Goal: Information Seeking & Learning: Learn about a topic

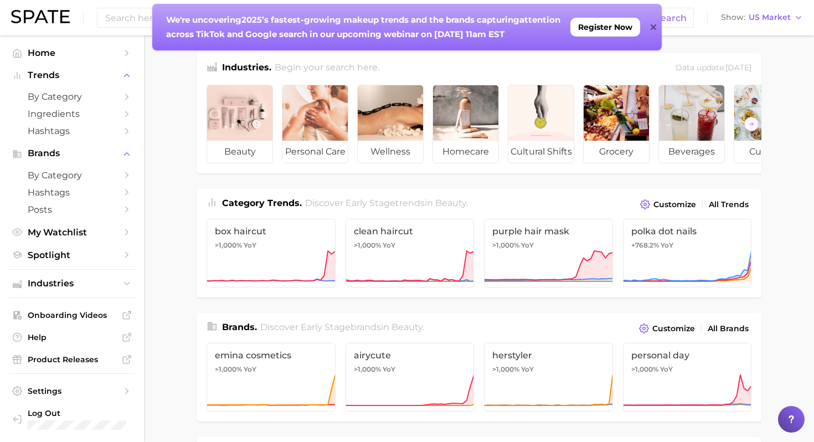
click at [654, 32] on div at bounding box center [654, 27] width 6 height 47
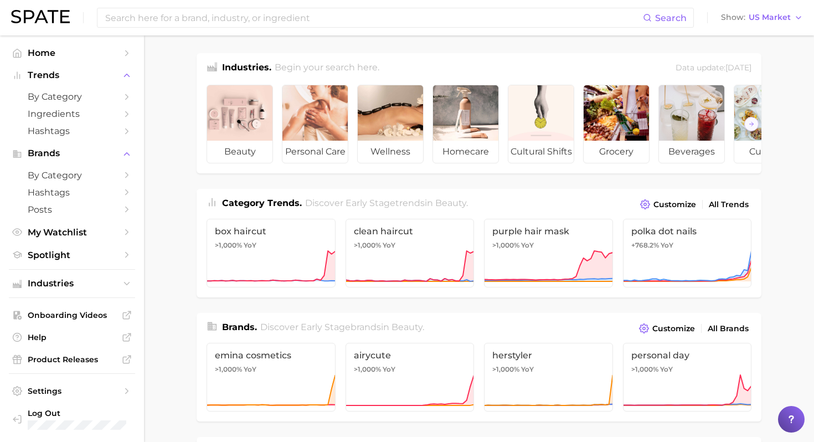
click at [361, 30] on div "Search Show US Market" at bounding box center [407, 17] width 792 height 35
click at [348, 13] on input at bounding box center [373, 17] width 539 height 19
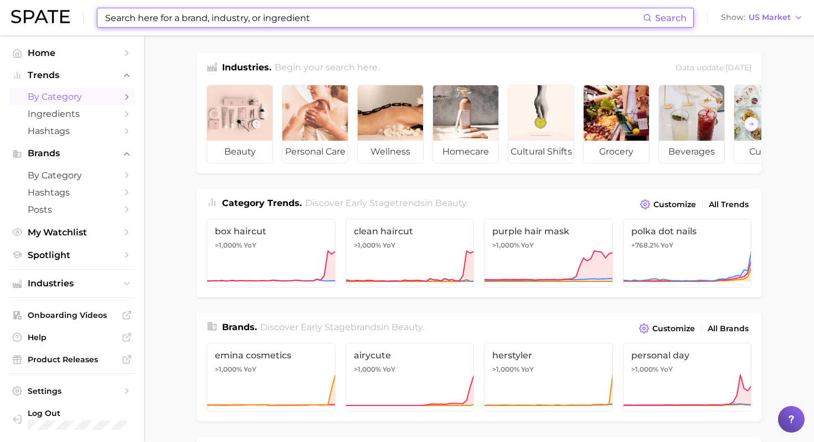
click at [83, 93] on span "by Category" at bounding box center [72, 96] width 89 height 11
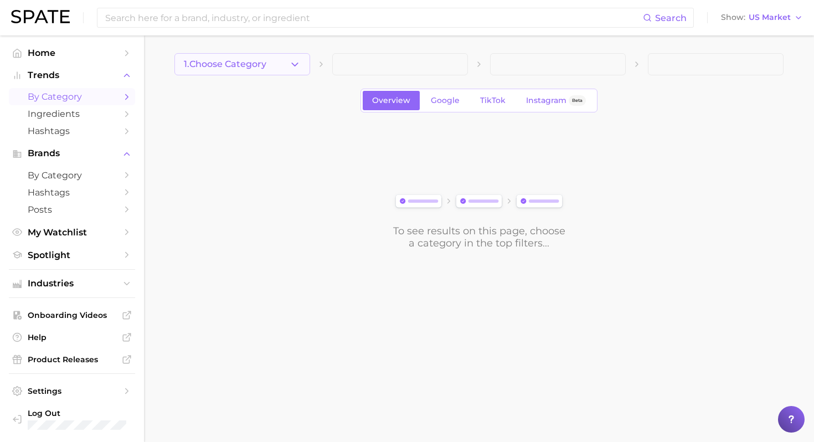
click at [273, 69] on button "1. Choose Category" at bounding box center [242, 64] width 136 height 22
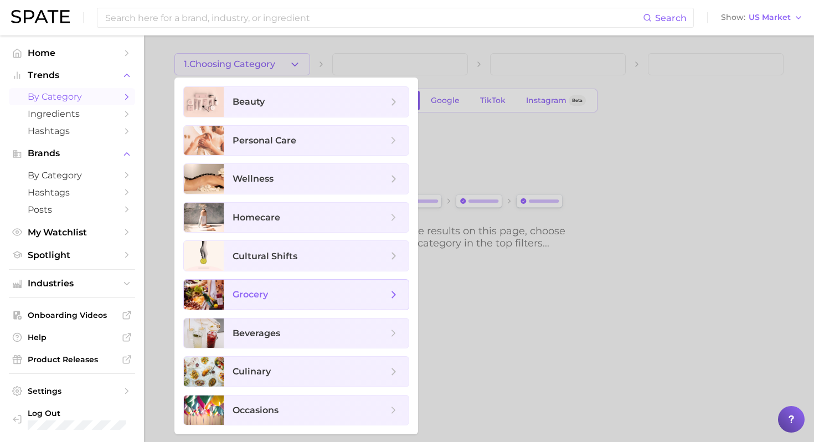
click at [352, 290] on span "grocery" at bounding box center [310, 295] width 155 height 12
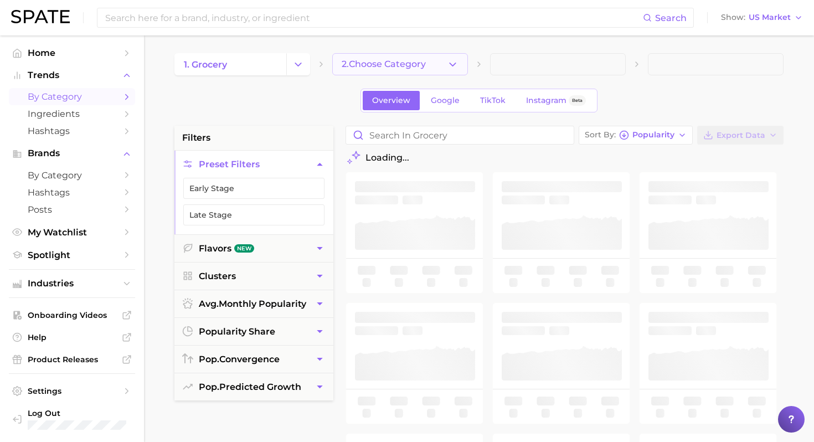
click at [457, 61] on icon "button" at bounding box center [453, 65] width 12 height 12
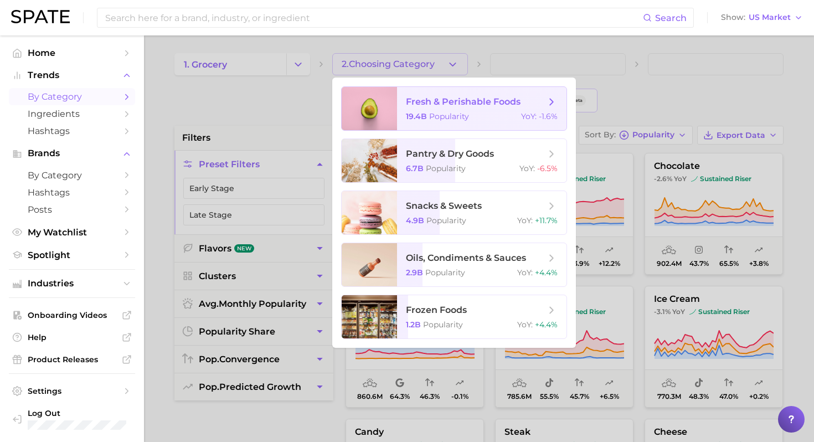
click at [501, 104] on span "fresh & perishable foods" at bounding box center [463, 101] width 115 height 11
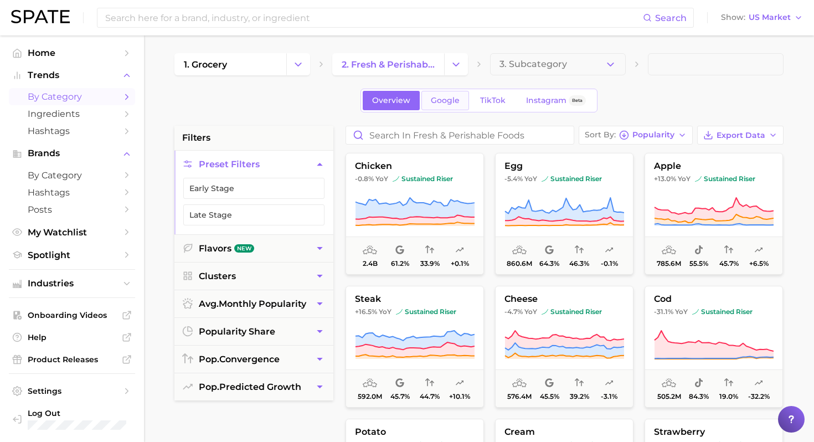
click at [452, 100] on span "Google" at bounding box center [445, 100] width 29 height 9
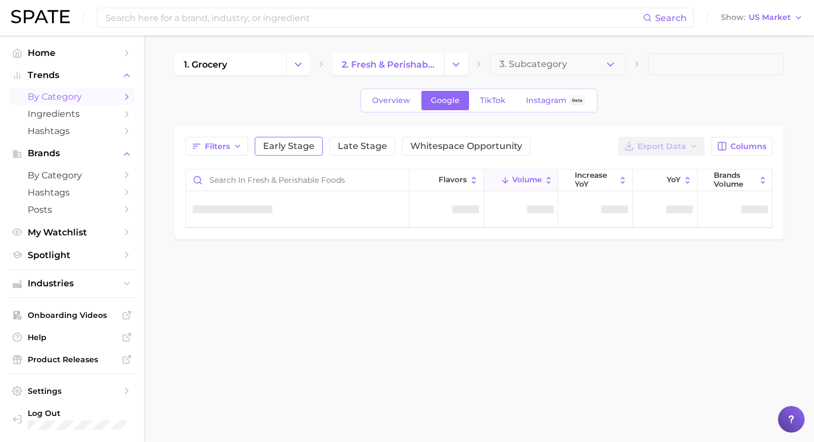
click at [294, 146] on span "Early Stage" at bounding box center [289, 146] width 52 height 9
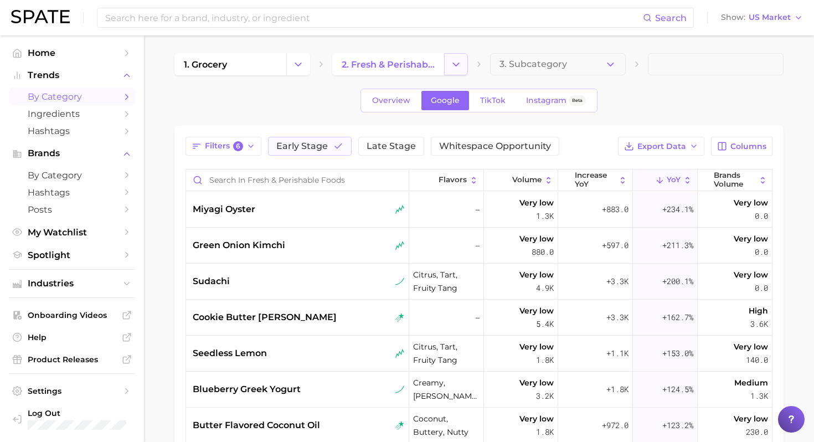
click at [452, 65] on icon "Change Category" at bounding box center [456, 65] width 12 height 12
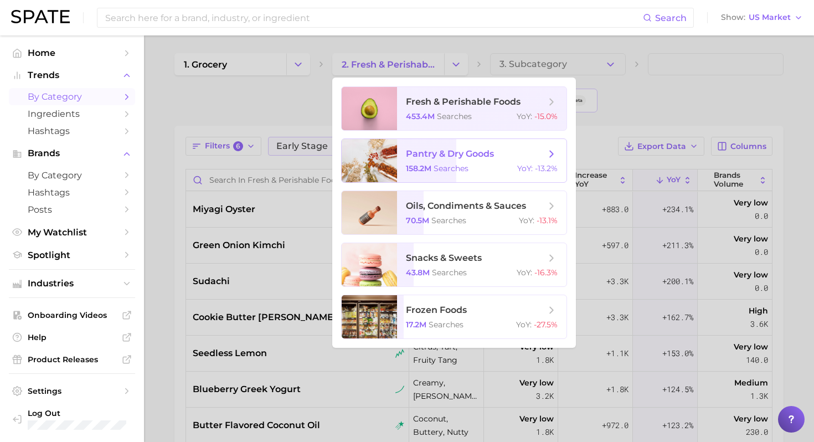
click at [440, 165] on span "searches" at bounding box center [451, 168] width 35 height 10
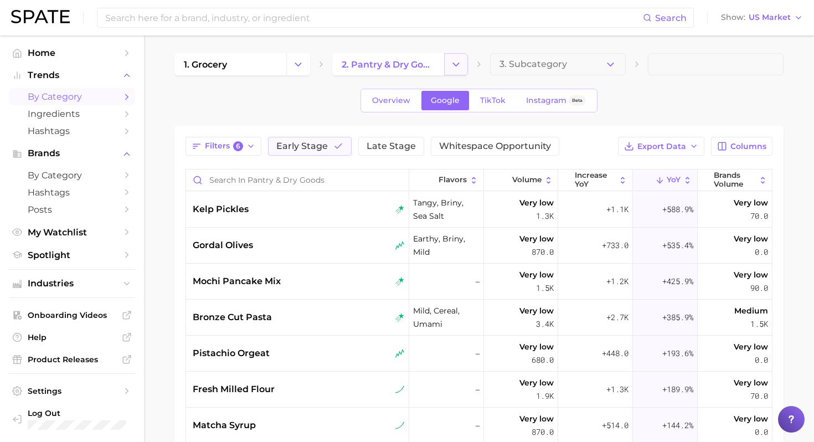
click at [459, 66] on icon "Change Category" at bounding box center [456, 65] width 12 height 12
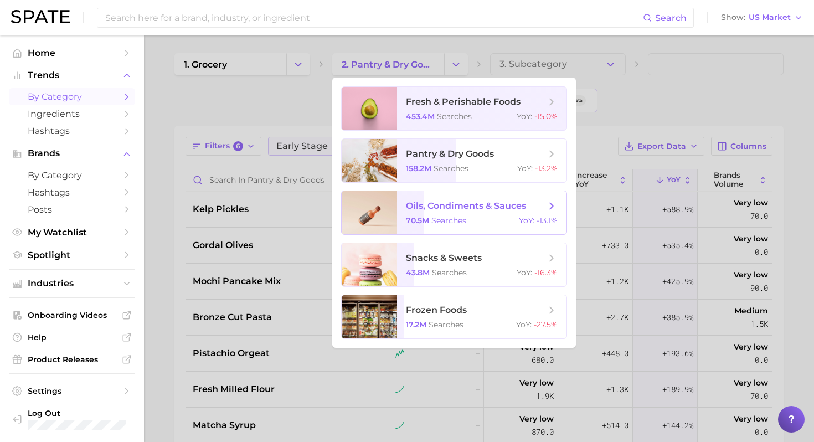
click at [478, 196] on span "oils, condiments & sauces 70.5m searches YoY : -13.1%" at bounding box center [481, 212] width 169 height 43
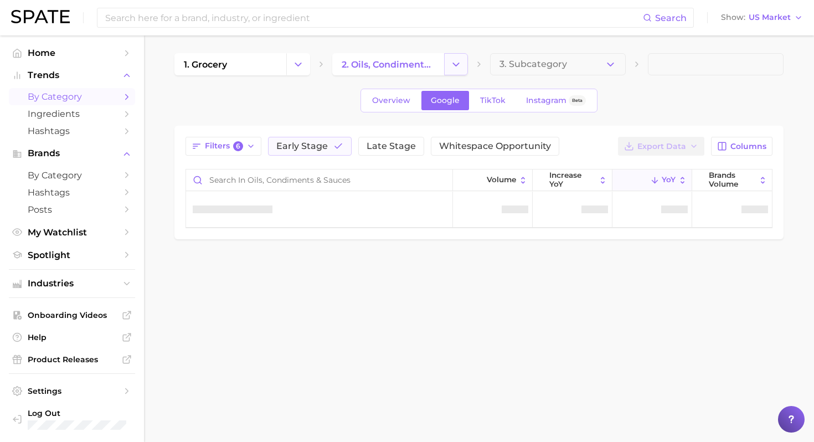
click at [458, 61] on icon "Change Category" at bounding box center [456, 65] width 12 height 12
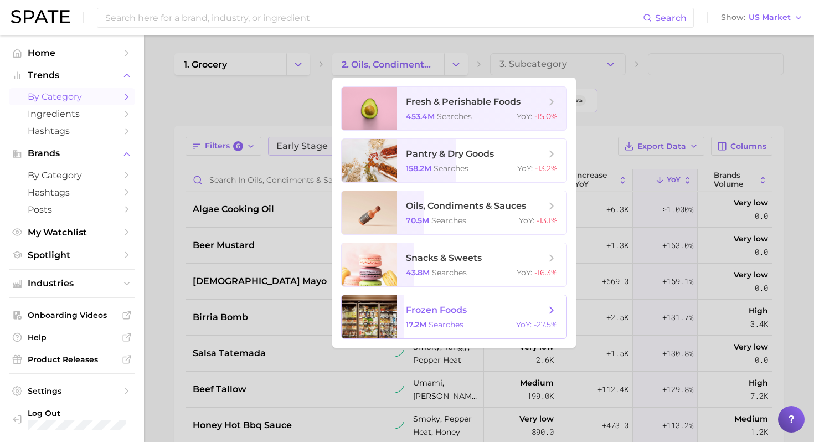
click at [485, 323] on div "17.2m searches YoY : -27.5%" at bounding box center [482, 325] width 152 height 10
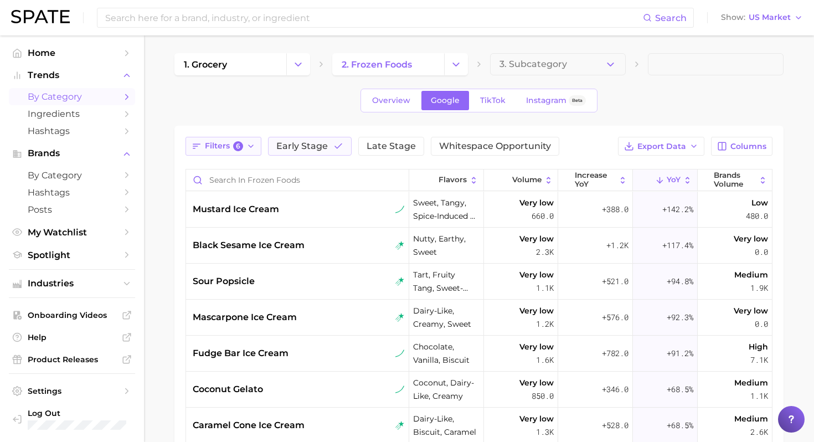
click at [227, 148] on span "Filters 6" at bounding box center [224, 146] width 38 height 10
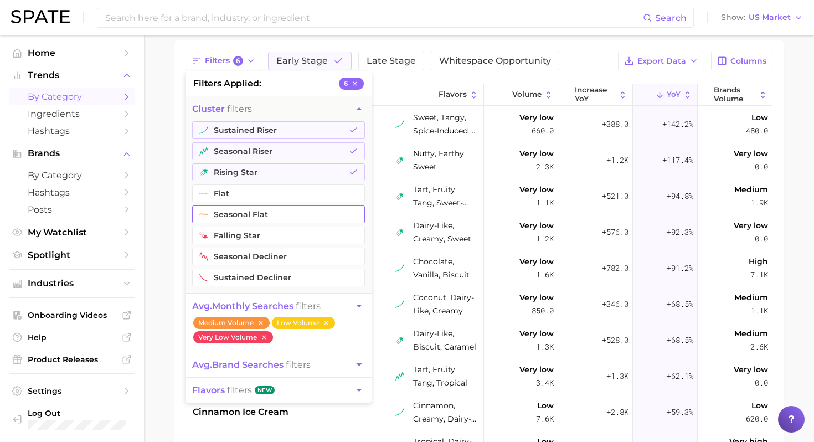
scroll to position [91, 0]
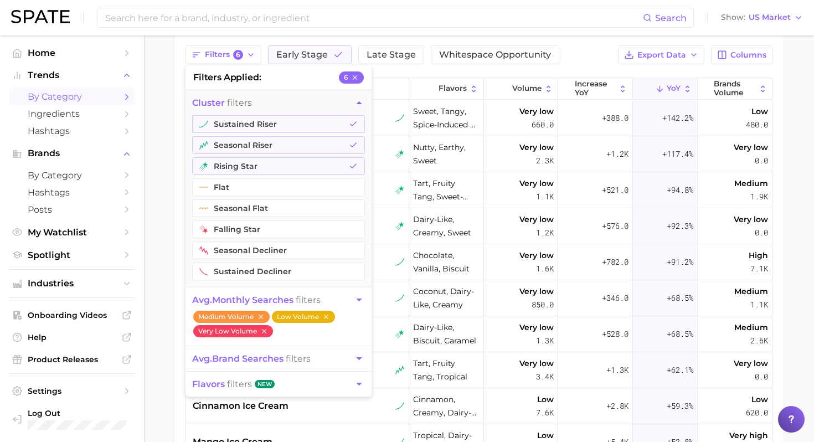
click at [325, 317] on icon "button" at bounding box center [326, 317] width 8 height 8
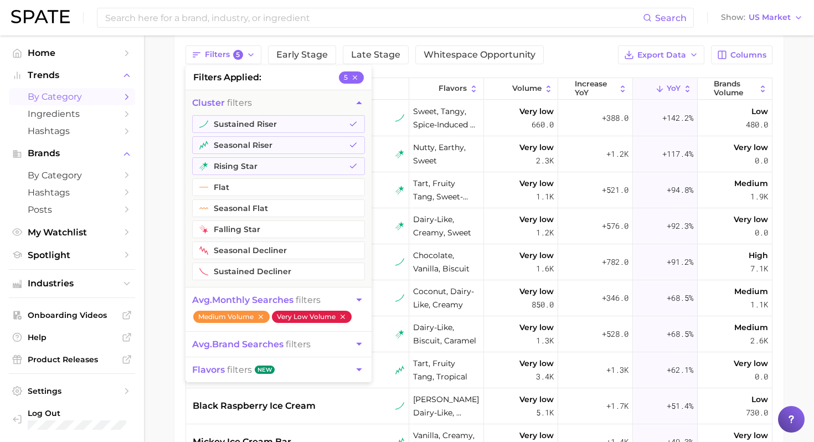
click at [344, 316] on icon "button" at bounding box center [343, 317] width 4 height 4
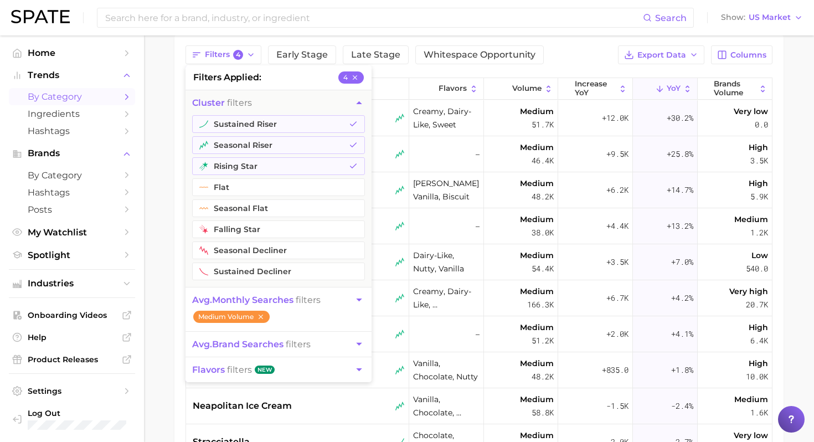
click at [357, 299] on icon "button" at bounding box center [359, 300] width 12 height 12
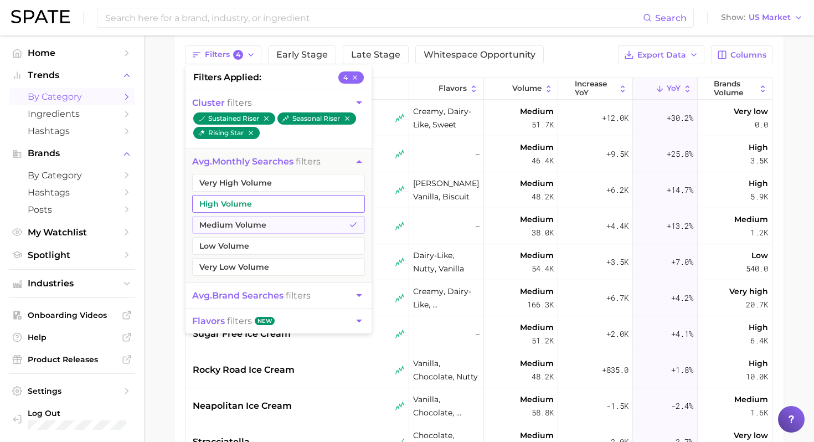
click at [258, 197] on button "High Volume" at bounding box center [278, 204] width 173 height 18
click at [275, 180] on button "Very High Volume" at bounding box center [278, 183] width 173 height 18
click at [151, 210] on main "1. grocery 2. frozen foods 3. Subcategory Overview Google TikTok Instagram Beta…" at bounding box center [479, 265] width 670 height 642
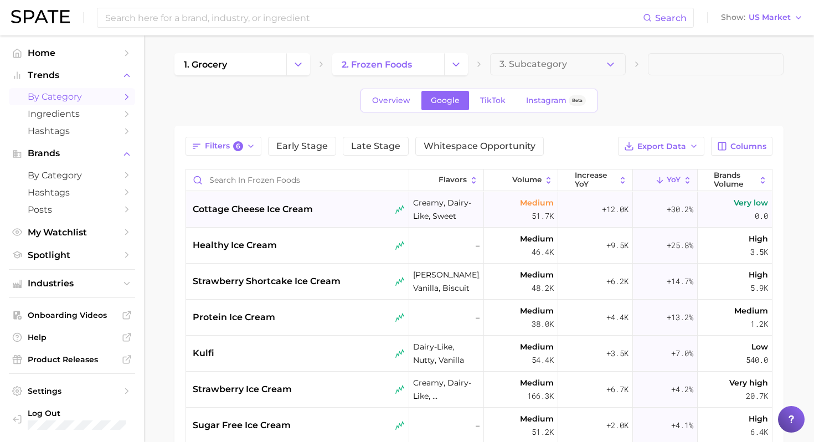
click at [350, 225] on div "cottage cheese ice cream" at bounding box center [297, 210] width 223 height 36
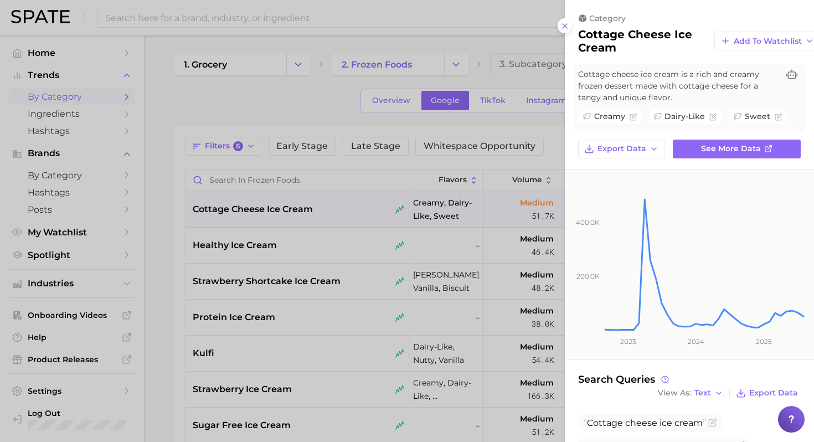
click at [287, 245] on div at bounding box center [407, 221] width 814 height 442
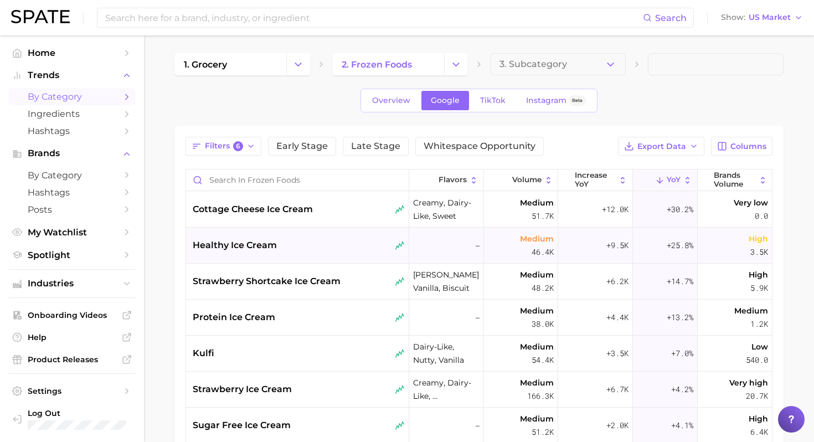
click at [308, 243] on div "healthy ice cream" at bounding box center [299, 245] width 212 height 13
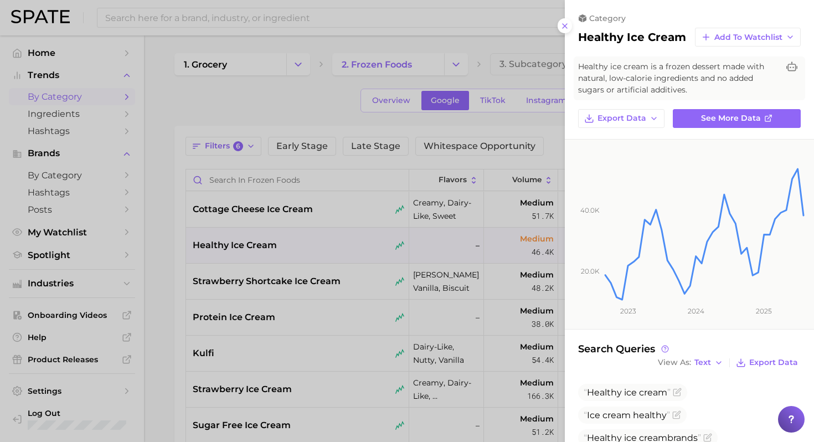
click at [329, 282] on div at bounding box center [407, 221] width 814 height 442
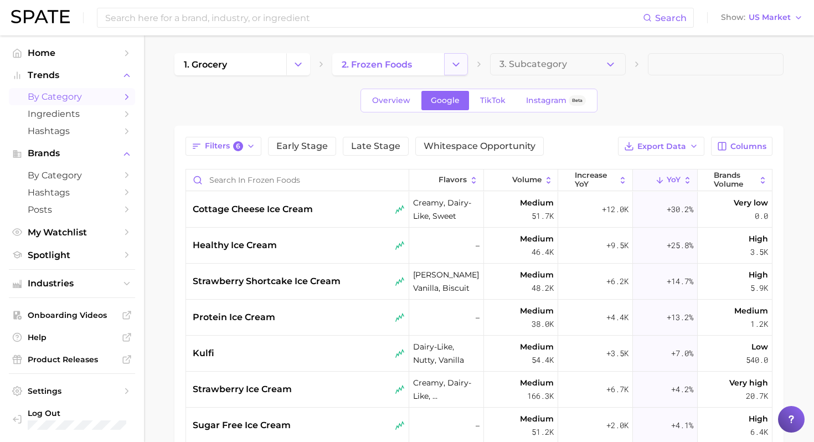
click at [450, 65] on icon "Change Category" at bounding box center [456, 65] width 12 height 12
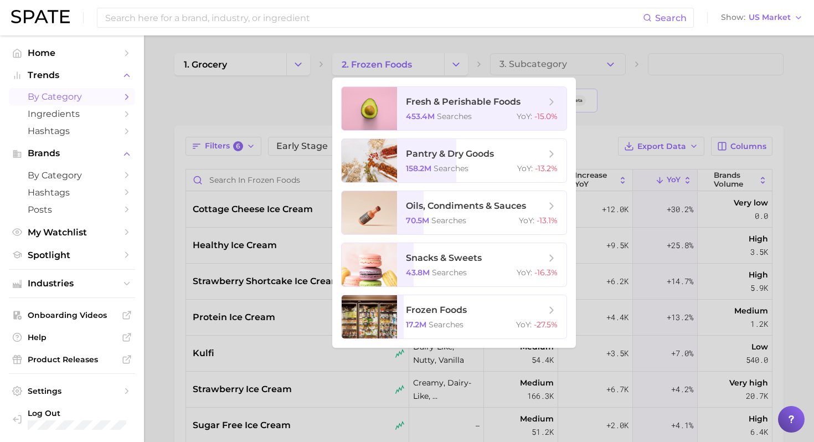
click at [176, 179] on div at bounding box center [407, 221] width 814 height 442
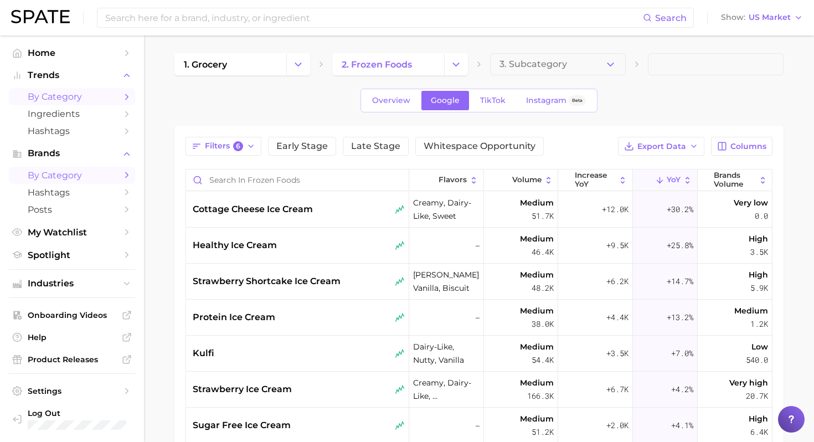
click at [86, 179] on span "by Category" at bounding box center [72, 175] width 89 height 11
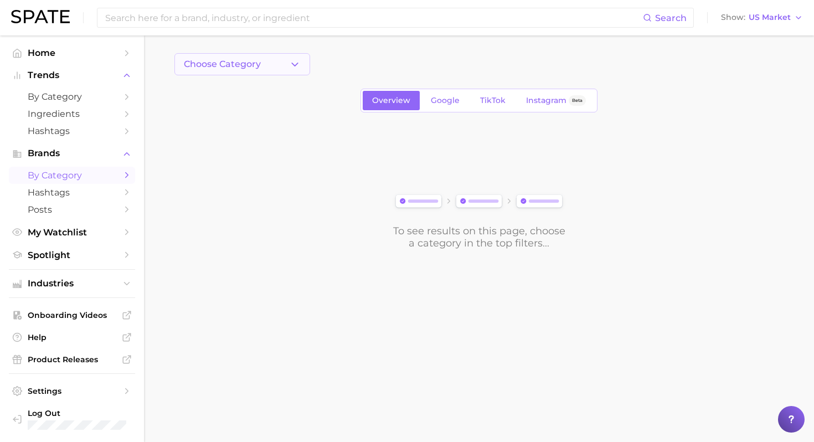
click at [298, 56] on button "Choose Category" at bounding box center [242, 64] width 136 height 22
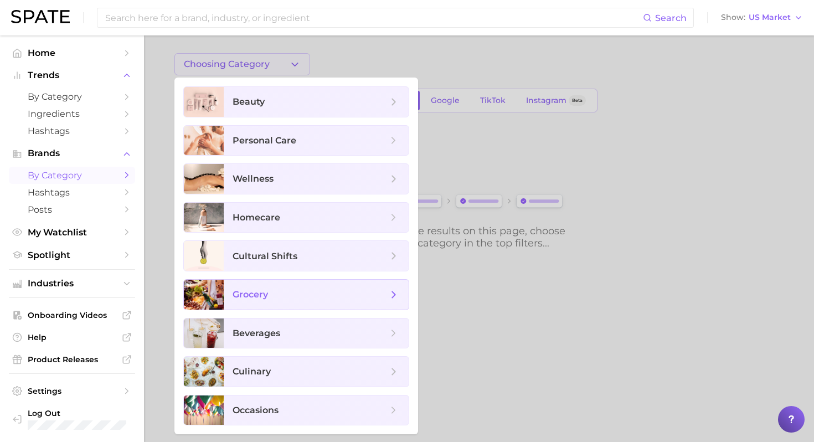
click at [300, 296] on span "grocery" at bounding box center [310, 295] width 155 height 12
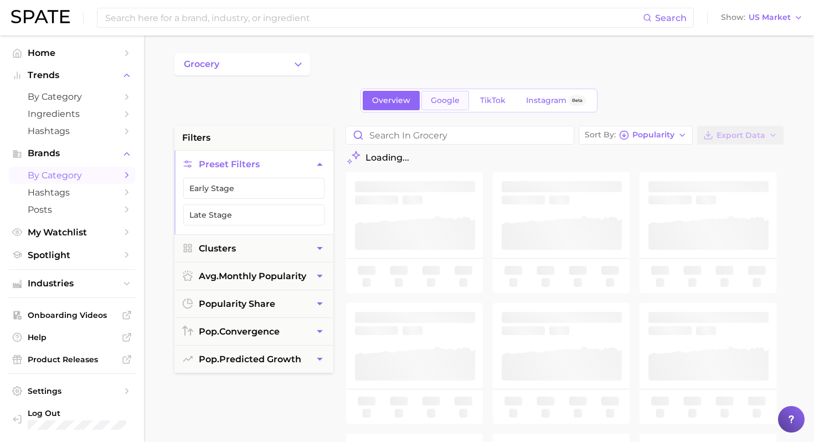
click at [453, 97] on span "Google" at bounding box center [445, 100] width 29 height 9
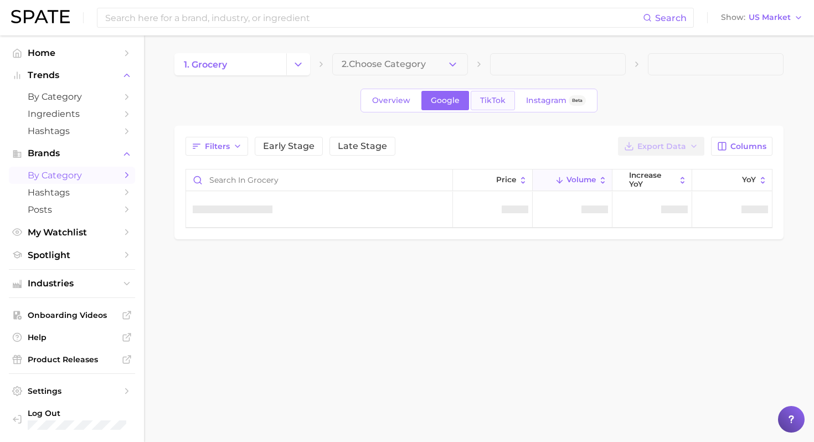
click at [497, 99] on span "TikTok" at bounding box center [492, 100] width 25 height 9
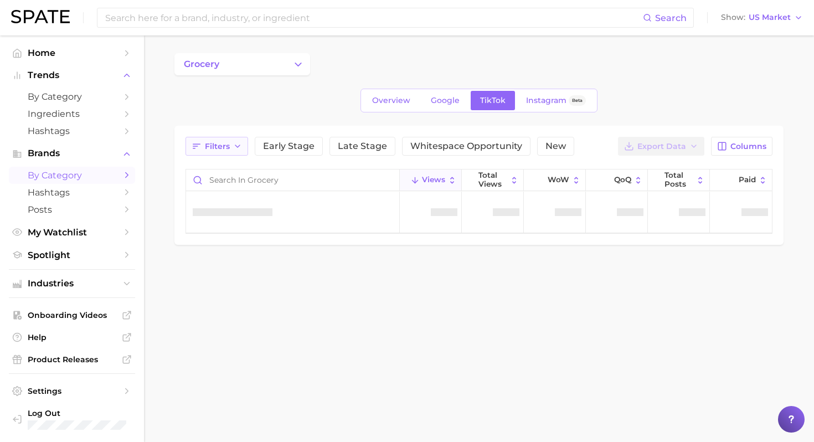
click at [238, 154] on button "Filters" at bounding box center [217, 146] width 63 height 19
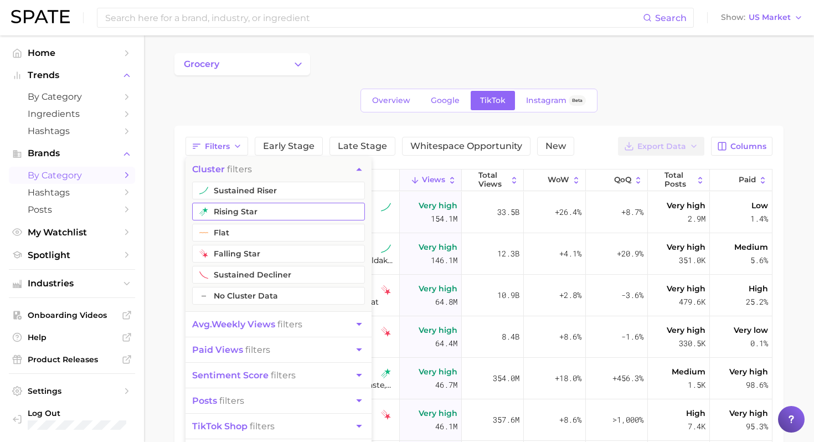
click at [269, 207] on button "rising star" at bounding box center [278, 212] width 173 height 18
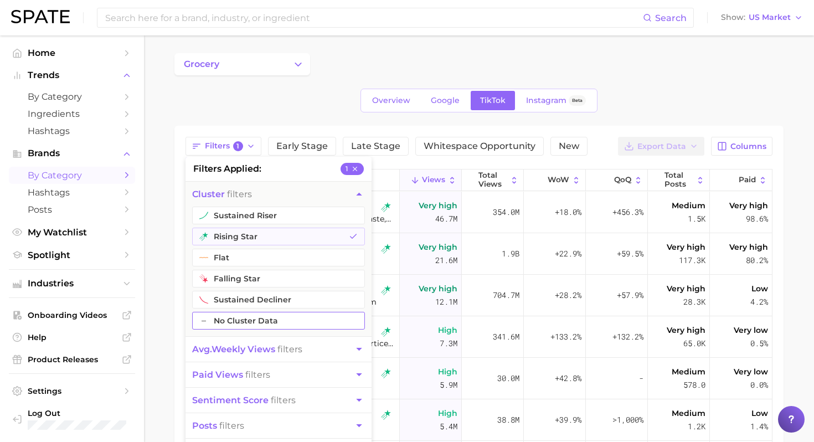
click at [268, 214] on button "sustained riser" at bounding box center [278, 216] width 173 height 18
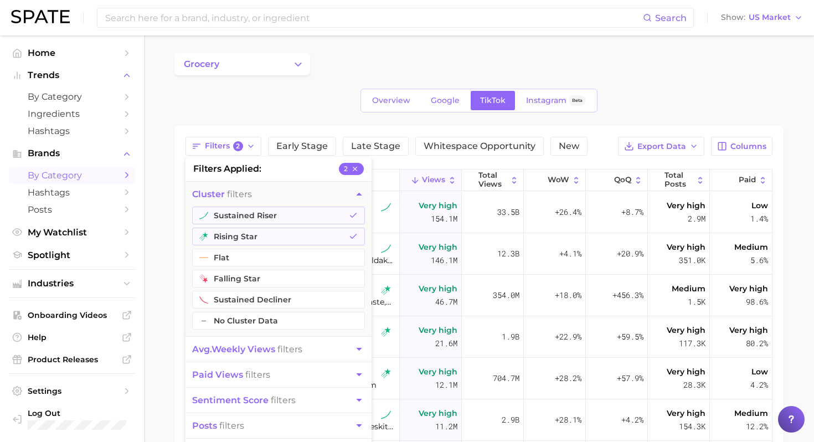
click at [301, 349] on span "avg. weekly views filters" at bounding box center [247, 349] width 110 height 11
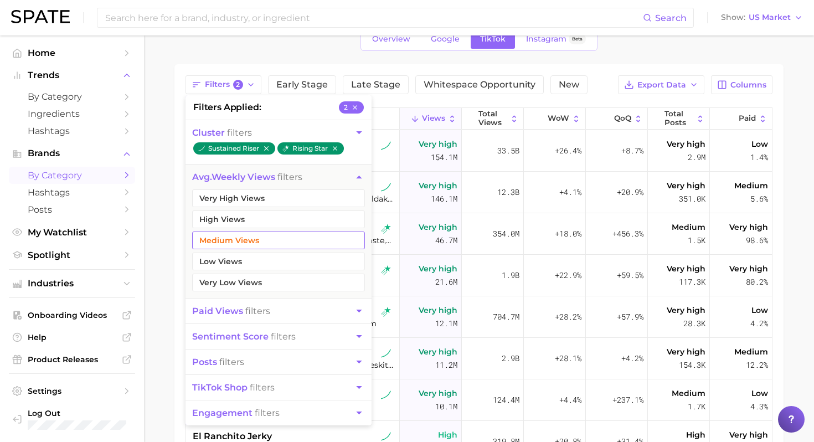
scroll to position [78, 0]
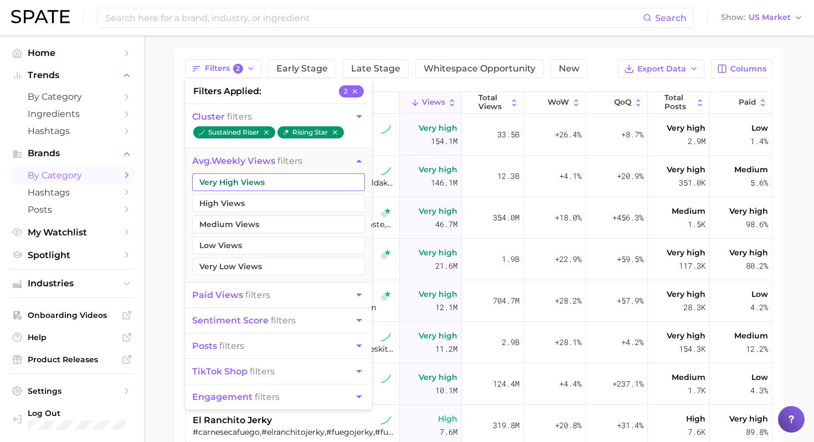
click at [314, 187] on button "Very High Views" at bounding box center [278, 182] width 173 height 18
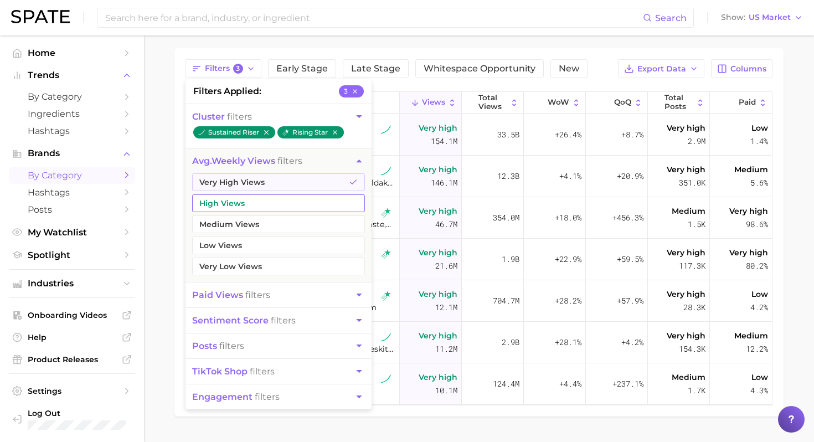
click at [297, 207] on button "High Views" at bounding box center [278, 203] width 173 height 18
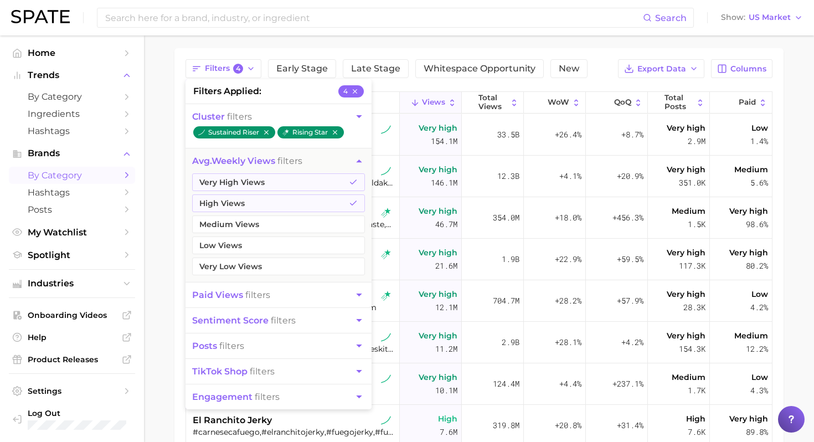
click at [290, 222] on button "Medium Views" at bounding box center [278, 224] width 173 height 18
click at [160, 264] on main "grocery Overview Google TikTok Instagram Beta Filters 5 filters applied 5 clust…" at bounding box center [479, 279] width 670 height 642
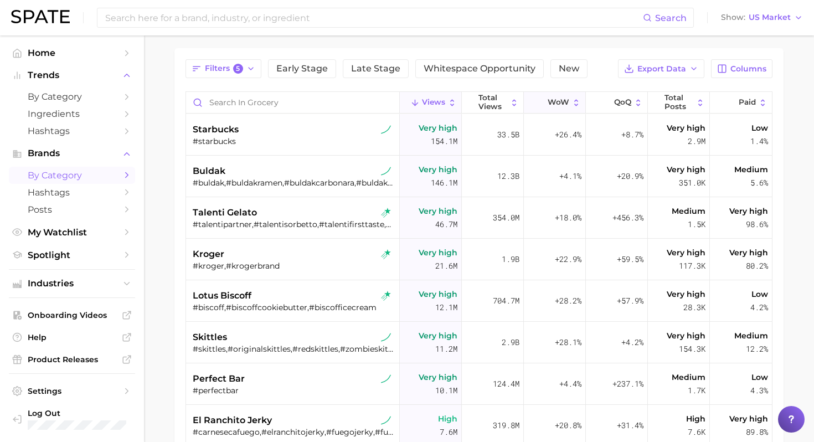
click at [564, 100] on span "WoW" at bounding box center [559, 102] width 22 height 9
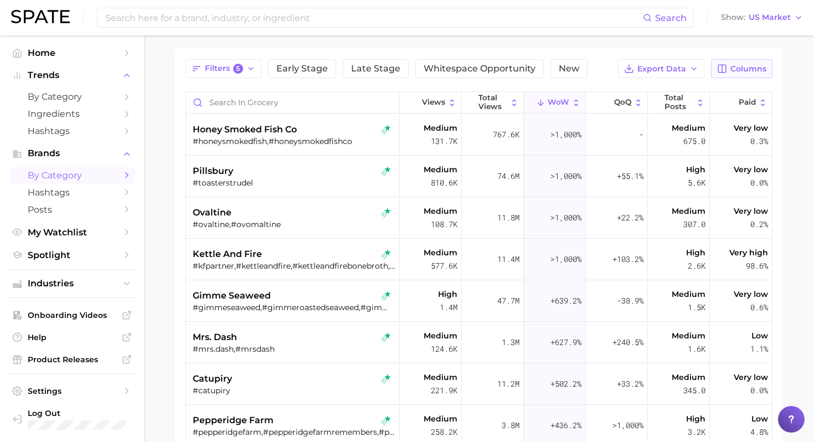
click at [743, 68] on span "Columns" at bounding box center [749, 68] width 36 height 9
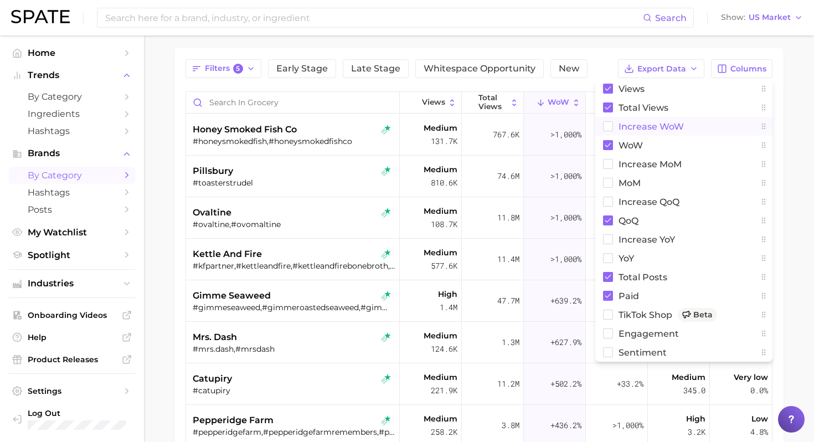
click at [659, 126] on span "Increase WoW" at bounding box center [651, 126] width 65 height 9
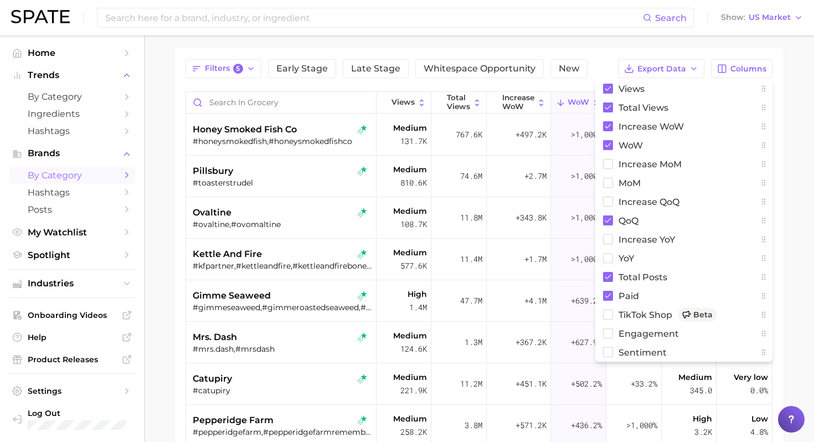
click at [784, 117] on main "grocery Overview Google TikTok Instagram Beta Filters 5 Early Stage Late Stage …" at bounding box center [479, 279] width 670 height 642
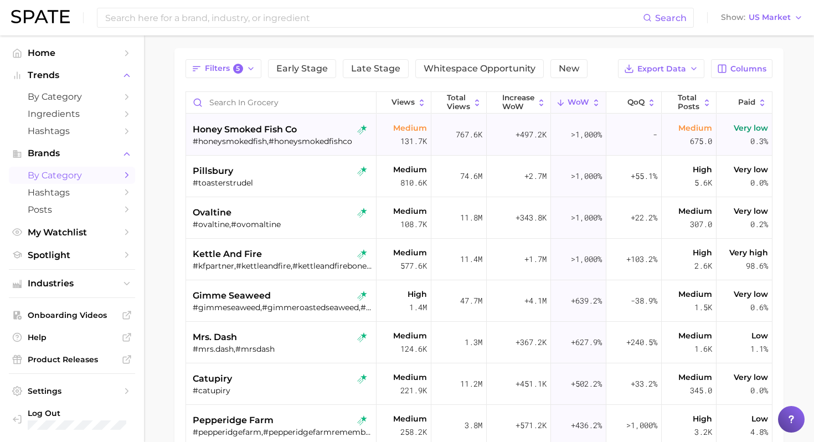
click at [516, 132] on span "+497.2k" at bounding box center [531, 134] width 31 height 13
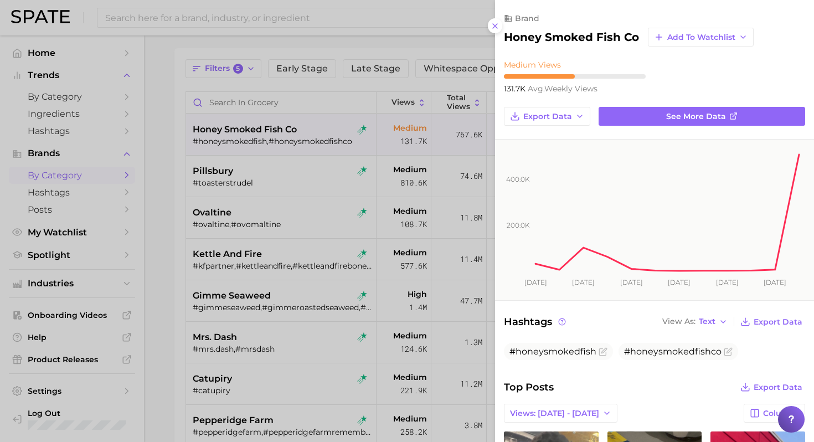
click at [422, 85] on div at bounding box center [407, 221] width 814 height 442
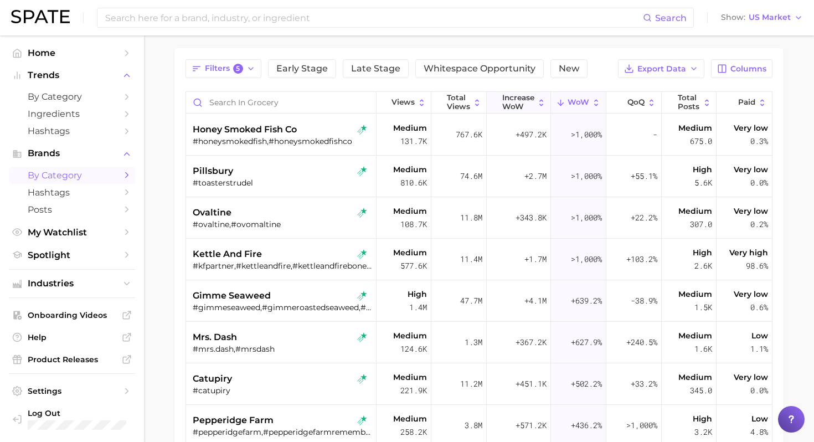
click at [531, 99] on span "Increase WoW" at bounding box center [518, 102] width 32 height 17
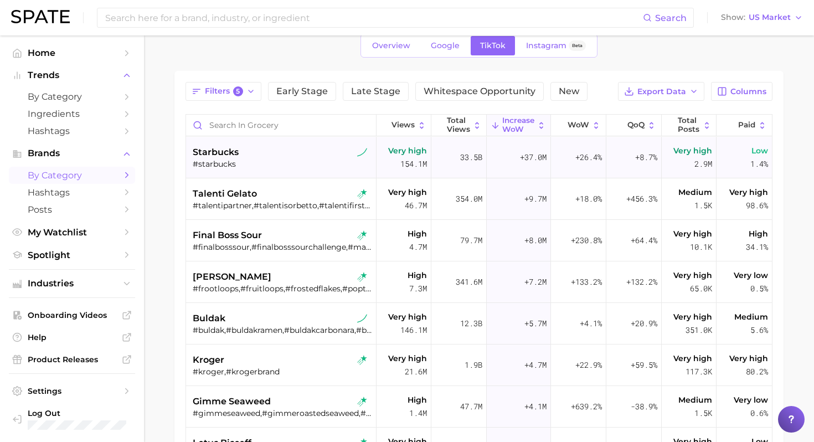
scroll to position [47, 0]
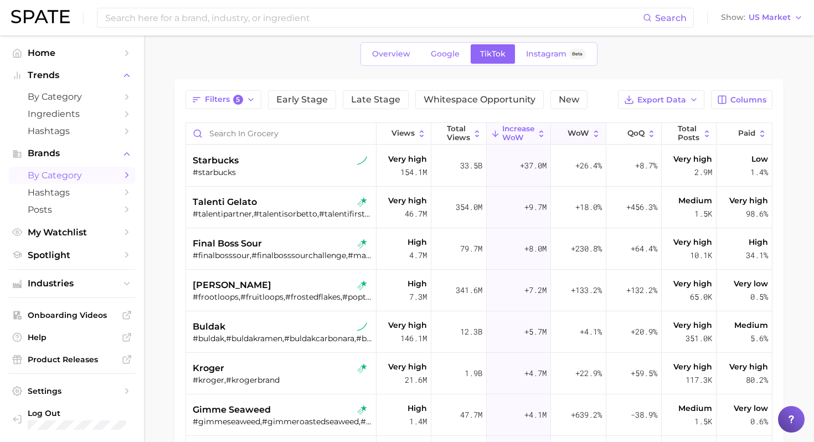
click at [585, 137] on span "WoW" at bounding box center [579, 133] width 22 height 9
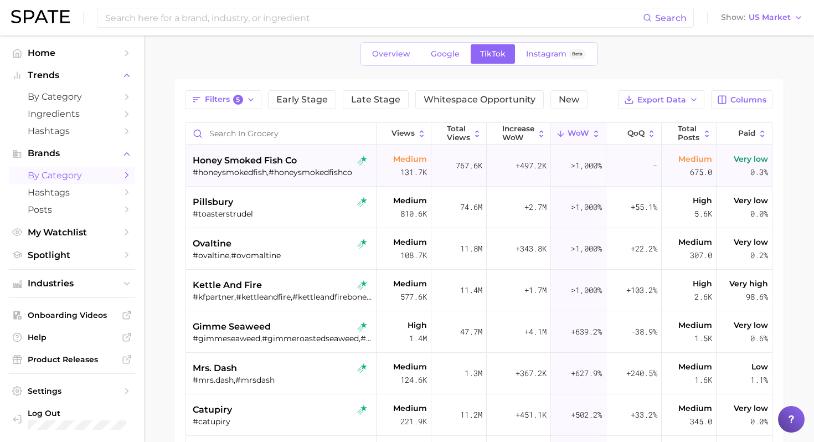
click at [269, 169] on div "#honeysmokedfish,#honeysmokedfishco" at bounding box center [282, 172] width 179 height 10
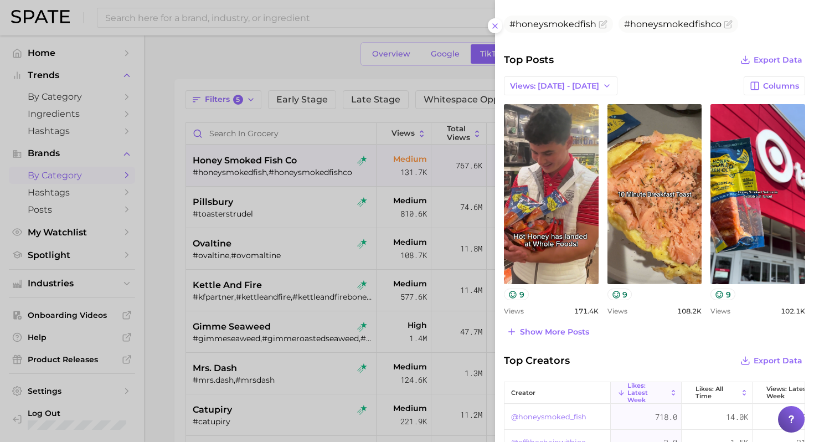
scroll to position [369, 0]
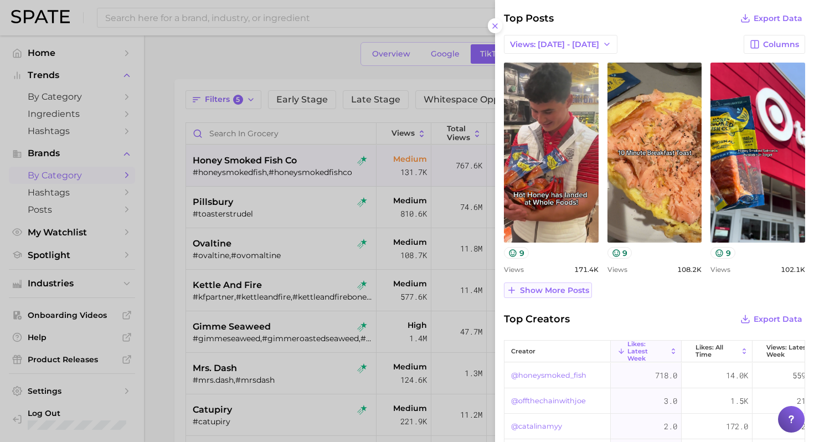
click at [564, 292] on span "Show more posts" at bounding box center [554, 290] width 69 height 9
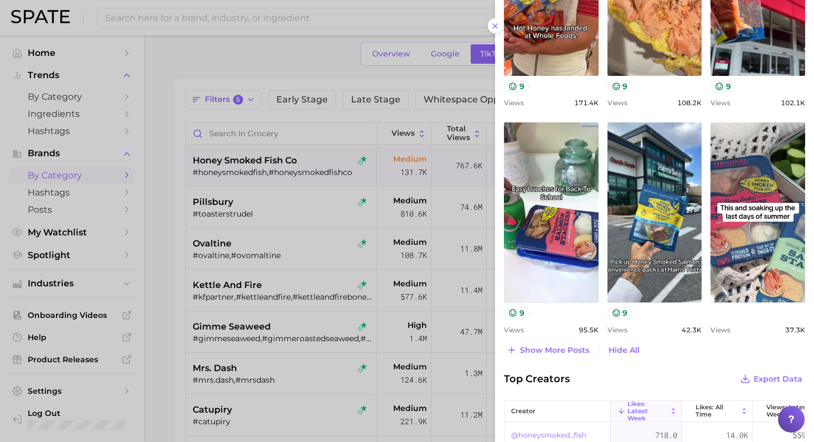
scroll to position [541, 0]
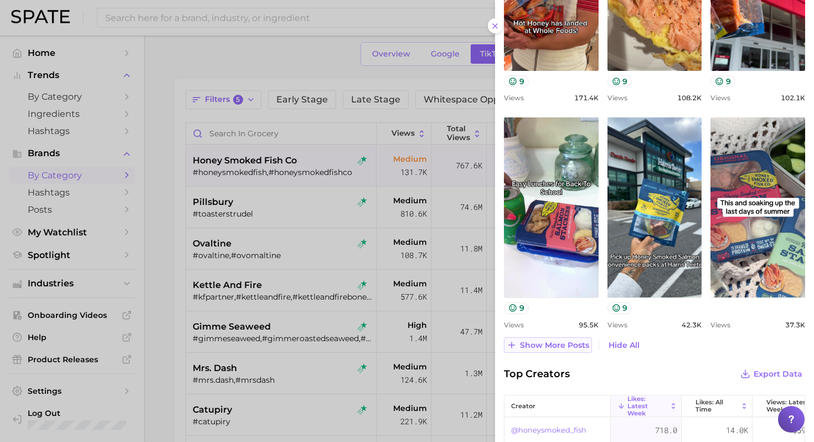
click at [555, 341] on span "Show more posts" at bounding box center [554, 345] width 69 height 9
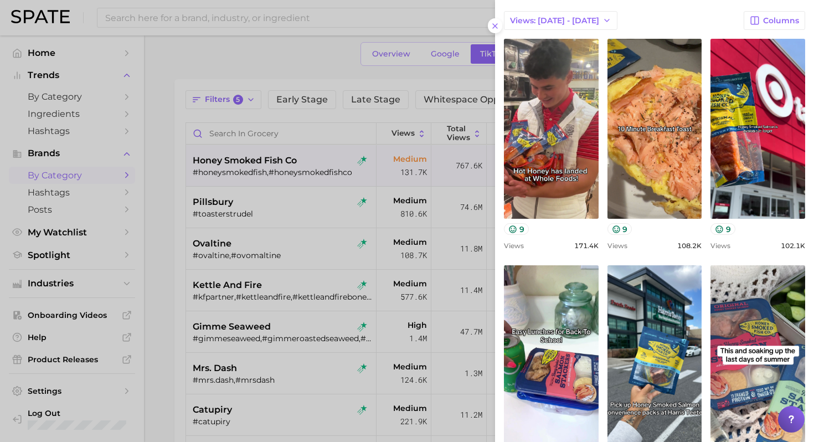
scroll to position [385, 0]
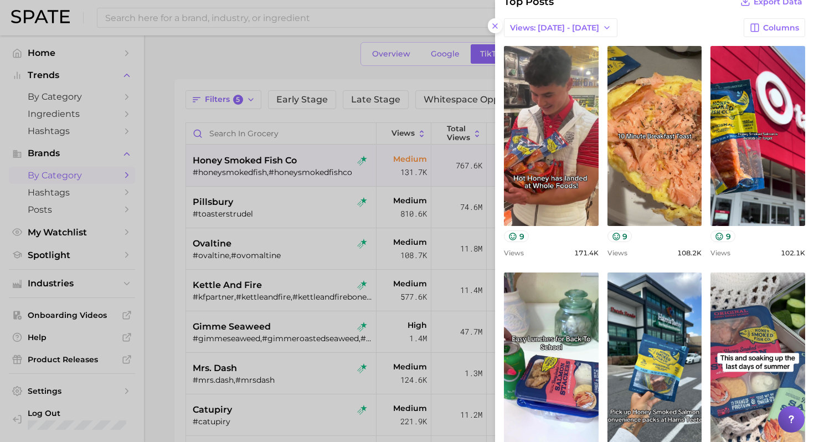
click at [68, 407] on div at bounding box center [407, 221] width 814 height 442
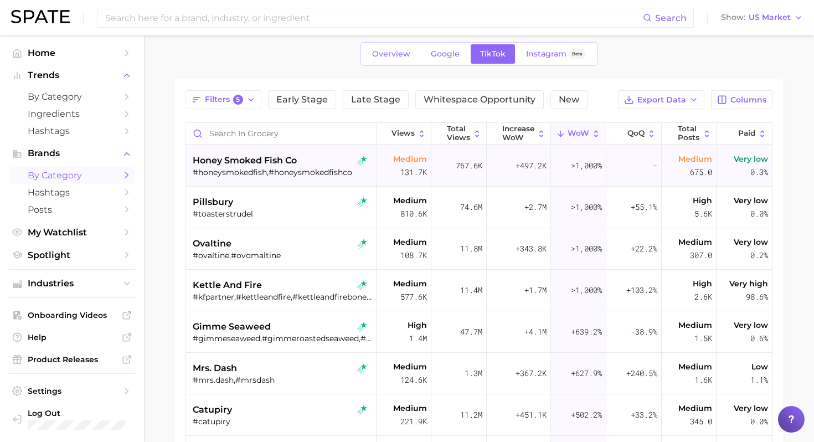
click at [320, 178] on div "honey smoked fish co #honeysmokedfish,#honeysmokedfishco" at bounding box center [282, 166] width 179 height 42
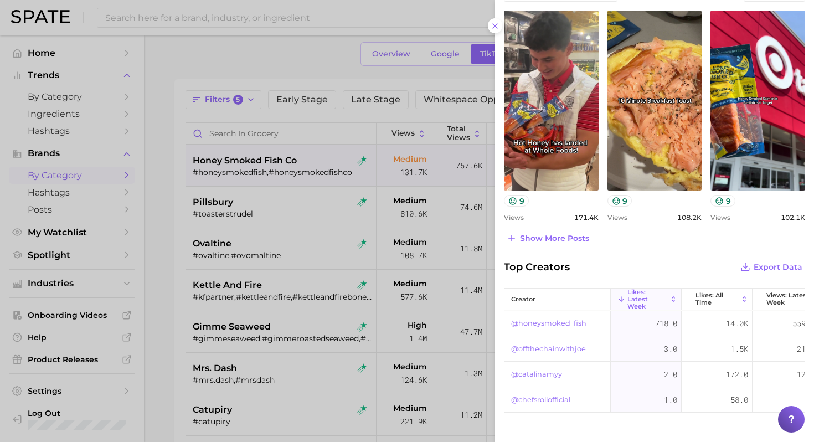
scroll to position [421, 0]
click at [573, 236] on span "Show more posts" at bounding box center [554, 237] width 69 height 9
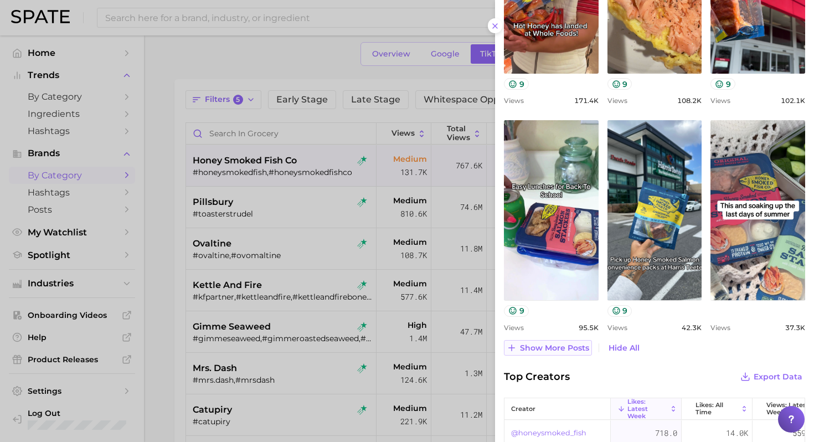
scroll to position [541, 0]
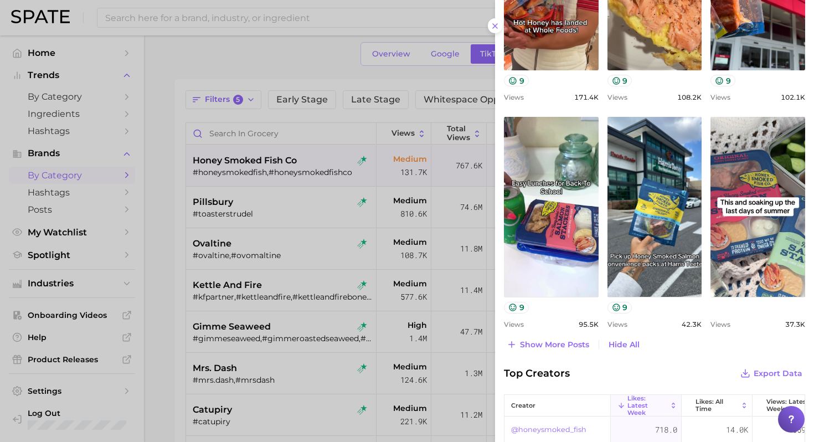
click at [414, 214] on div at bounding box center [407, 221] width 814 height 442
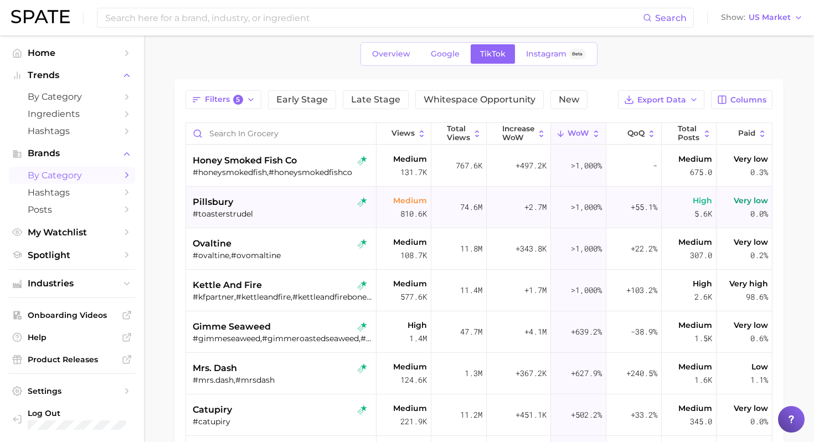
click at [328, 213] on div "#toasterstrudel" at bounding box center [282, 214] width 179 height 10
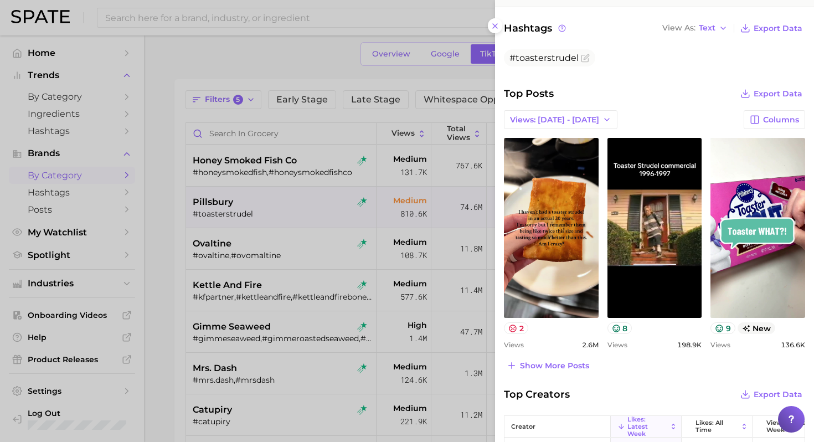
scroll to position [294, 0]
click at [305, 270] on div at bounding box center [407, 221] width 814 height 442
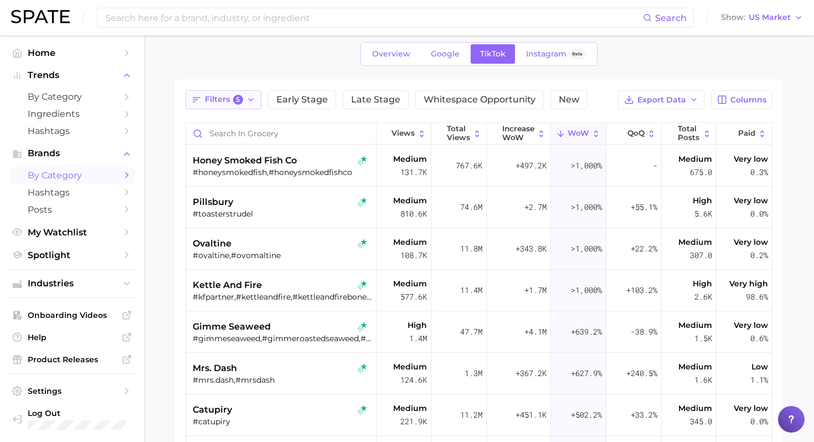
click at [225, 97] on span "Filters 5" at bounding box center [224, 100] width 38 height 10
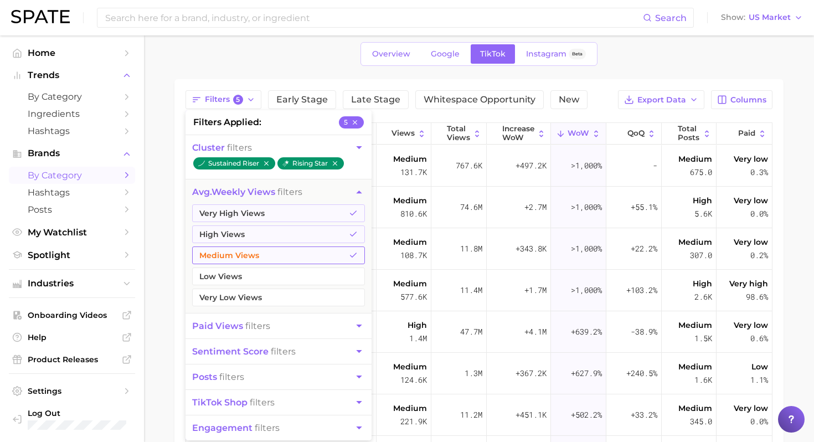
click at [275, 254] on button "Medium Views" at bounding box center [278, 255] width 173 height 18
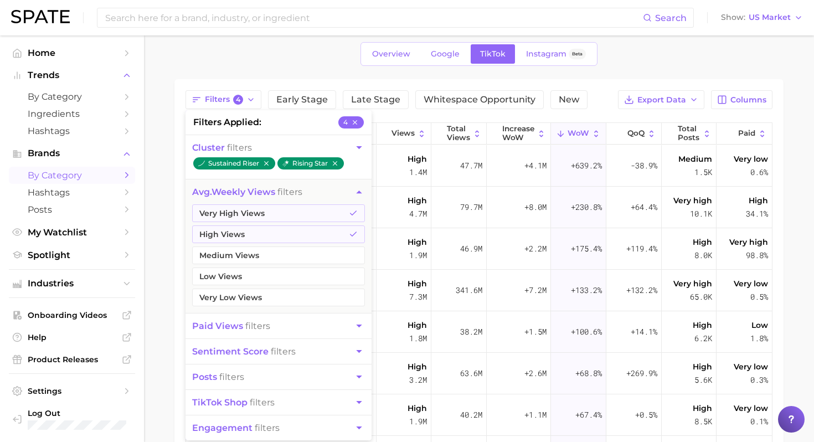
click at [169, 286] on main "grocery Overview Google TikTok Instagram Beta Filters 4 filters applied 4 clust…" at bounding box center [479, 310] width 670 height 642
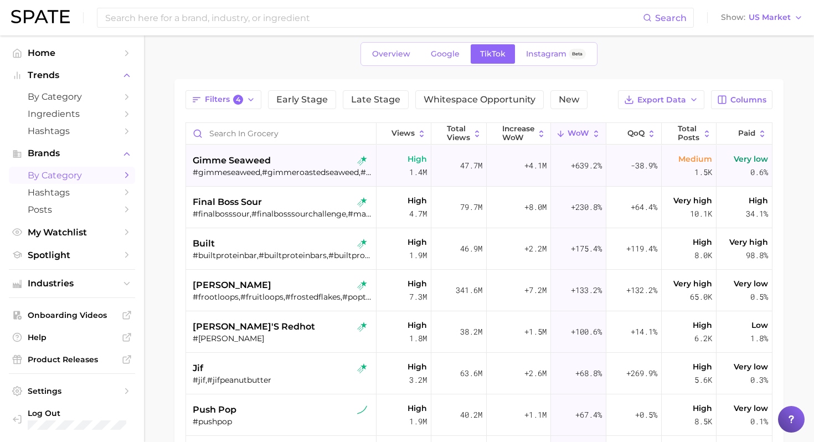
click at [310, 171] on div "#gimmeseaweed,#gimmeroastedseaweed,#gimmeroastedseaweedsnacks,#gimmeseaweedsnac…" at bounding box center [282, 172] width 179 height 10
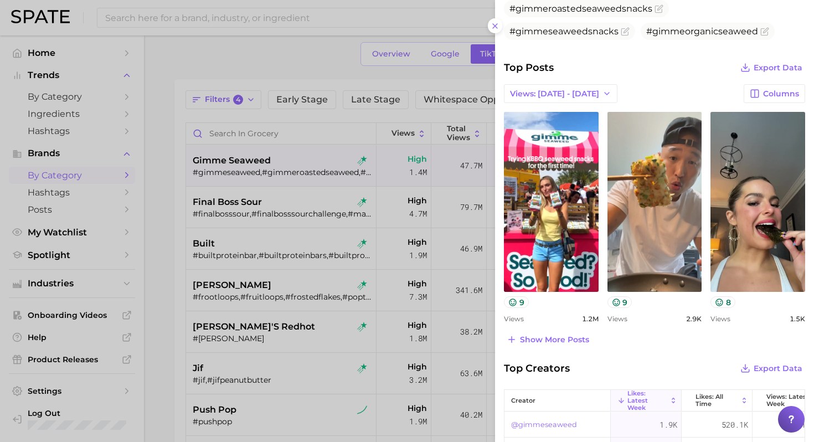
scroll to position [369, 0]
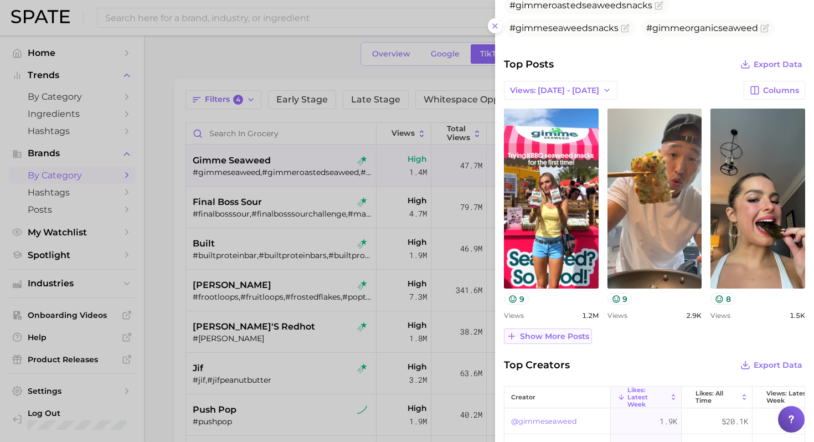
click at [552, 340] on button "Show more posts" at bounding box center [548, 336] width 88 height 16
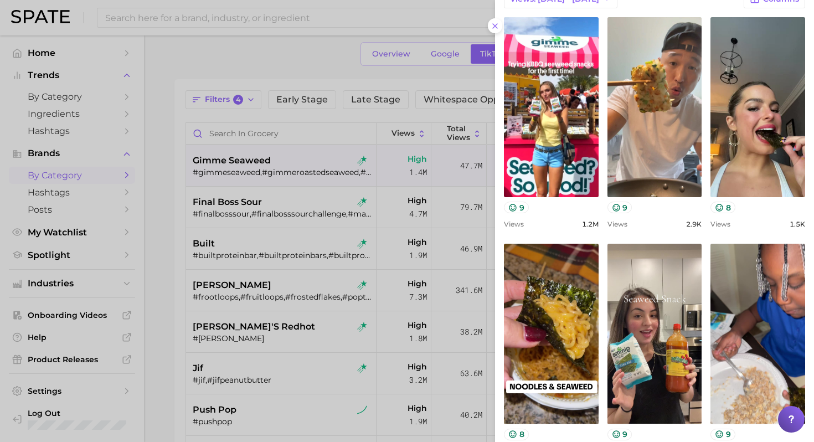
scroll to position [461, 0]
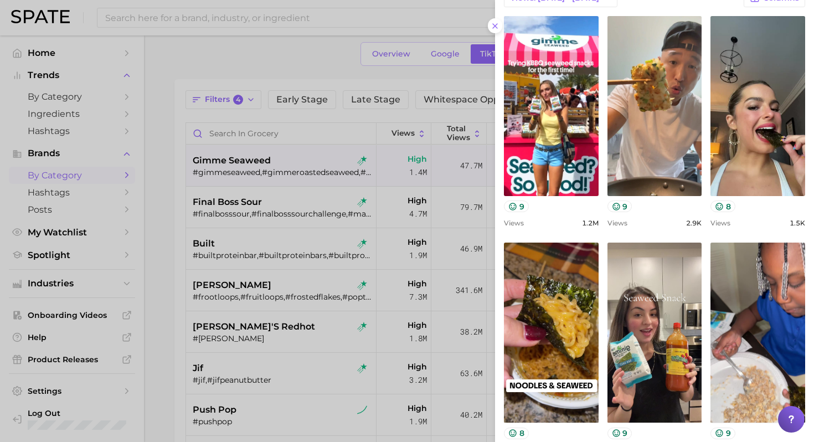
click at [291, 225] on div at bounding box center [407, 221] width 814 height 442
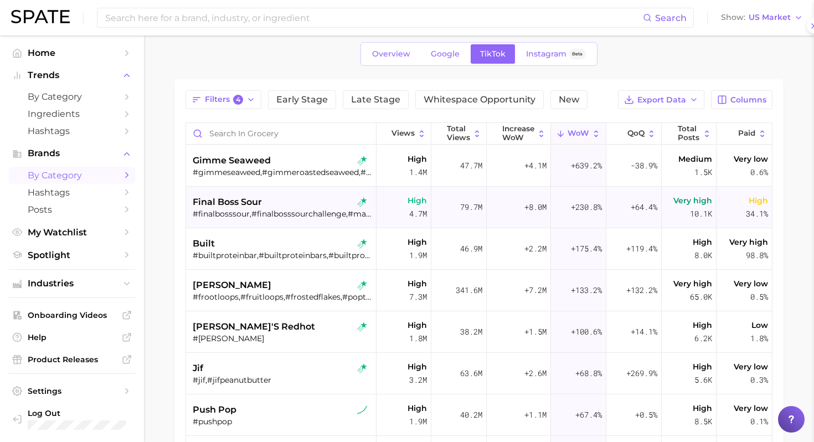
click at [291, 203] on div "final boss sour" at bounding box center [282, 202] width 179 height 13
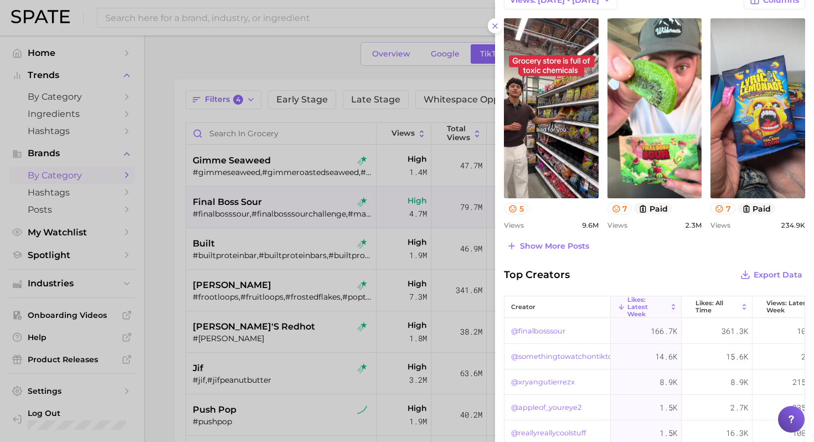
scroll to position [446, 0]
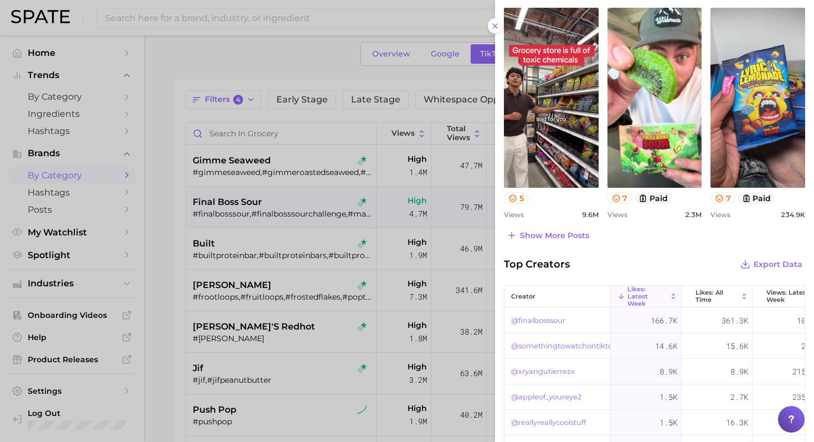
click at [284, 202] on div at bounding box center [407, 221] width 814 height 442
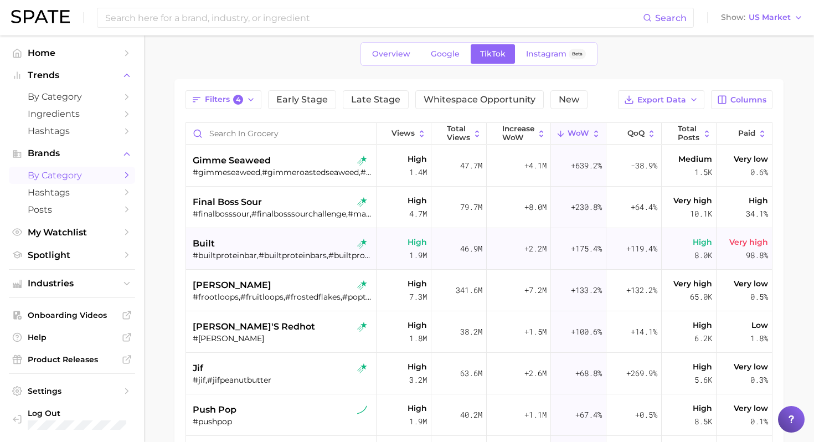
click at [280, 248] on div "built" at bounding box center [282, 243] width 179 height 13
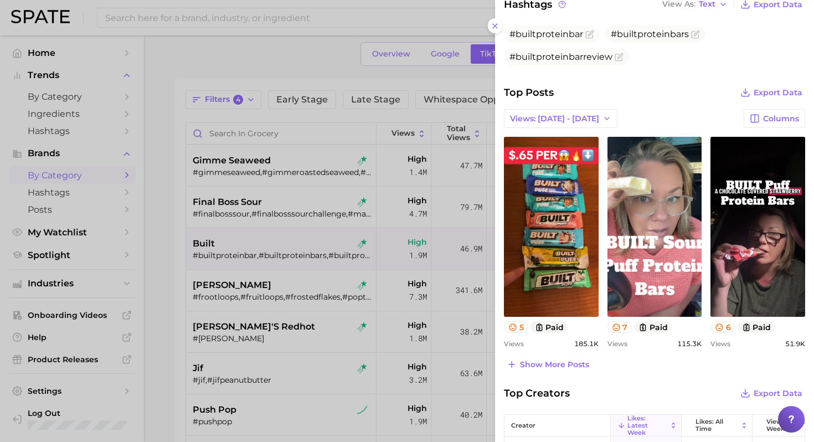
scroll to position [320, 0]
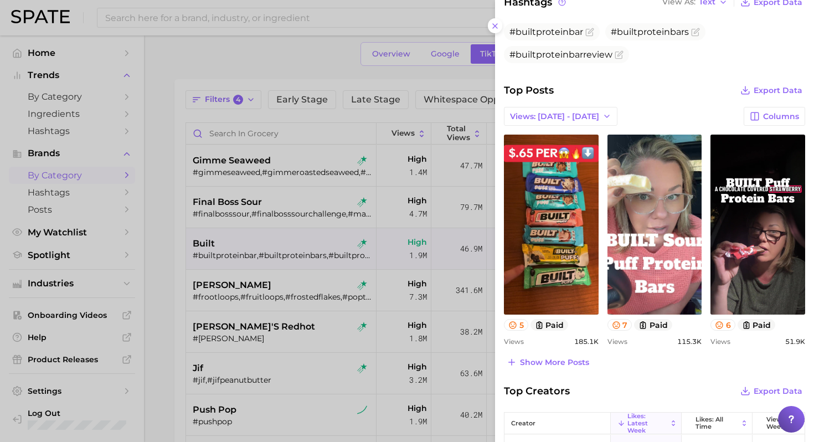
click at [270, 287] on div at bounding box center [407, 221] width 814 height 442
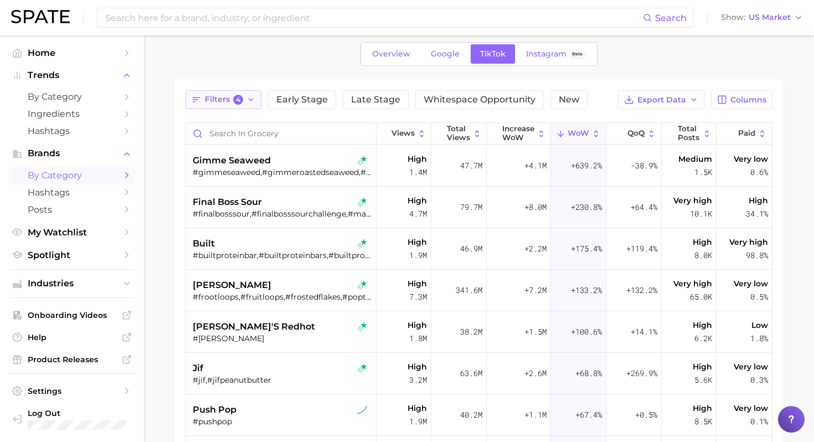
click at [241, 98] on span "4" at bounding box center [238, 100] width 10 height 10
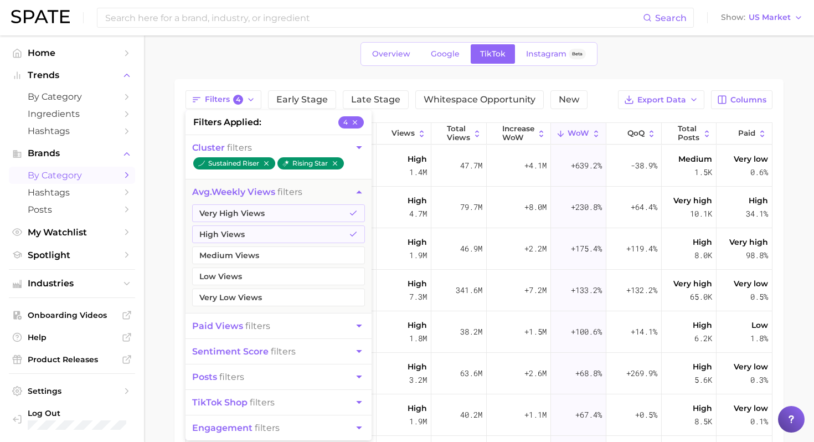
click at [308, 328] on button "paid views filters" at bounding box center [279, 325] width 186 height 25
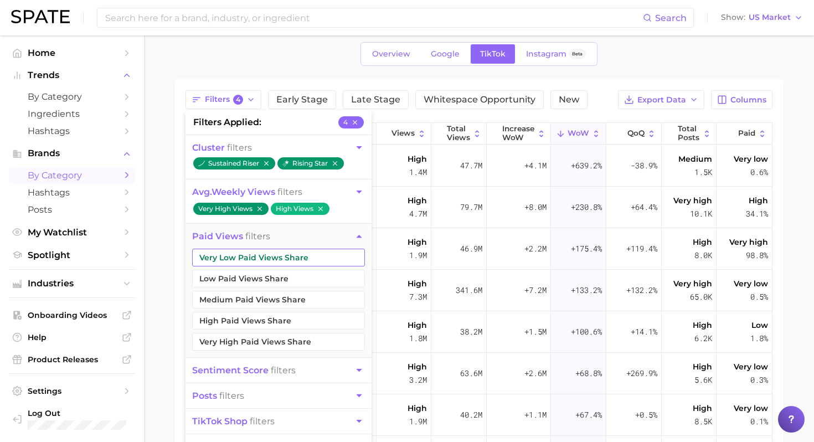
click at [319, 266] on button "Very Low Paid Views Share" at bounding box center [278, 258] width 173 height 18
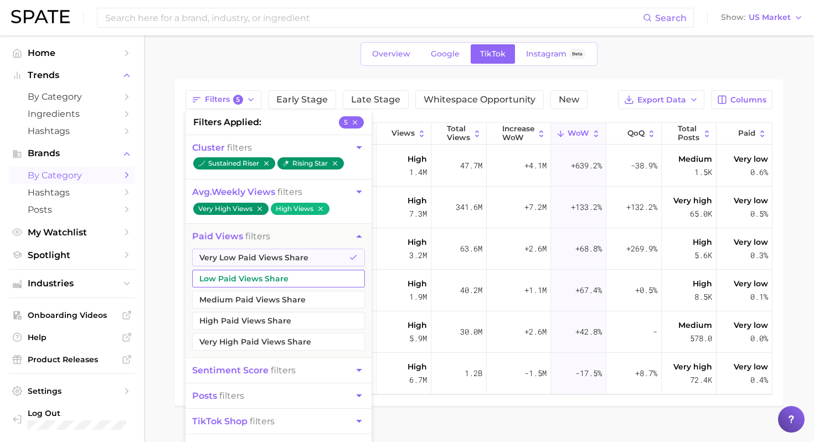
click at [308, 279] on button "Low Paid Views Share" at bounding box center [278, 279] width 173 height 18
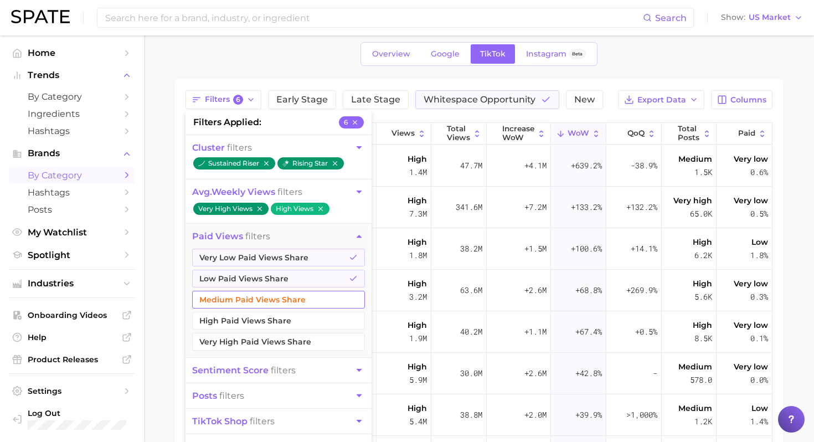
click at [307, 296] on button "Medium Paid Views Share" at bounding box center [278, 300] width 173 height 18
click at [305, 322] on button "High Paid Views Share" at bounding box center [278, 321] width 173 height 18
click at [157, 304] on main "grocery Overview Google TikTok Instagram Beta Filters 8 filters applied 8 clust…" at bounding box center [479, 310] width 670 height 642
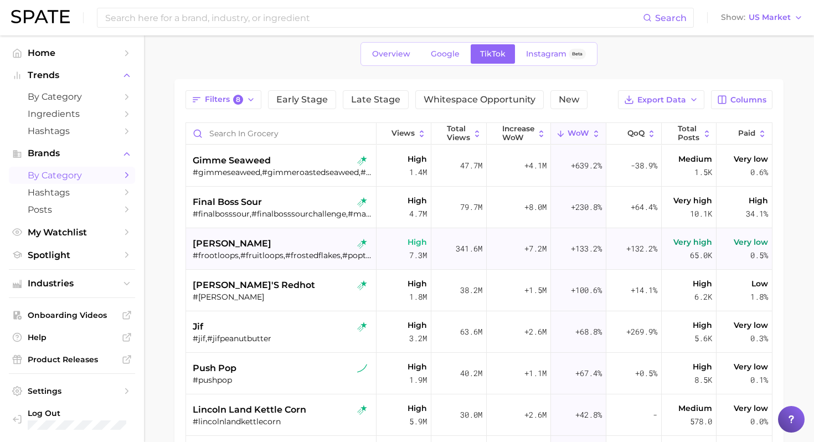
click at [317, 257] on div "#frootloops,#fruitloops,#frostedflakes,#poptarticecreamsandwich,#cerealstraws,#…" at bounding box center [282, 255] width 179 height 10
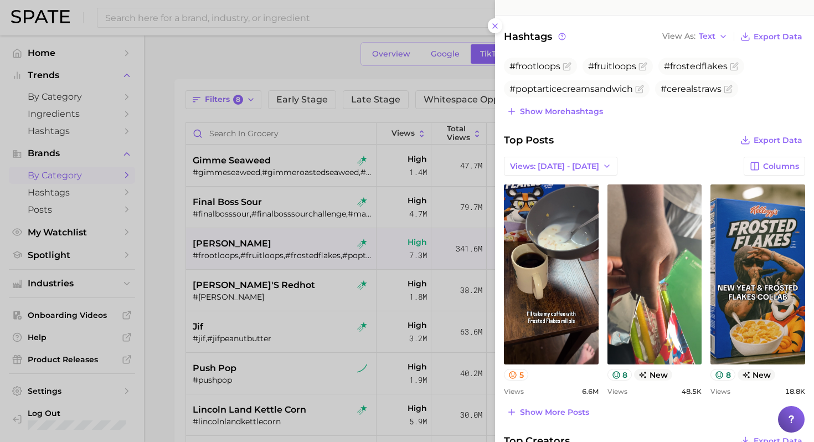
scroll to position [289, 0]
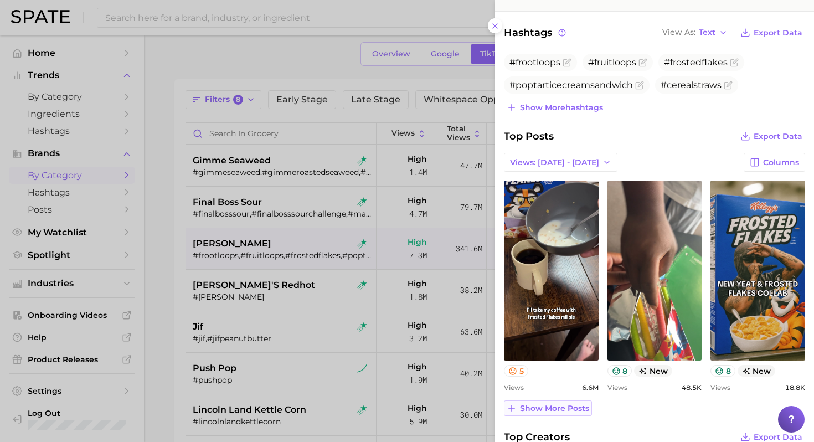
click at [560, 414] on button "Show more posts" at bounding box center [548, 408] width 88 height 16
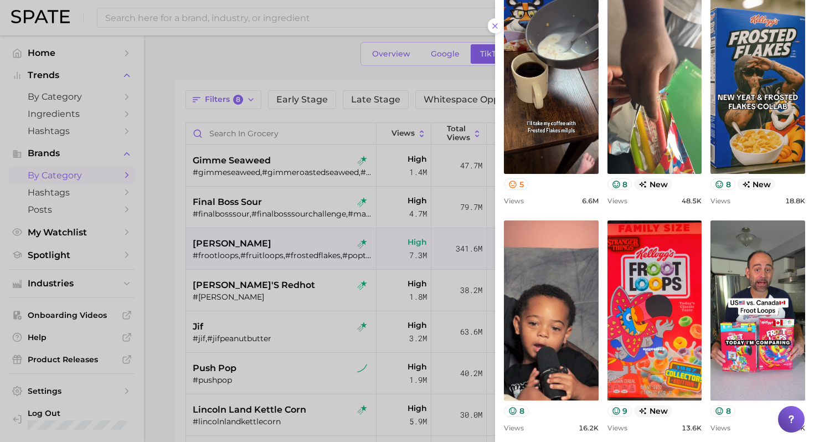
scroll to position [0, 0]
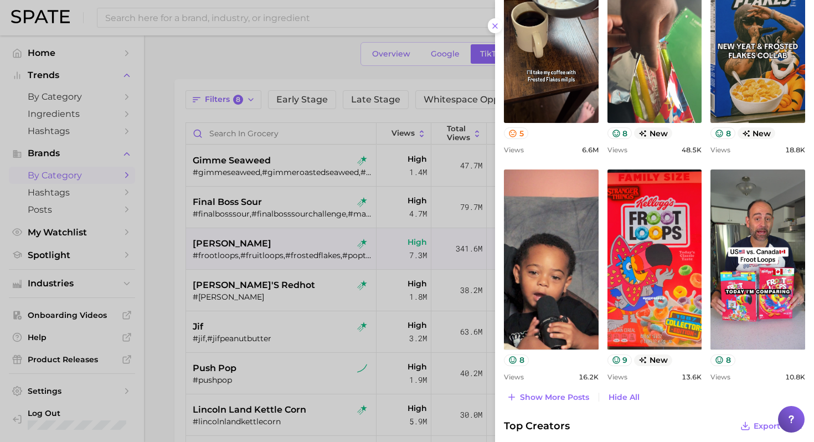
click at [244, 277] on div at bounding box center [407, 221] width 814 height 442
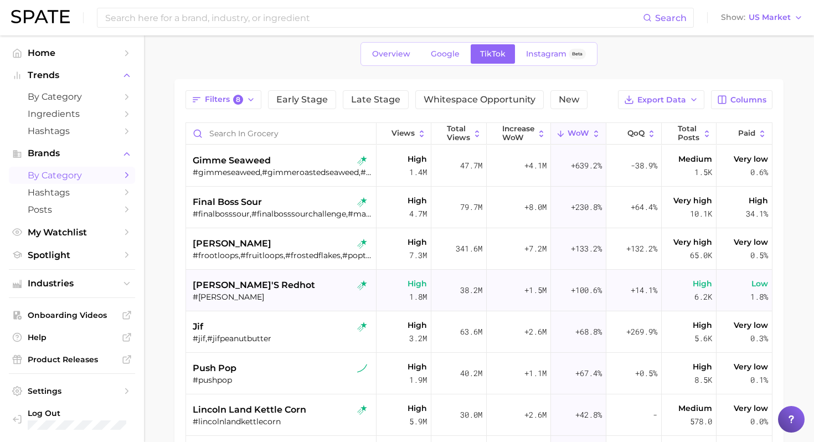
click at [286, 281] on div "frank's redhot" at bounding box center [282, 285] width 179 height 13
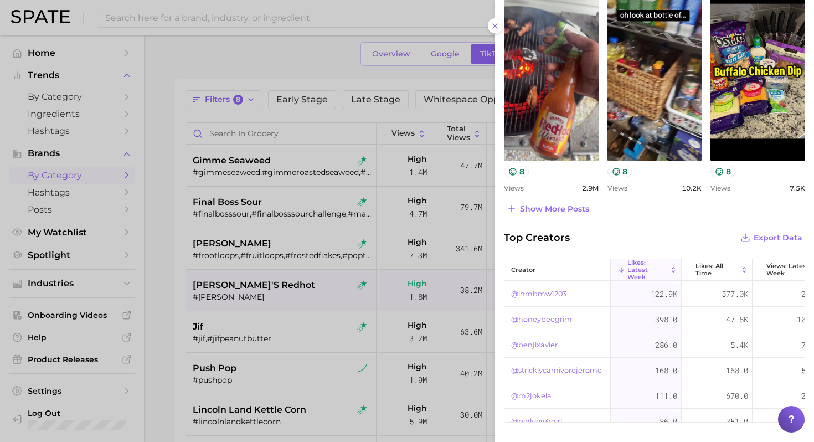
click at [286, 311] on div at bounding box center [407, 221] width 814 height 442
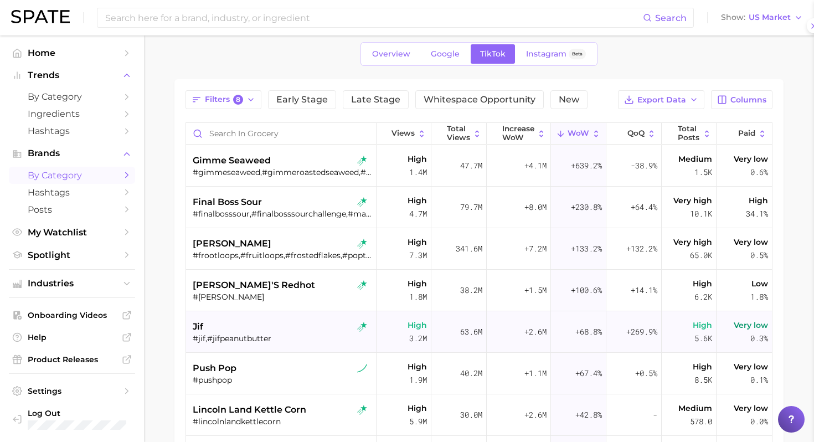
click at [291, 333] on div "#jif,#jifpeanutbutter" at bounding box center [282, 338] width 179 height 10
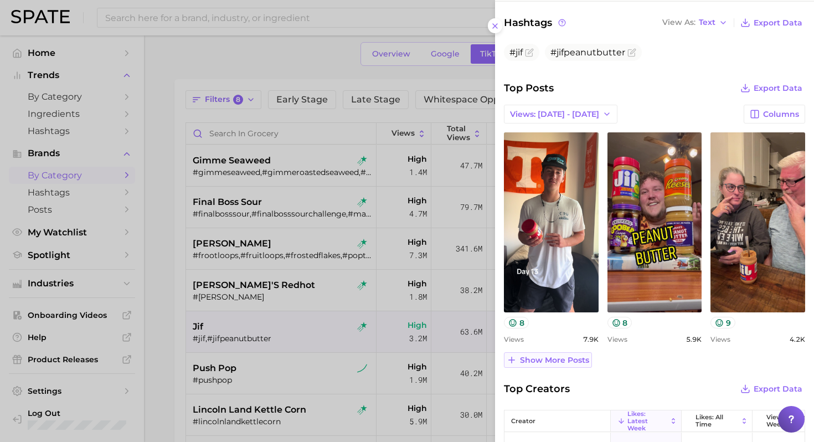
click at [547, 362] on span "Show more posts" at bounding box center [554, 360] width 69 height 9
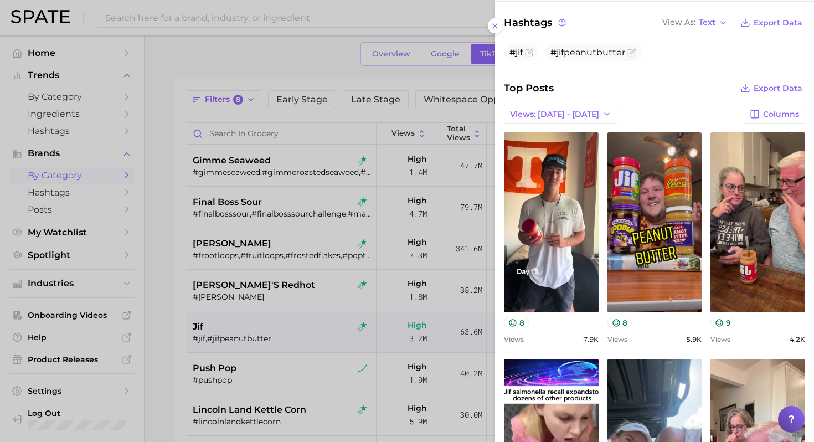
click at [373, 256] on div at bounding box center [407, 221] width 814 height 442
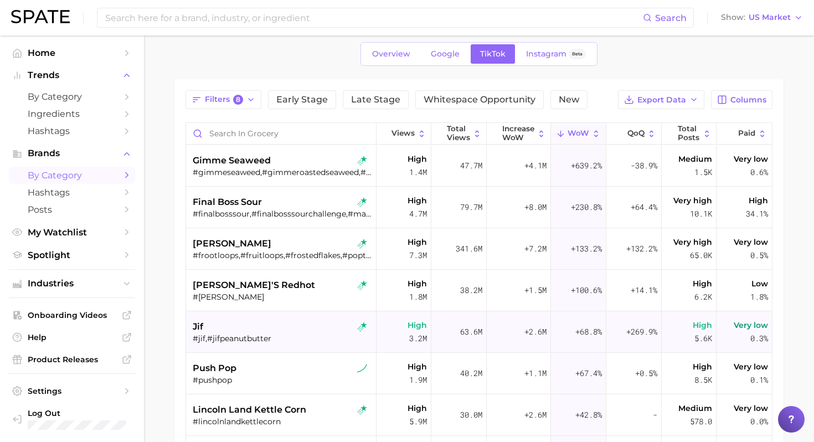
click at [311, 321] on div "jif" at bounding box center [282, 326] width 179 height 13
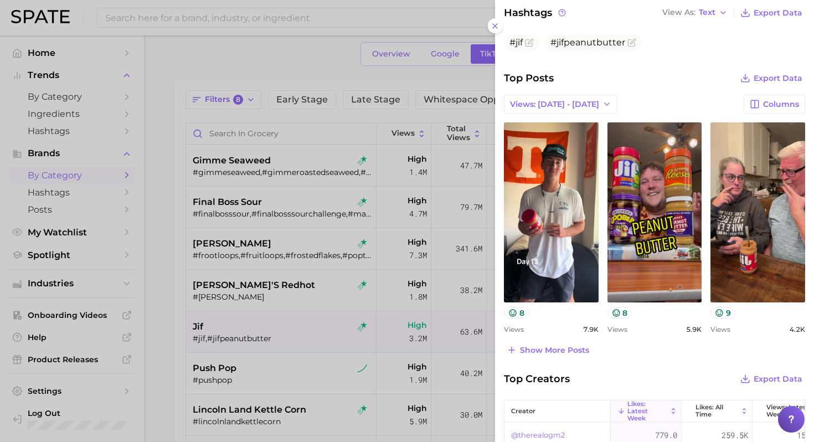
scroll to position [312, 0]
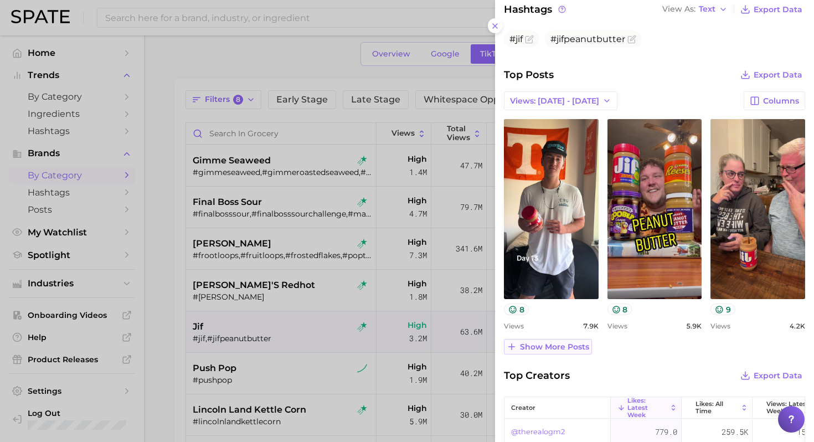
click at [567, 344] on span "Show more posts" at bounding box center [554, 346] width 69 height 9
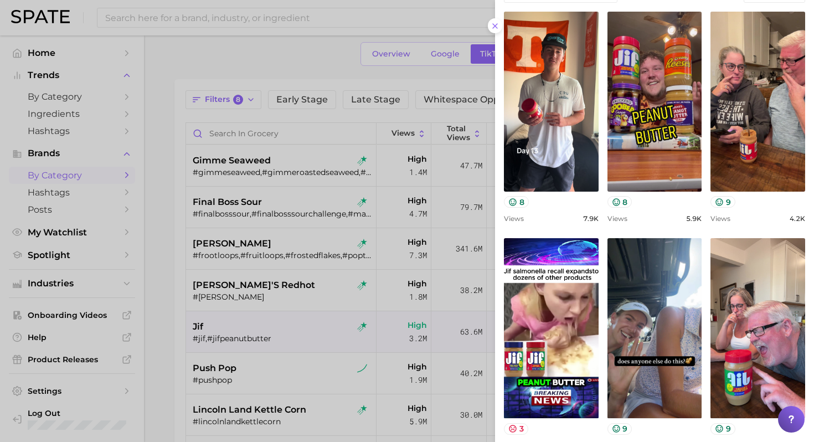
scroll to position [500, 0]
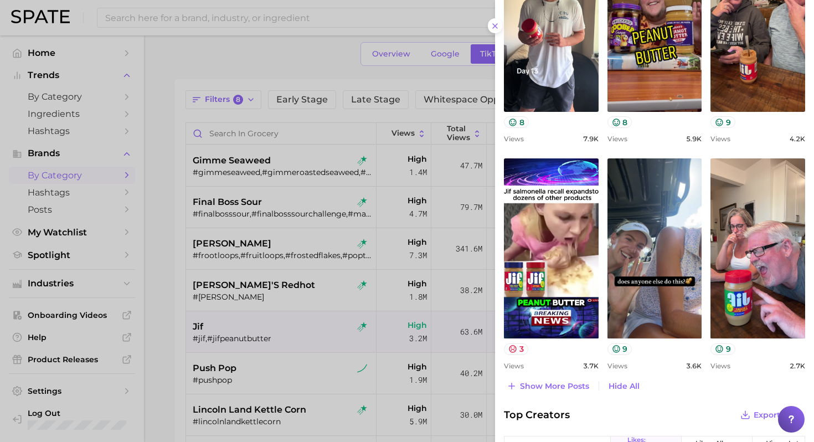
click at [353, 310] on div at bounding box center [407, 221] width 814 height 442
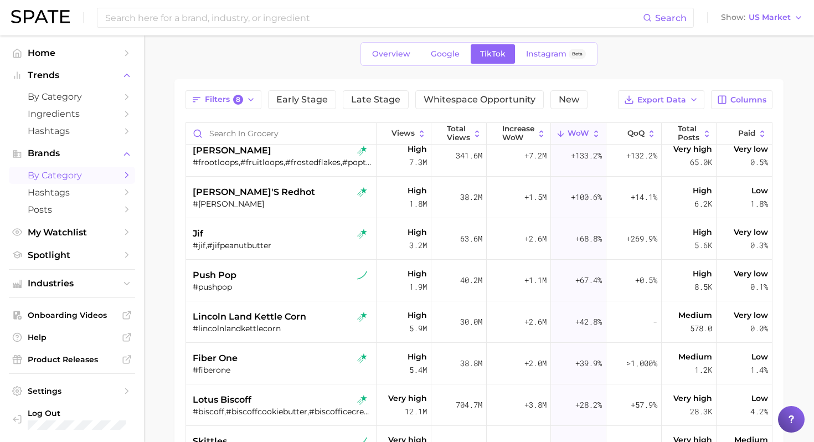
scroll to position [124, 0]
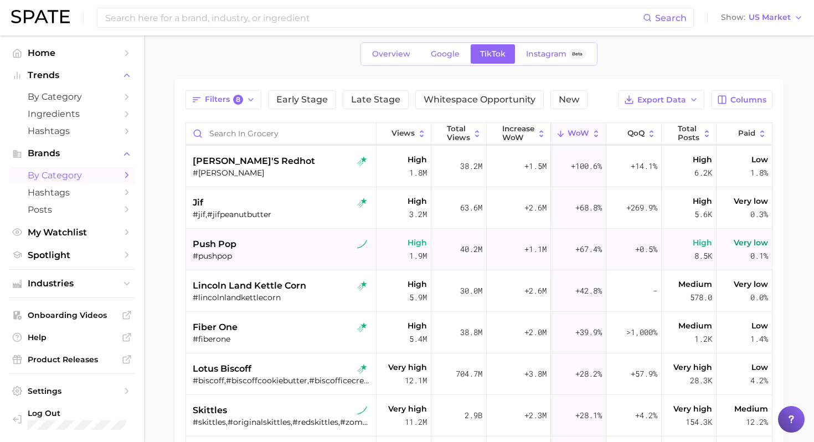
click at [295, 246] on div "push pop" at bounding box center [282, 244] width 179 height 13
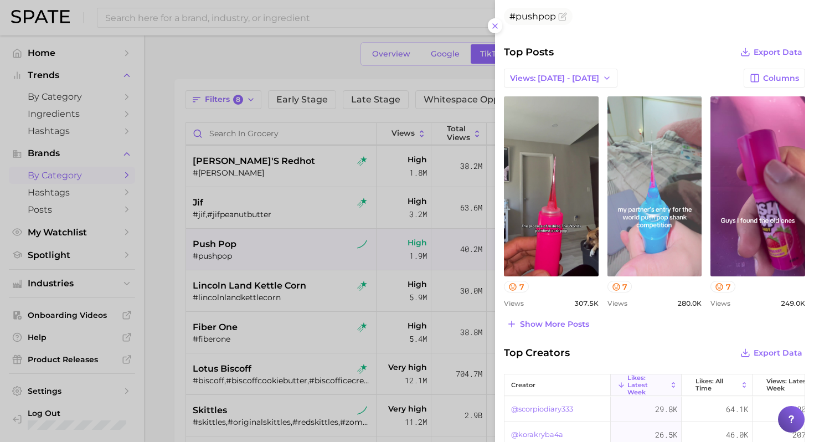
scroll to position [351, 0]
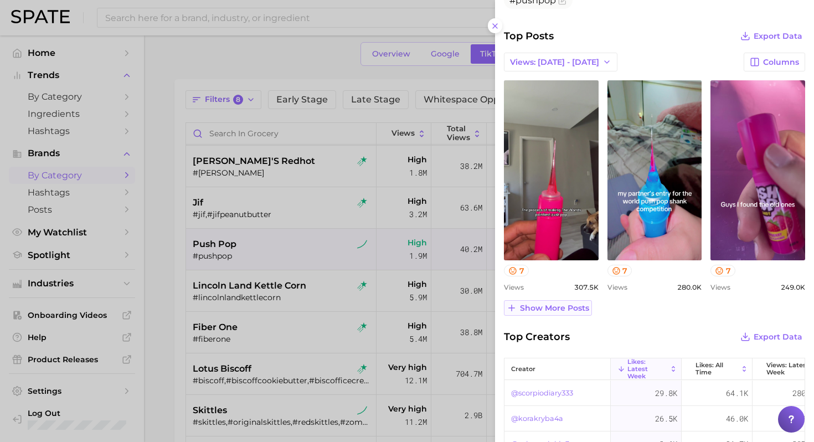
click at [585, 311] on span "Show more posts" at bounding box center [554, 308] width 69 height 9
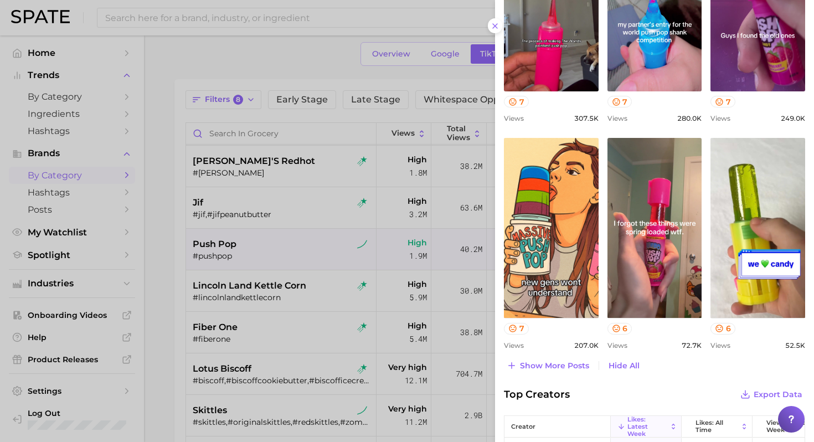
scroll to position [521, 0]
click at [307, 289] on div at bounding box center [407, 221] width 814 height 442
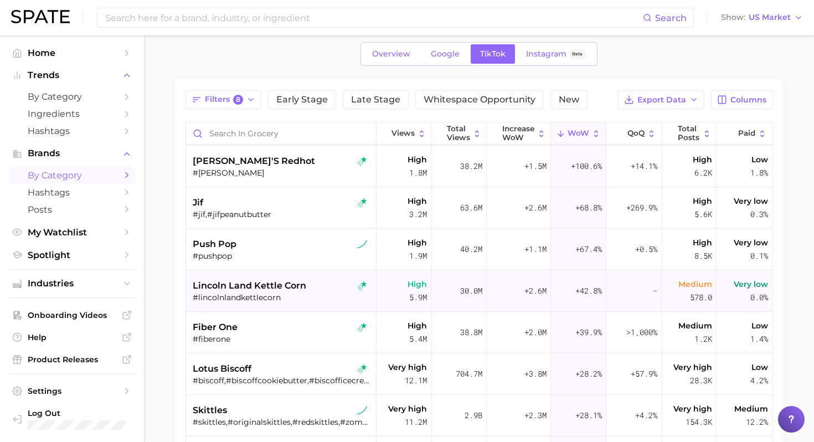
click at [328, 287] on div "lincoln land kettle corn" at bounding box center [282, 285] width 179 height 13
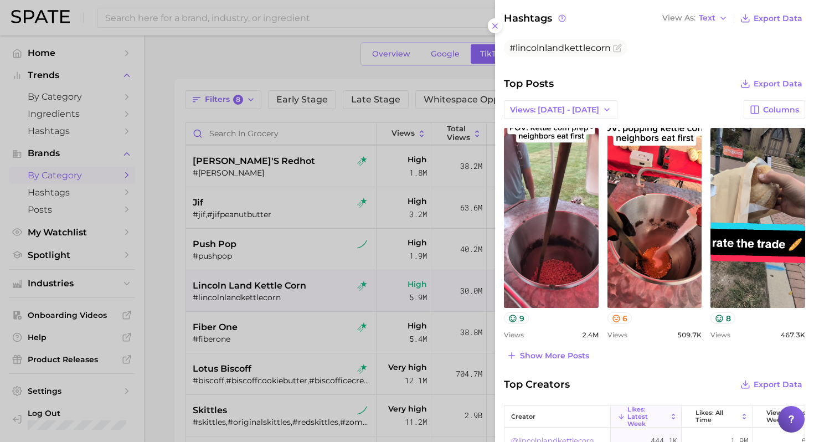
scroll to position [313, 0]
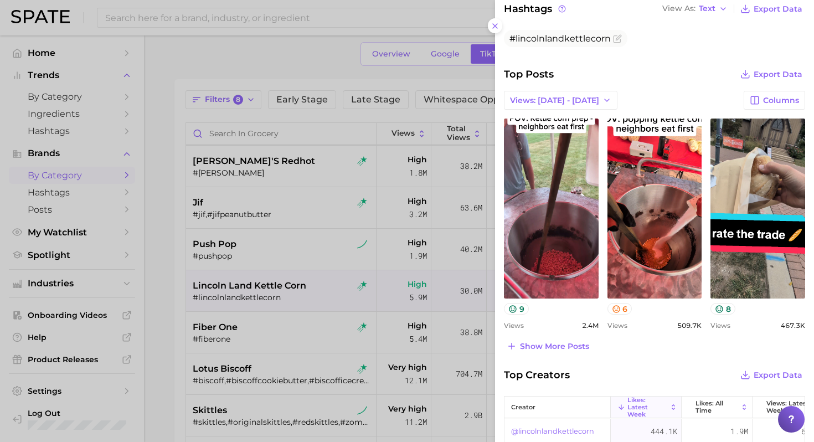
click at [275, 330] on div at bounding box center [407, 221] width 814 height 442
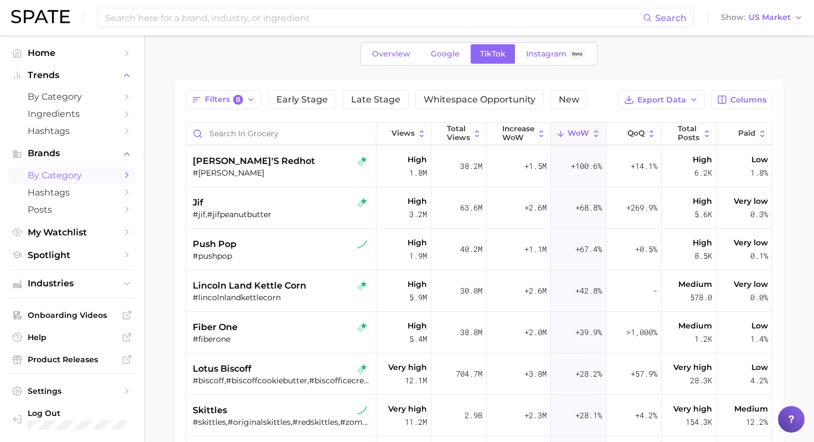
click at [275, 330] on div "fiber one" at bounding box center [282, 327] width 179 height 13
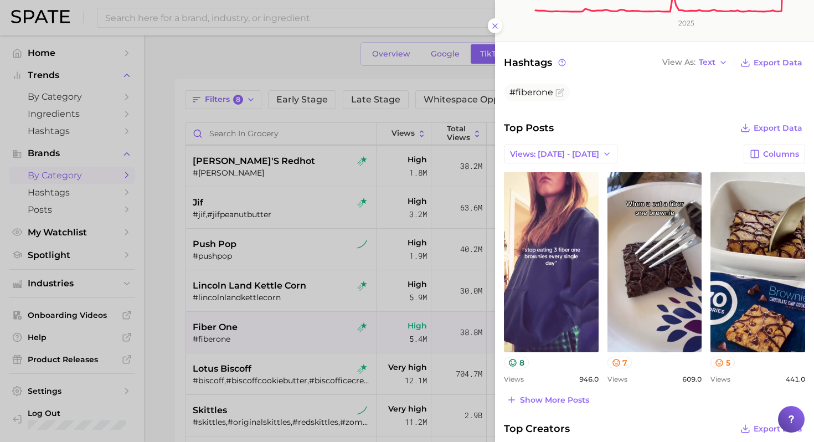
scroll to position [311, 0]
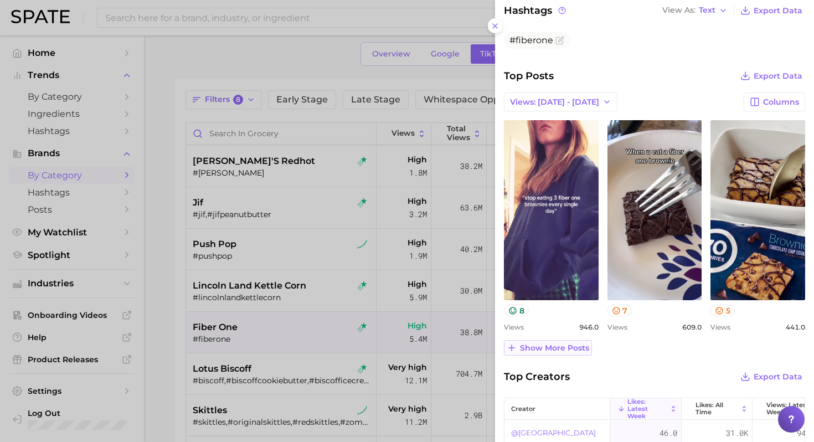
click at [560, 347] on span "Show more posts" at bounding box center [554, 347] width 69 height 9
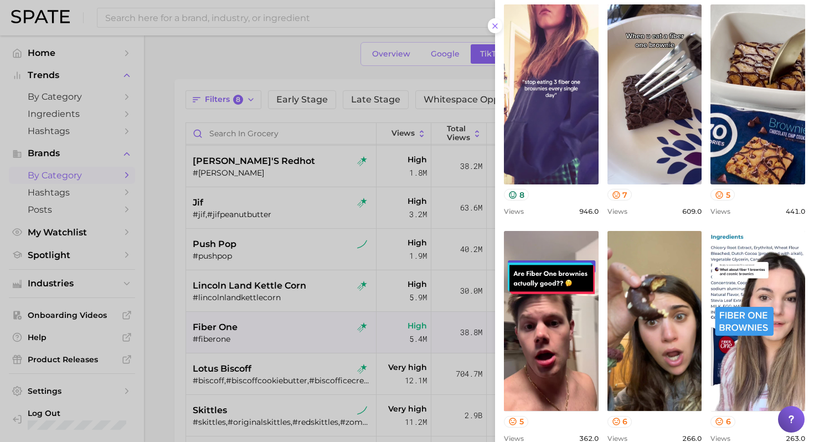
scroll to position [424, 0]
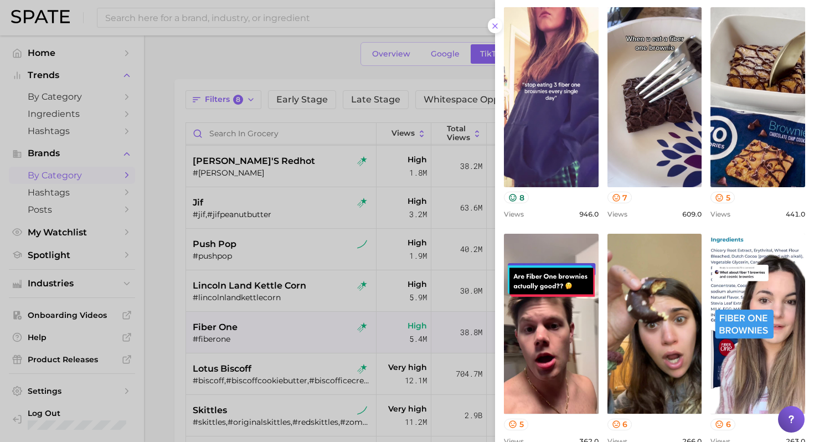
click at [222, 354] on div at bounding box center [407, 221] width 814 height 442
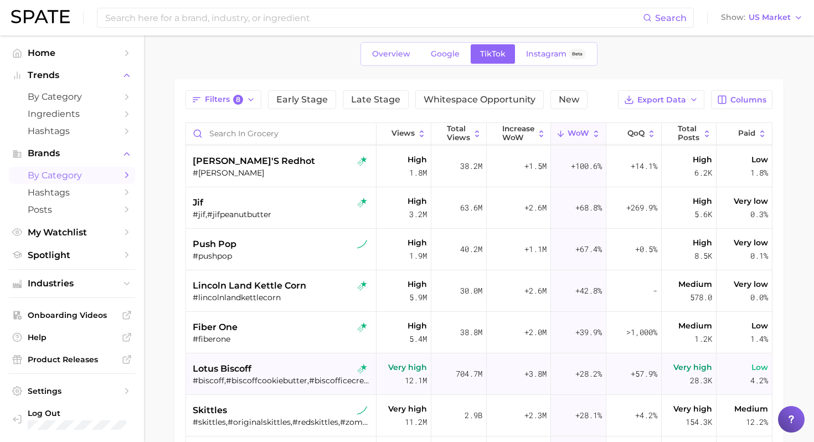
click at [262, 372] on div "lotus biscoff" at bounding box center [282, 368] width 179 height 13
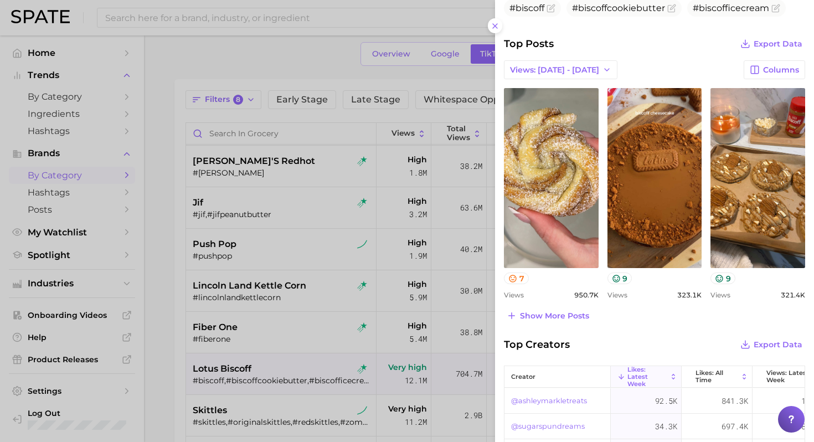
scroll to position [344, 0]
click at [561, 317] on span "Show more posts" at bounding box center [554, 315] width 69 height 9
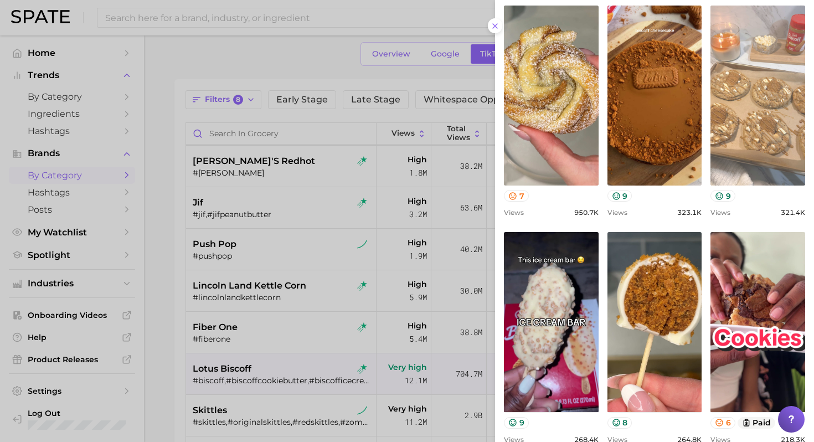
scroll to position [427, 0]
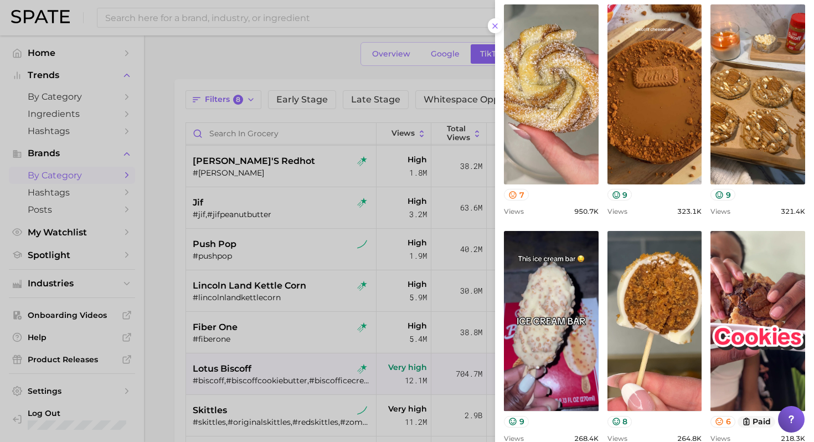
click at [323, 356] on div at bounding box center [407, 221] width 814 height 442
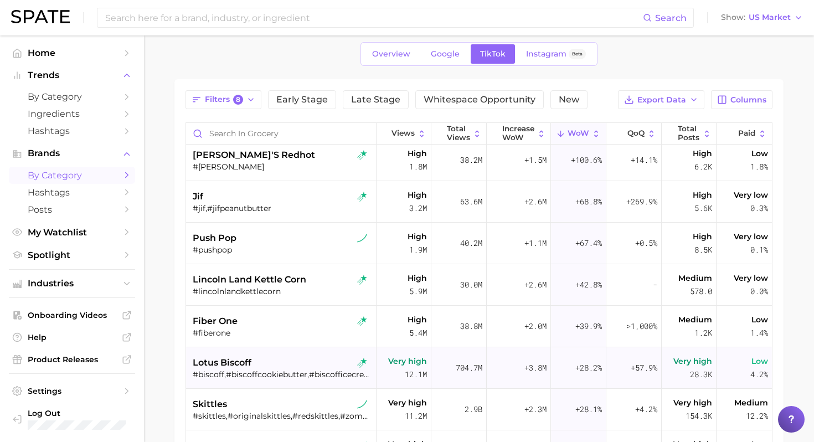
scroll to position [131, 0]
click at [289, 363] on div "lotus biscoff" at bounding box center [282, 361] width 179 height 13
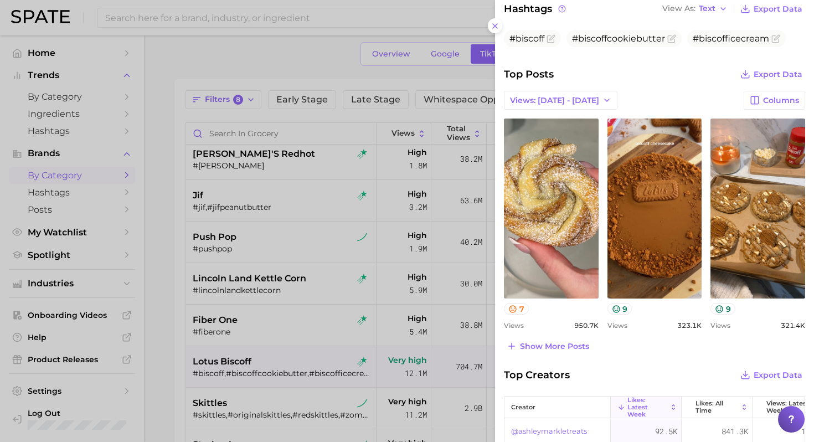
scroll to position [318, 0]
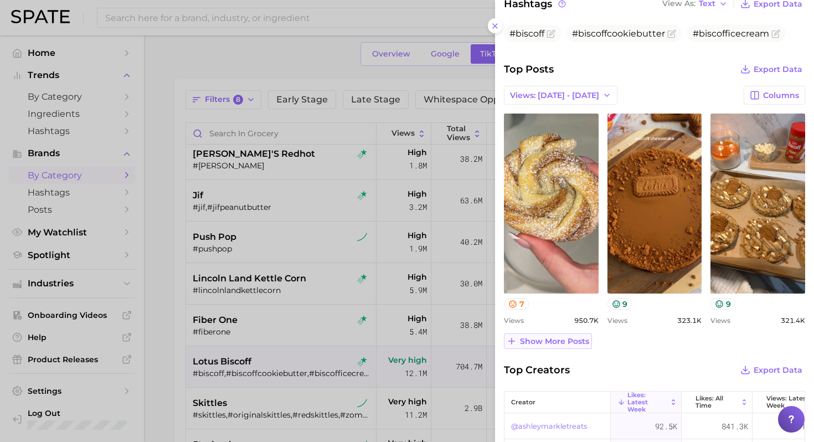
click at [572, 337] on span "Show more posts" at bounding box center [554, 341] width 69 height 9
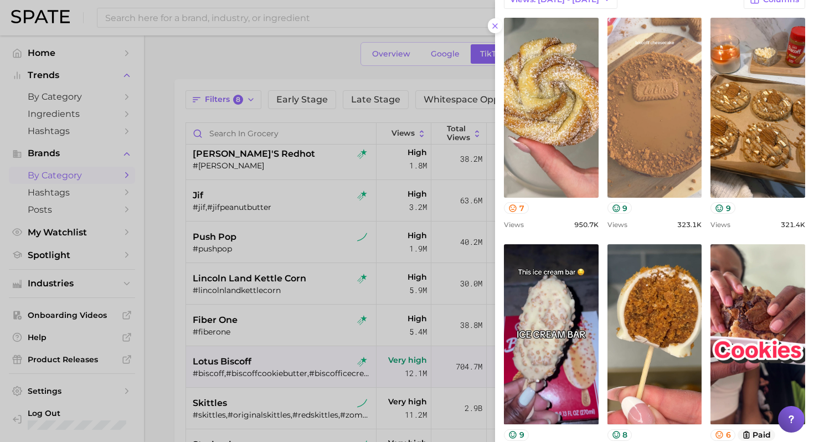
scroll to position [418, 0]
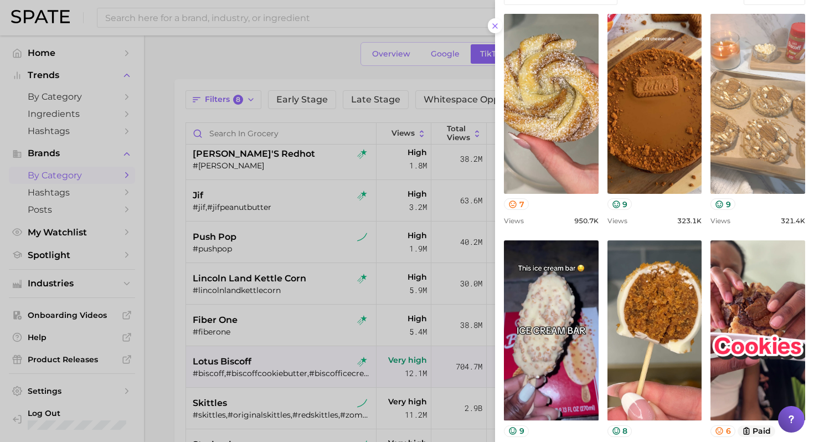
click at [752, 136] on link "view post on TikTok" at bounding box center [758, 104] width 95 height 180
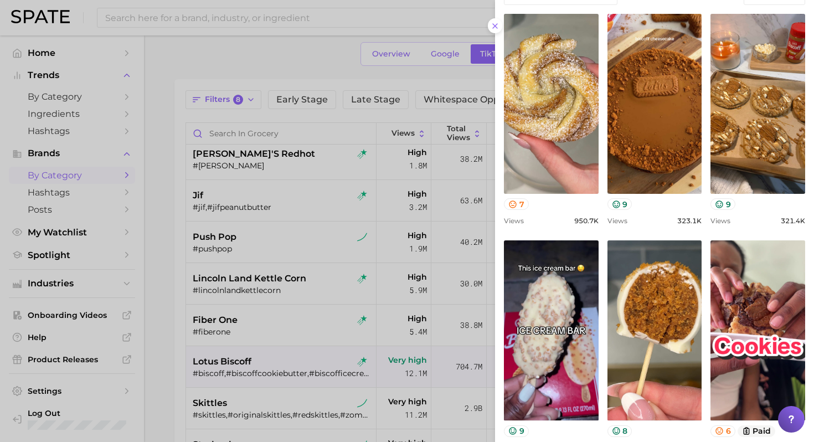
click at [320, 324] on div at bounding box center [407, 221] width 814 height 442
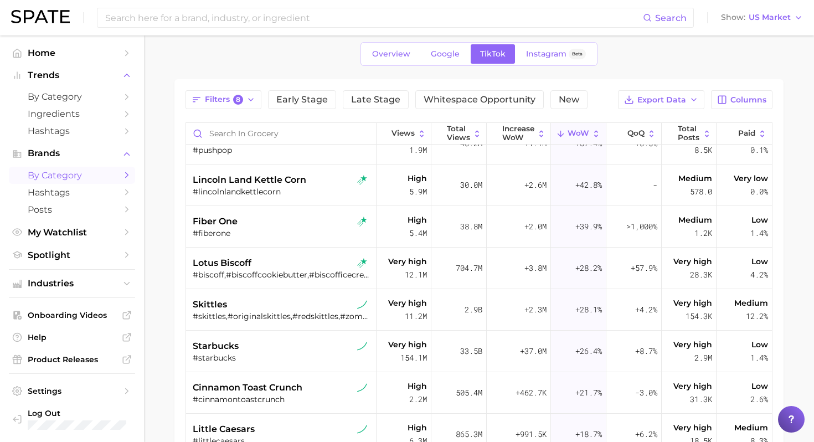
scroll to position [234, 0]
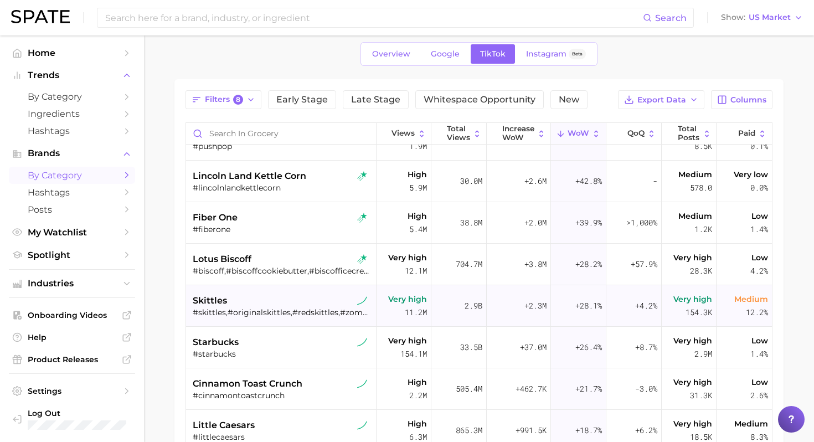
click at [324, 295] on div "skittles" at bounding box center [282, 300] width 179 height 13
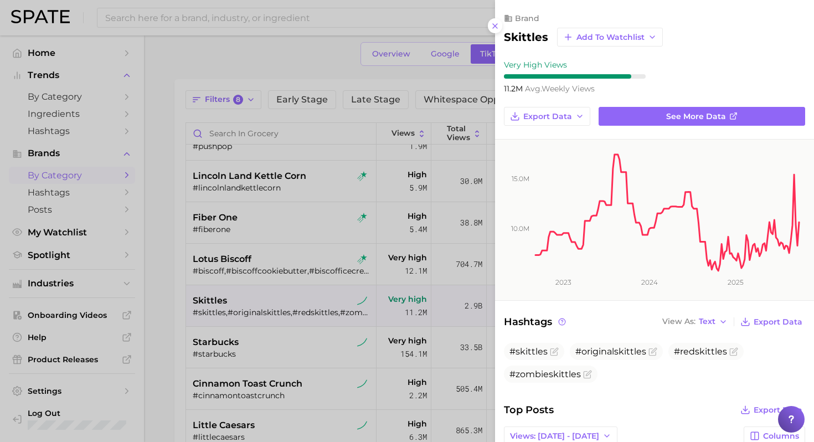
scroll to position [0, 0]
click at [326, 317] on div at bounding box center [407, 221] width 814 height 442
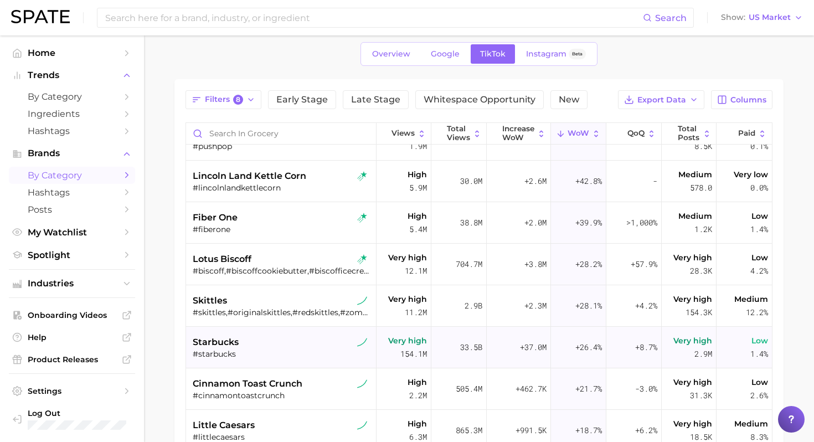
click at [312, 333] on div "starbucks #starbucks" at bounding box center [282, 348] width 179 height 42
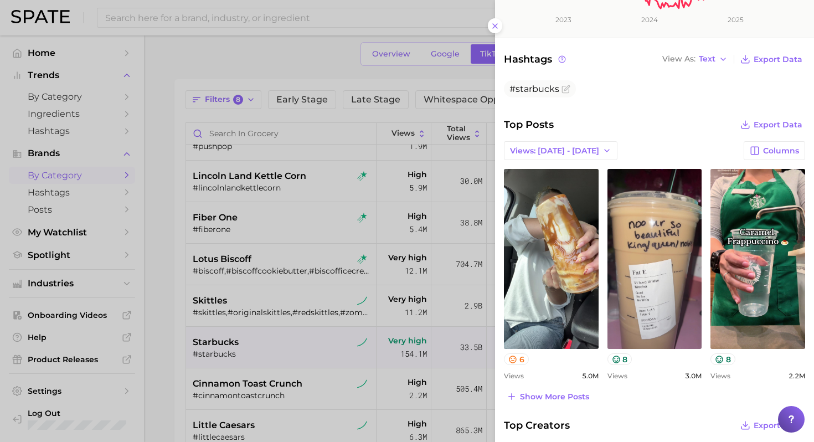
scroll to position [264, 0]
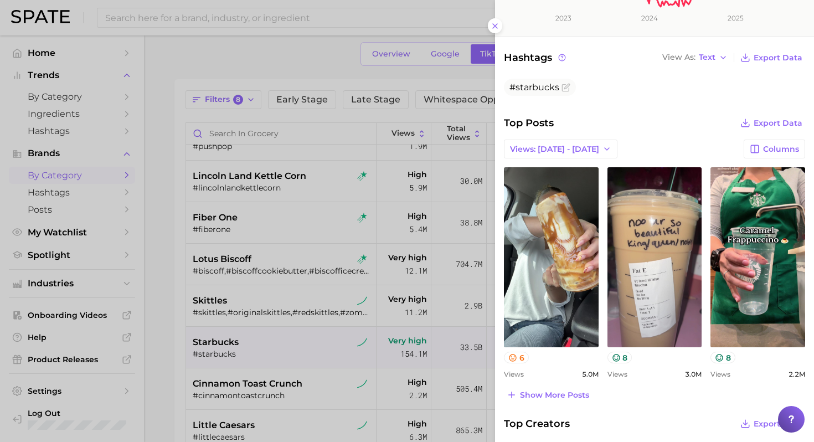
click at [342, 338] on div at bounding box center [407, 221] width 814 height 442
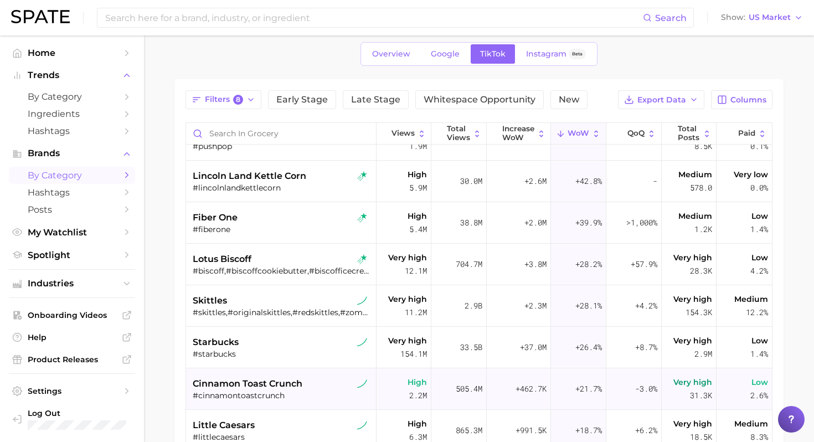
click at [319, 373] on div "cinnamon toast crunch #cinnamontoastcrunch" at bounding box center [282, 389] width 179 height 42
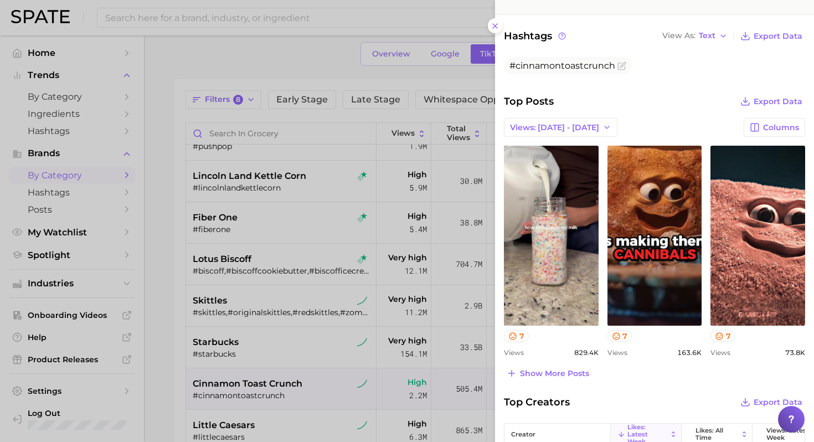
scroll to position [287, 0]
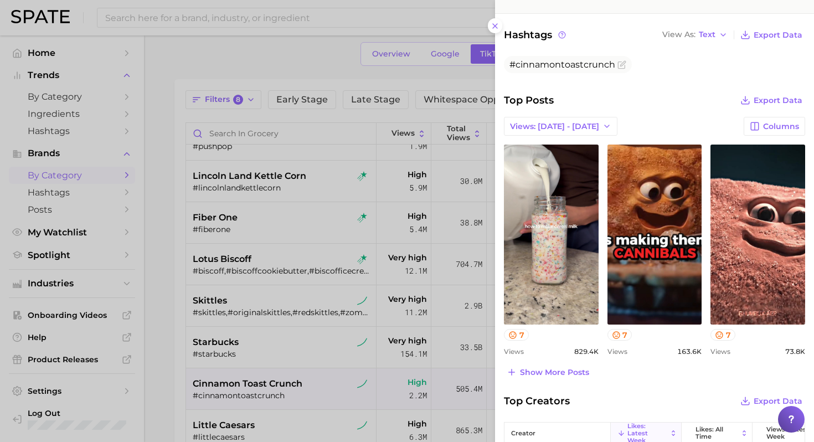
click at [335, 290] on div at bounding box center [407, 221] width 814 height 442
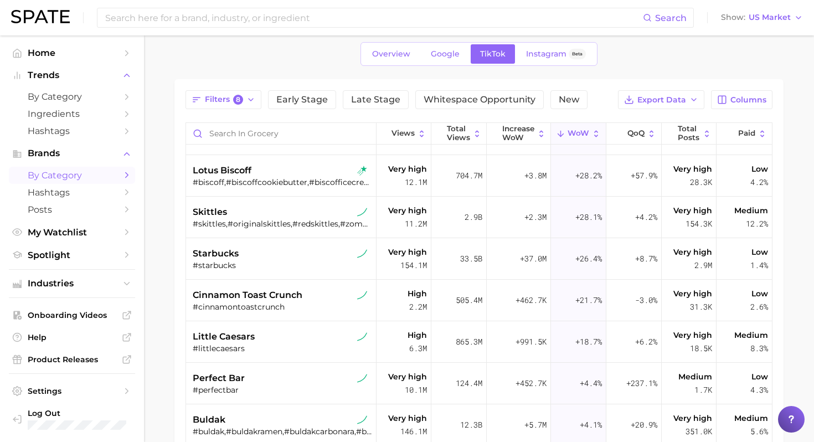
scroll to position [329, 0]
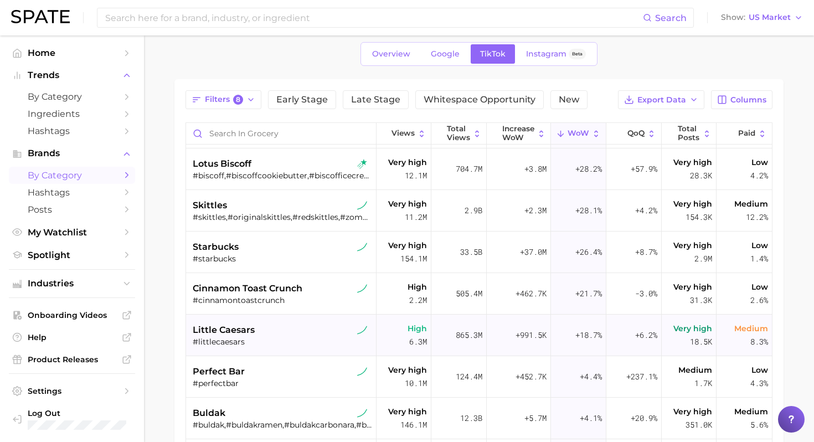
click at [297, 321] on div "little caesars #littlecaesars" at bounding box center [282, 336] width 179 height 42
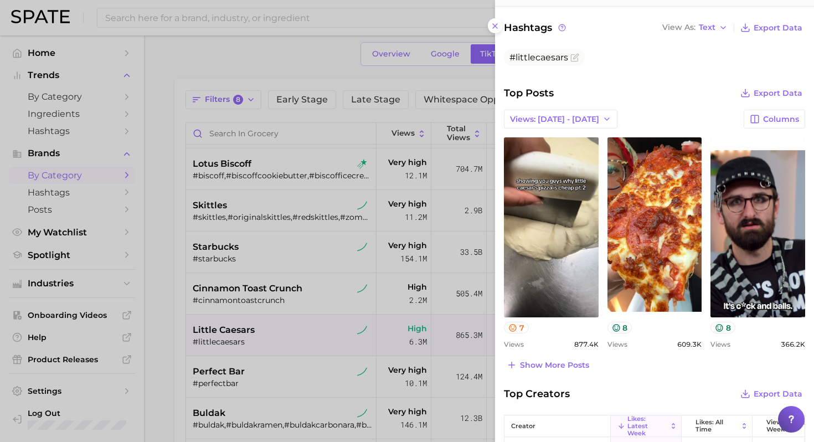
scroll to position [295, 0]
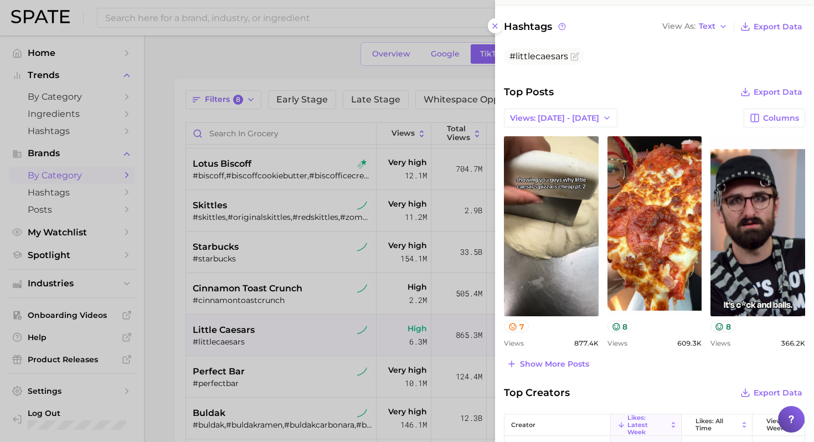
click at [295, 388] on div at bounding box center [407, 221] width 814 height 442
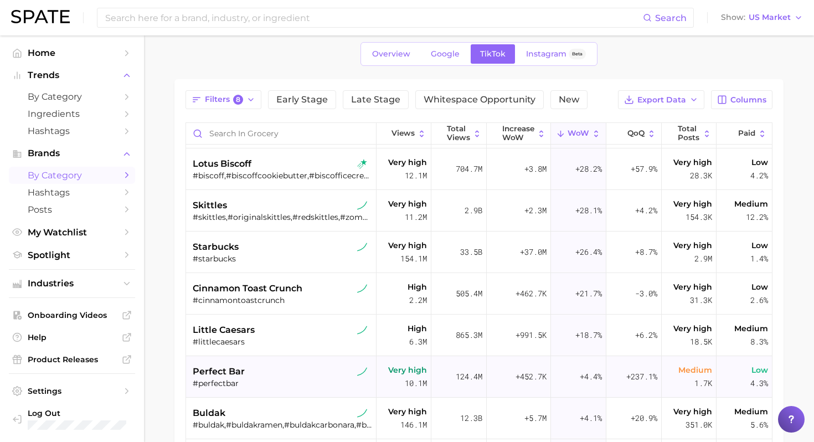
click at [271, 376] on div "perfect bar" at bounding box center [282, 371] width 179 height 13
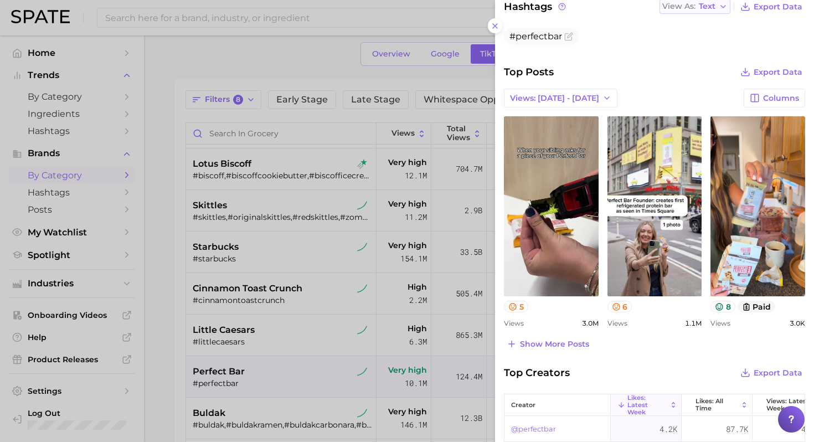
scroll to position [319, 0]
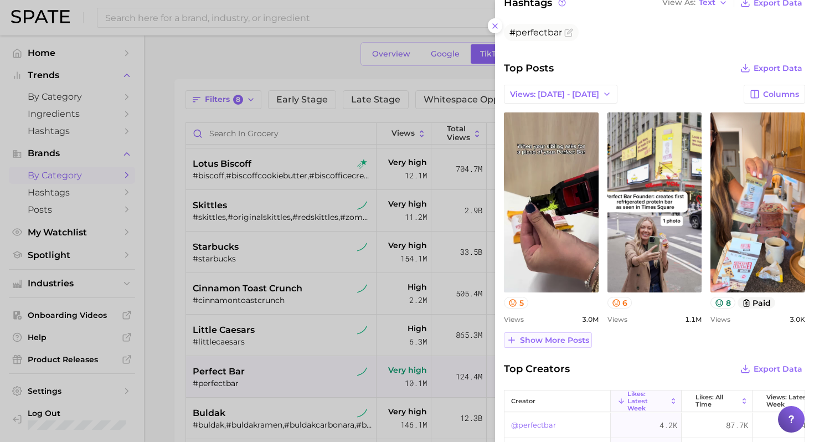
click at [565, 336] on span "Show more posts" at bounding box center [554, 340] width 69 height 9
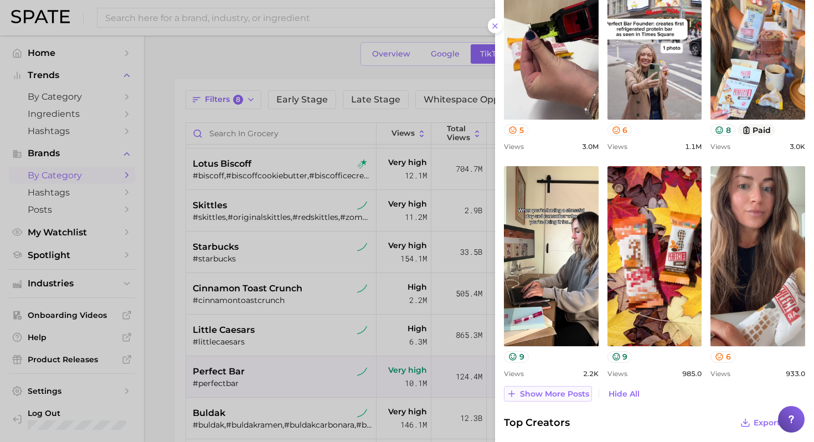
scroll to position [492, 0]
click at [308, 291] on div at bounding box center [407, 221] width 814 height 442
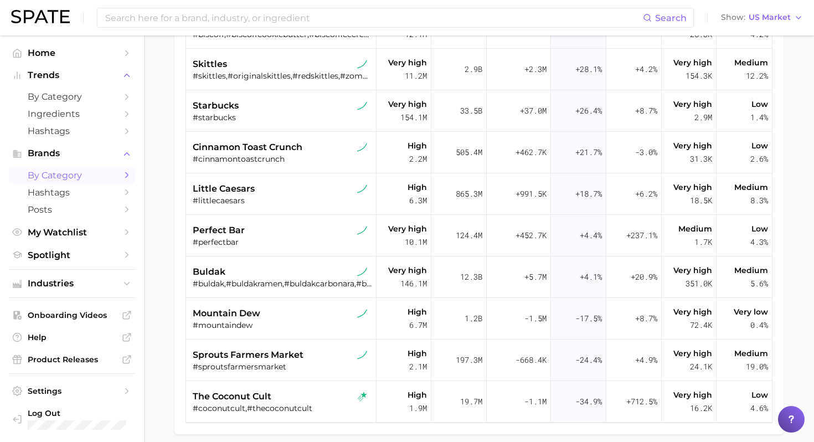
scroll to position [235, 0]
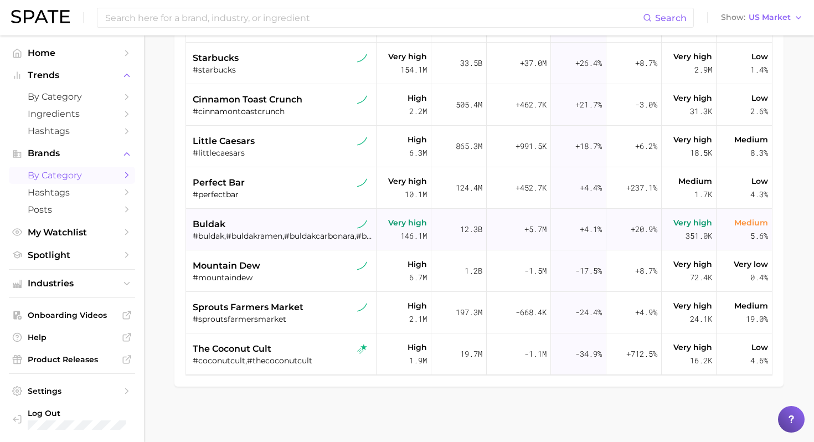
click at [306, 220] on div "buldak" at bounding box center [282, 224] width 179 height 13
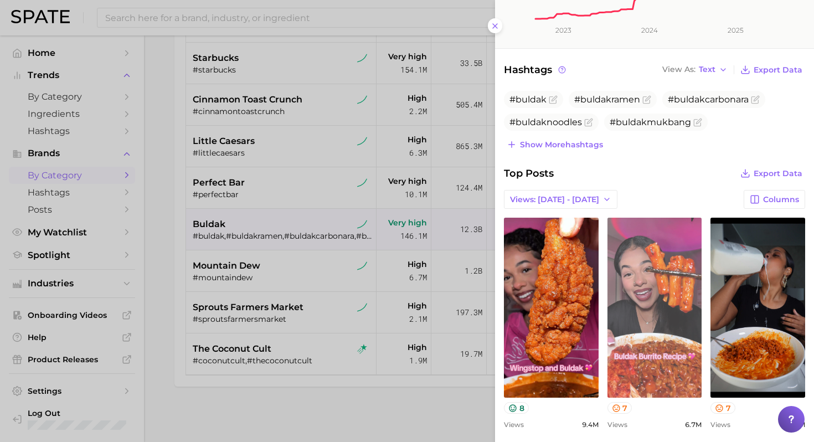
scroll to position [255, 0]
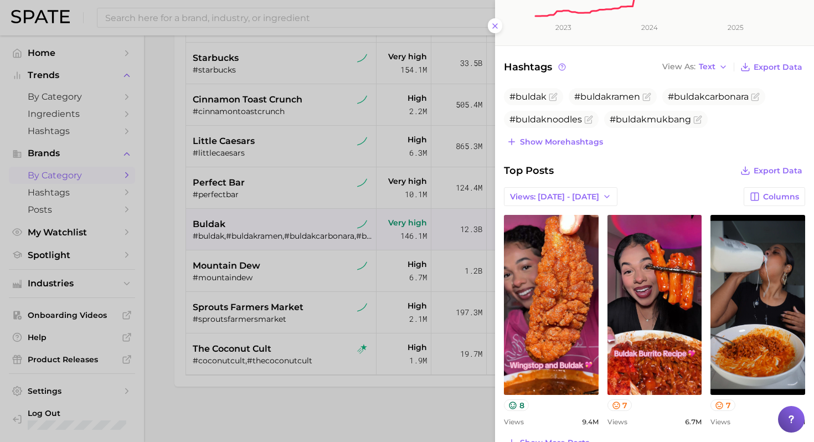
click at [321, 264] on div at bounding box center [407, 221] width 814 height 442
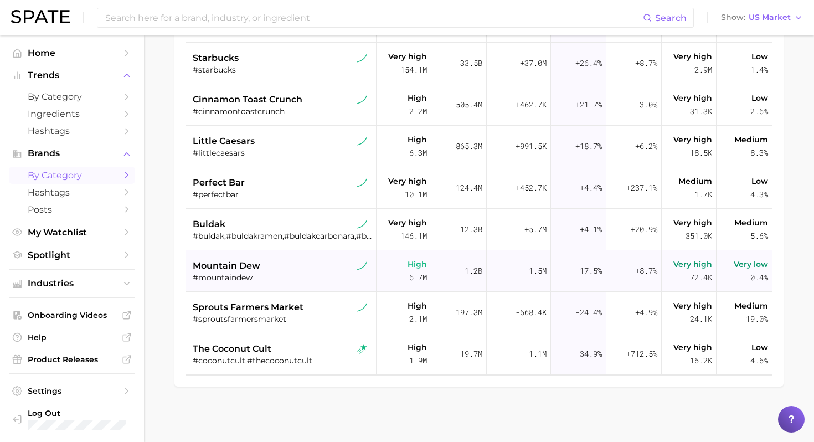
click at [294, 269] on div "mountain dew" at bounding box center [282, 265] width 179 height 13
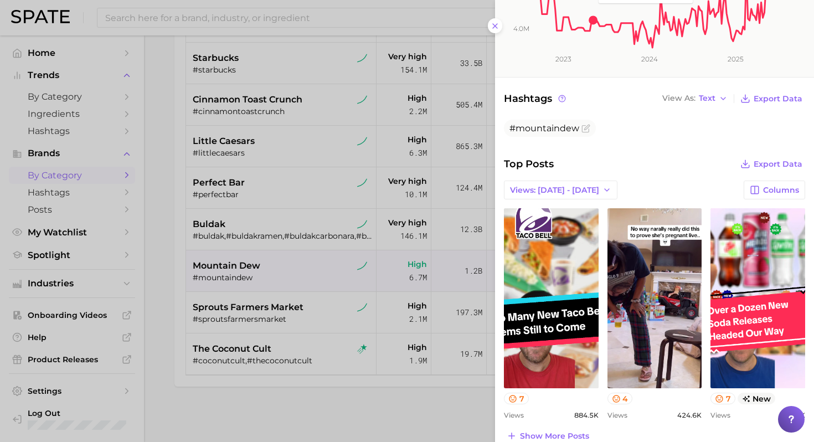
scroll to position [227, 0]
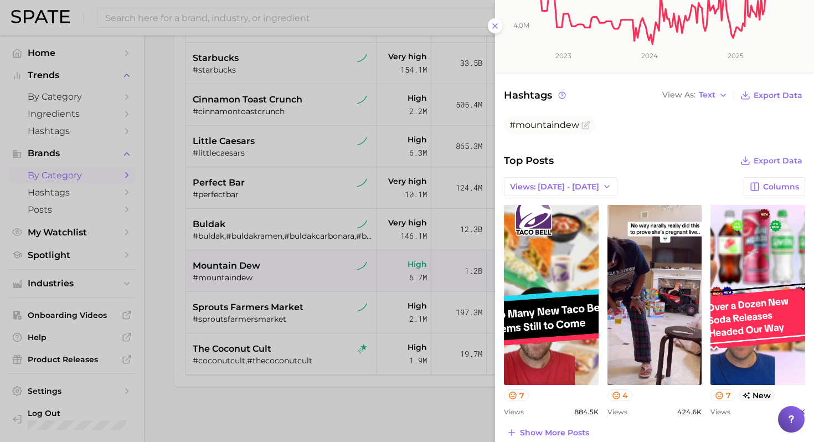
click at [292, 337] on div at bounding box center [407, 221] width 814 height 442
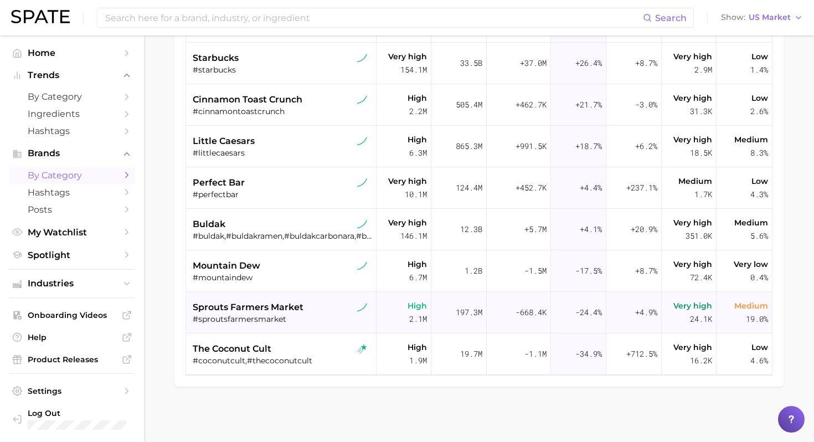
click at [288, 315] on div "#sproutsfarmersmarket" at bounding box center [282, 319] width 179 height 10
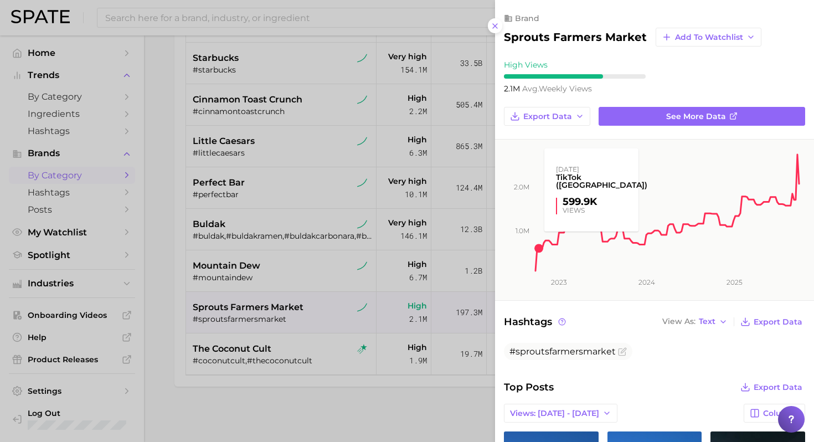
scroll to position [0, 0]
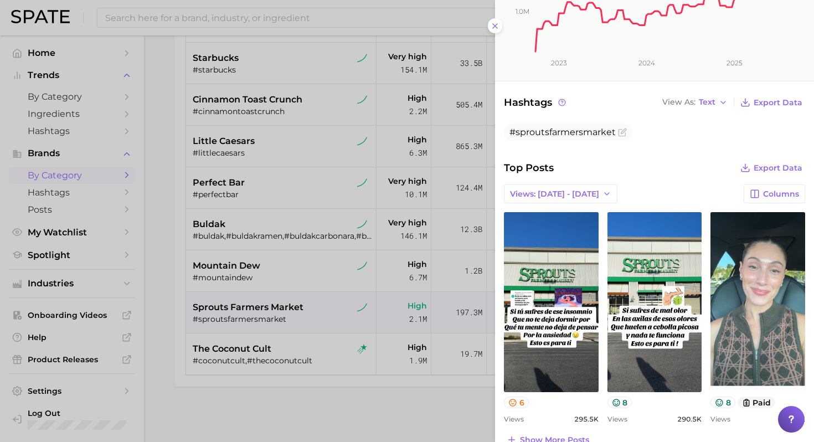
click at [299, 340] on div at bounding box center [407, 221] width 814 height 442
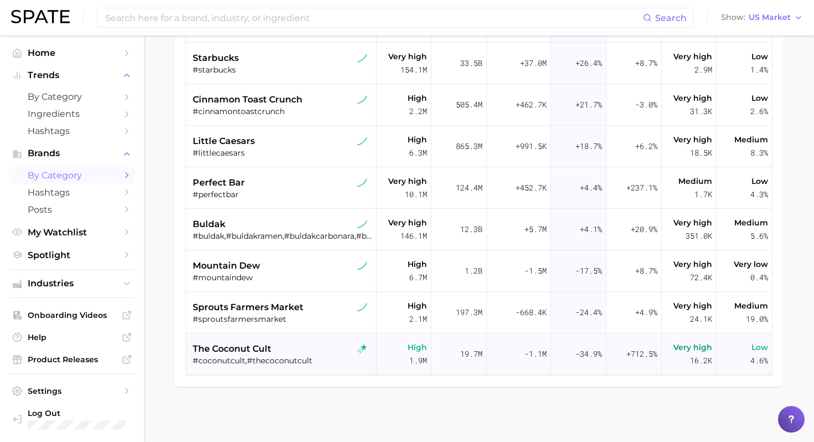
click at [307, 344] on div "the coconut cult" at bounding box center [282, 348] width 179 height 13
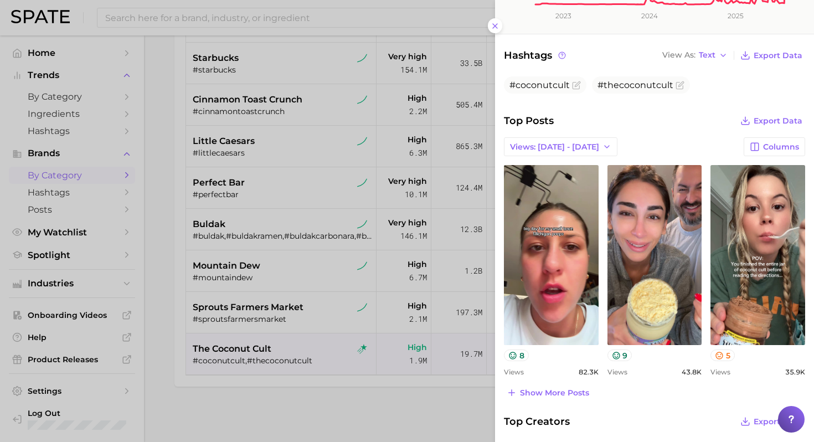
click at [406, 294] on div at bounding box center [407, 221] width 814 height 442
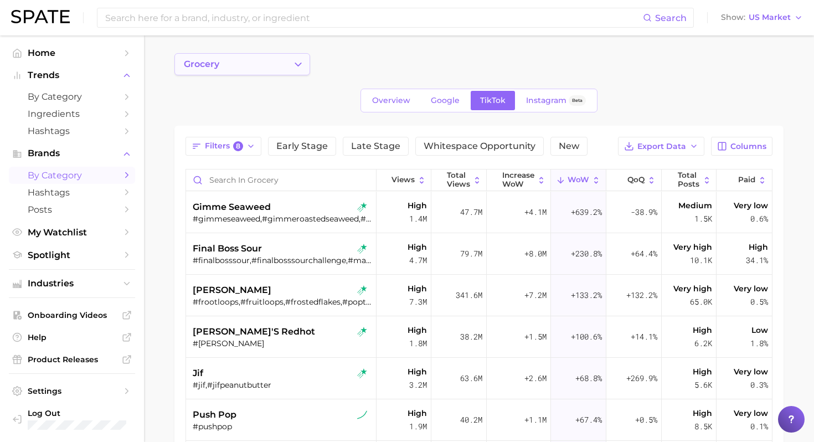
click at [286, 64] on button "grocery" at bounding box center [242, 64] width 136 height 22
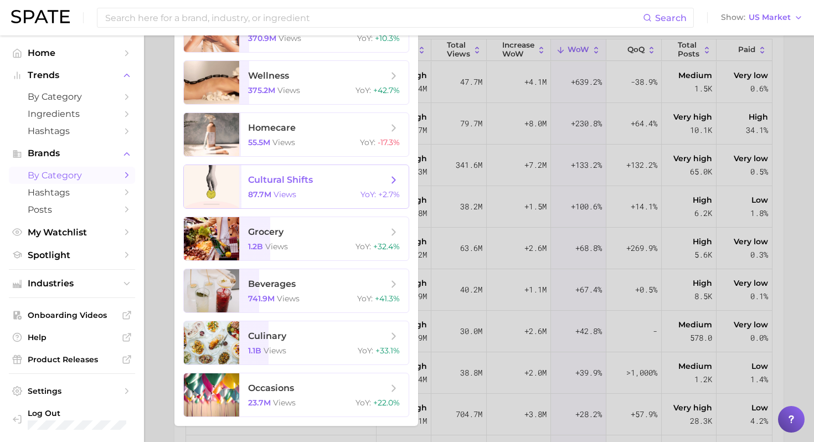
scroll to position [131, 0]
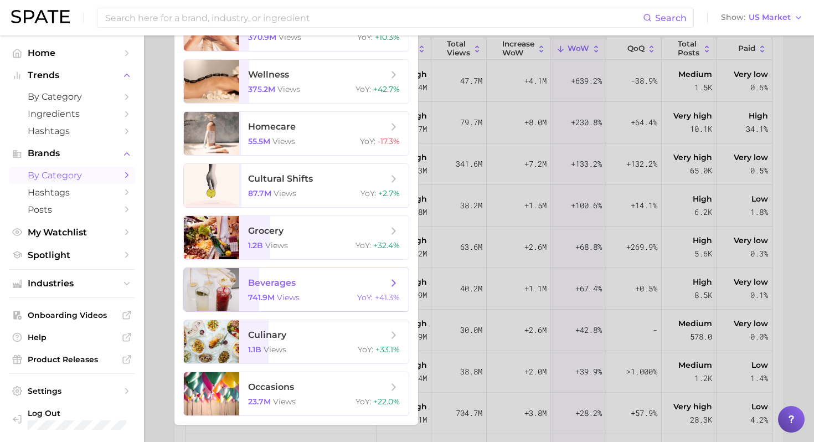
click at [337, 310] on span "beverages 741.9m views YoY : +41.3%" at bounding box center [323, 289] width 169 height 43
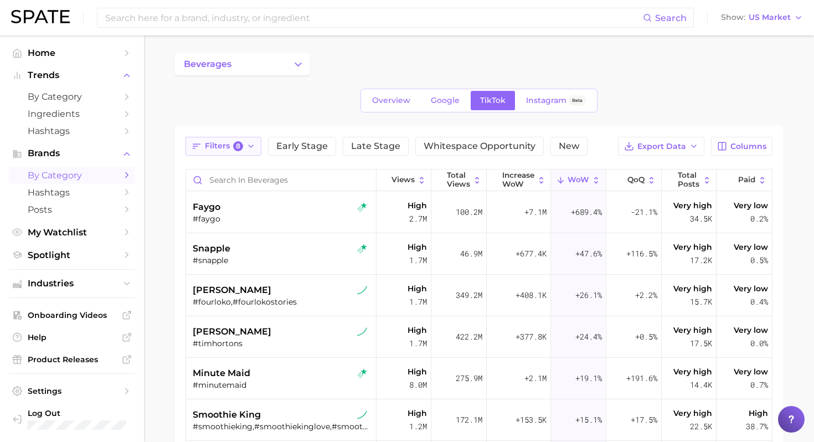
click at [248, 142] on icon "button" at bounding box center [250, 146] width 9 height 9
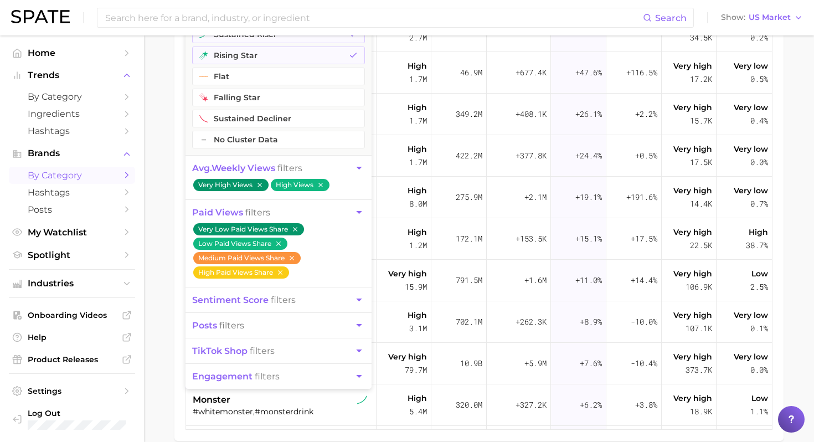
scroll to position [184, 0]
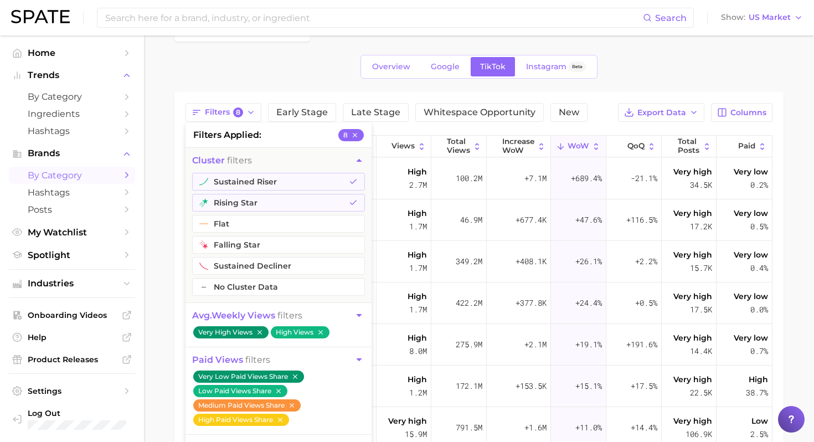
click at [361, 315] on icon "button" at bounding box center [359, 316] width 12 height 12
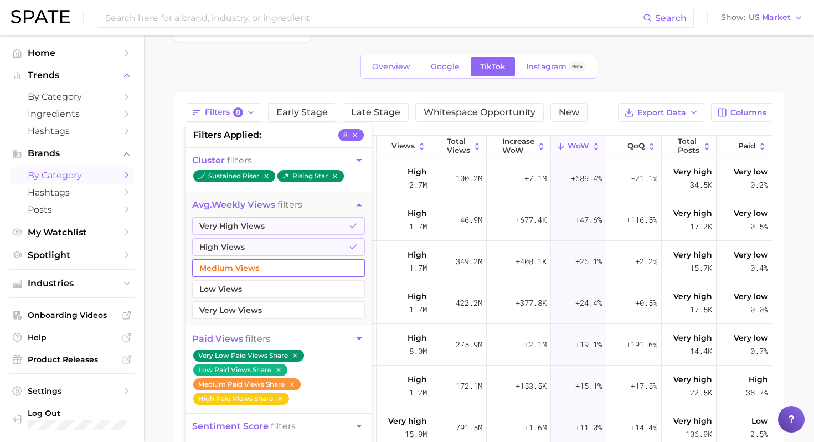
click at [306, 266] on button "Medium Views" at bounding box center [278, 268] width 173 height 18
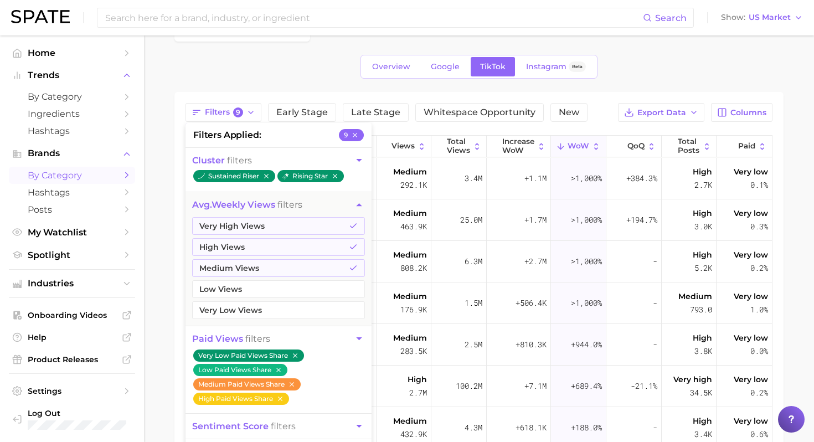
click at [161, 231] on main "beverages Overview Google TikTok Instagram Beta Filters 9 filters applied 9 clu…" at bounding box center [479, 323] width 670 height 642
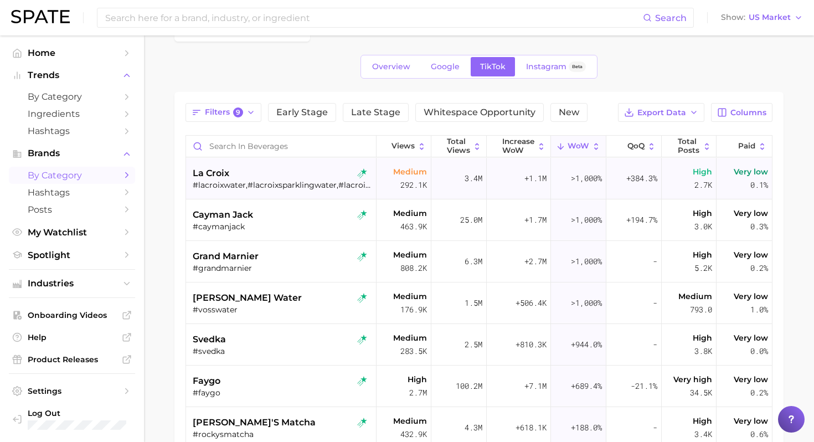
click at [266, 186] on div "#lacroixwater,#lacroixsparklingwater,#lacroixboi,#coconutlacroix,#lacroixseltzer" at bounding box center [282, 185] width 179 height 10
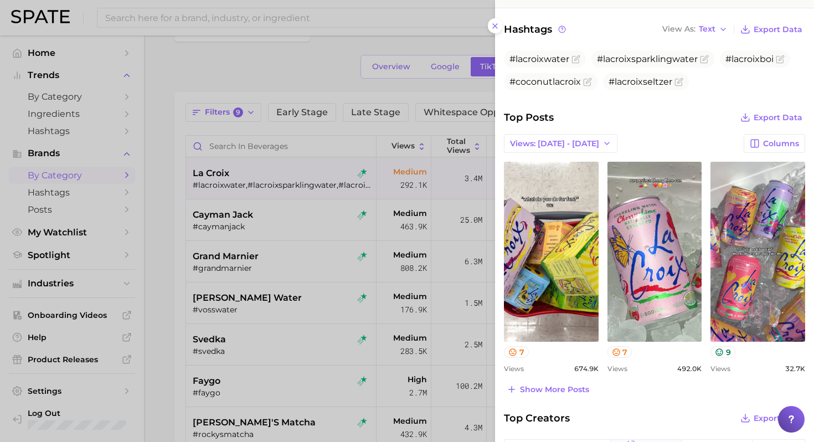
scroll to position [305, 0]
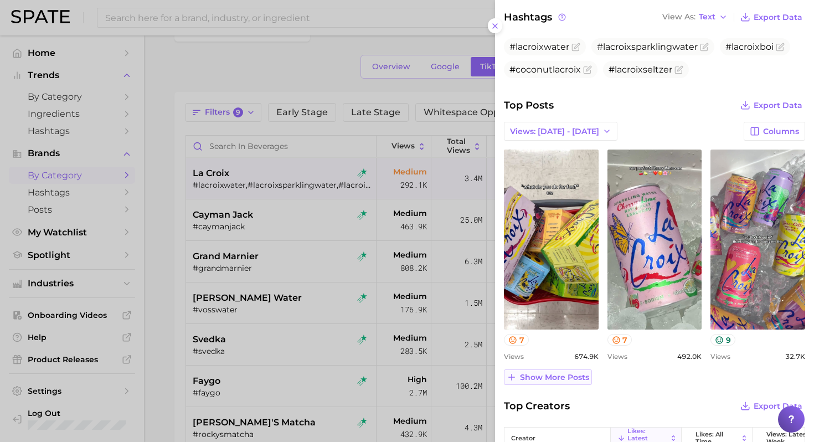
click at [565, 381] on button "Show more posts" at bounding box center [548, 377] width 88 height 16
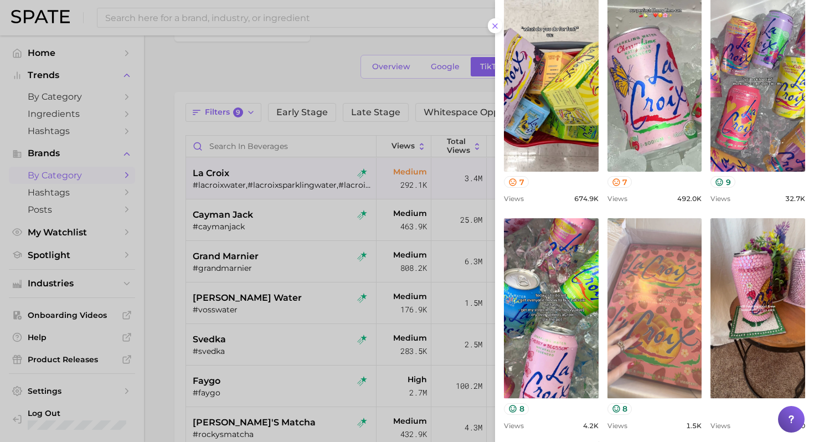
scroll to position [459, 0]
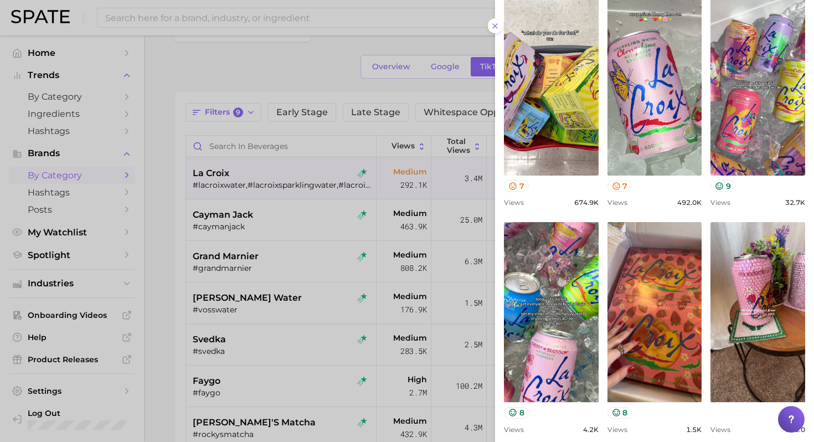
click at [362, 257] on div at bounding box center [407, 221] width 814 height 442
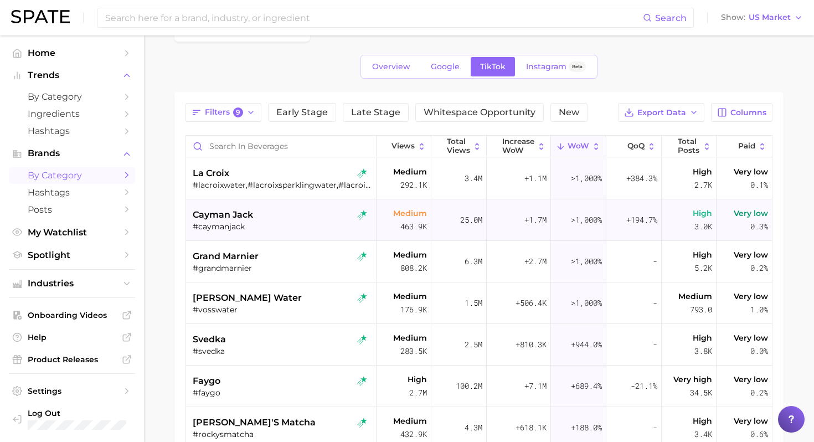
click at [308, 215] on div "cayman jack" at bounding box center [282, 214] width 179 height 13
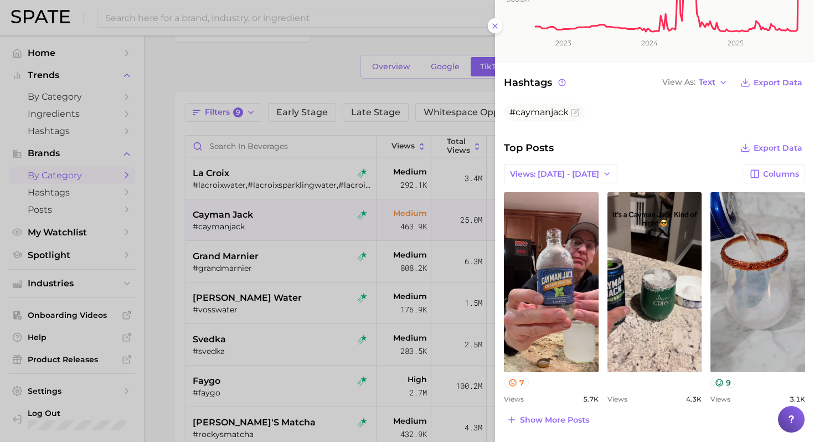
scroll to position [251, 0]
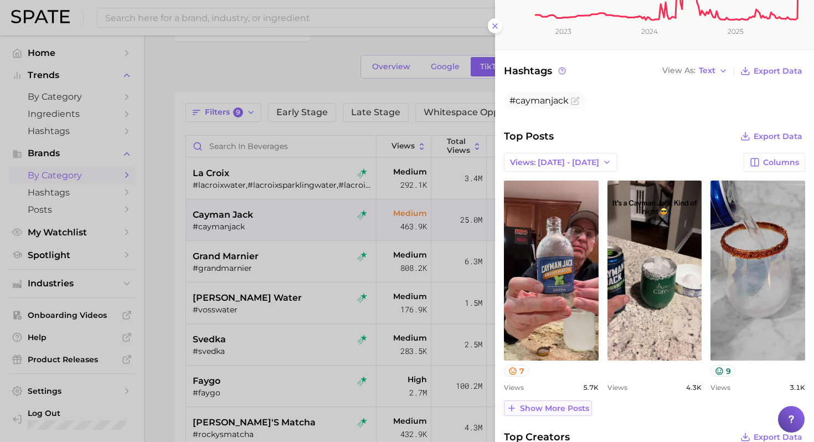
click at [577, 406] on span "Show more posts" at bounding box center [554, 408] width 69 height 9
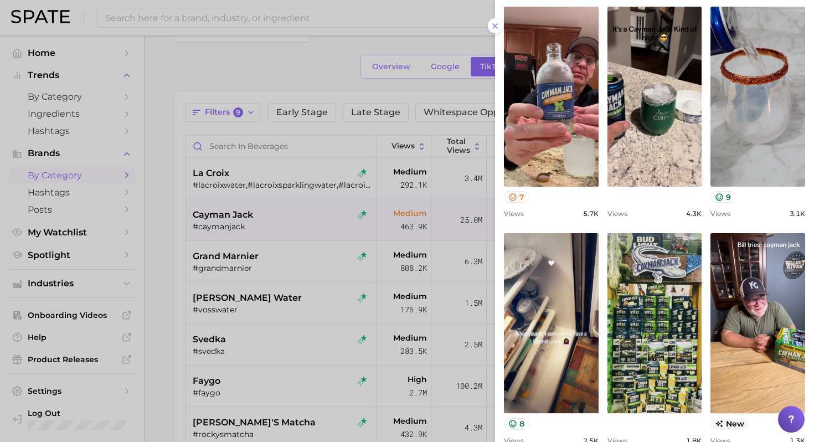
scroll to position [435, 0]
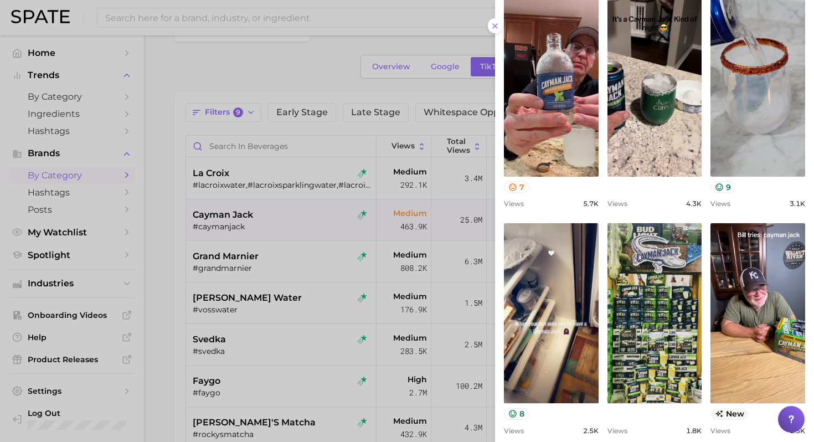
click at [331, 278] on div at bounding box center [407, 221] width 814 height 442
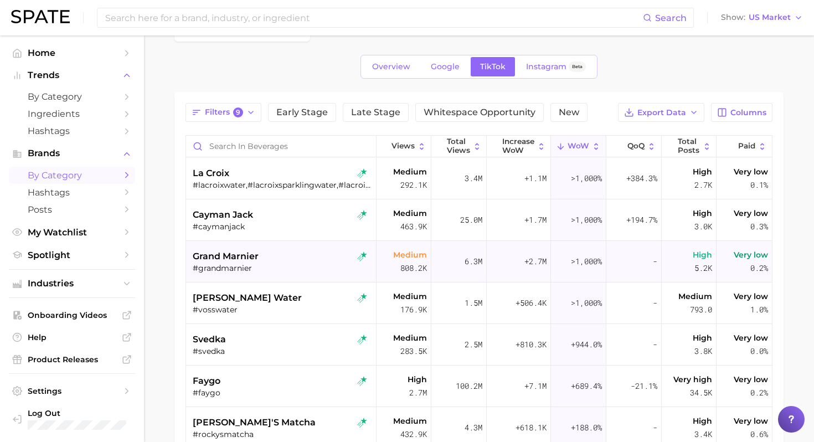
click at [312, 264] on div "#grandmarnier" at bounding box center [282, 268] width 179 height 10
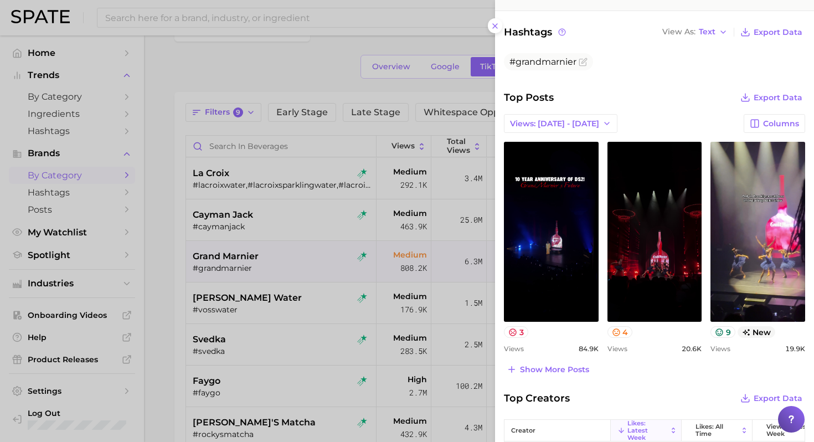
scroll to position [292, 0]
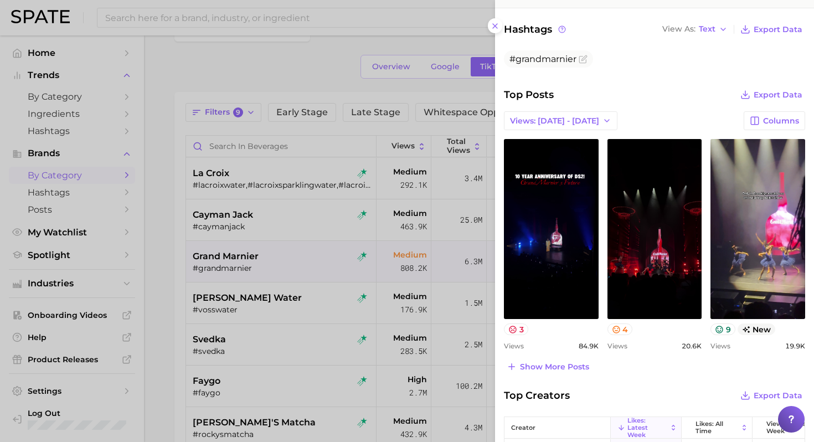
click at [327, 271] on div at bounding box center [407, 221] width 814 height 442
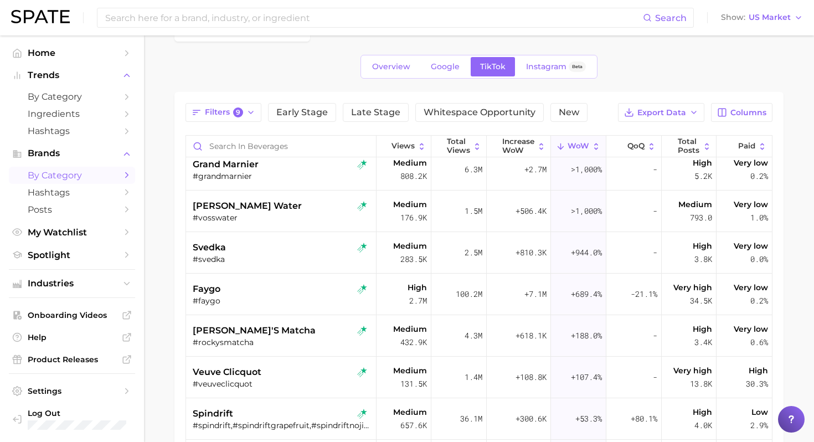
scroll to position [128, 0]
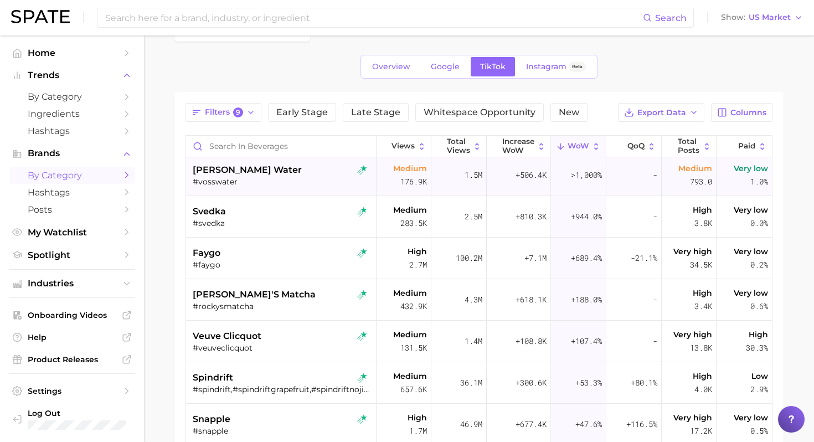
click at [308, 176] on div "voss water" at bounding box center [282, 169] width 179 height 13
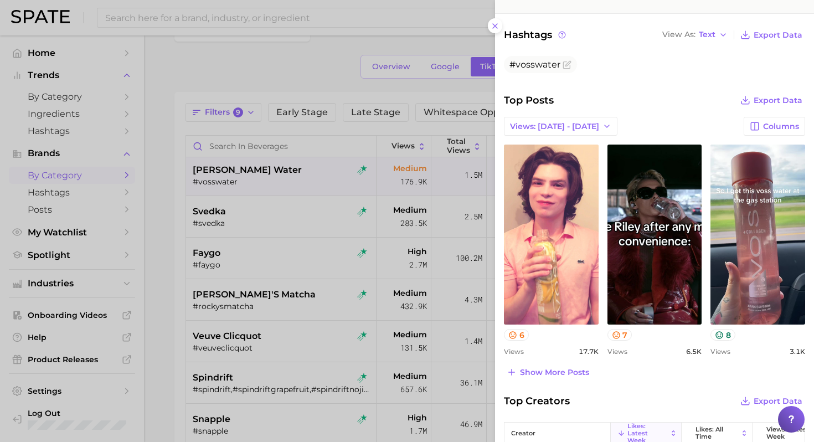
scroll to position [315, 0]
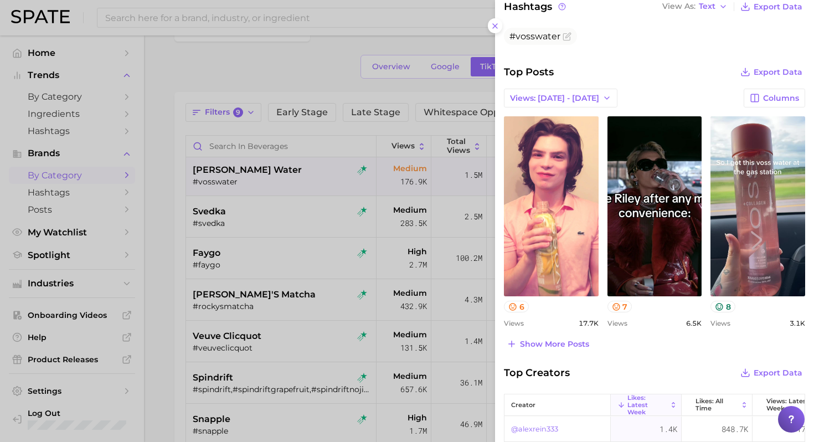
click at [351, 198] on div at bounding box center [407, 221] width 814 height 442
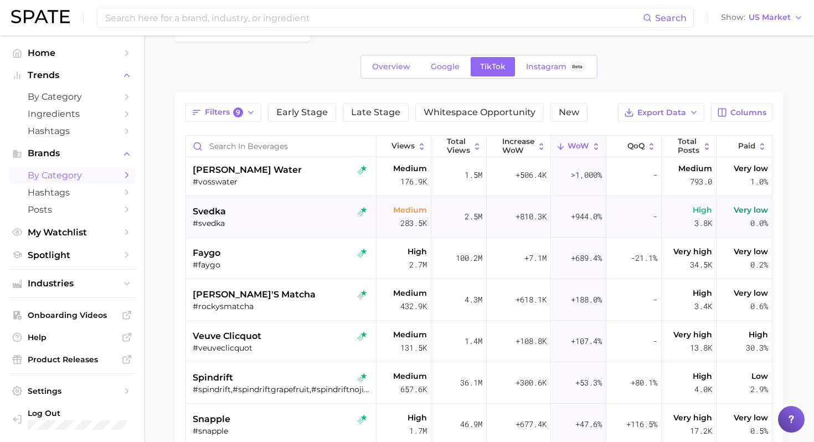
click at [330, 213] on div "svedka" at bounding box center [282, 211] width 179 height 13
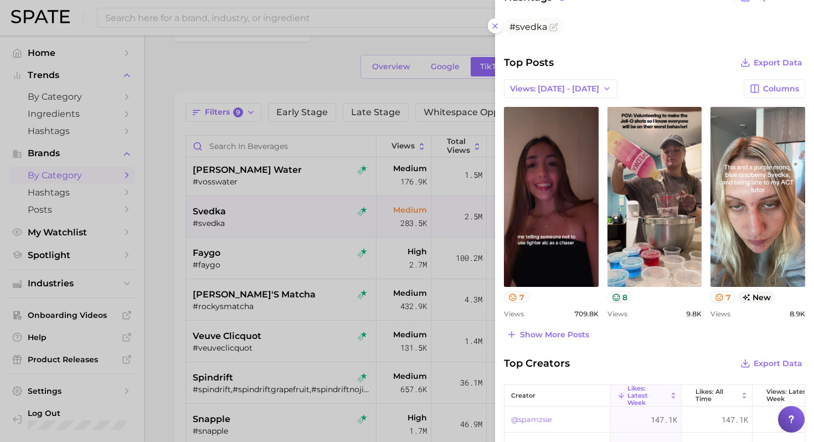
scroll to position [328, 0]
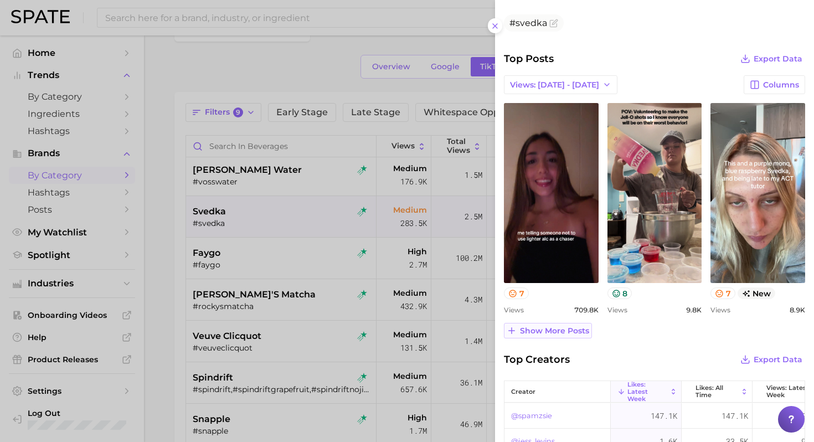
click at [545, 333] on span "Show more posts" at bounding box center [554, 330] width 69 height 9
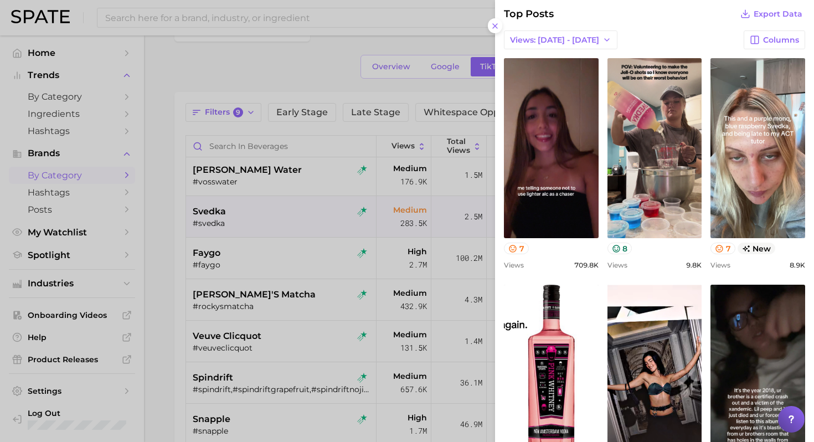
scroll to position [381, 0]
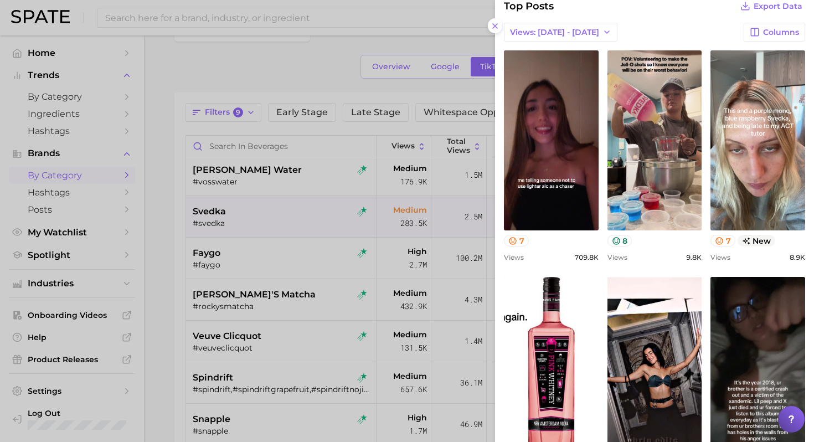
click at [291, 281] on div at bounding box center [407, 221] width 814 height 442
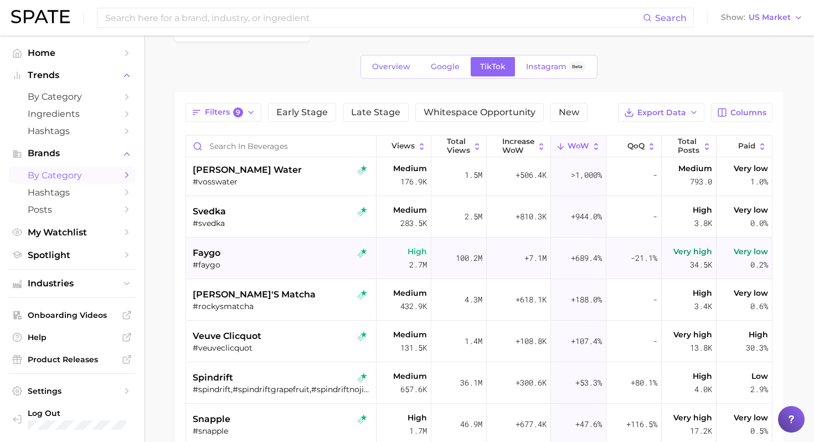
click at [287, 260] on div "#faygo" at bounding box center [282, 265] width 179 height 10
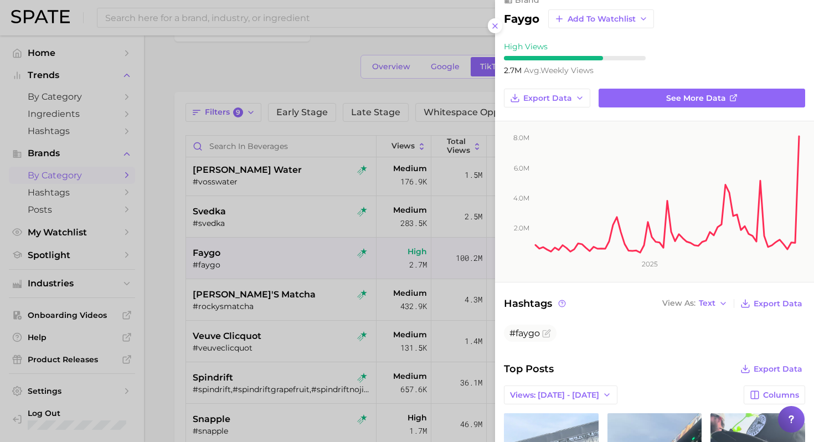
scroll to position [0, 0]
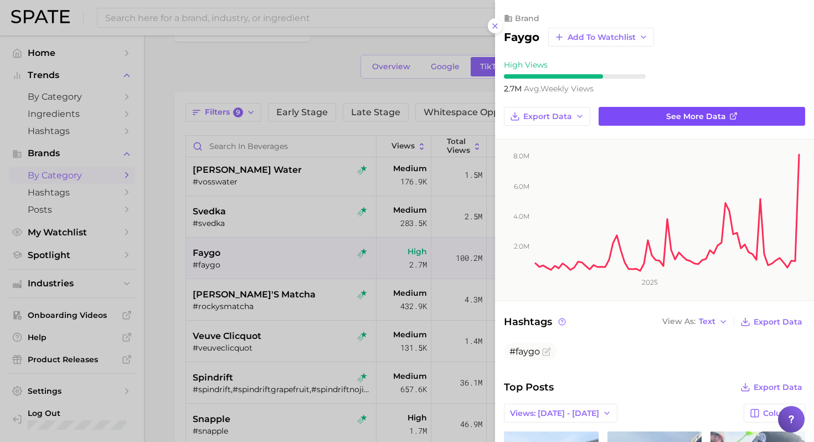
click at [630, 116] on link "See more data" at bounding box center [702, 116] width 207 height 19
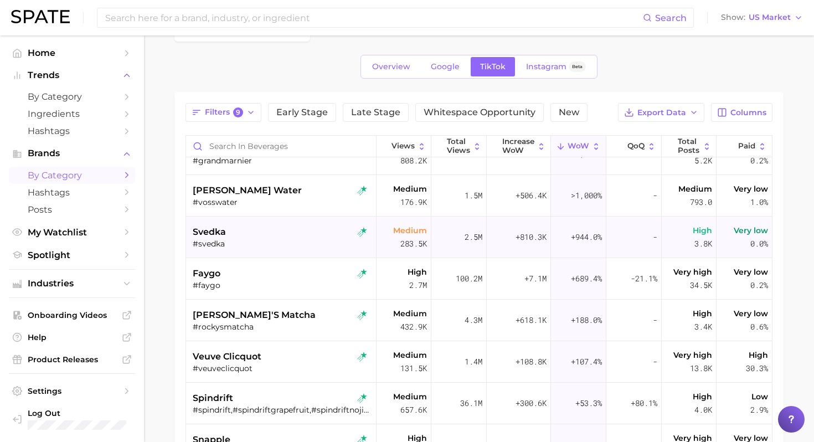
scroll to position [122, 0]
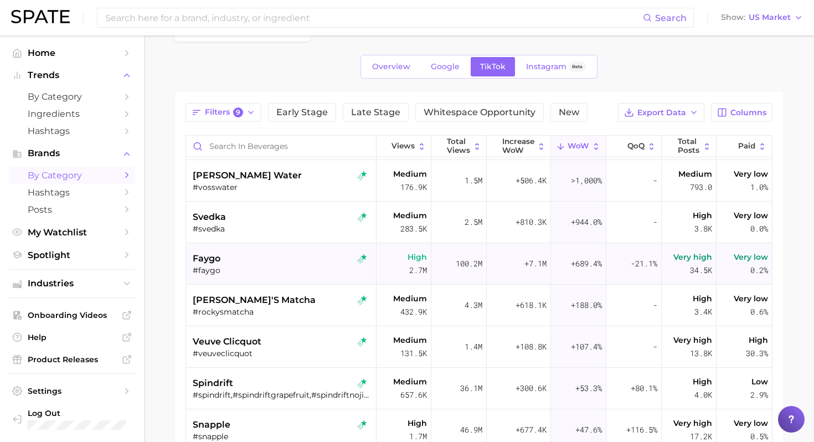
click at [300, 273] on div "#faygo" at bounding box center [282, 270] width 179 height 10
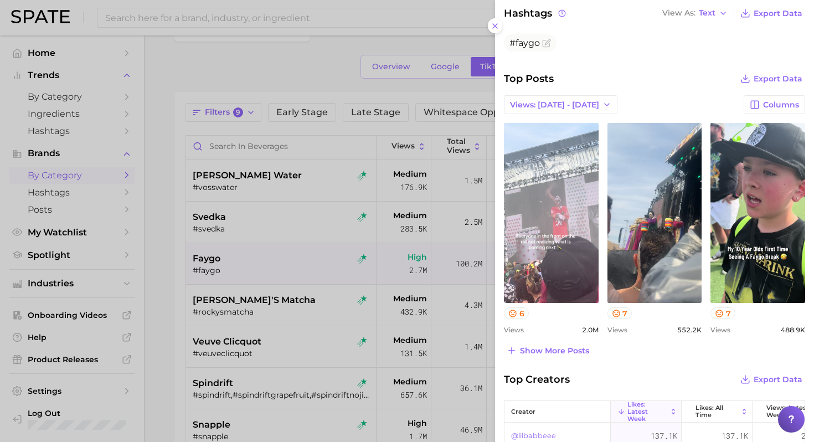
scroll to position [357, 0]
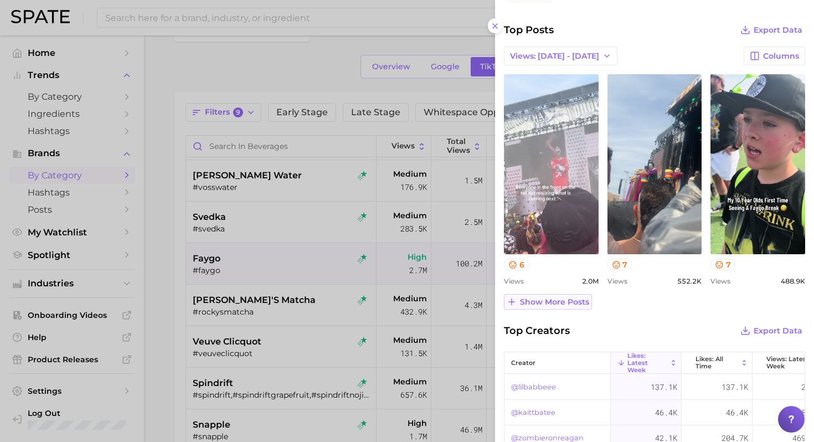
click at [568, 301] on span "Show more posts" at bounding box center [554, 301] width 69 height 9
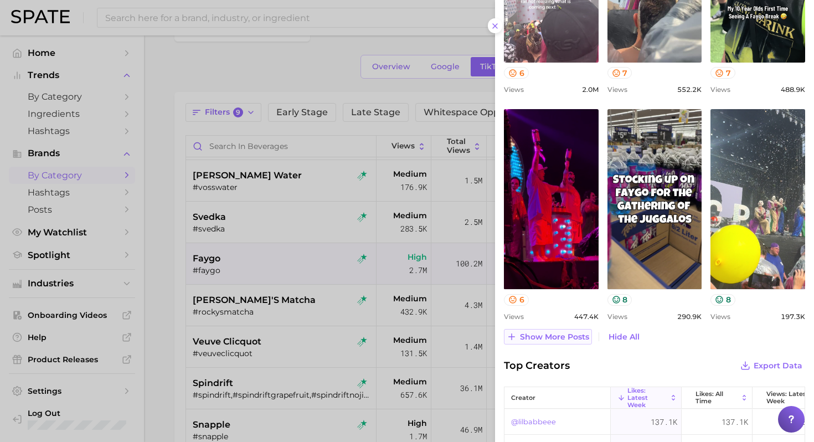
scroll to position [574, 0]
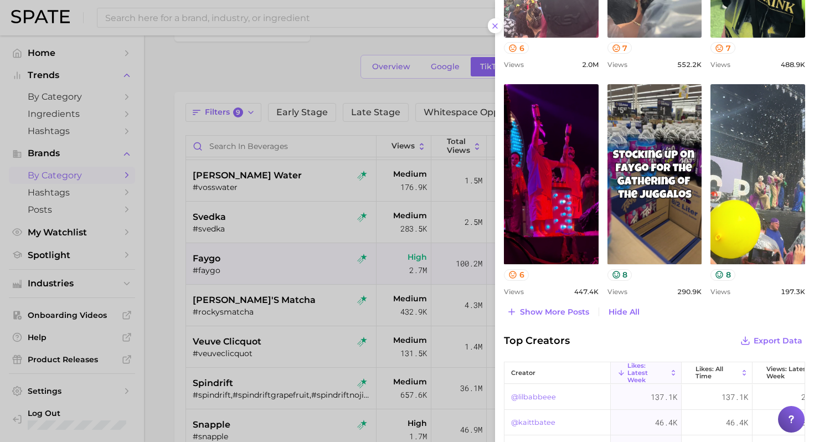
click at [309, 294] on div at bounding box center [407, 221] width 814 height 442
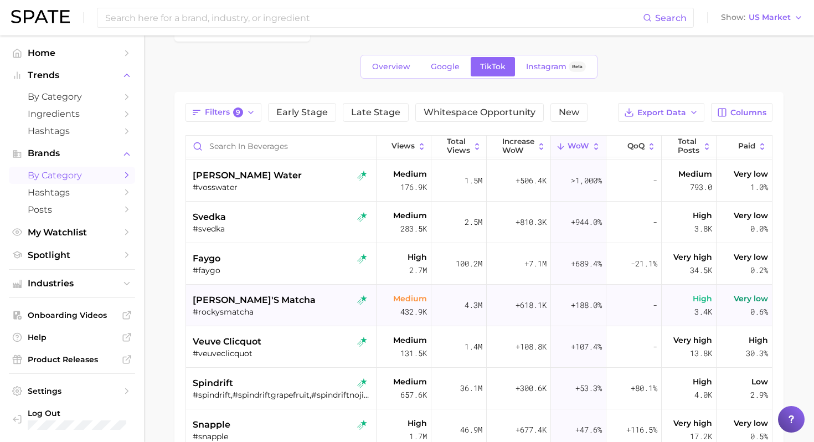
click at [296, 308] on div "#rockysmatcha" at bounding box center [282, 312] width 179 height 10
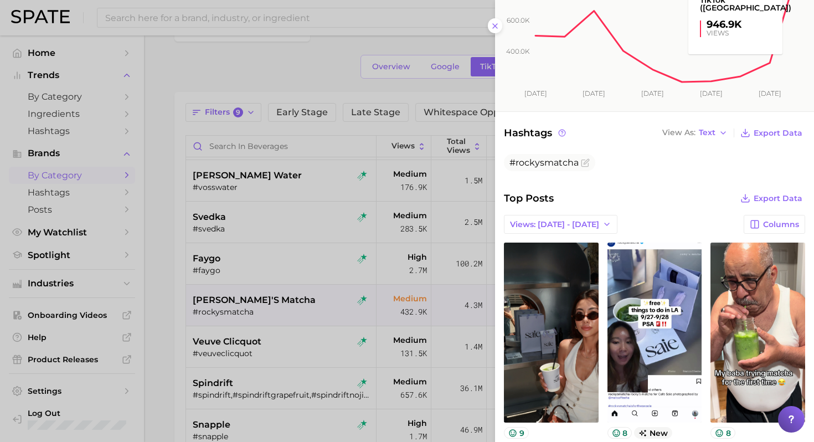
scroll to position [286, 0]
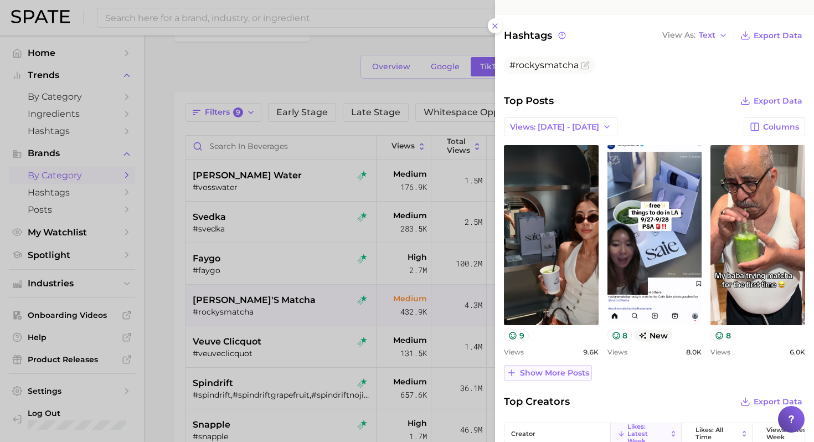
click at [564, 369] on span "Show more posts" at bounding box center [554, 372] width 69 height 9
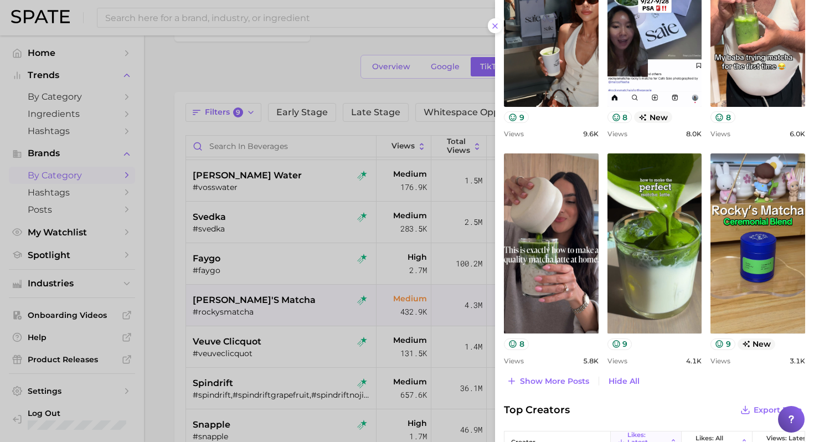
scroll to position [509, 0]
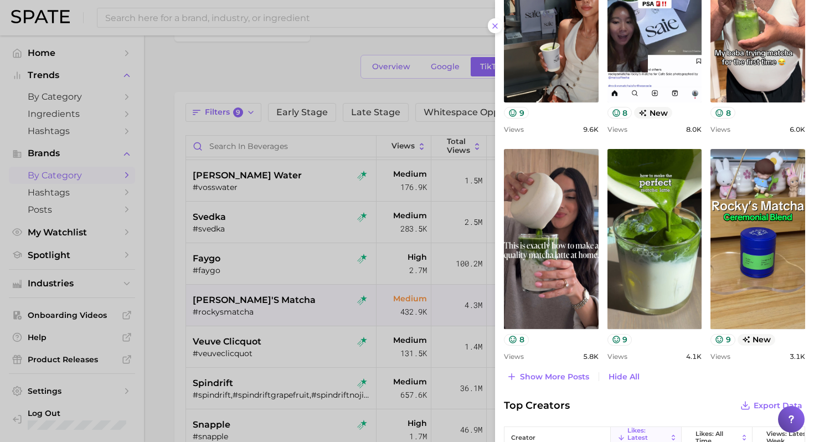
click at [347, 305] on div at bounding box center [407, 221] width 814 height 442
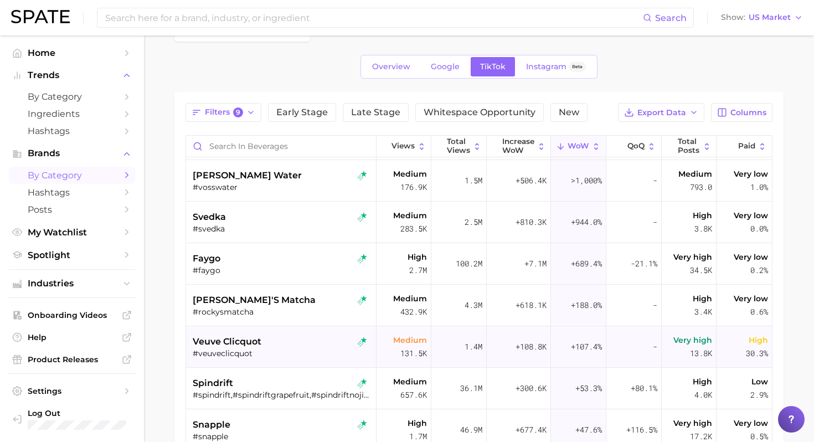
click at [295, 344] on div "veuve clicquot" at bounding box center [282, 341] width 179 height 13
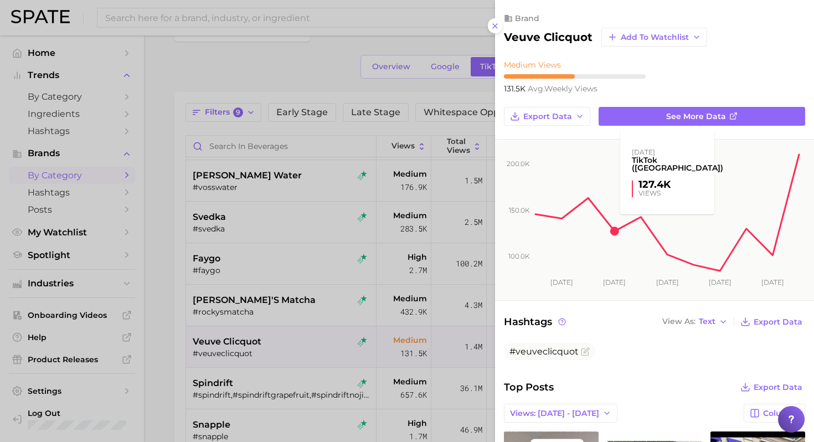
scroll to position [0, 0]
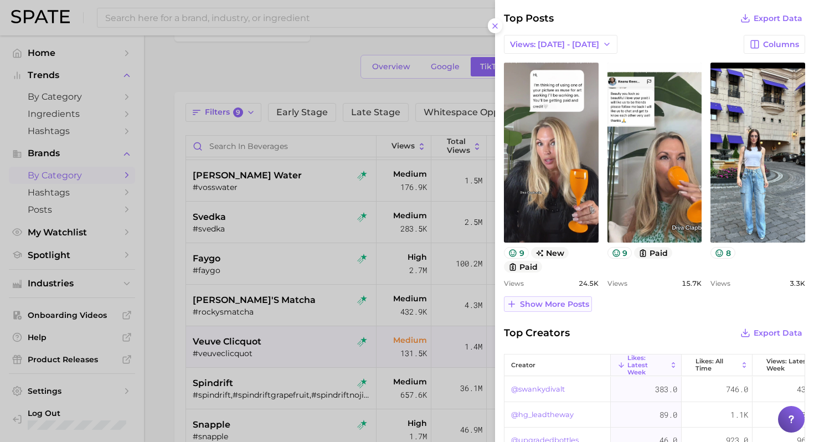
click at [561, 300] on span "Show more posts" at bounding box center [554, 304] width 69 height 9
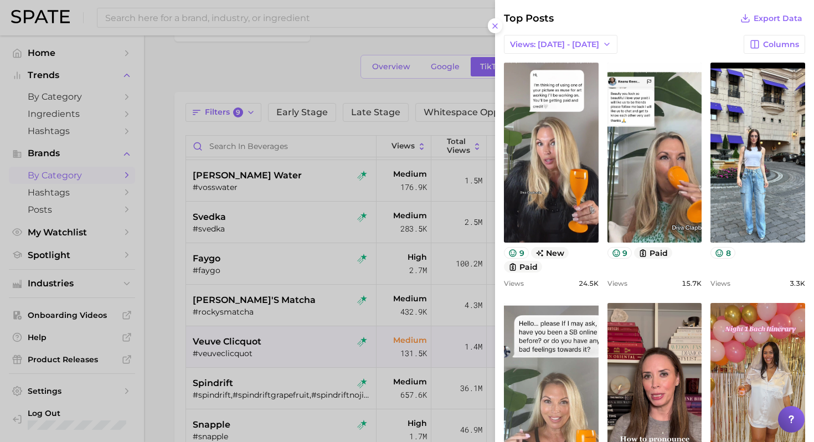
click at [307, 333] on div at bounding box center [407, 221] width 814 height 442
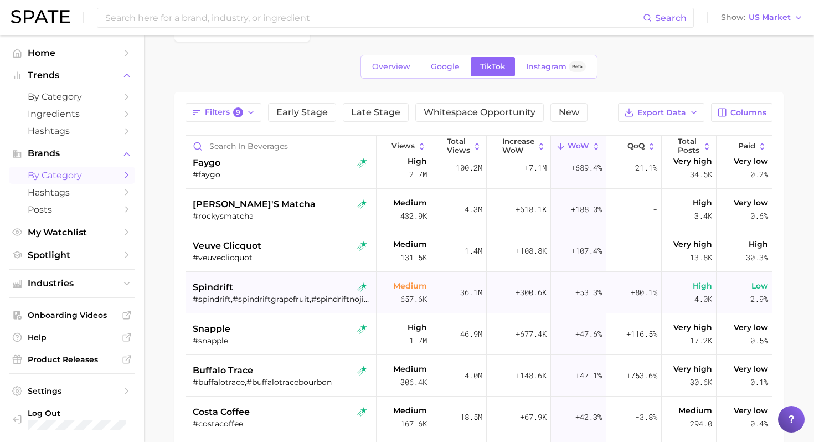
click at [302, 304] on div "#spindrift,#spindriftgrapefruit,#spindriftnojito" at bounding box center [282, 299] width 179 height 10
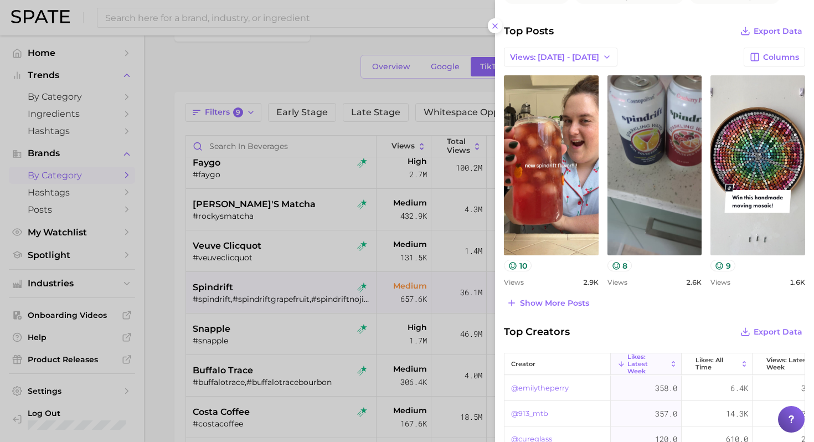
click at [300, 336] on div at bounding box center [407, 221] width 814 height 442
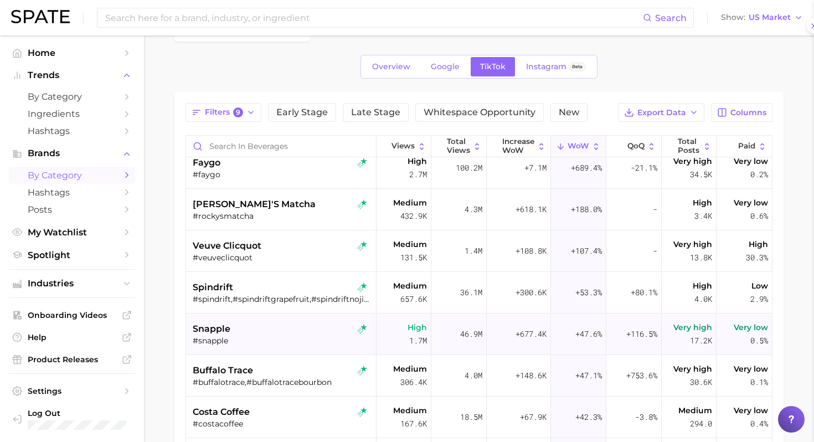
click at [269, 333] on div "snapple" at bounding box center [282, 328] width 179 height 13
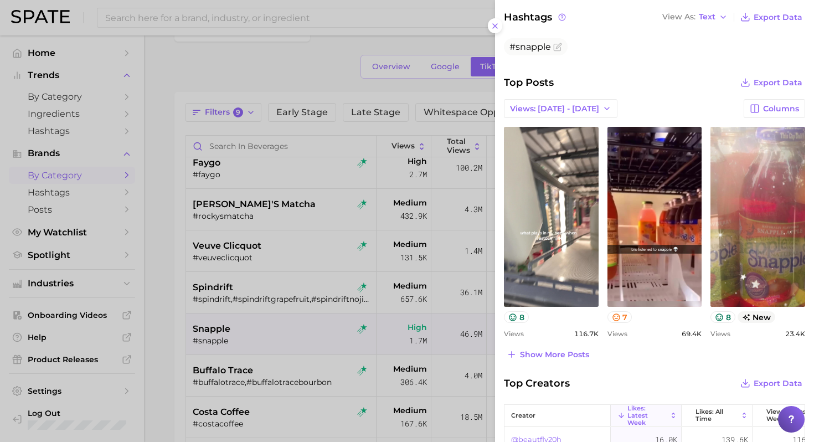
click at [338, 359] on div at bounding box center [407, 221] width 814 height 442
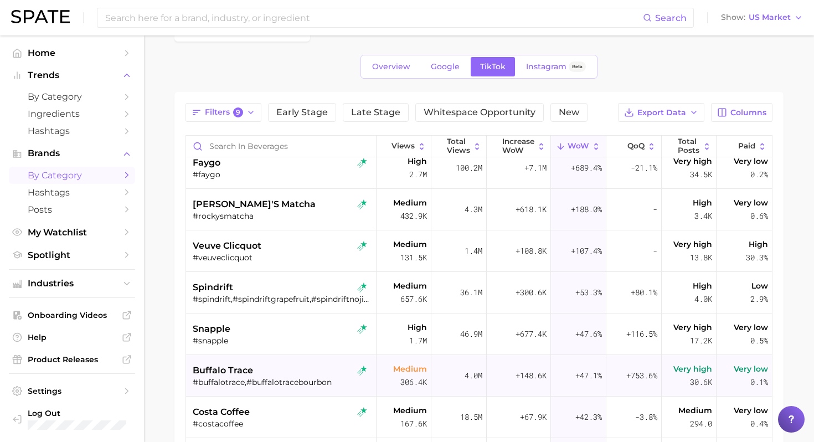
click at [259, 384] on div "#buffalotrace,#buffalotracebourbon" at bounding box center [282, 382] width 179 height 10
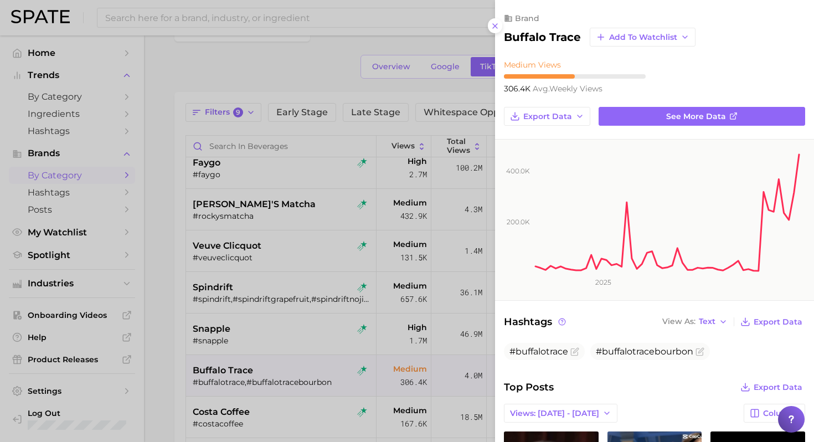
click at [260, 322] on div at bounding box center [407, 221] width 814 height 442
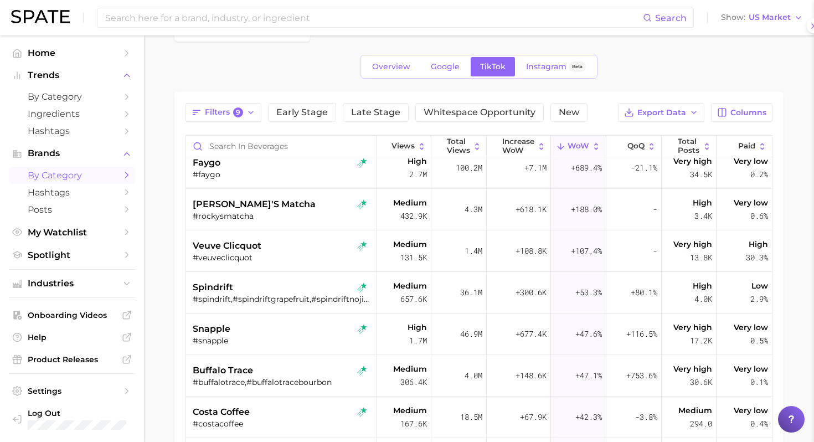
click at [260, 322] on div "snapple" at bounding box center [282, 328] width 179 height 13
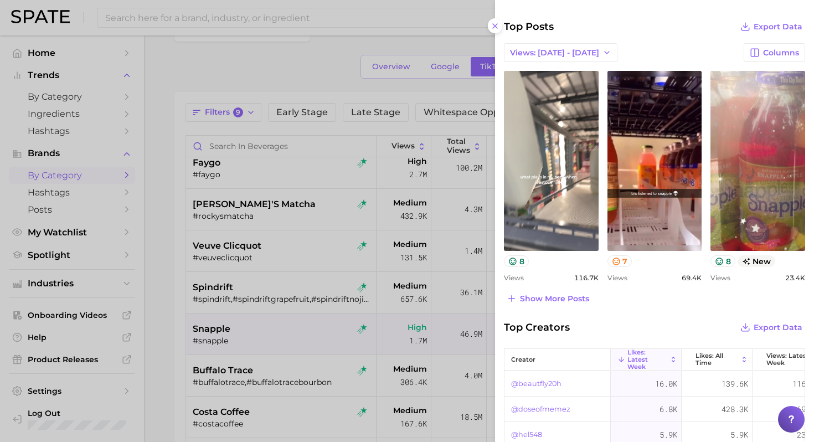
click at [333, 340] on div at bounding box center [407, 221] width 814 height 442
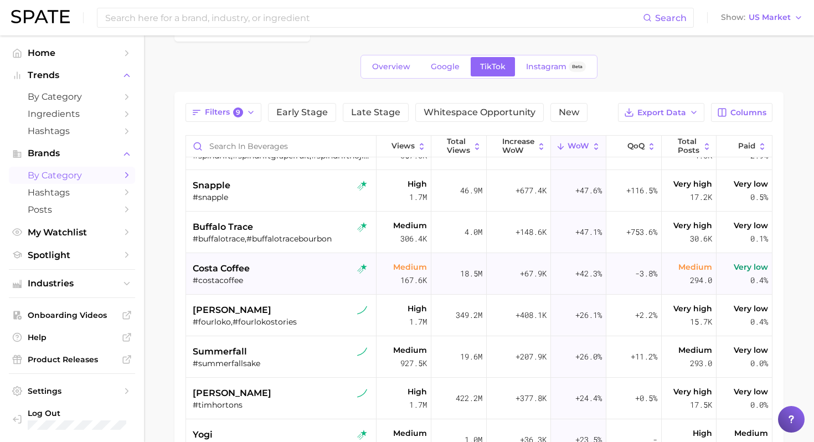
click at [302, 276] on div "#costacoffee" at bounding box center [282, 280] width 179 height 10
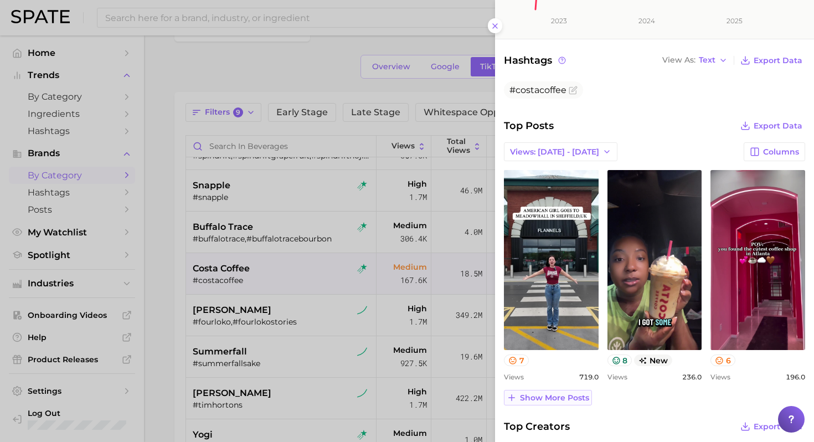
click at [548, 400] on span "Show more posts" at bounding box center [554, 397] width 69 height 9
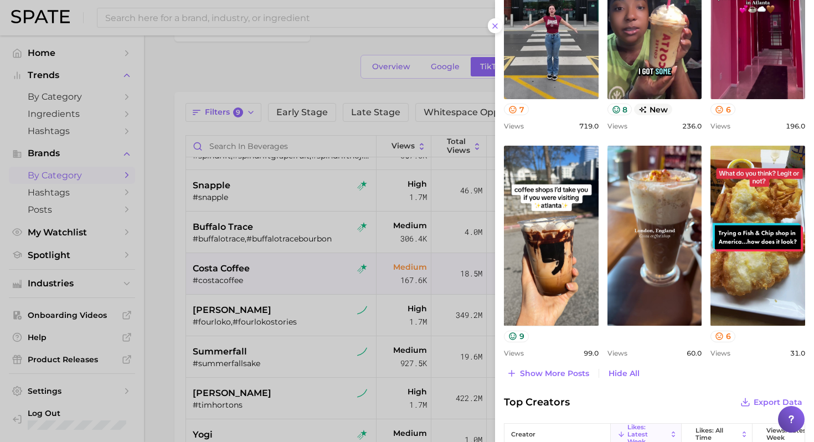
click at [322, 312] on div at bounding box center [407, 221] width 814 height 442
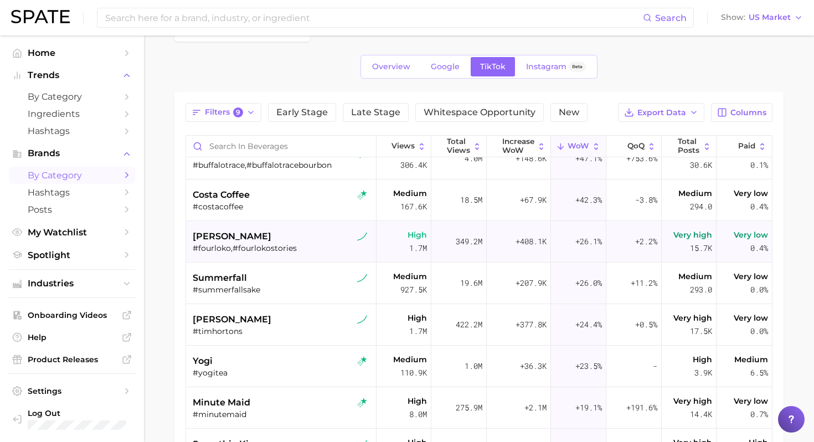
click at [308, 255] on div "four loko #fourloko,#fourlokostories" at bounding box center [282, 242] width 179 height 42
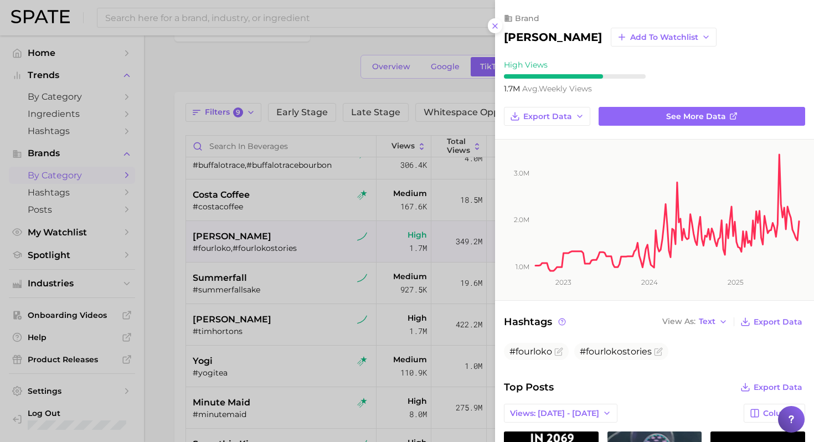
click at [317, 333] on div at bounding box center [407, 221] width 814 height 442
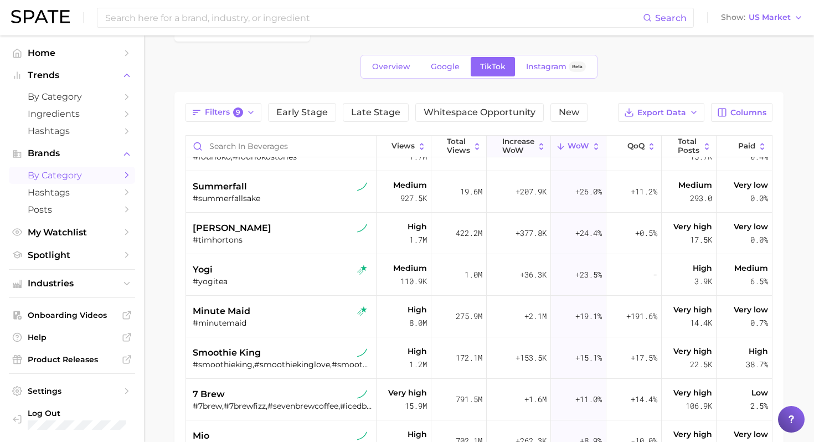
click at [526, 148] on span "Increase WoW" at bounding box center [518, 145] width 32 height 17
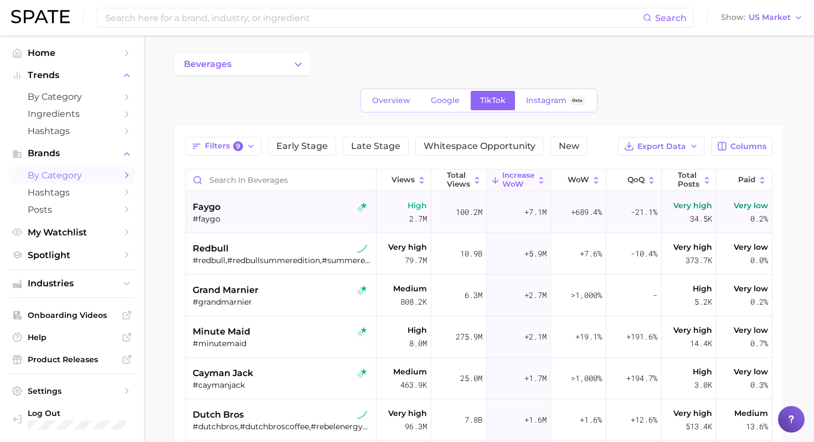
click at [271, 222] on div "#faygo" at bounding box center [282, 219] width 179 height 10
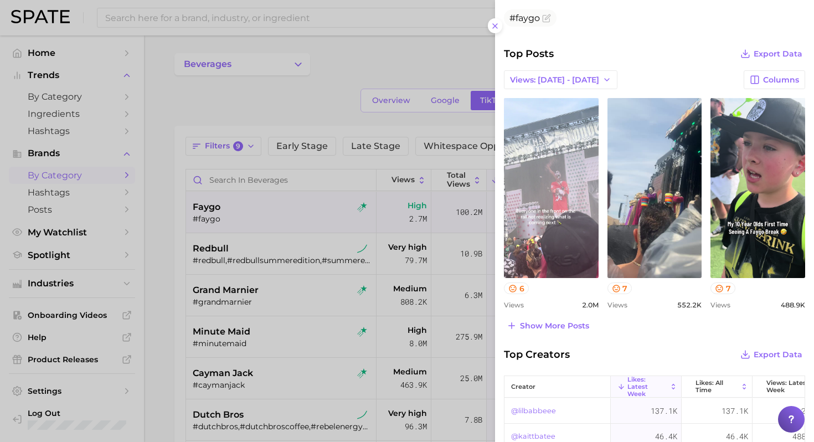
click at [303, 306] on div at bounding box center [407, 221] width 814 height 442
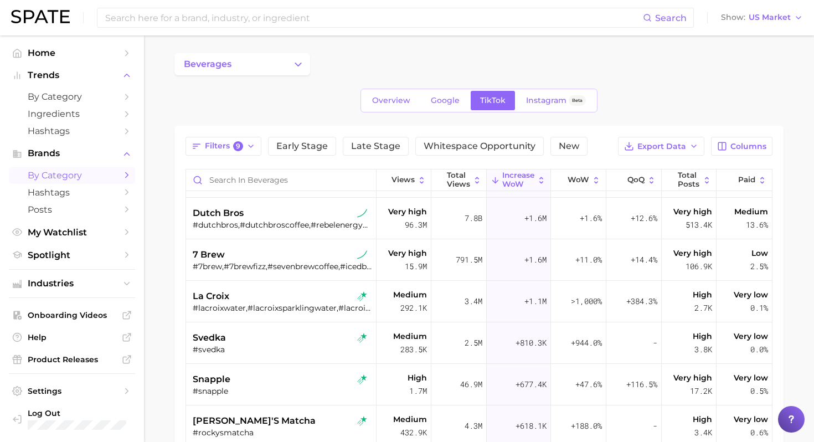
click at [303, 306] on div "#lacroixwater,#lacroixsparklingwater,#lacroixboi,#coconutlacroix,#lacroixseltzer" at bounding box center [282, 308] width 179 height 10
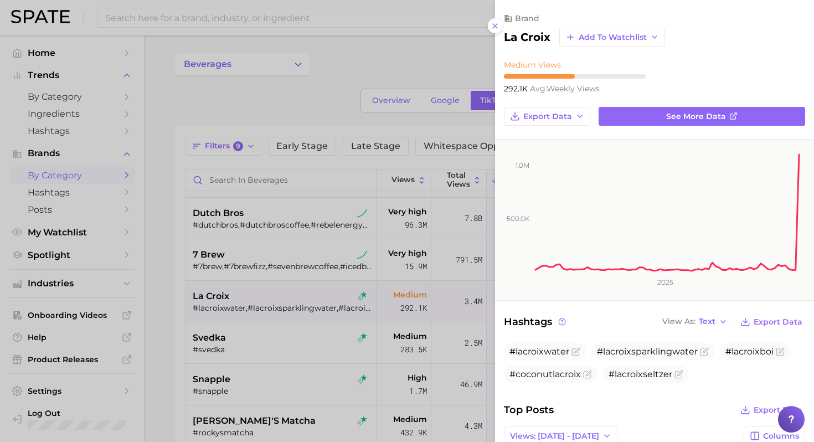
click at [257, 315] on div at bounding box center [407, 221] width 814 height 442
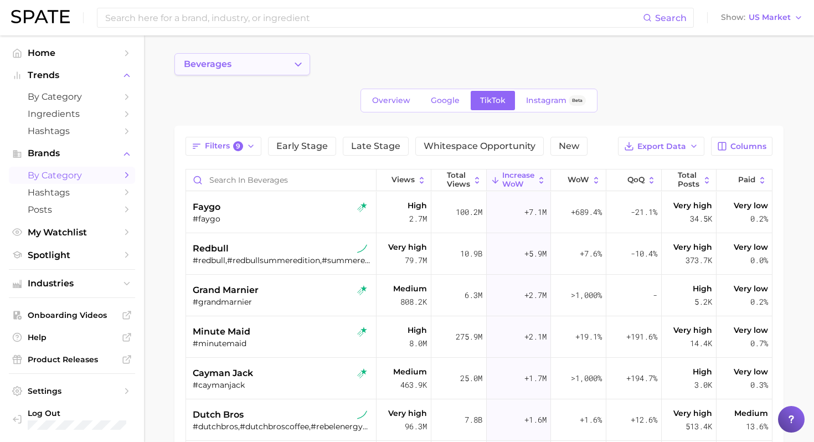
click at [284, 66] on button "beverages" at bounding box center [242, 64] width 136 height 22
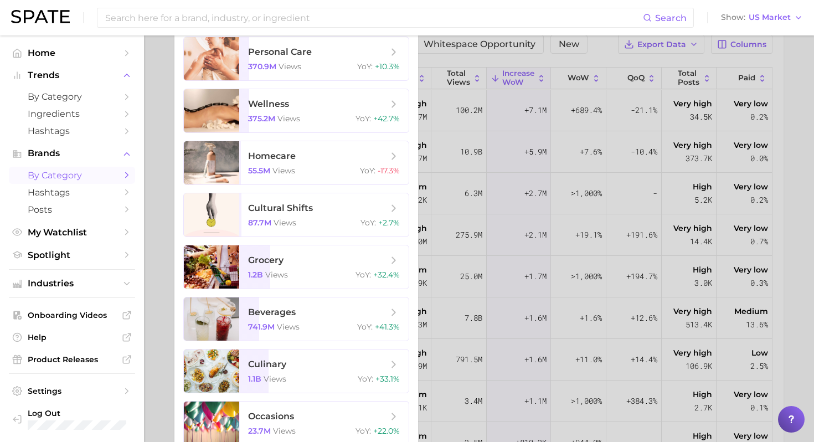
scroll to position [108, 0]
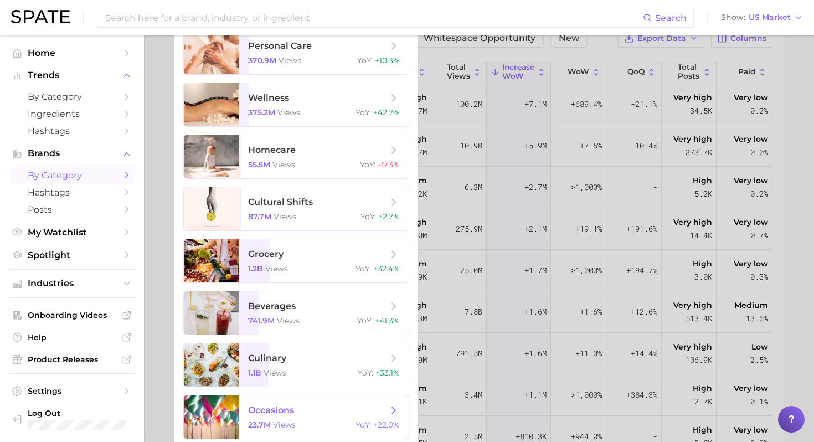
click at [338, 408] on span "occasions" at bounding box center [318, 410] width 140 height 12
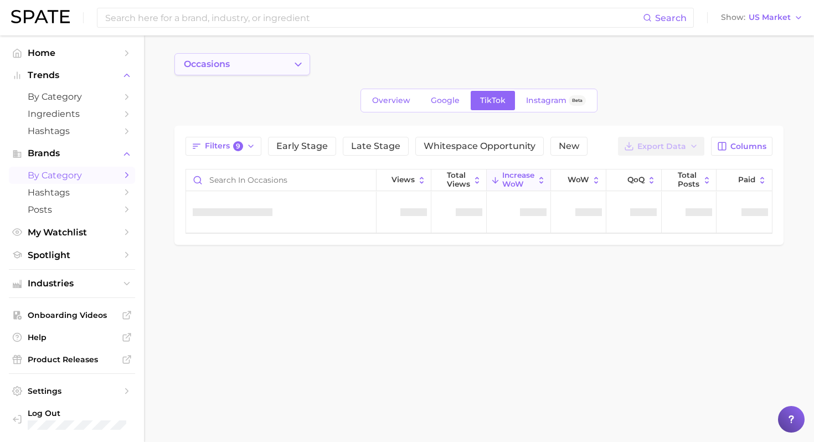
click at [247, 69] on button "occasions" at bounding box center [242, 64] width 136 height 22
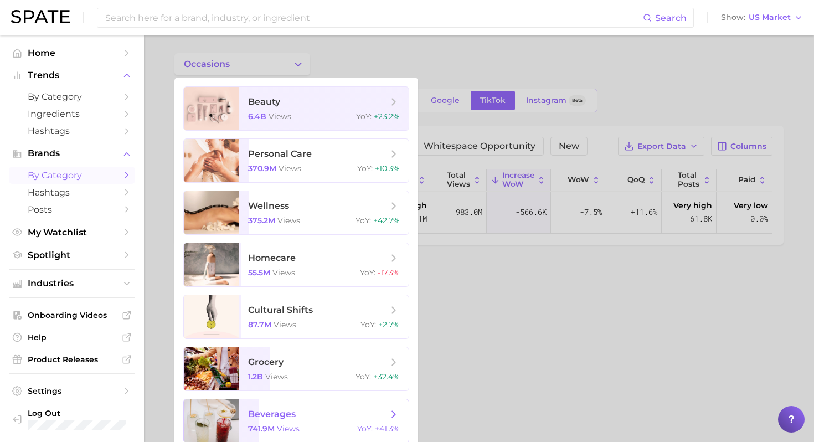
scroll to position [114, 0]
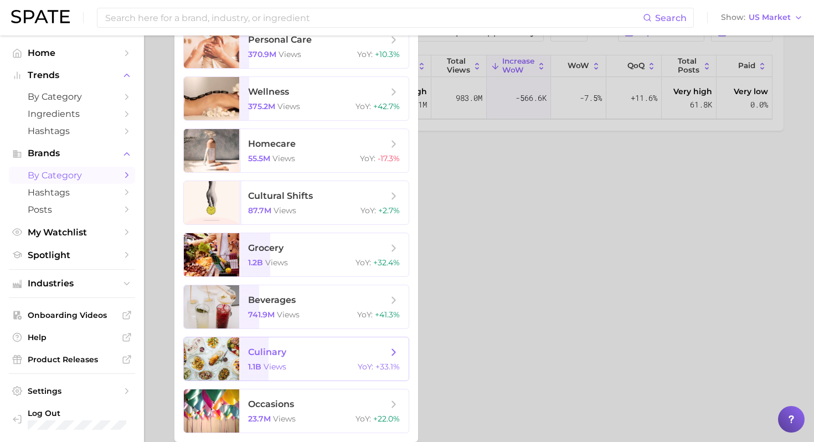
click at [321, 353] on span "culinary" at bounding box center [318, 352] width 140 height 12
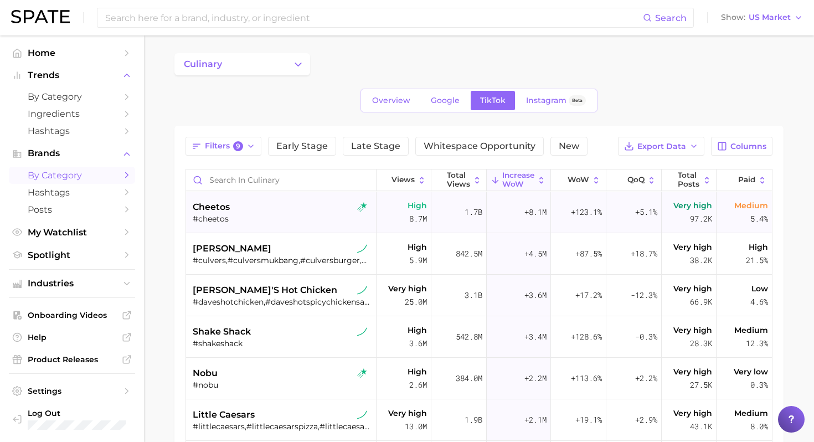
click at [292, 218] on div "#cheetos" at bounding box center [282, 219] width 179 height 10
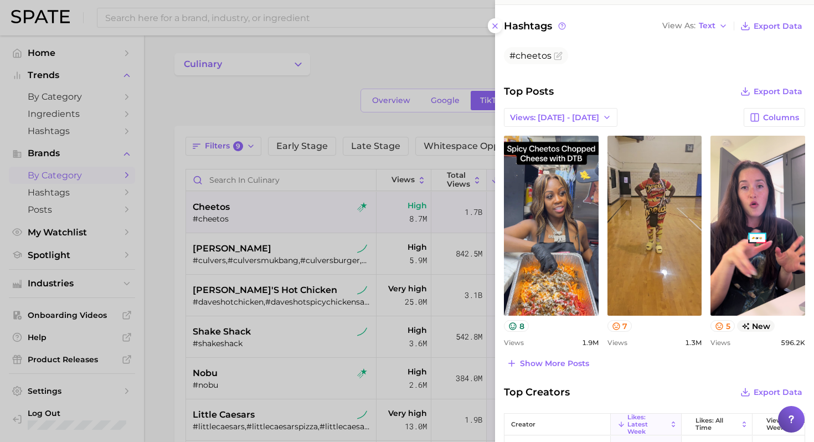
scroll to position [304, 0]
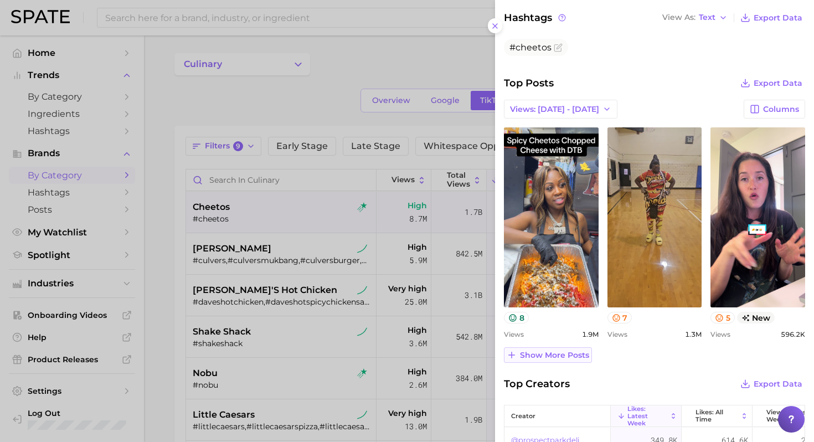
click at [548, 357] on span "Show more posts" at bounding box center [554, 355] width 69 height 9
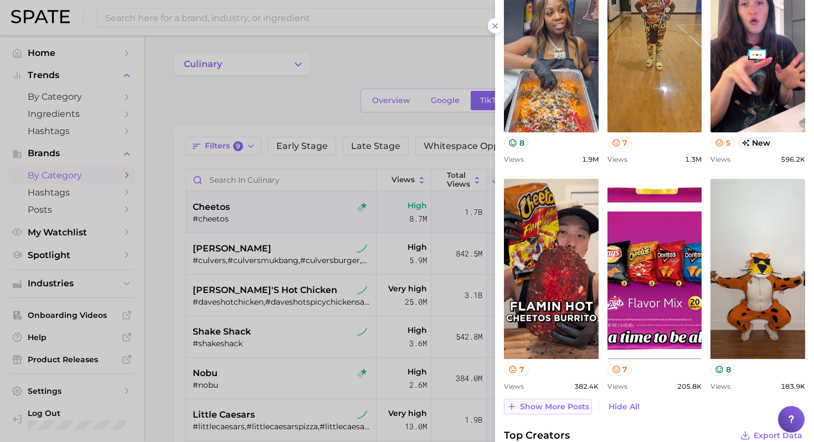
scroll to position [480, 0]
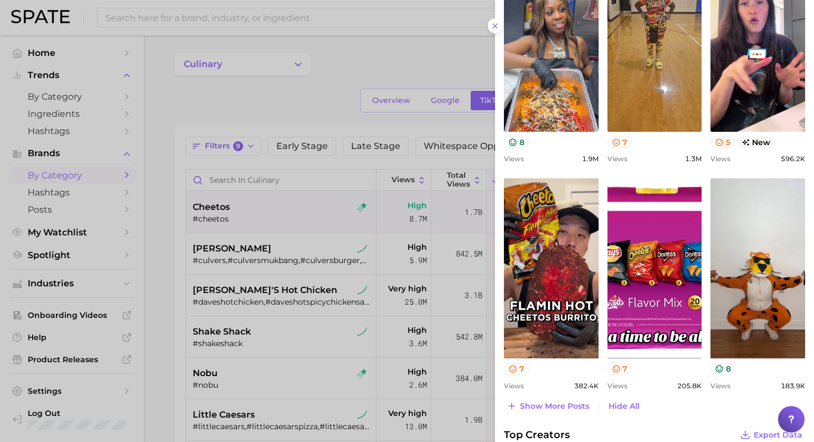
click at [297, 270] on div at bounding box center [407, 221] width 814 height 442
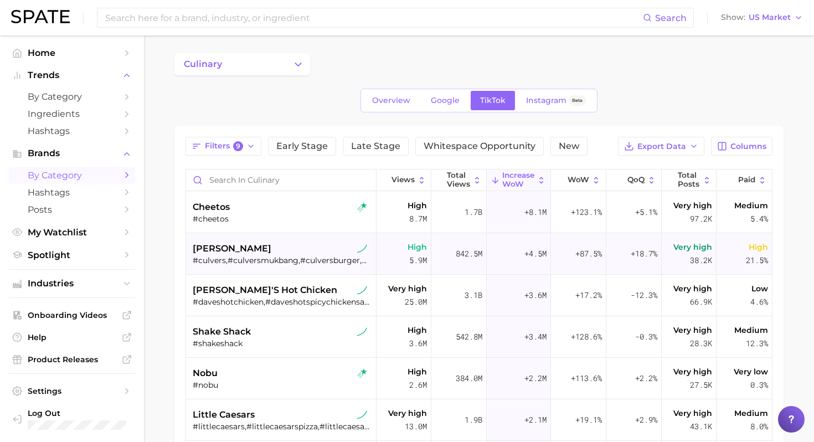
click at [291, 254] on div "[PERSON_NAME]" at bounding box center [282, 248] width 179 height 13
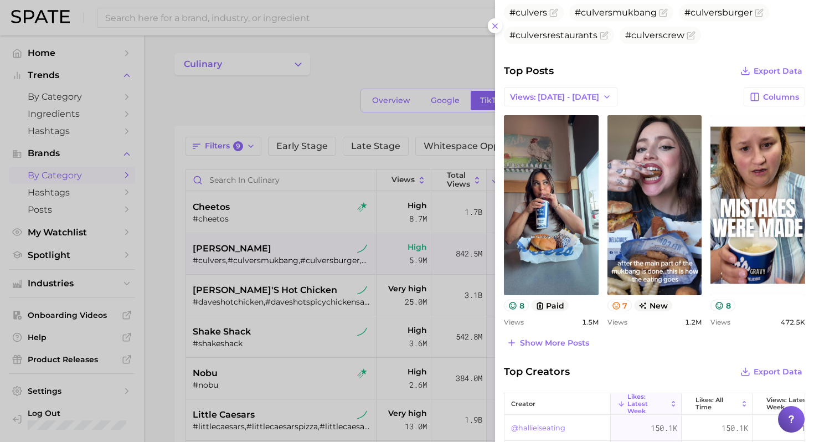
scroll to position [337, 0]
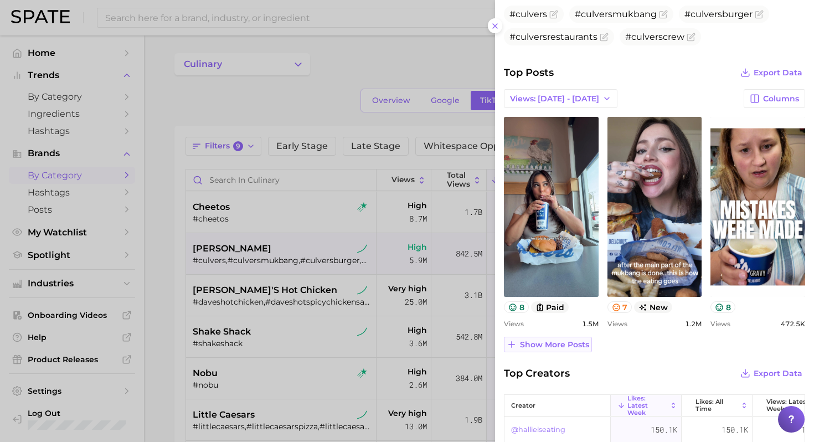
click at [564, 347] on span "Show more posts" at bounding box center [554, 344] width 69 height 9
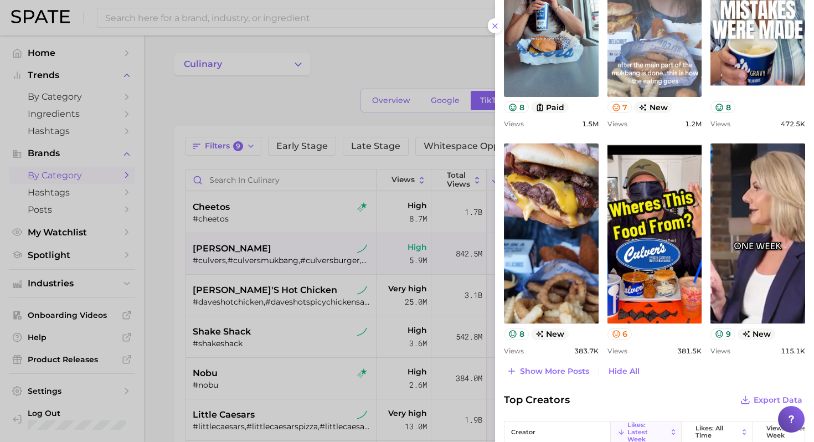
scroll to position [542, 0]
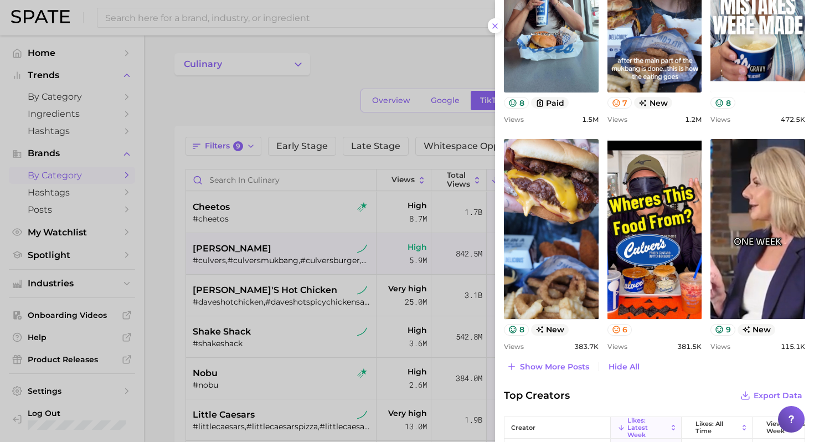
click at [301, 268] on div at bounding box center [407, 221] width 814 height 442
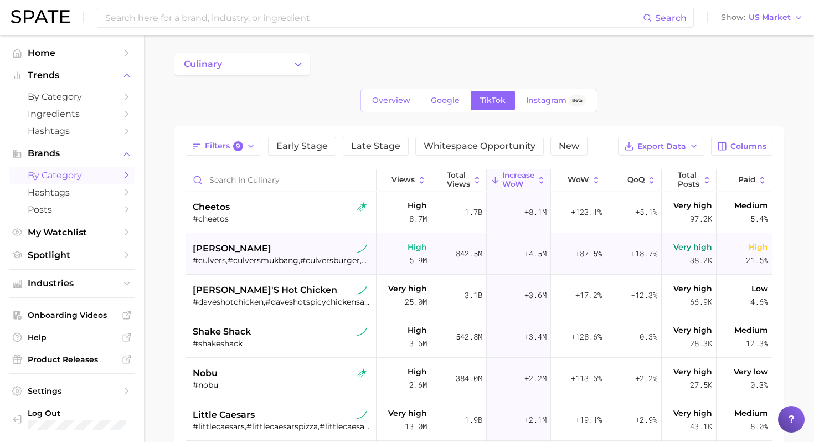
click at [272, 256] on div "#culvers,#culversmukbang,#culversburger,#culversrestaurants,#culverscrew" at bounding box center [282, 260] width 179 height 10
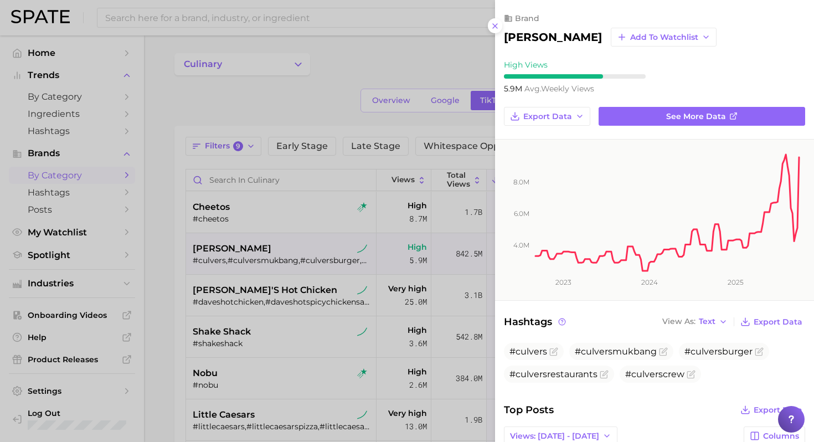
scroll to position [0, 0]
click at [681, 189] on rect at bounding box center [667, 206] width 267 height 133
click at [332, 218] on div at bounding box center [407, 221] width 814 height 442
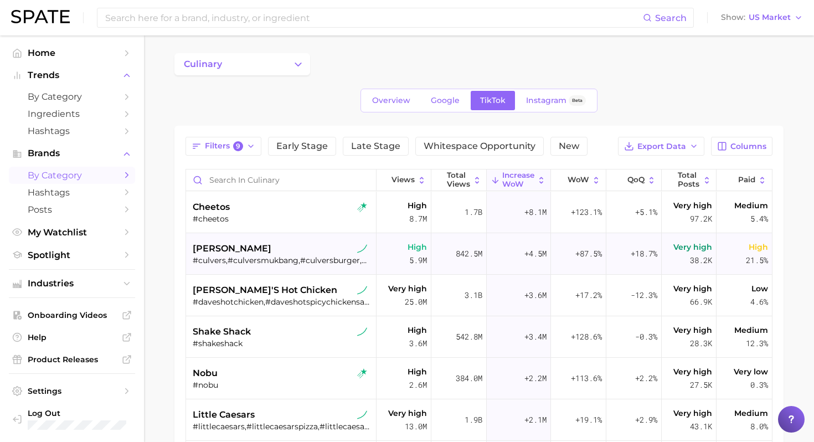
click at [274, 243] on div "[PERSON_NAME]" at bounding box center [282, 248] width 179 height 13
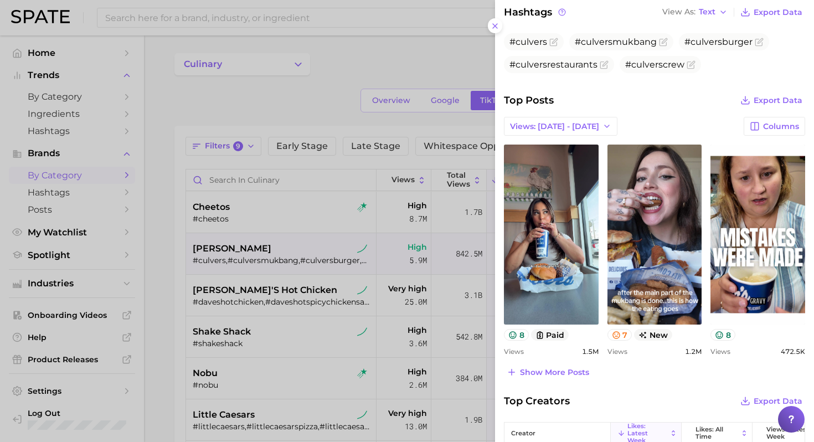
scroll to position [312, 0]
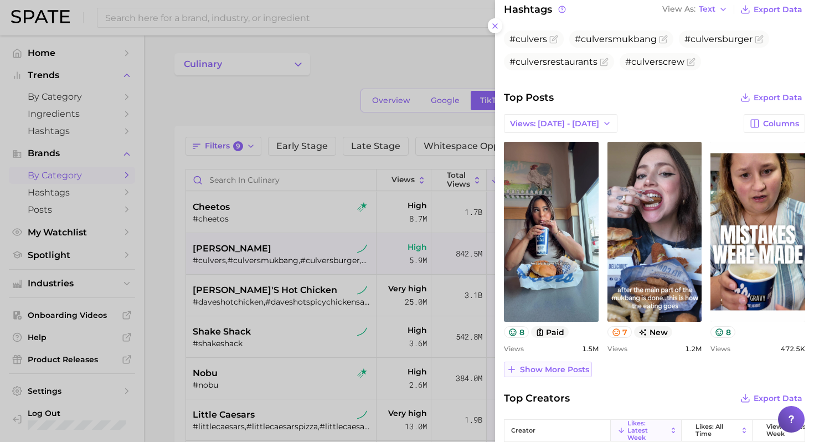
click at [567, 368] on span "Show more posts" at bounding box center [554, 369] width 69 height 9
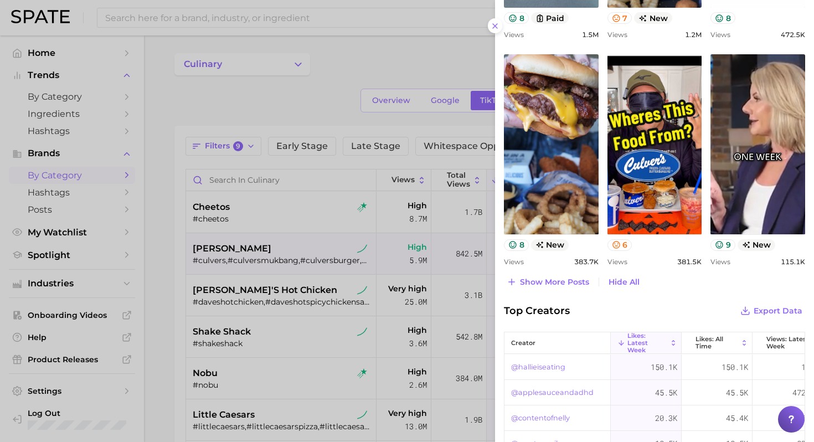
scroll to position [628, 0]
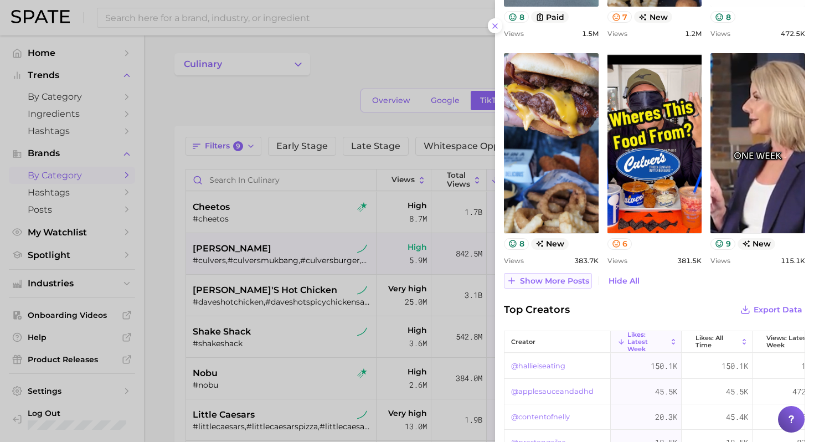
click at [553, 279] on span "Show more posts" at bounding box center [554, 280] width 69 height 9
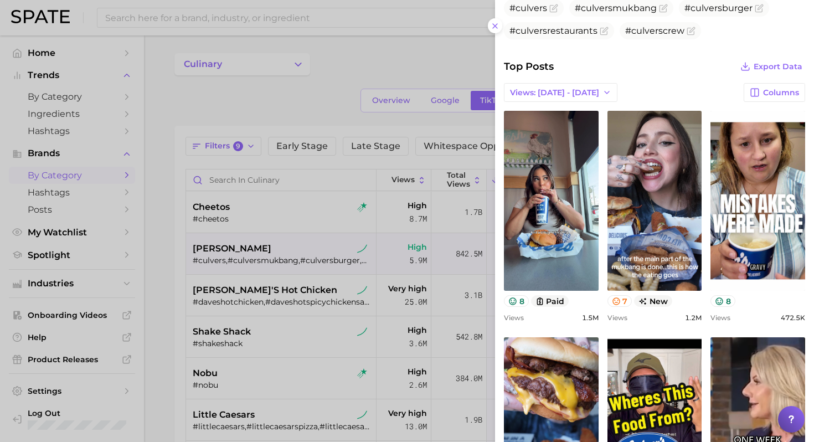
scroll to position [342, 0]
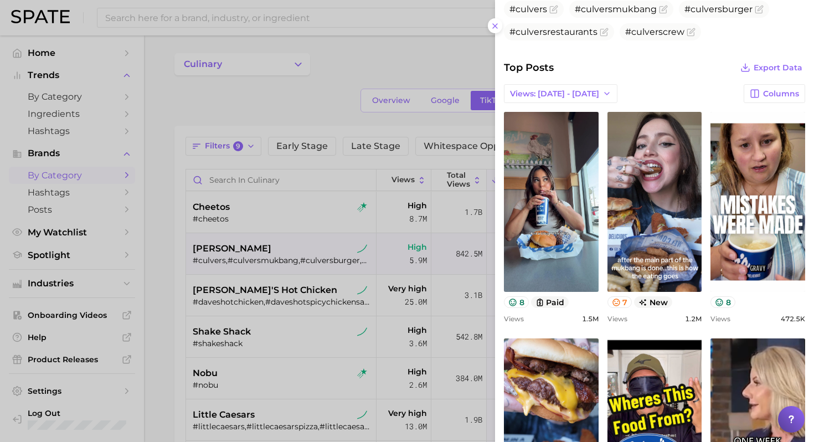
click at [311, 246] on div at bounding box center [407, 221] width 814 height 442
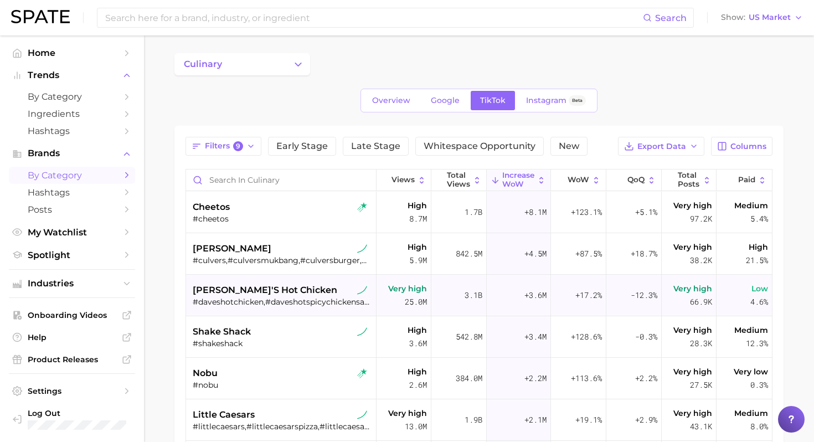
click at [297, 295] on div "[PERSON_NAME]'s hot chicken" at bounding box center [282, 290] width 179 height 13
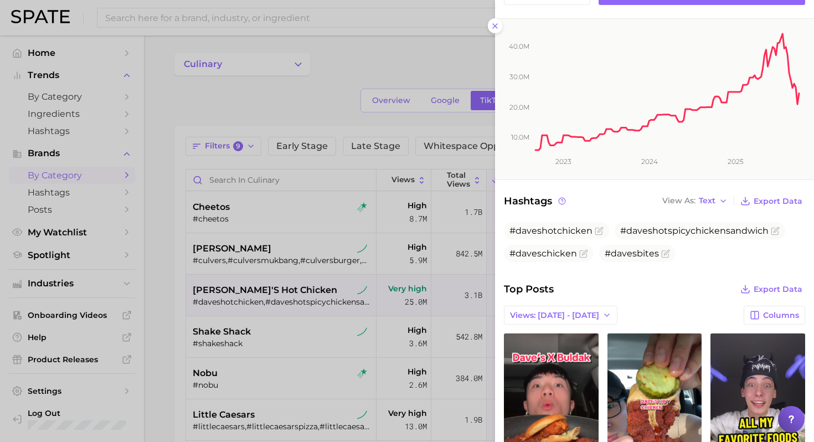
scroll to position [177, 0]
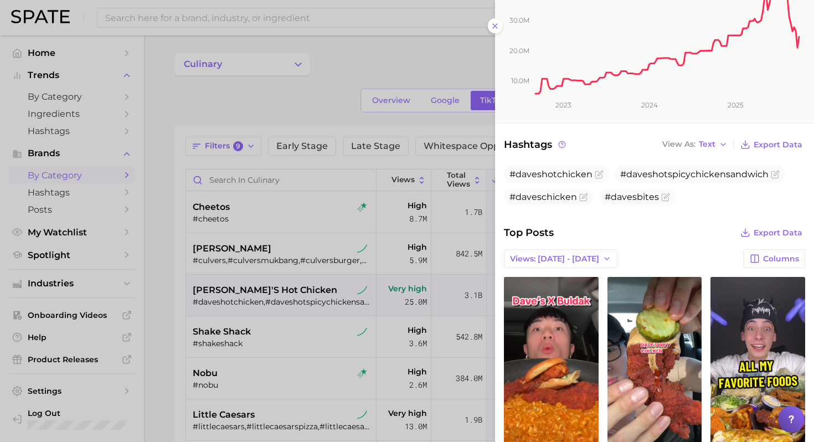
click at [284, 277] on div at bounding box center [407, 221] width 814 height 442
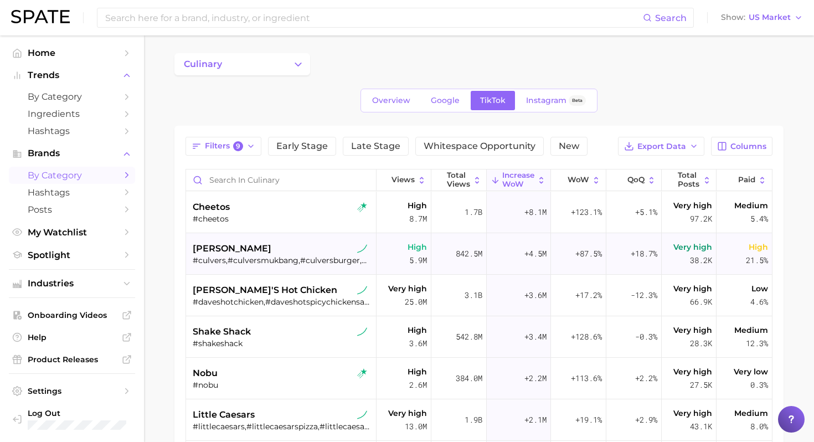
click at [285, 259] on div "#culvers,#culversmukbang,#culversburger,#culversrestaurants,#culverscrew" at bounding box center [282, 260] width 179 height 10
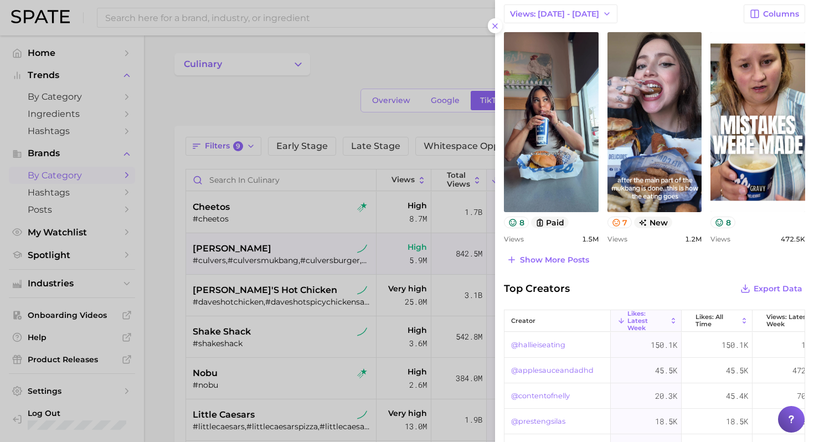
scroll to position [439, 0]
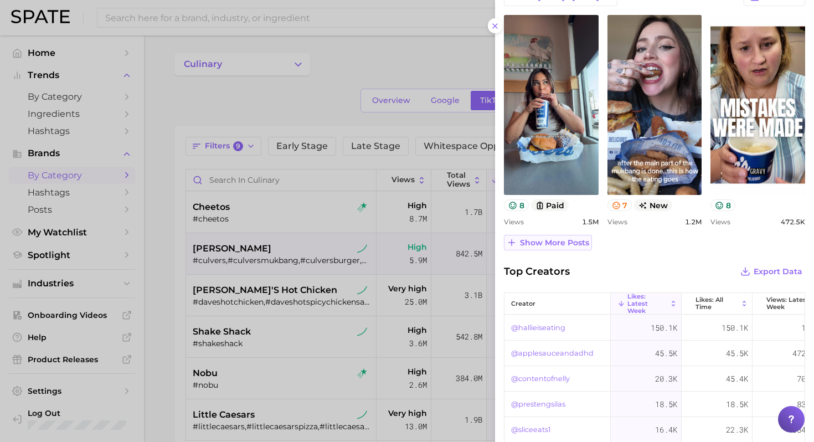
click at [549, 242] on span "Show more posts" at bounding box center [554, 242] width 69 height 9
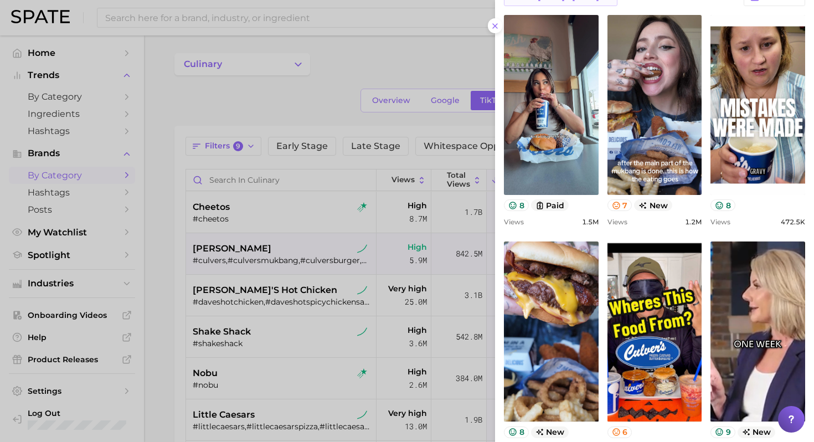
scroll to position [448, 0]
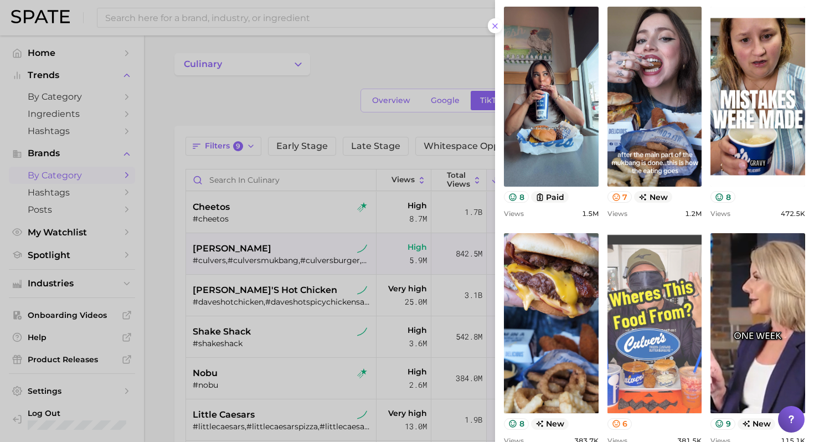
click at [662, 310] on link "view post on TikTok" at bounding box center [655, 323] width 95 height 180
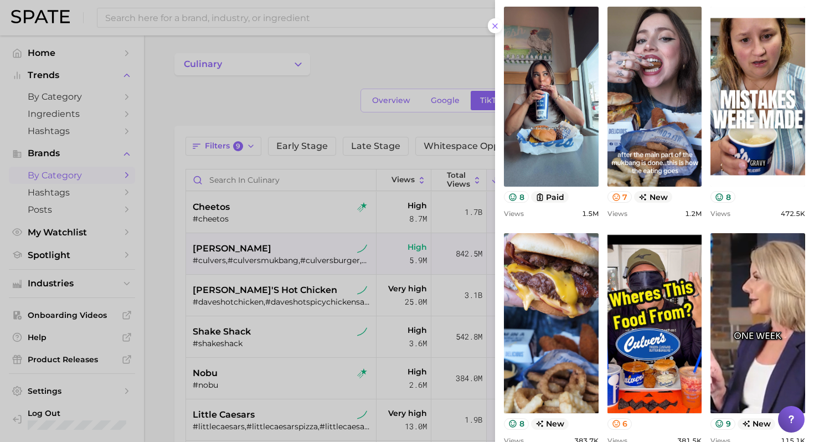
click at [291, 312] on div at bounding box center [407, 221] width 814 height 442
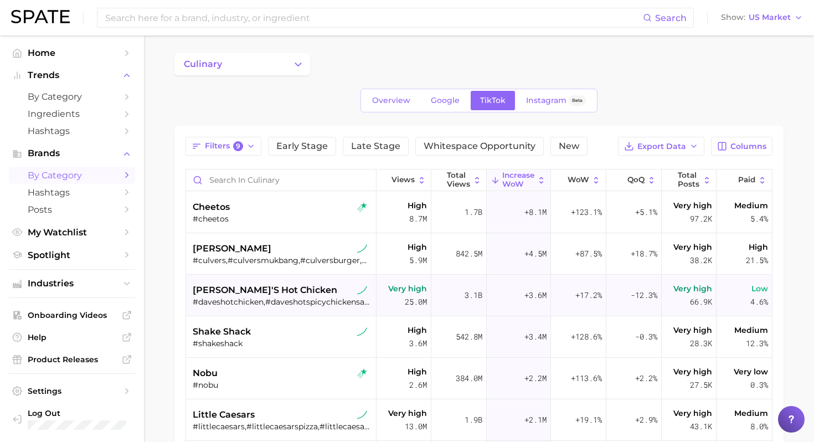
click at [307, 289] on div "[PERSON_NAME]'s hot chicken" at bounding box center [282, 290] width 179 height 13
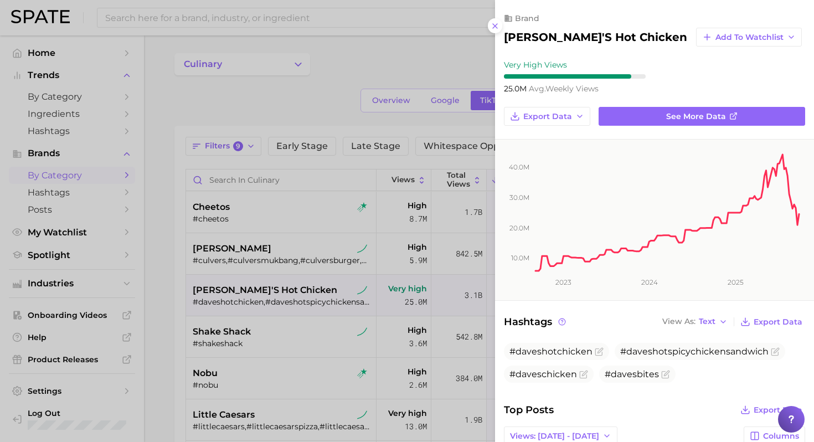
scroll to position [0, 0]
click at [277, 351] on div at bounding box center [407, 221] width 814 height 442
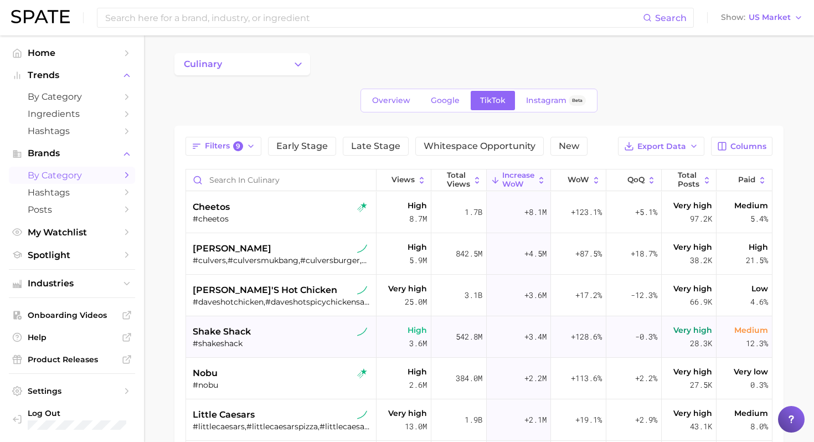
click at [286, 334] on div "shake shack" at bounding box center [282, 331] width 179 height 13
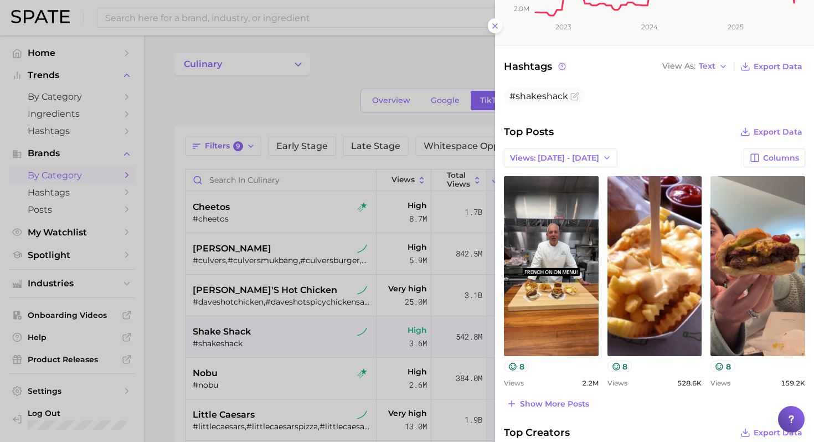
scroll to position [261, 0]
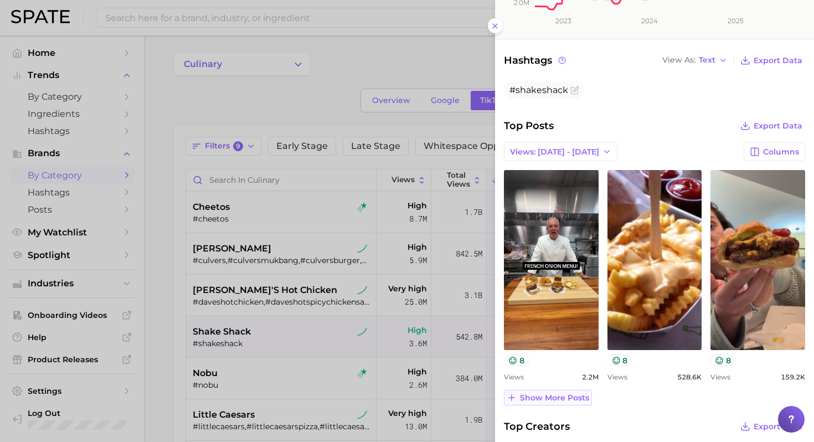
click at [545, 392] on button "Show more posts" at bounding box center [548, 398] width 88 height 16
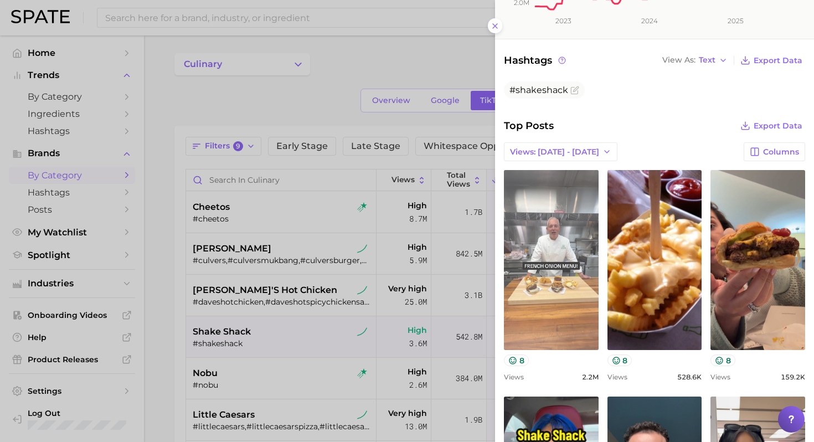
scroll to position [0, 0]
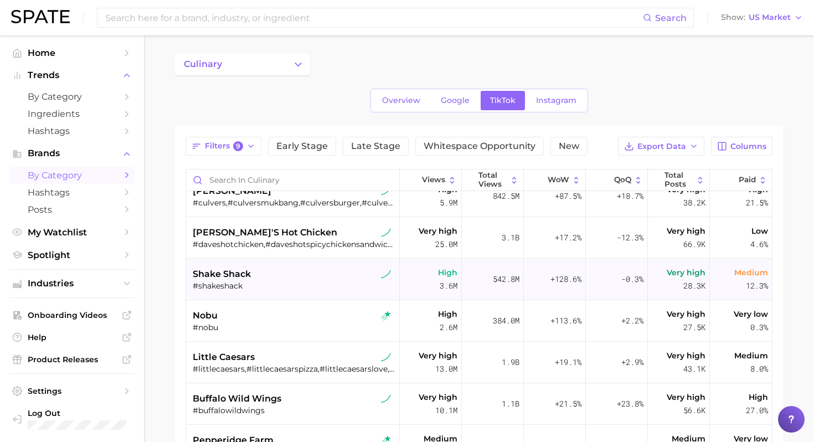
scroll to position [72, 0]
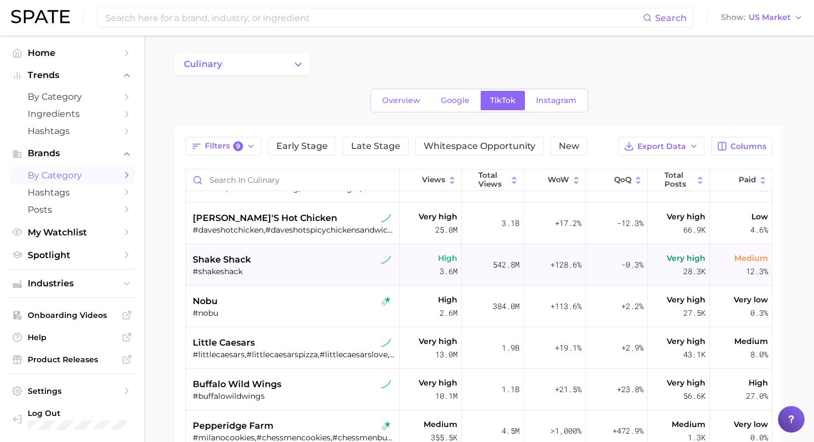
click at [315, 260] on div "shake shack" at bounding box center [294, 259] width 203 height 13
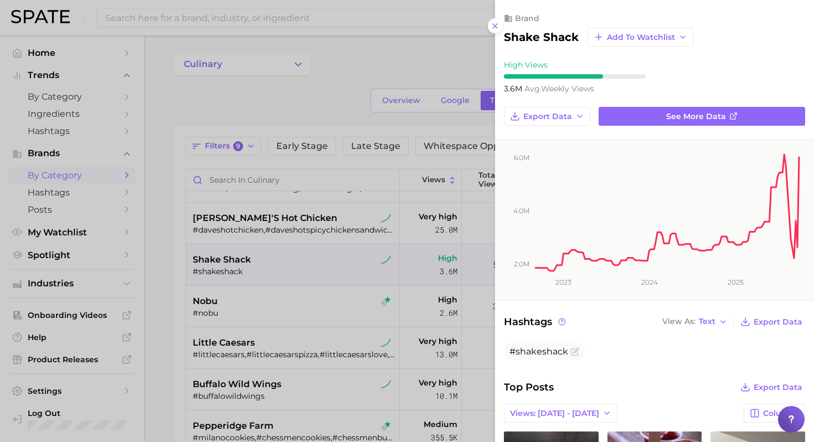
scroll to position [0, 0]
click at [315, 260] on div at bounding box center [407, 221] width 814 height 442
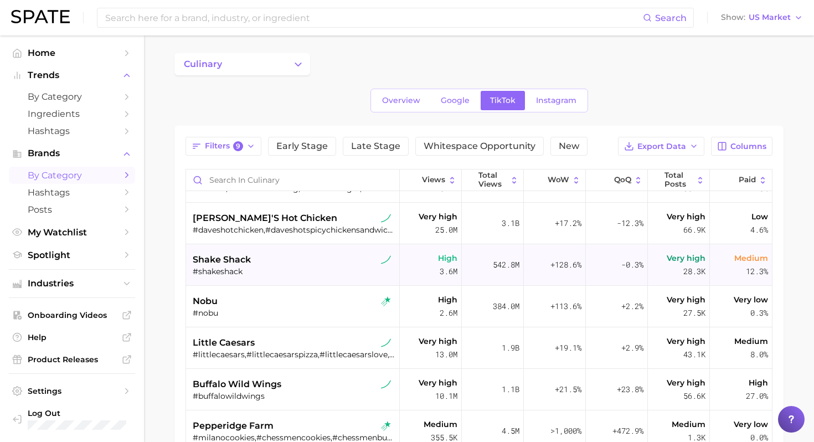
click at [302, 260] on div "shake shack" at bounding box center [294, 259] width 203 height 13
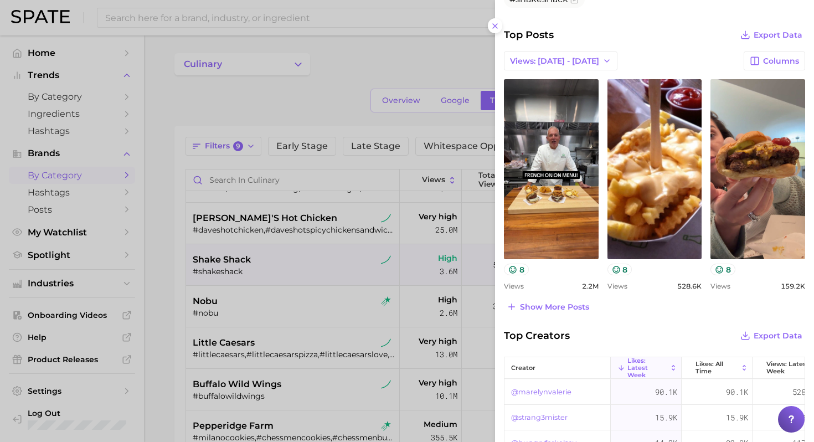
scroll to position [359, 0]
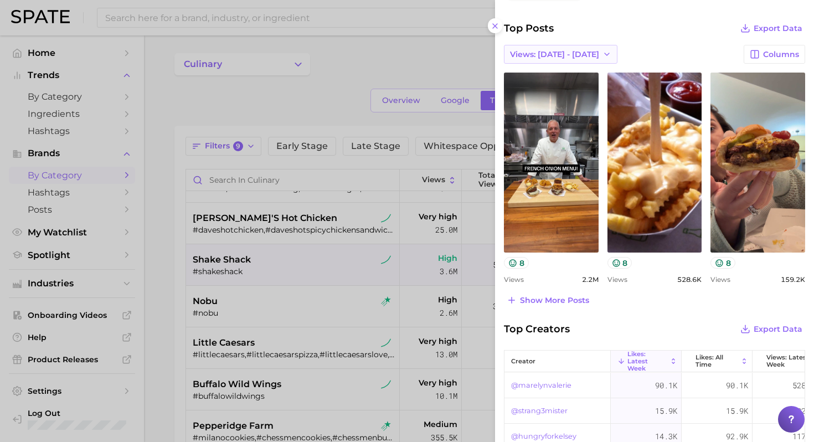
click at [558, 60] on button "Views: [DATE] - [DATE]" at bounding box center [561, 54] width 114 height 19
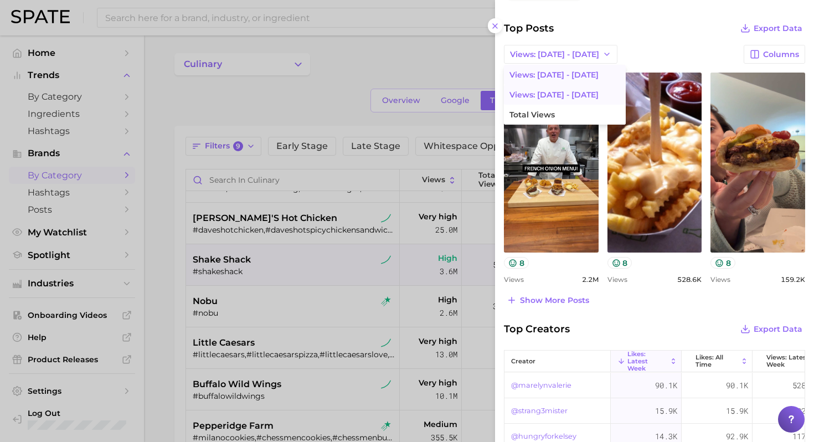
click at [558, 94] on span "Views: [DATE] - [DATE]" at bounding box center [554, 94] width 89 height 9
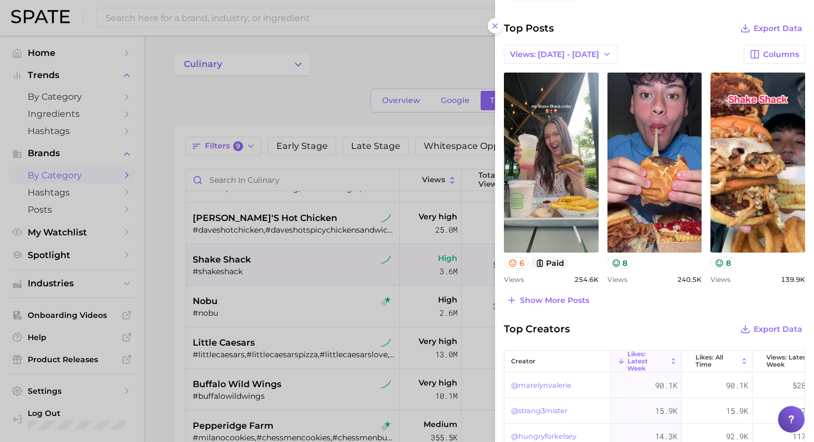
scroll to position [0, 0]
click at [575, 52] on span "Views: [DATE] - [DATE]" at bounding box center [554, 54] width 89 height 9
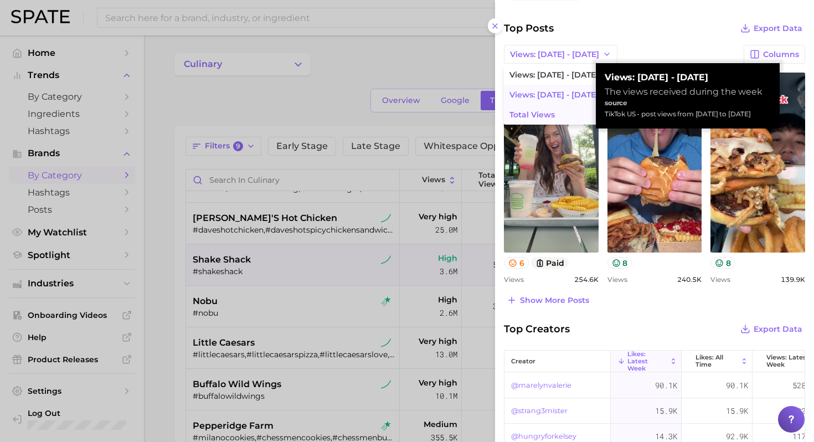
click at [551, 114] on span "Total Views" at bounding box center [532, 114] width 45 height 9
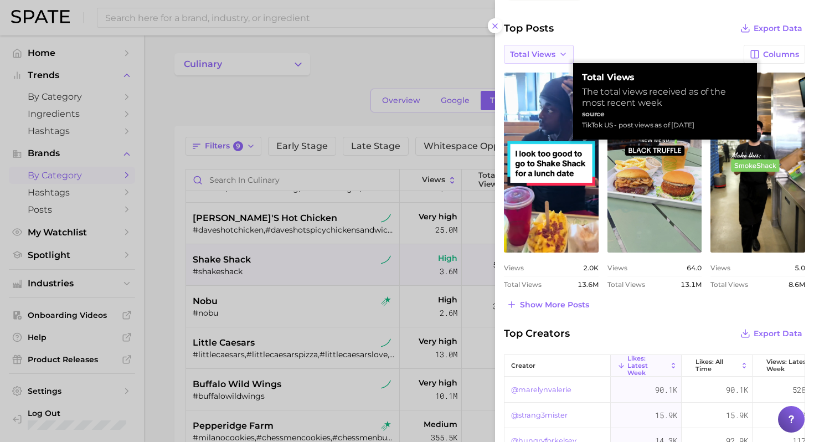
click at [552, 50] on span "Total Views" at bounding box center [532, 54] width 45 height 9
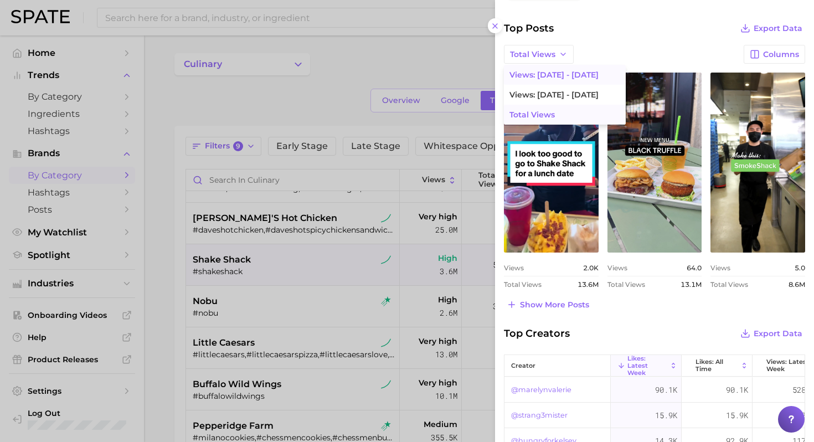
click at [551, 72] on span "Views: [DATE] - [DATE]" at bounding box center [554, 74] width 89 height 9
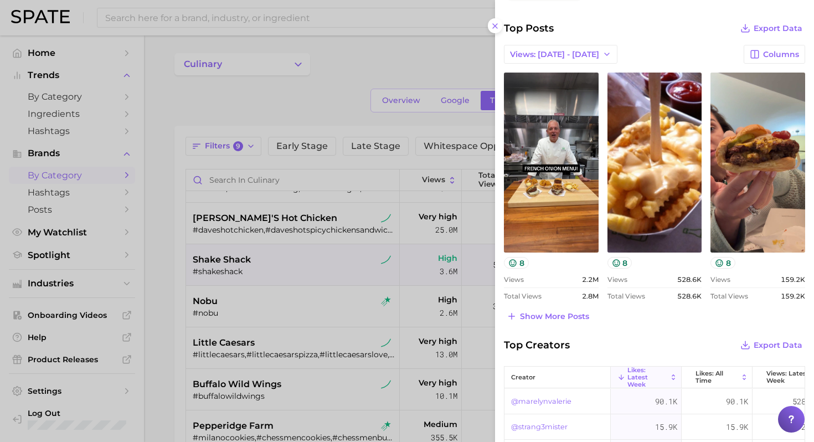
click at [626, 333] on div "brand shake shack Add to Watchlist High Views 3.6m avg. weekly views Export Dat…" at bounding box center [654, 116] width 319 height 951
click at [364, 292] on div at bounding box center [407, 221] width 814 height 442
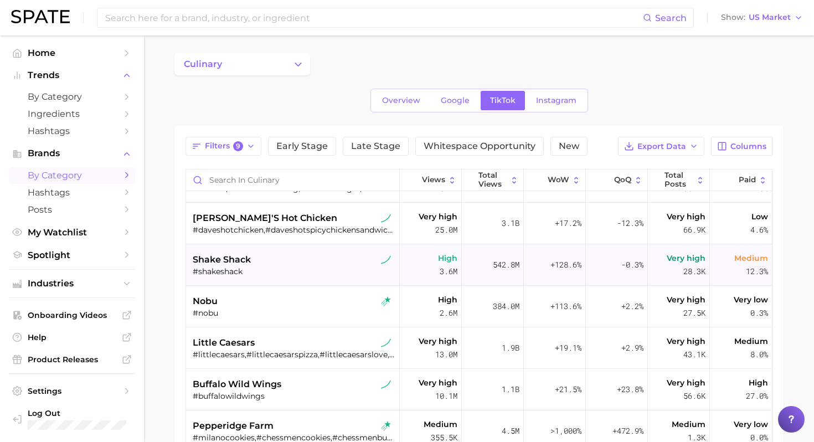
click at [315, 269] on div "#shakeshack" at bounding box center [294, 271] width 203 height 10
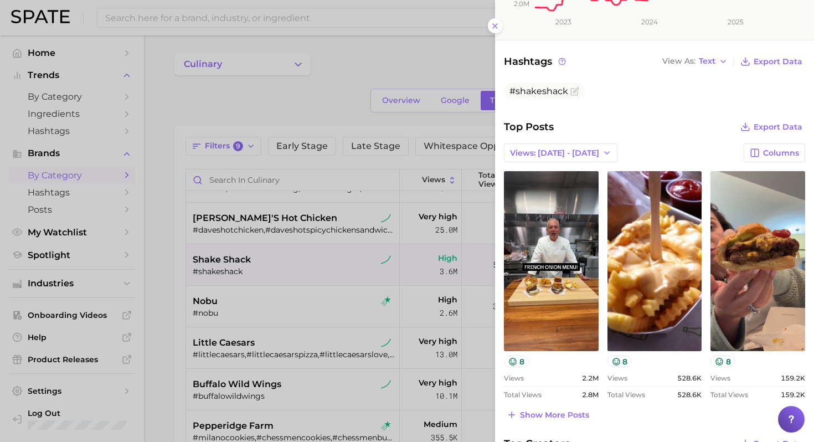
scroll to position [272, 0]
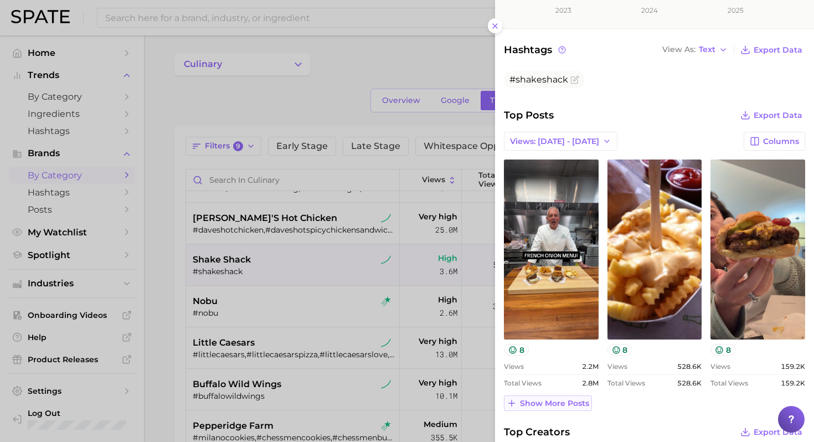
click at [561, 404] on span "Show more posts" at bounding box center [554, 403] width 69 height 9
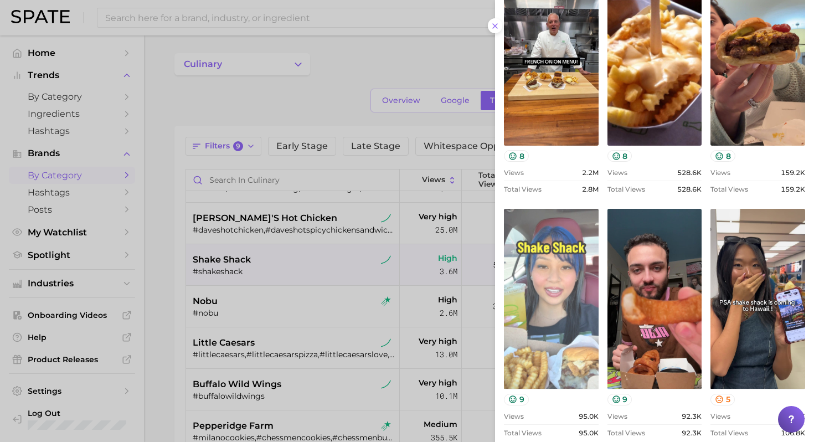
scroll to position [463, 0]
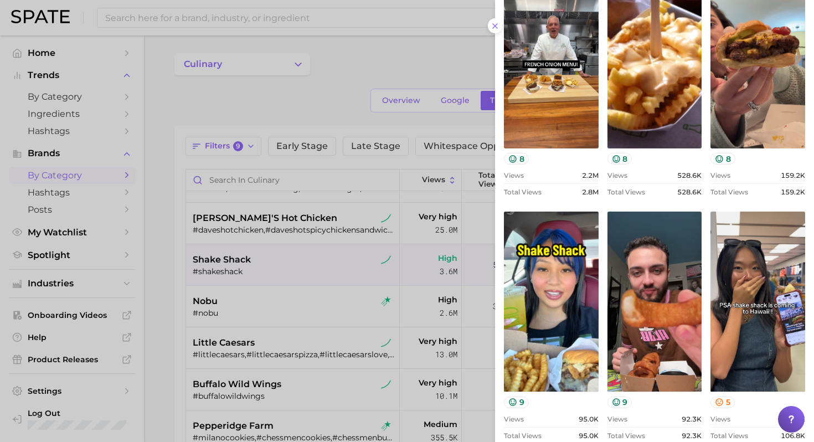
click at [333, 307] on div at bounding box center [407, 221] width 814 height 442
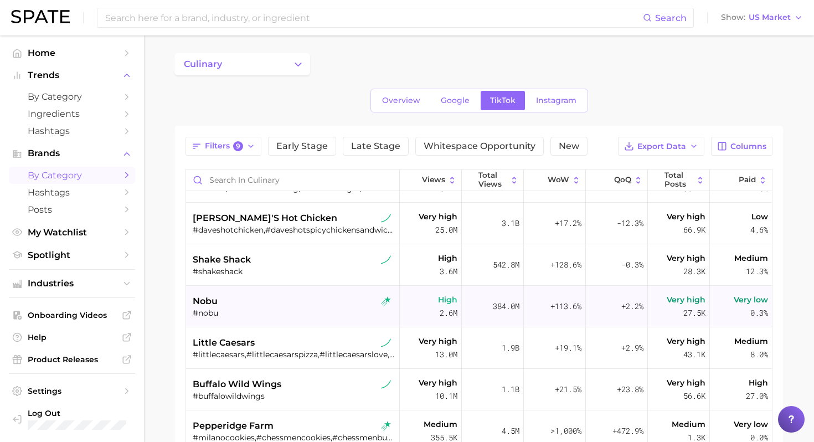
click at [308, 303] on div "nobu" at bounding box center [294, 301] width 203 height 13
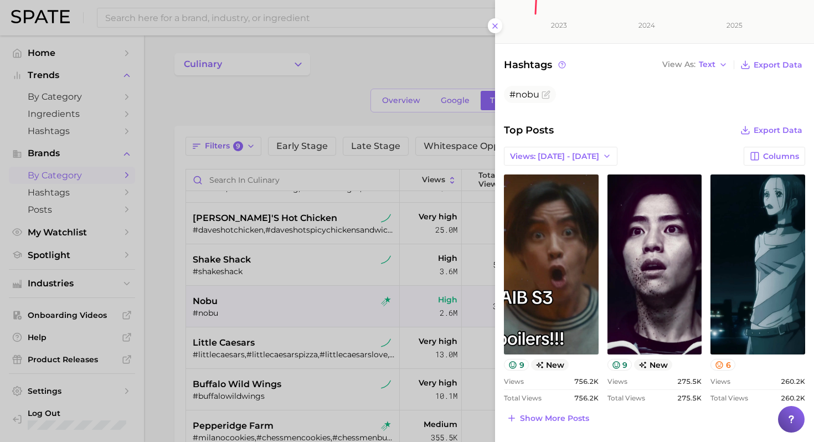
scroll to position [259, 0]
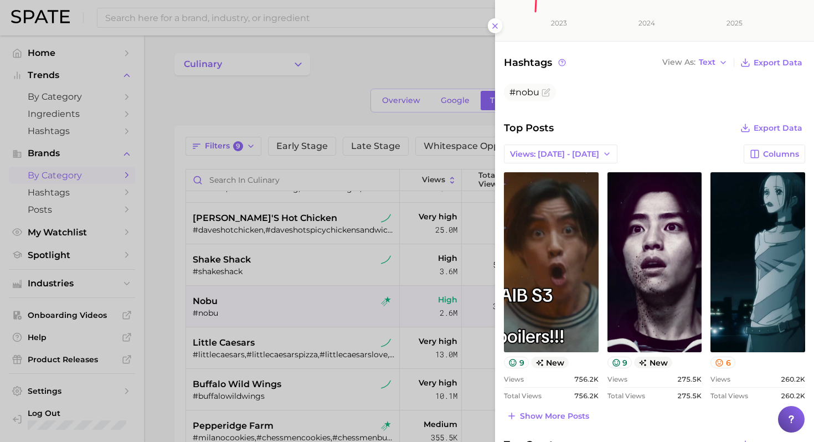
click at [326, 326] on div at bounding box center [407, 221] width 814 height 442
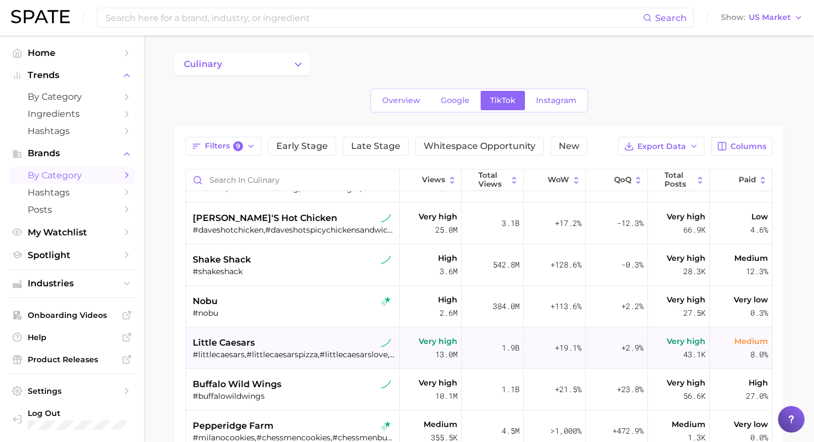
click at [306, 347] on div "little caesars" at bounding box center [294, 342] width 203 height 13
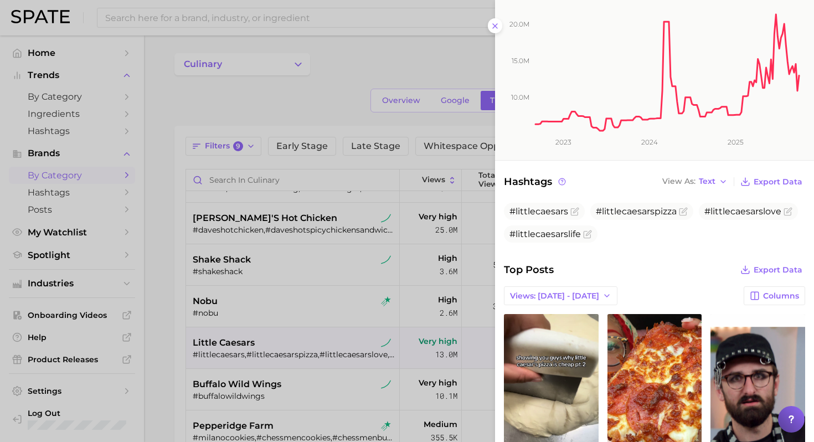
scroll to position [240, 0]
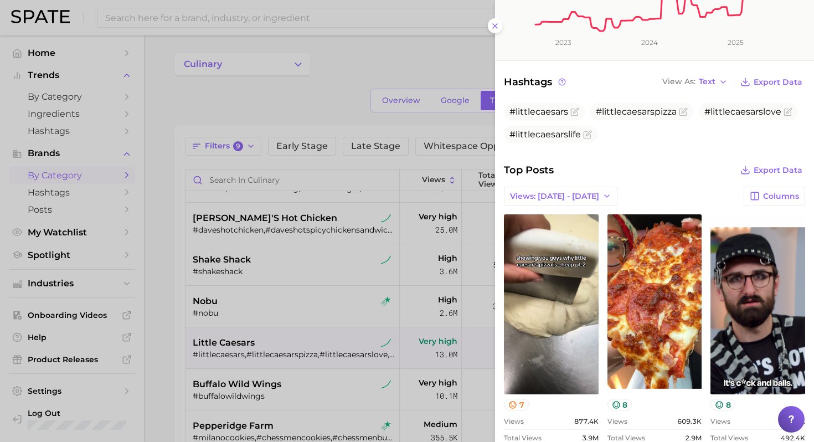
click at [291, 313] on div at bounding box center [407, 221] width 814 height 442
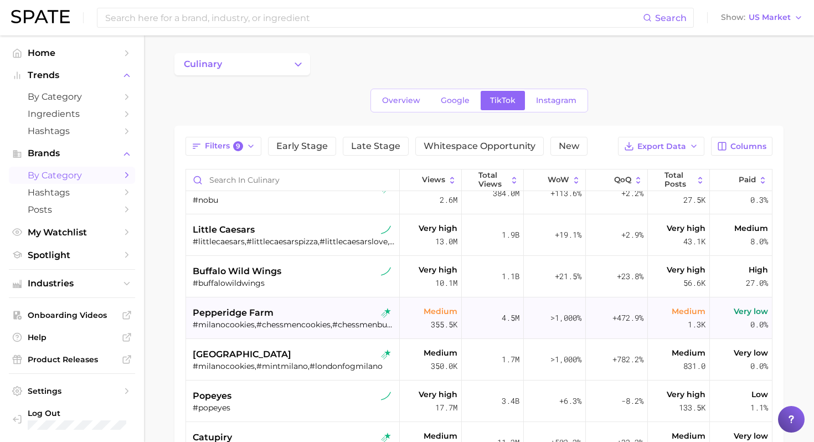
scroll to position [193, 0]
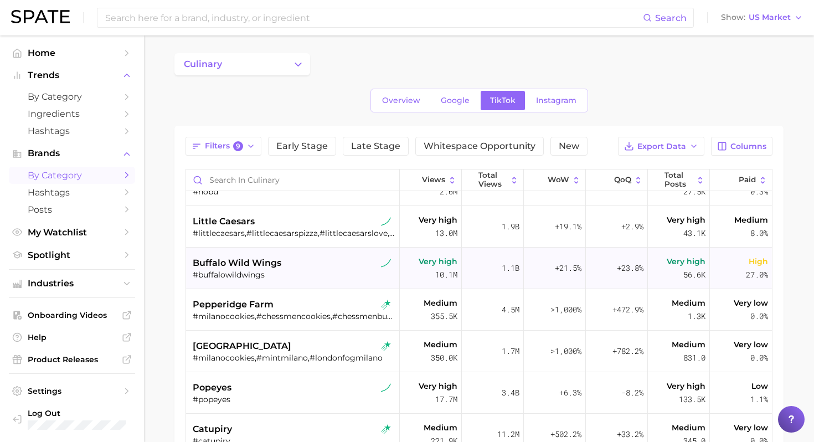
click at [307, 276] on div "#buffalowildwings" at bounding box center [294, 275] width 203 height 10
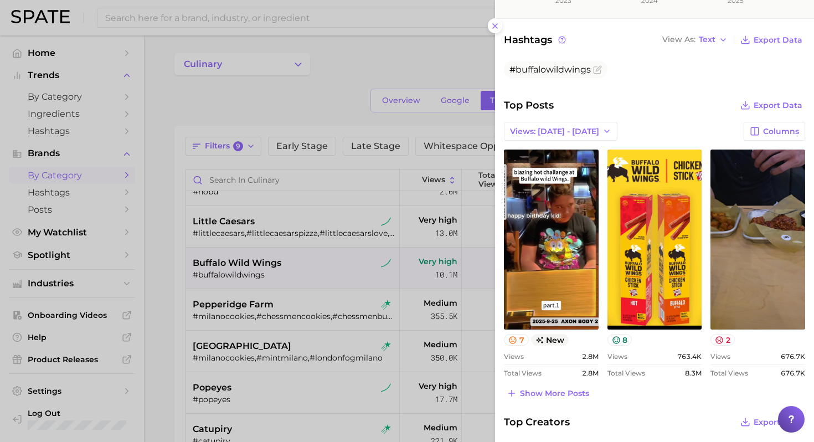
scroll to position [287, 0]
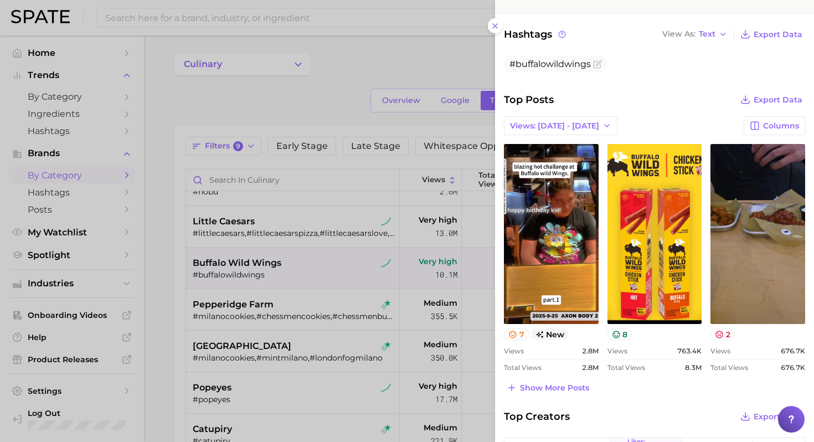
click at [279, 327] on div at bounding box center [407, 221] width 814 height 442
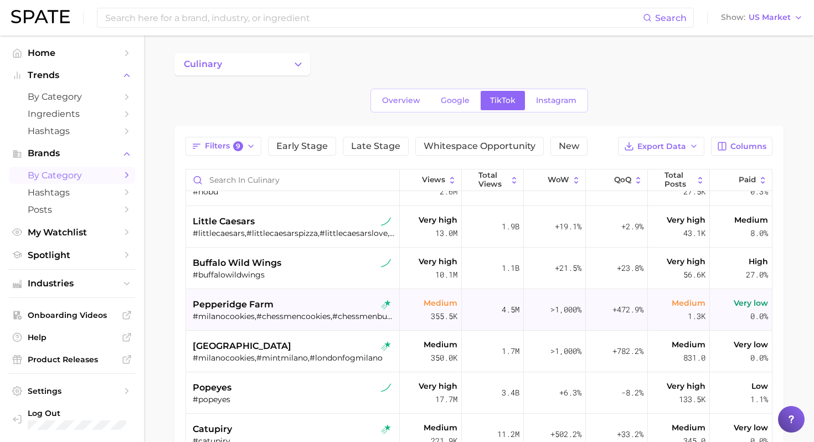
click at [308, 301] on div "pepperidge farm" at bounding box center [294, 304] width 203 height 13
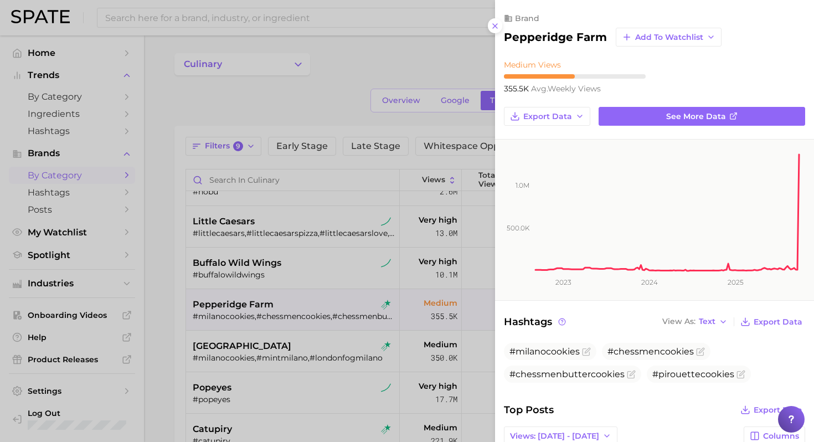
scroll to position [0, 0]
click at [691, 250] on rect at bounding box center [667, 206] width 267 height 133
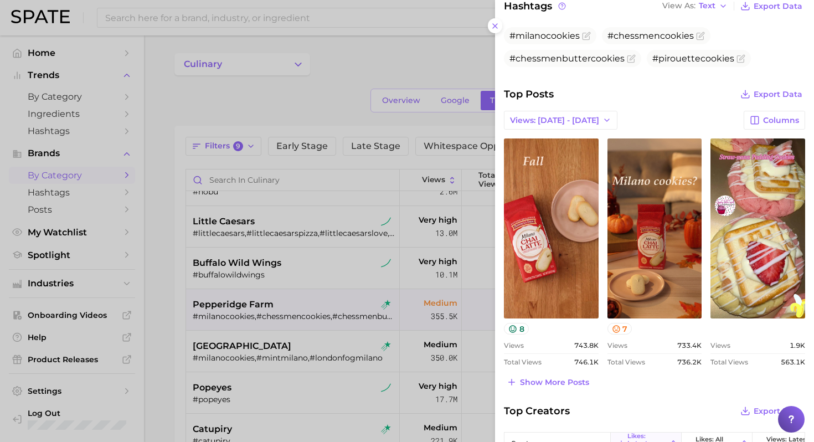
scroll to position [317, 0]
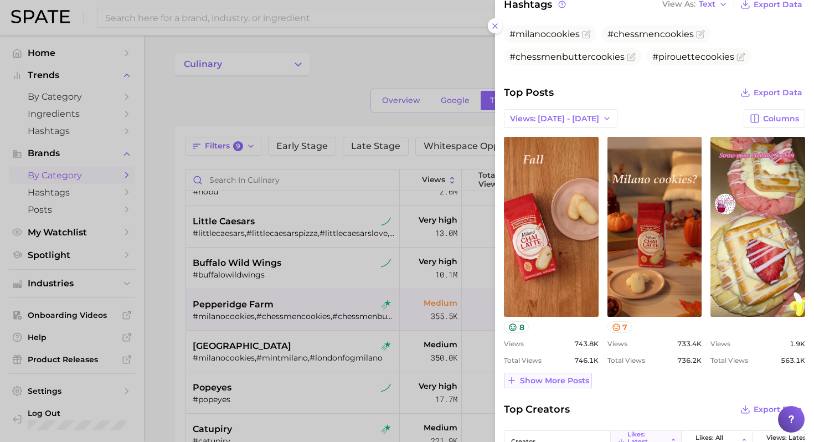
click at [570, 379] on span "Show more posts" at bounding box center [554, 380] width 69 height 9
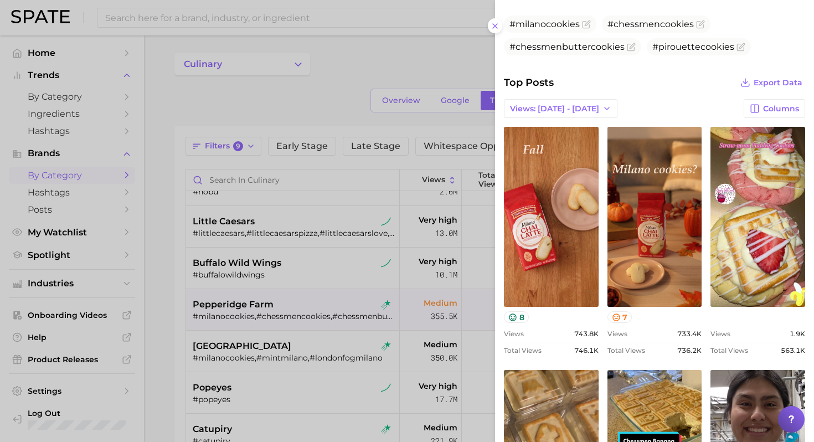
scroll to position [325, 0]
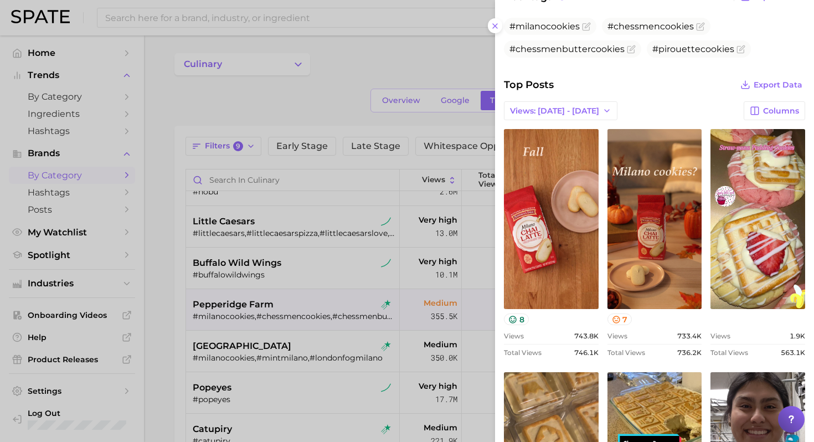
click at [347, 297] on div at bounding box center [407, 221] width 814 height 442
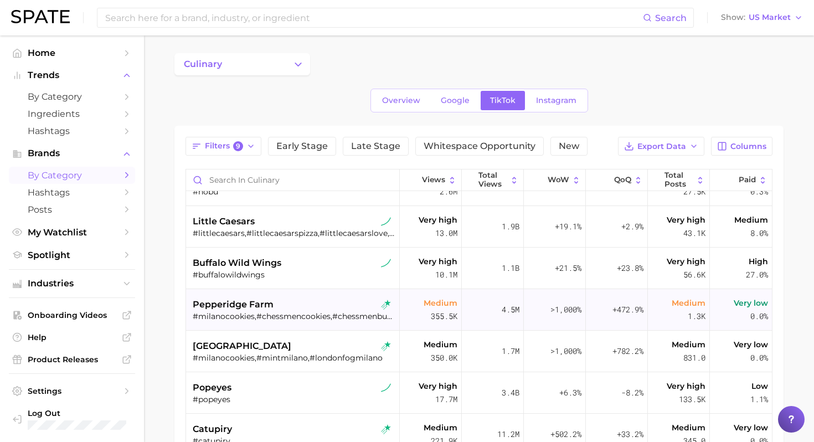
click at [289, 299] on div "pepperidge farm" at bounding box center [294, 304] width 203 height 13
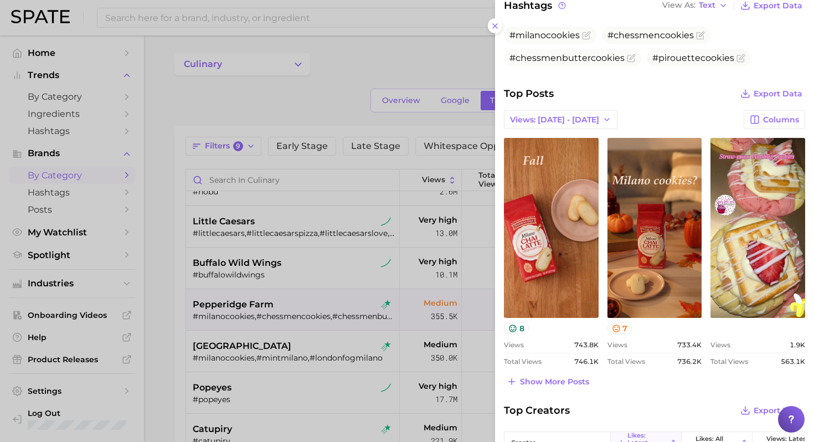
scroll to position [326, 0]
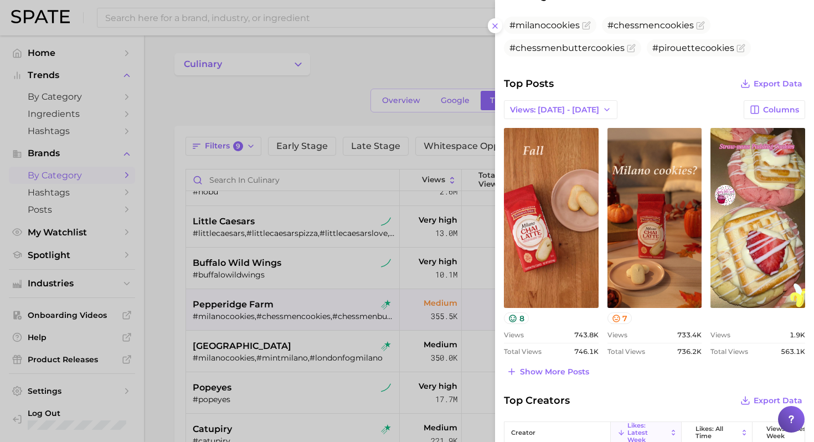
click at [577, 362] on div "Top Posts Export Data Views: [DATE] - [DATE] Columns view post on TikTok 8 View…" at bounding box center [654, 228] width 301 height 304
click at [568, 369] on span "Show more posts" at bounding box center [554, 371] width 69 height 9
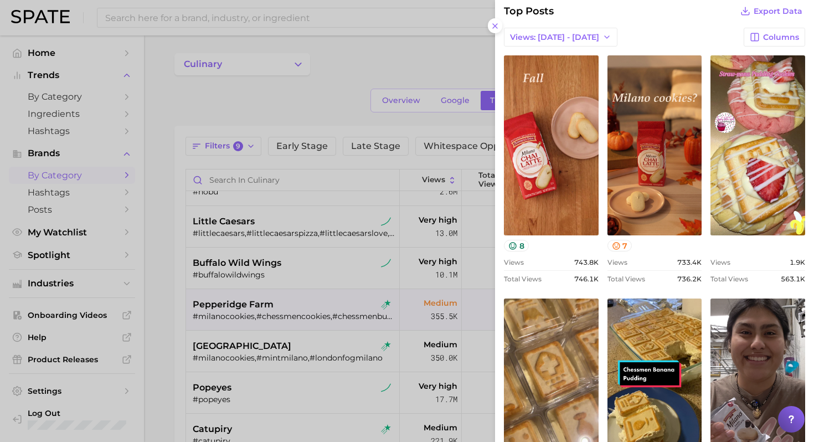
scroll to position [423, 0]
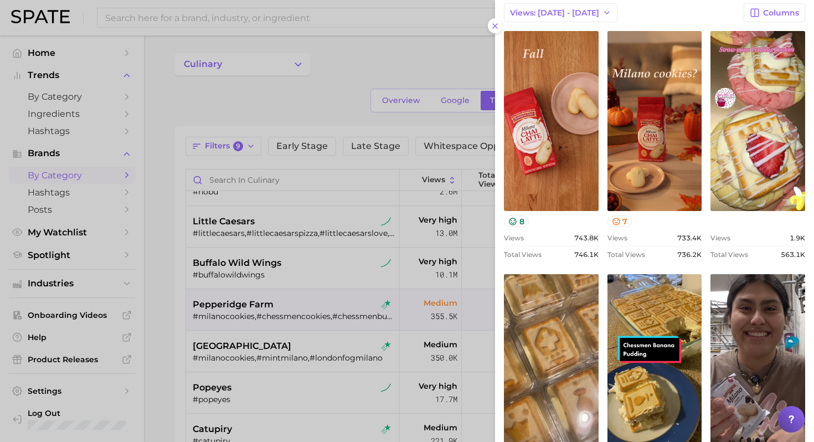
click at [294, 345] on div at bounding box center [407, 221] width 814 height 442
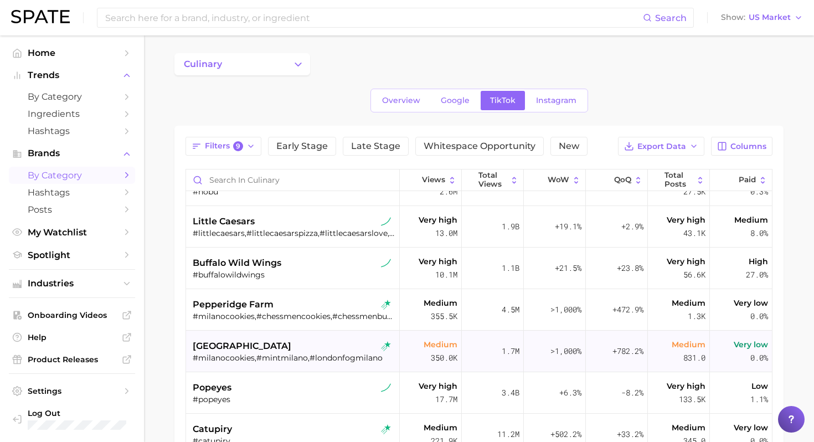
click at [294, 362] on div "#milanocookies,#mintmilano,#londonfogmilano" at bounding box center [294, 358] width 203 height 10
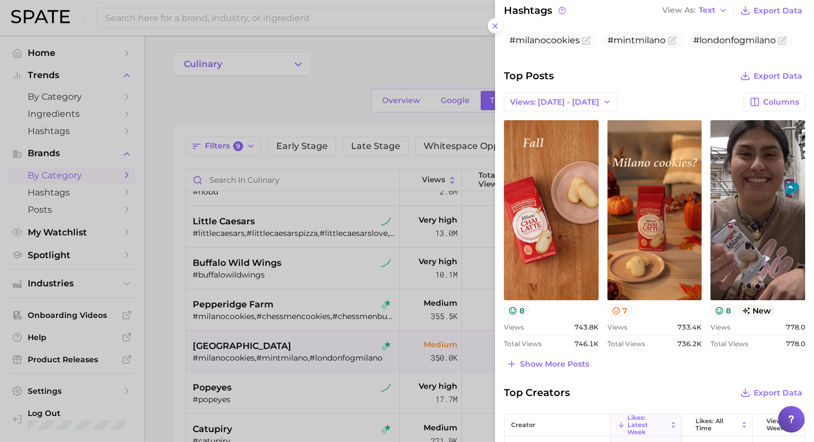
scroll to position [313, 0]
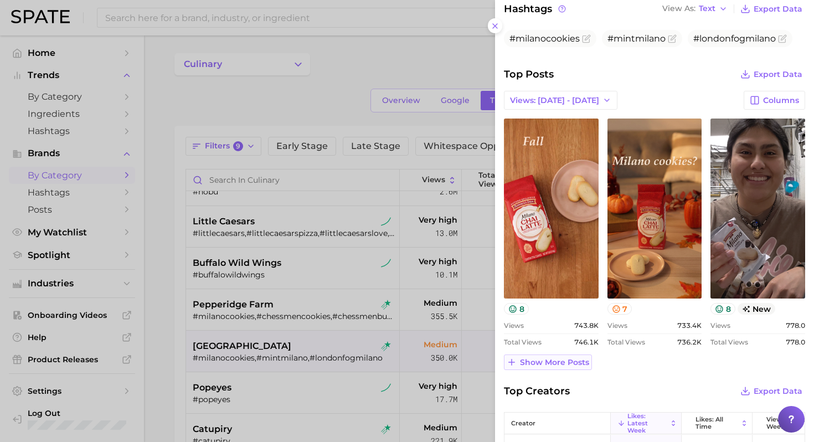
click at [551, 363] on span "Show more posts" at bounding box center [554, 362] width 69 height 9
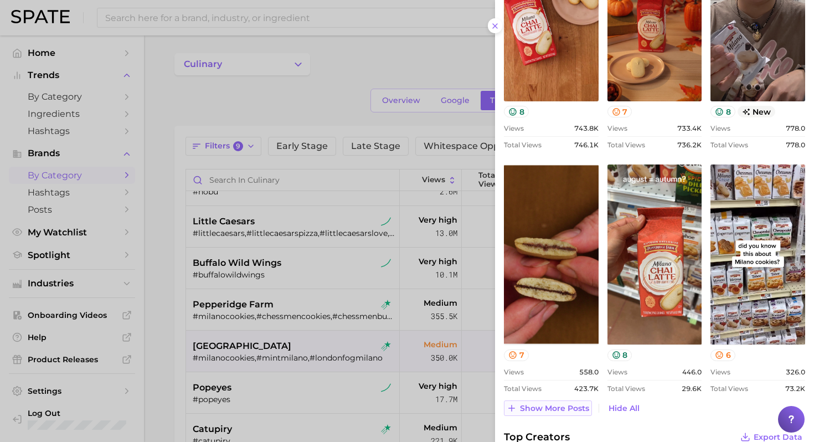
scroll to position [512, 0]
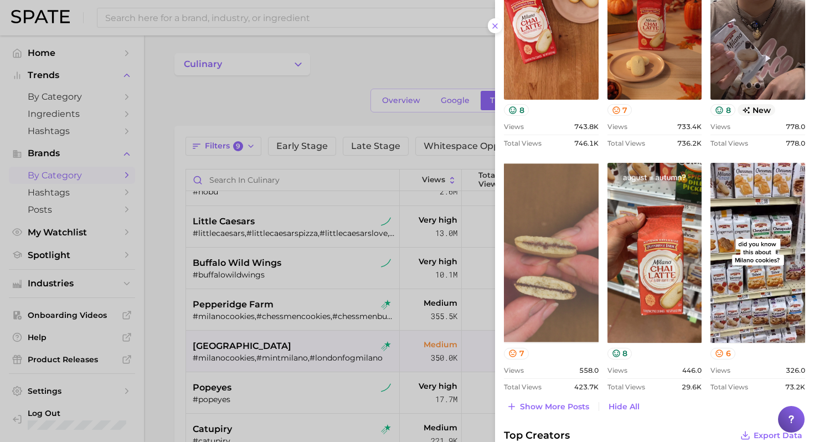
click at [566, 283] on link "view post on TikTok" at bounding box center [551, 253] width 95 height 180
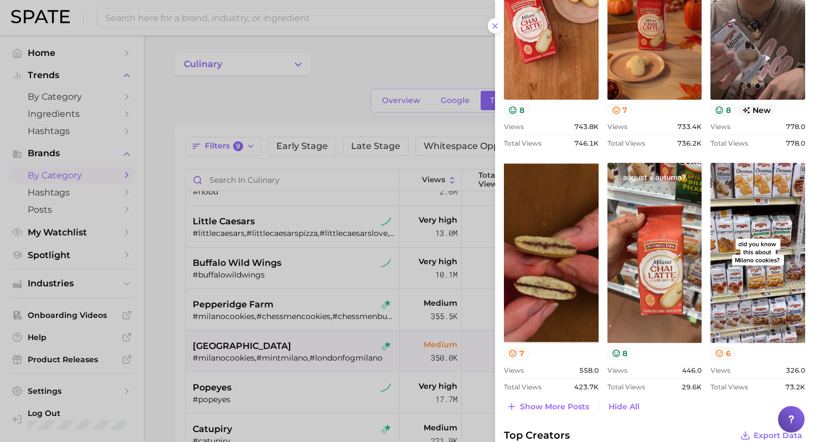
click at [354, 168] on div at bounding box center [407, 221] width 814 height 442
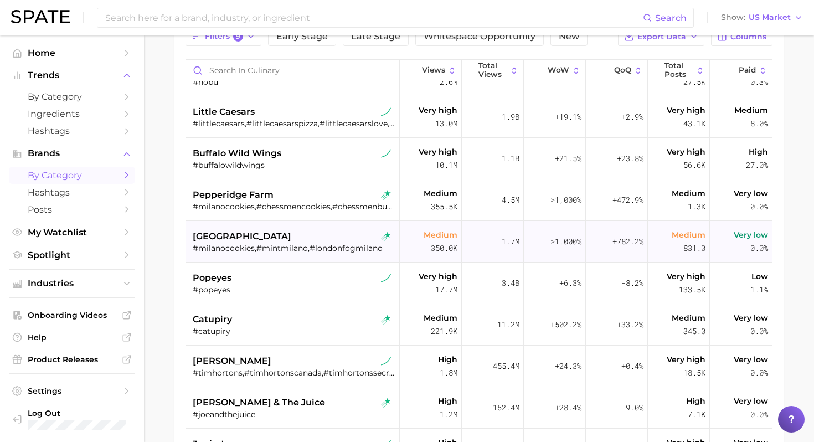
scroll to position [111, 0]
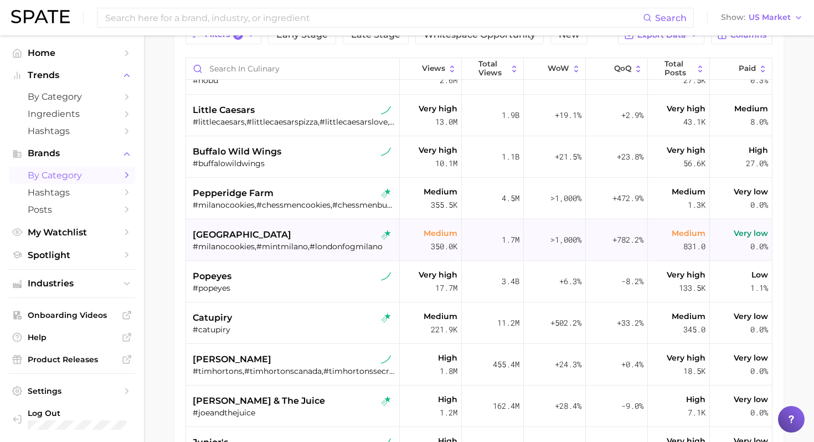
click at [302, 252] on div "[GEOGRAPHIC_DATA] #milanocookies,#mintmilano,#londonfogmilano" at bounding box center [294, 240] width 203 height 42
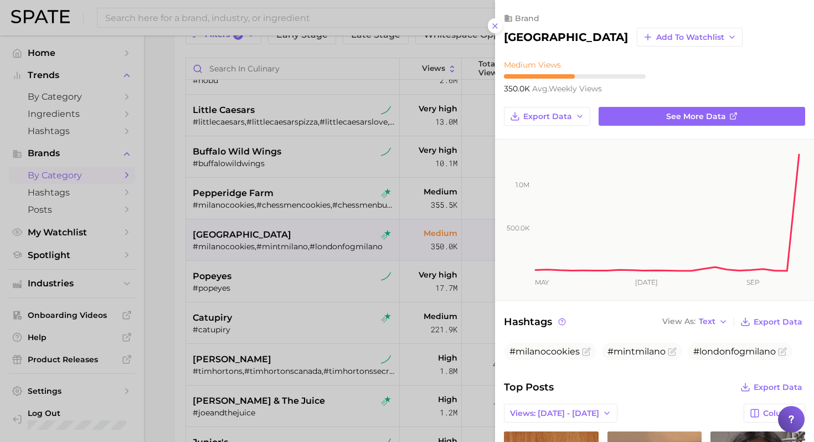
scroll to position [0, 0]
click at [294, 251] on div at bounding box center [407, 221] width 814 height 442
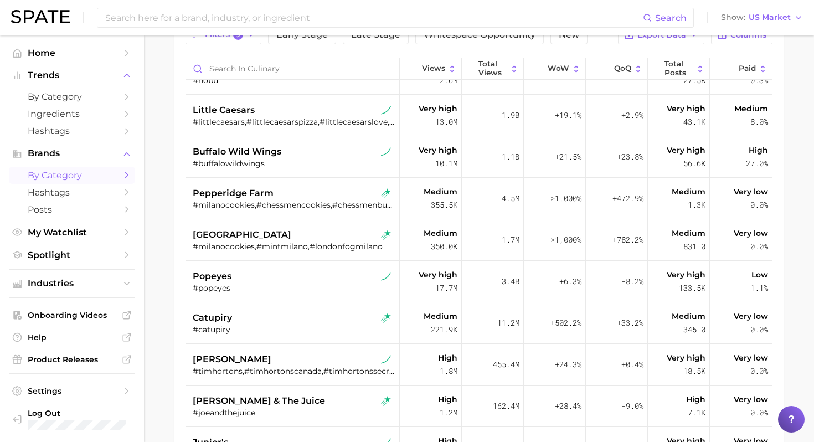
click at [294, 251] on div "[GEOGRAPHIC_DATA] #milanocookies,#mintmilano,#londonfogmilano" at bounding box center [294, 240] width 203 height 42
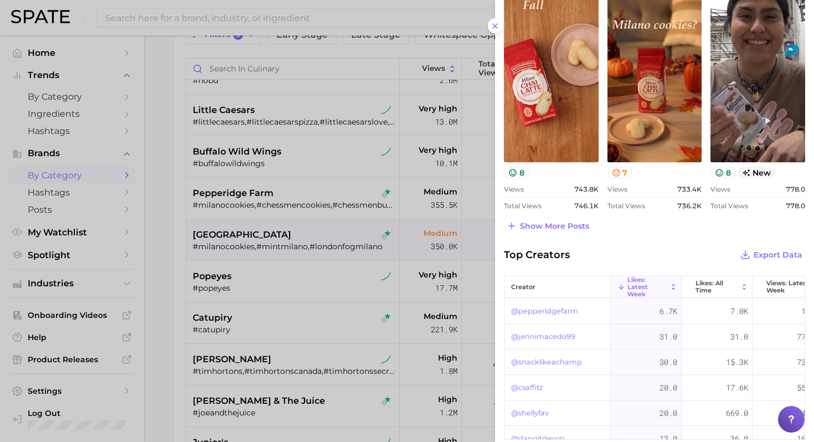
scroll to position [445, 0]
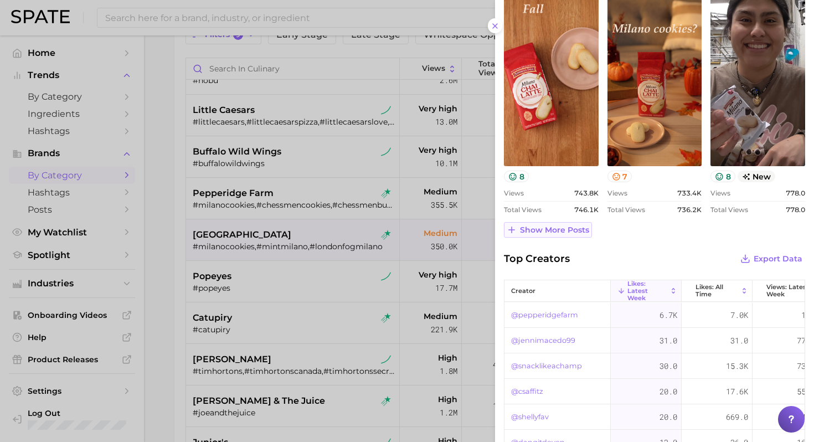
click at [563, 230] on span "Show more posts" at bounding box center [554, 229] width 69 height 9
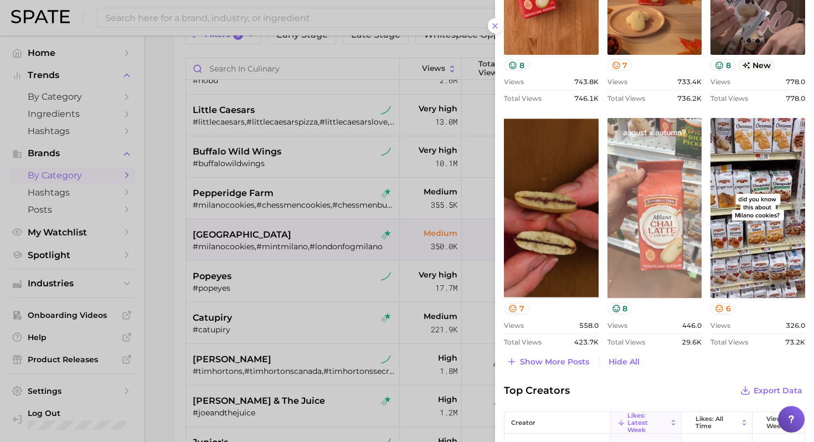
scroll to position [558, 0]
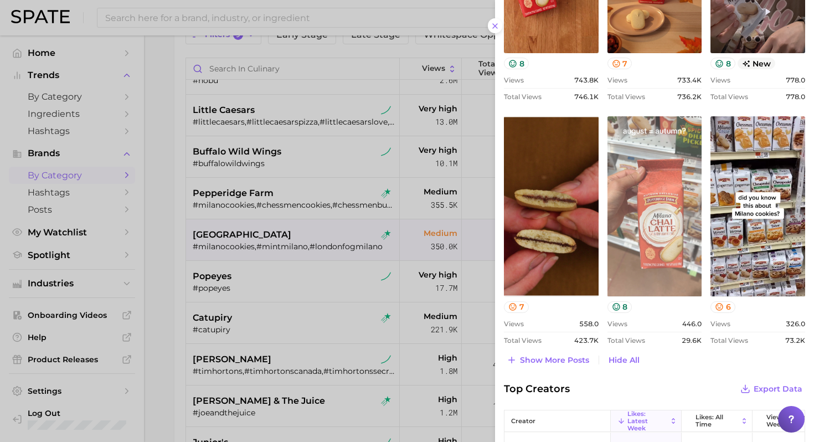
click at [654, 229] on link "view post on TikTok" at bounding box center [655, 206] width 95 height 180
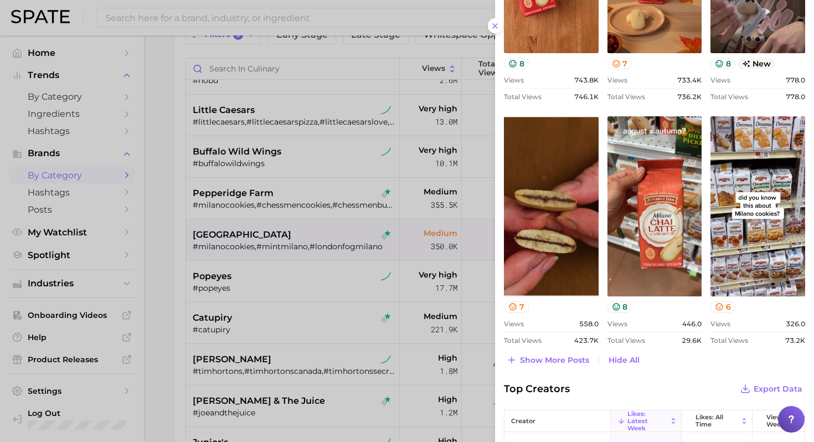
click at [312, 284] on div at bounding box center [407, 221] width 814 height 442
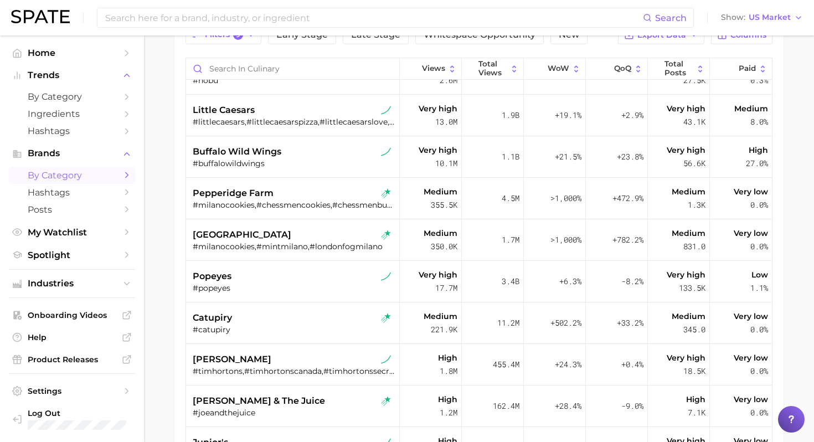
click at [312, 284] on div "#popeyes" at bounding box center [294, 288] width 203 height 10
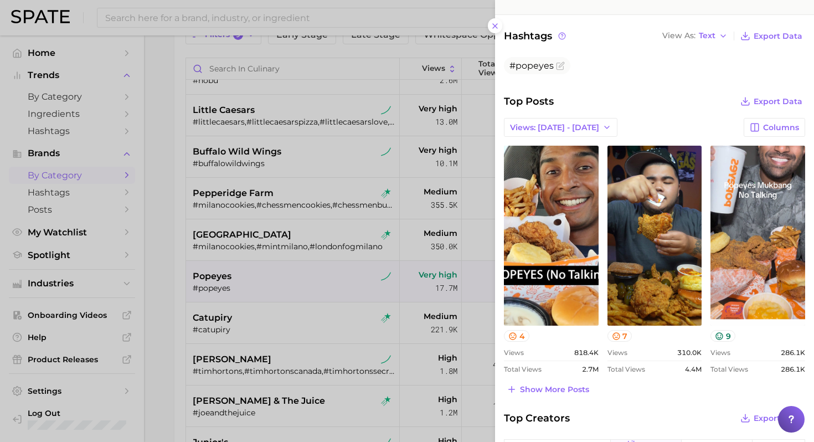
scroll to position [287, 0]
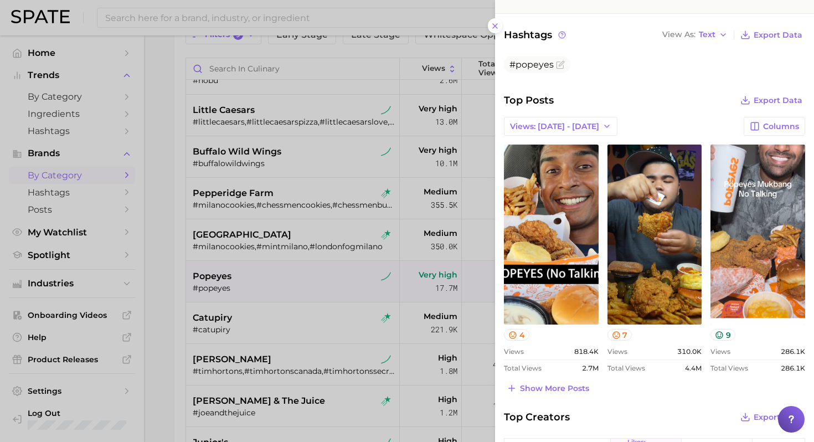
click at [313, 275] on div at bounding box center [407, 221] width 814 height 442
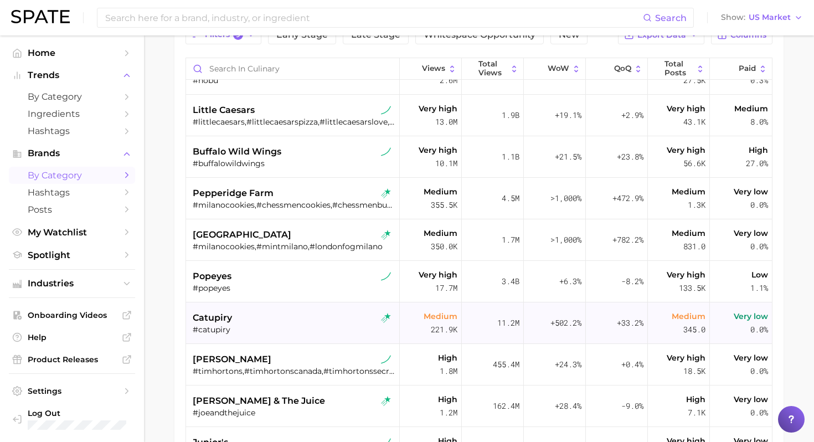
click at [296, 317] on div "catupiry" at bounding box center [294, 317] width 203 height 13
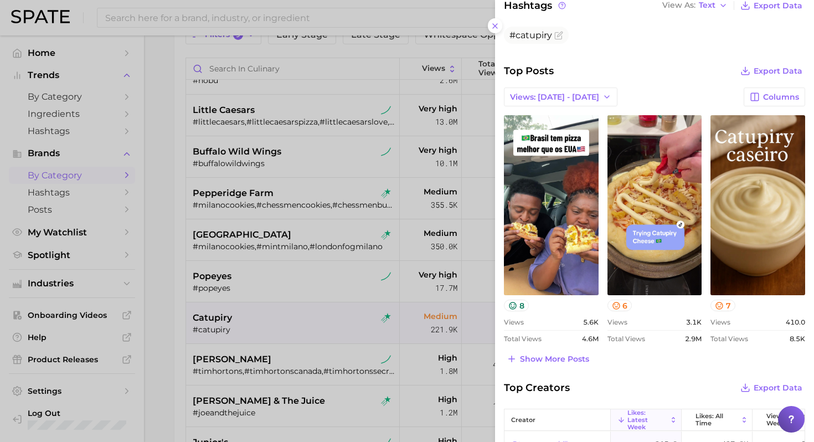
scroll to position [322, 0]
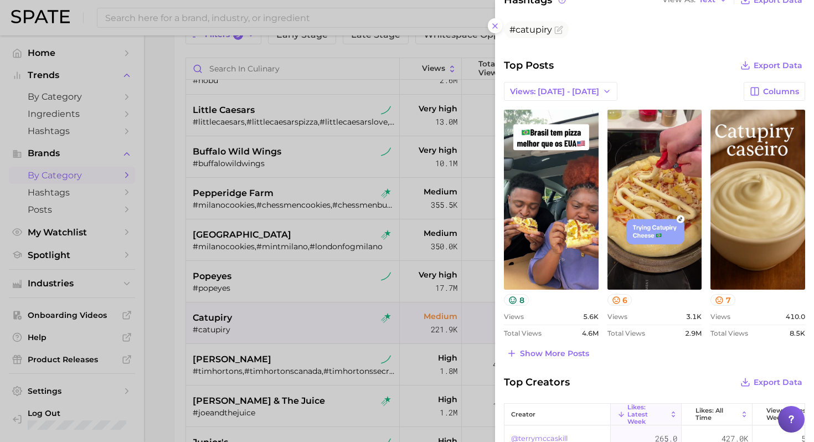
click at [288, 291] on div at bounding box center [407, 221] width 814 height 442
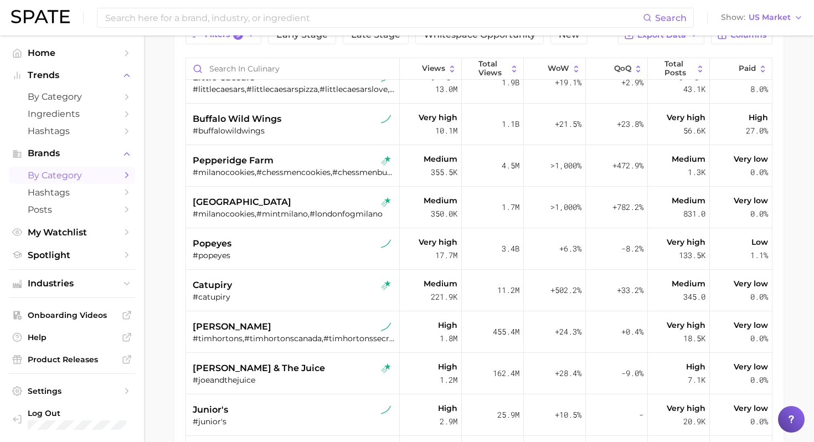
scroll to position [227, 0]
click at [303, 320] on div "[PERSON_NAME]" at bounding box center [294, 326] width 203 height 13
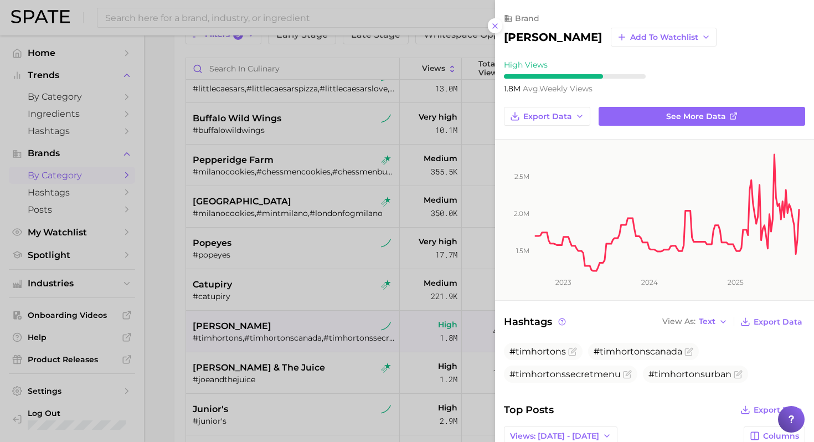
scroll to position [0, 0]
click at [332, 342] on div at bounding box center [407, 221] width 814 height 442
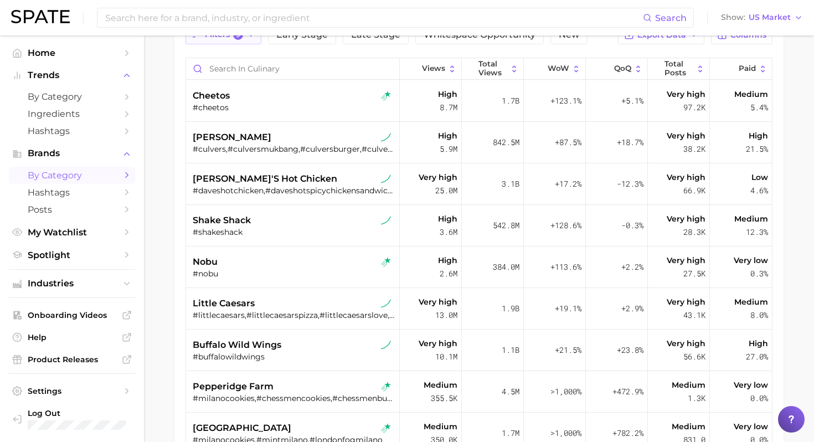
click at [244, 40] on button "Filters 9" at bounding box center [224, 34] width 76 height 19
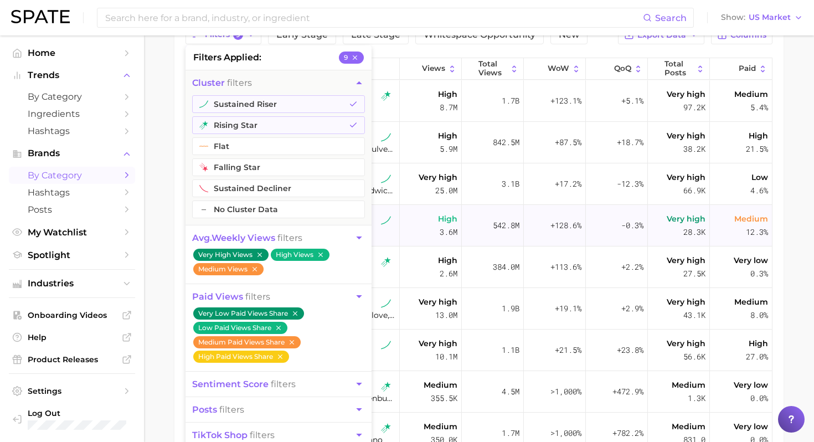
click at [447, 214] on span "High" at bounding box center [447, 218] width 19 height 13
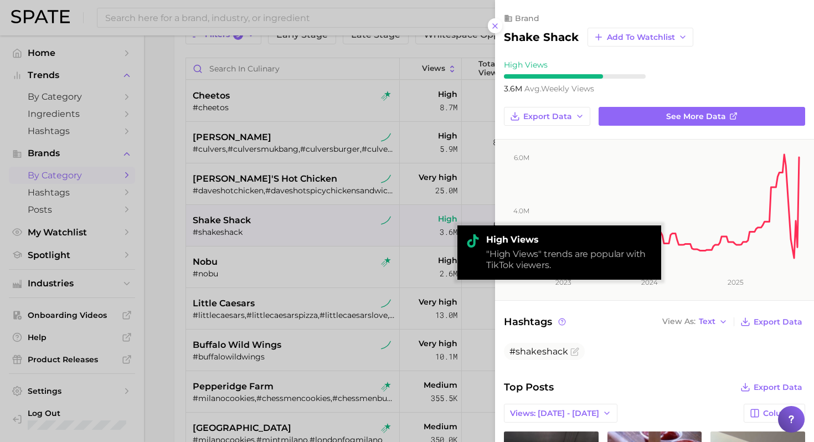
click at [381, 232] on div at bounding box center [407, 221] width 814 height 442
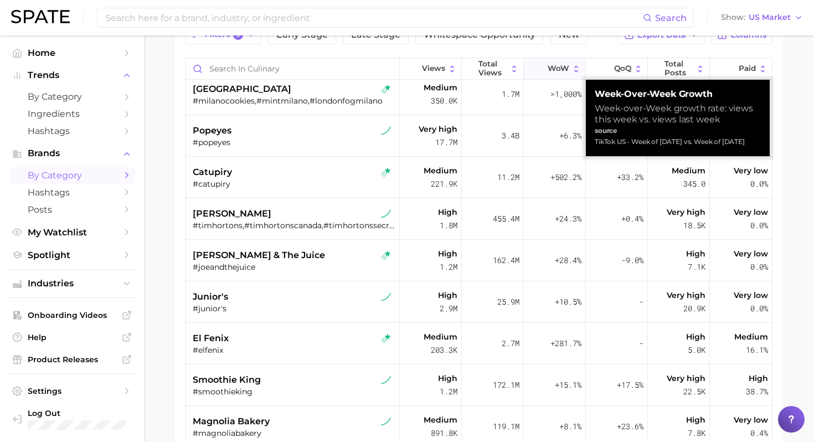
scroll to position [335, 0]
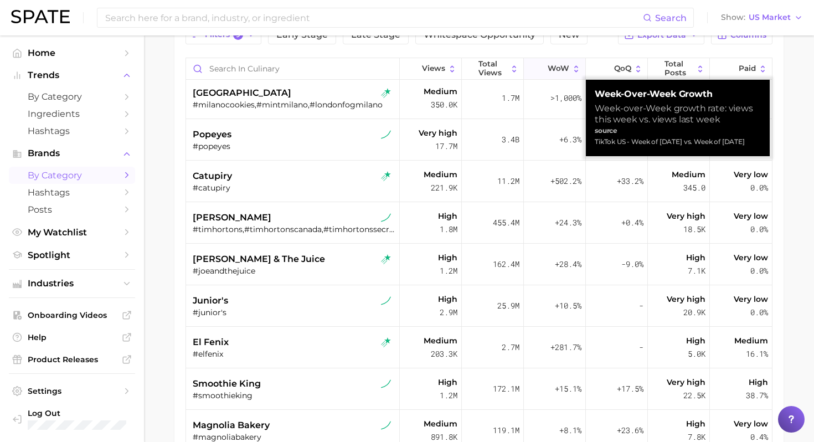
click at [561, 72] on span "WoW" at bounding box center [559, 68] width 22 height 9
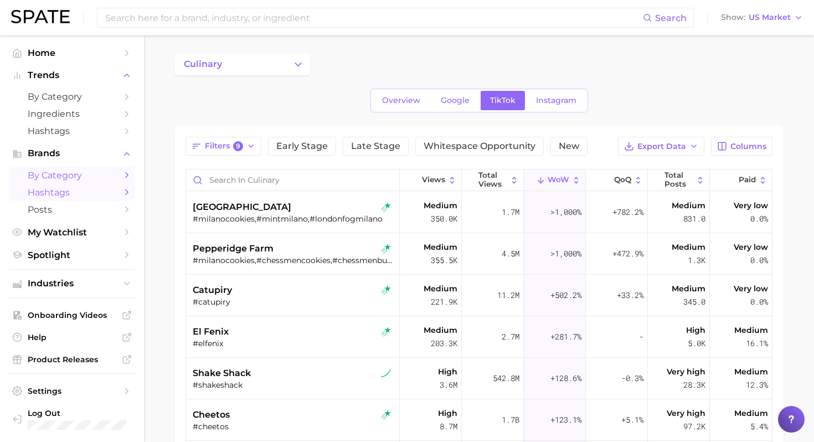
click at [84, 194] on span "Hashtags" at bounding box center [72, 192] width 89 height 11
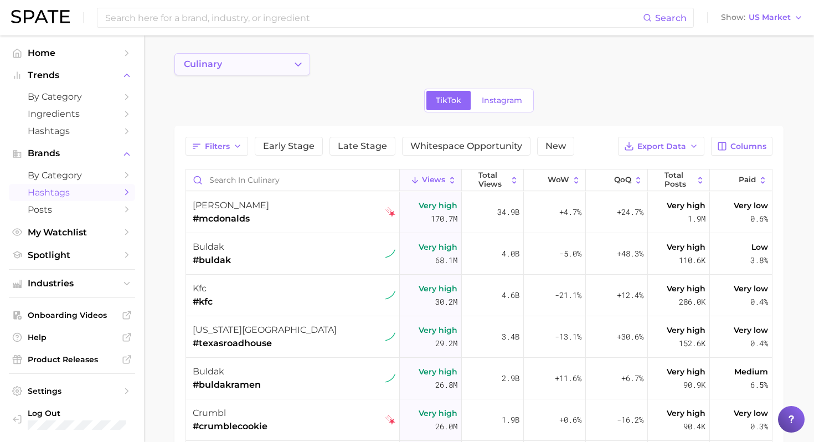
click at [268, 68] on button "culinary" at bounding box center [242, 64] width 136 height 22
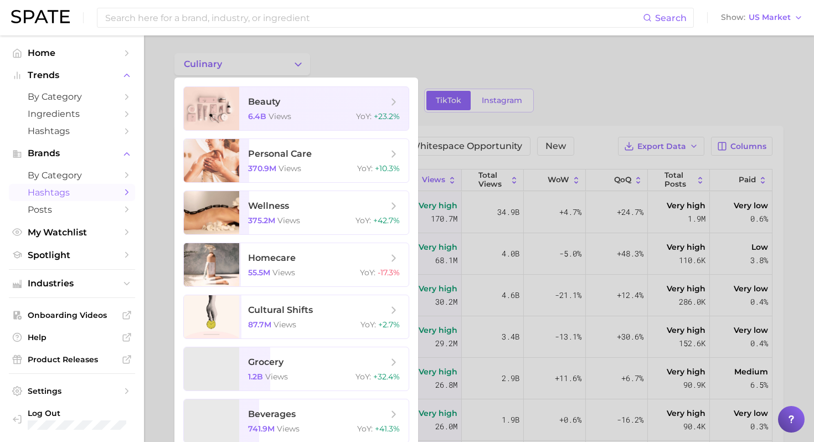
click at [390, 52] on div at bounding box center [407, 221] width 814 height 442
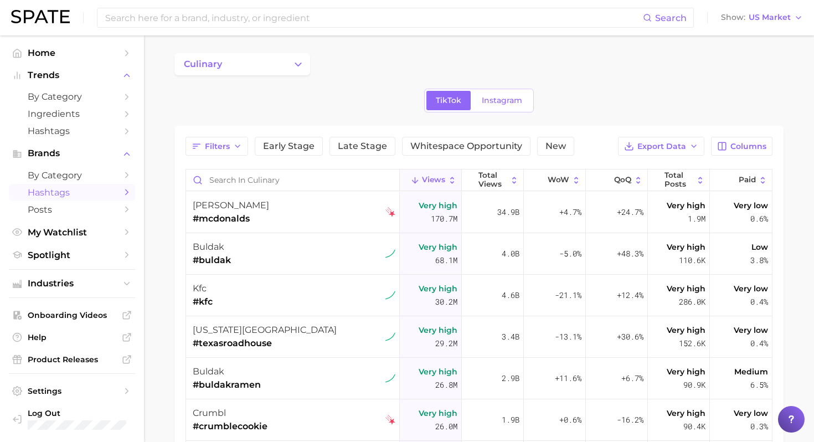
click at [388, 52] on main "culinary TikTok Instagram Filters Early Stage Late Stage Whitespace Opportunity…" at bounding box center [479, 356] width 670 height 642
click at [222, 156] on div "Filters Early Stage Late Stage Whitespace Opportunity New Export Data Columns V…" at bounding box center [479, 374] width 587 height 474
click at [227, 147] on span "Filters" at bounding box center [217, 146] width 25 height 9
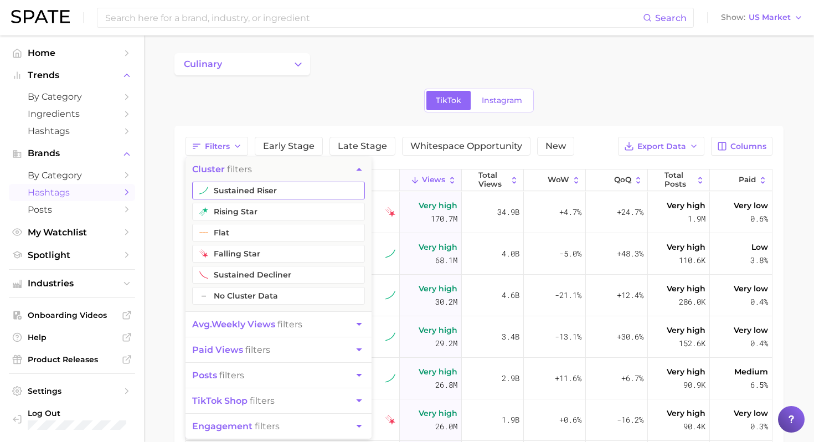
click at [276, 188] on button "sustained riser" at bounding box center [278, 191] width 173 height 18
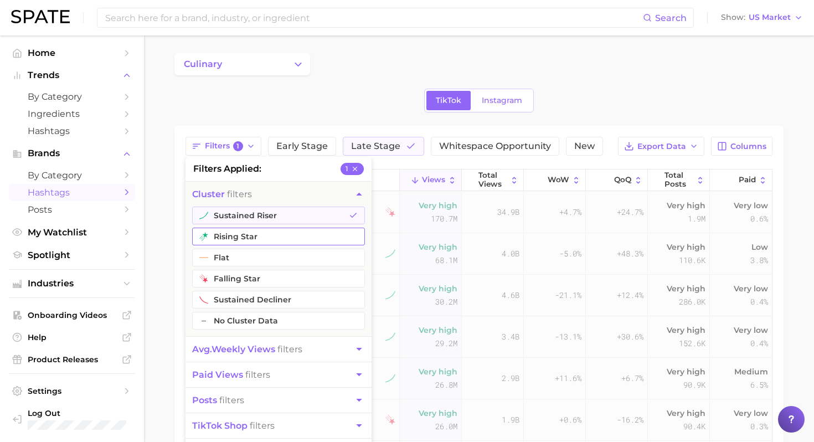
click at [259, 234] on button "rising star" at bounding box center [278, 237] width 173 height 18
click at [260, 260] on button "flat" at bounding box center [278, 258] width 173 height 18
click at [575, 99] on div "TikTok Instagram" at bounding box center [478, 101] width 609 height 24
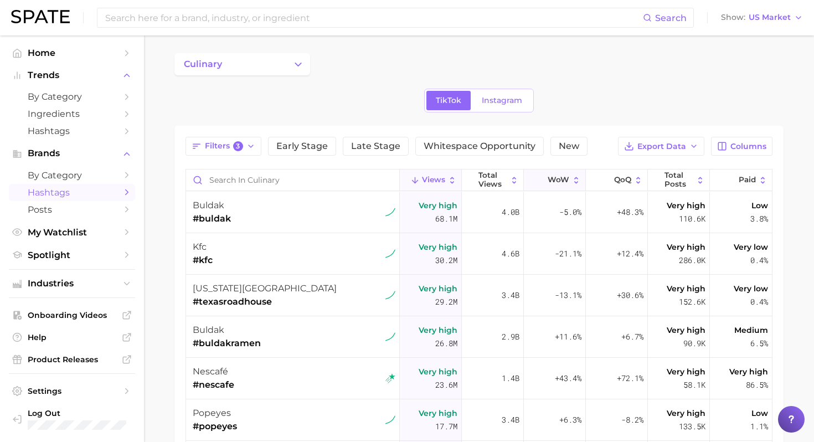
click at [564, 177] on span "WoW" at bounding box center [559, 180] width 22 height 9
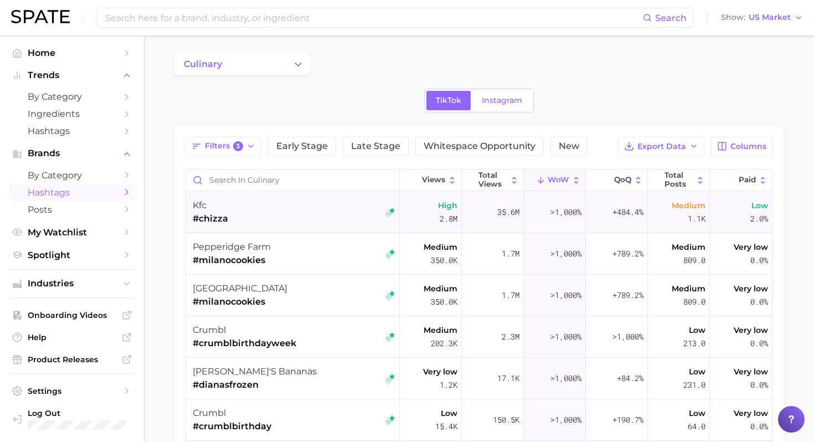
click at [282, 208] on div "kfc #chizza" at bounding box center [294, 213] width 203 height 42
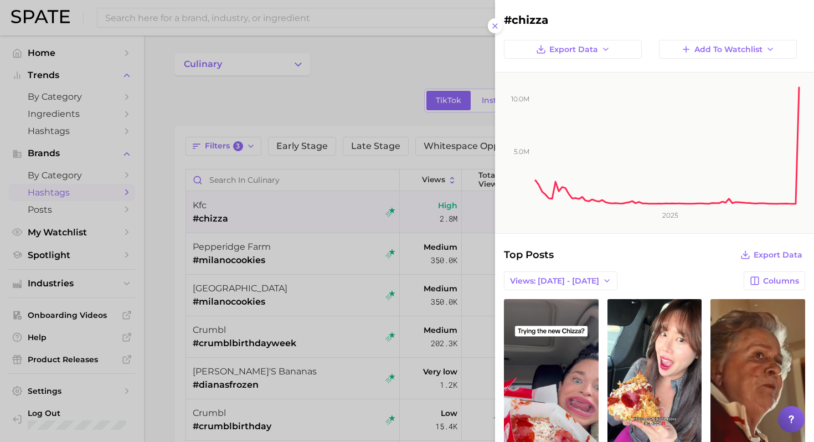
click at [386, 282] on div at bounding box center [407, 221] width 814 height 442
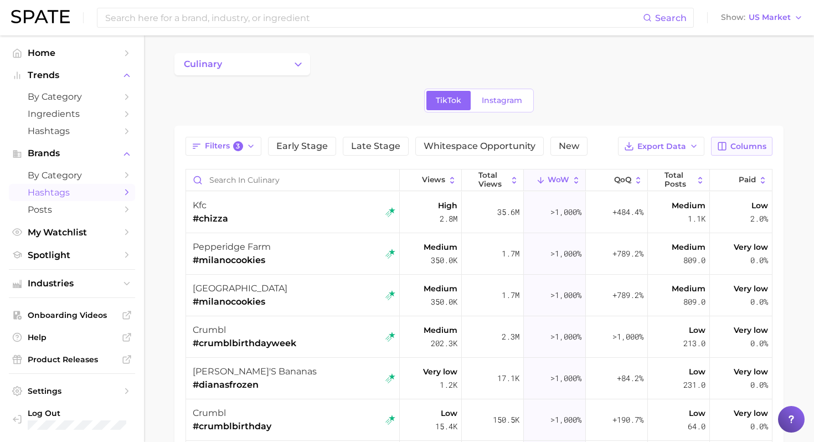
click at [728, 149] on button "Columns" at bounding box center [741, 146] width 61 height 19
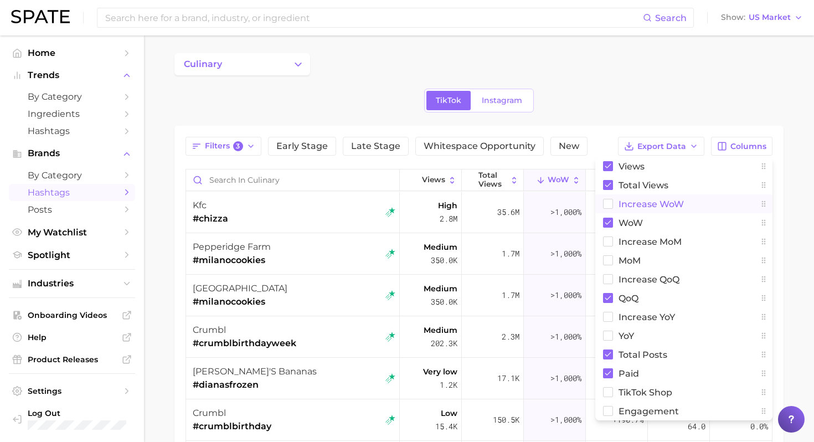
click at [648, 204] on span "Increase WoW" at bounding box center [651, 203] width 65 height 9
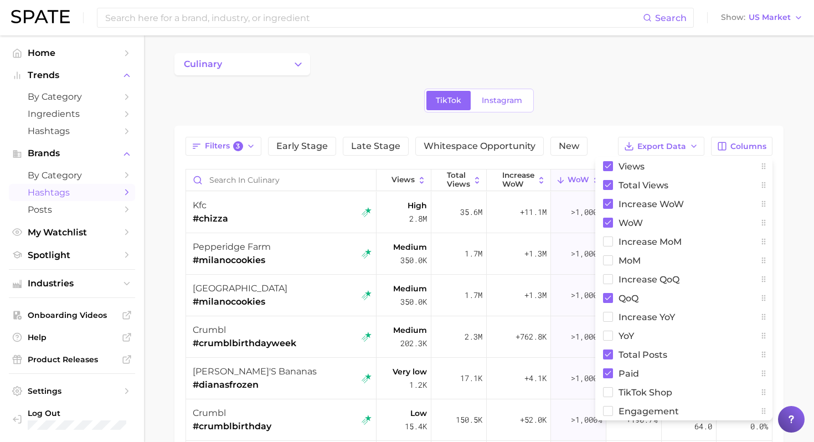
click at [643, 76] on div "culinary TikTok Instagram Filters 3 Early Stage Late Stage Whitespace Opportuni…" at bounding box center [478, 337] width 609 height 569
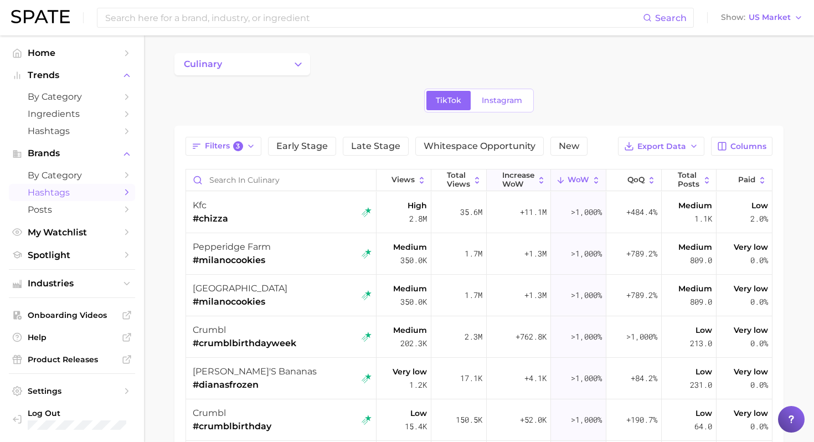
click at [519, 184] on span "Increase WoW" at bounding box center [518, 179] width 32 height 17
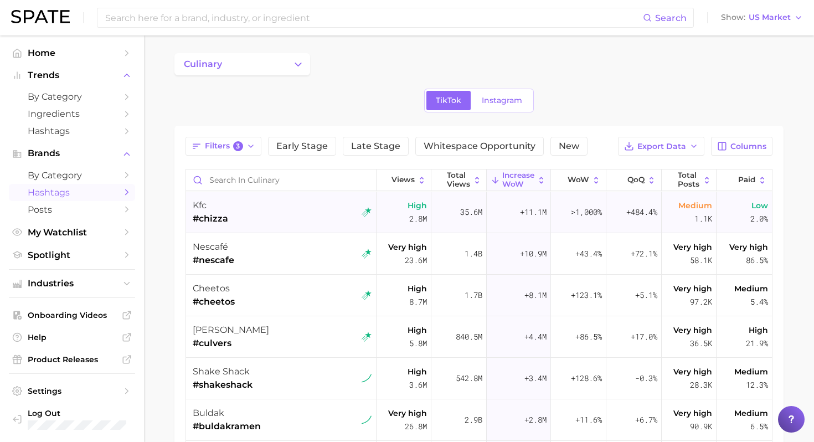
click at [269, 224] on div "kfc #chizza" at bounding box center [282, 213] width 179 height 42
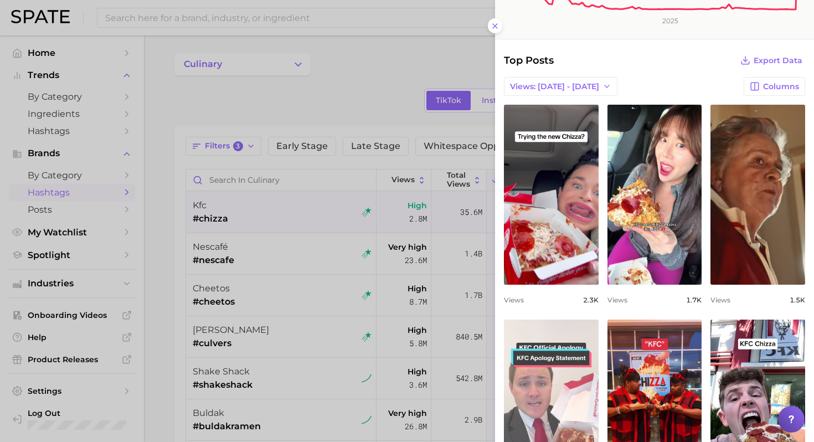
scroll to position [181, 0]
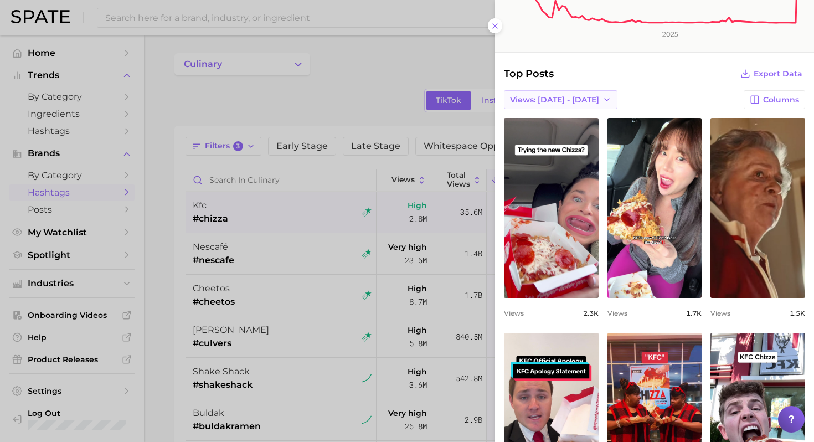
click at [581, 96] on button "Views: [DATE] - [DATE]" at bounding box center [561, 99] width 114 height 19
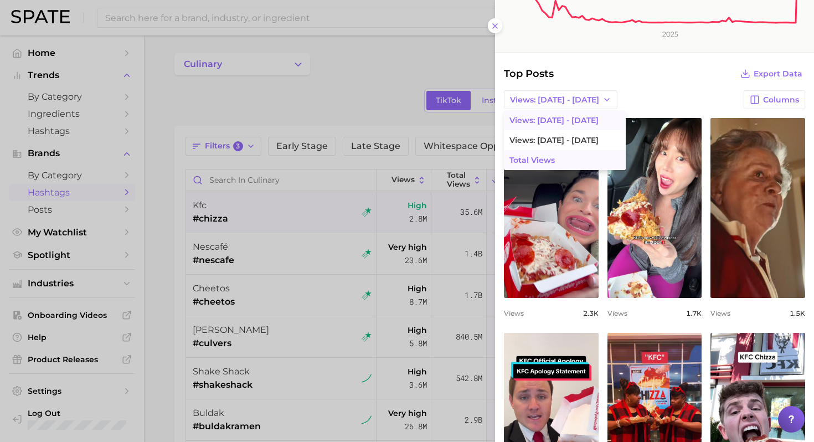
click at [563, 160] on button "Total Views" at bounding box center [565, 160] width 122 height 20
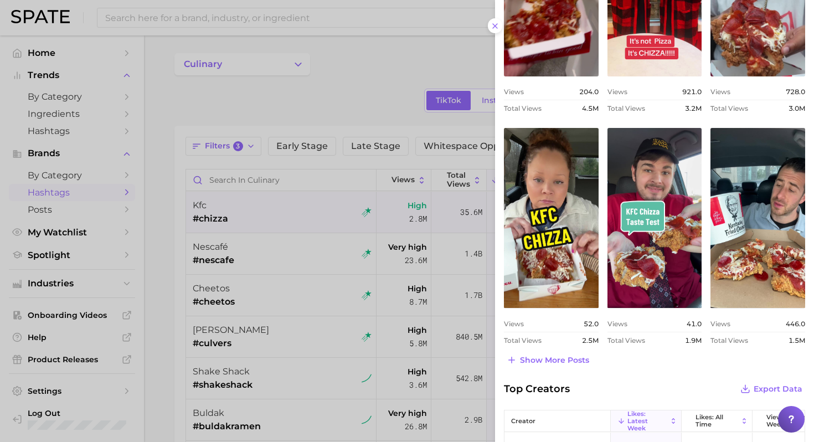
scroll to position [402, 0]
click at [592, 323] on span "52.0" at bounding box center [591, 324] width 15 height 8
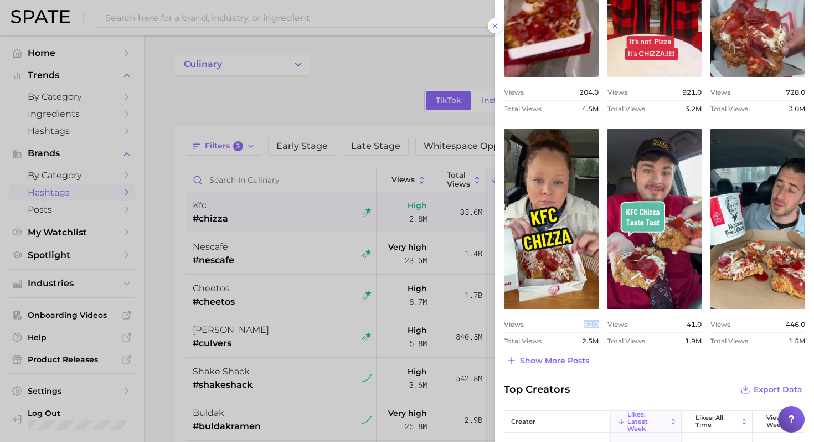
click at [592, 323] on span "52.0" at bounding box center [591, 324] width 15 height 8
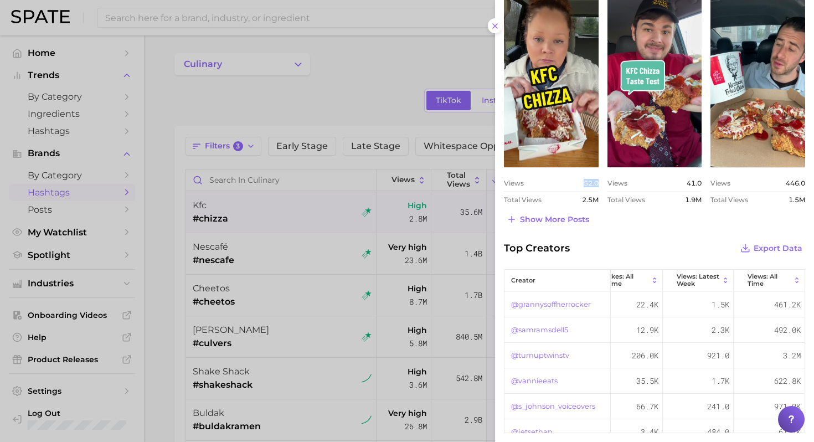
scroll to position [0, 0]
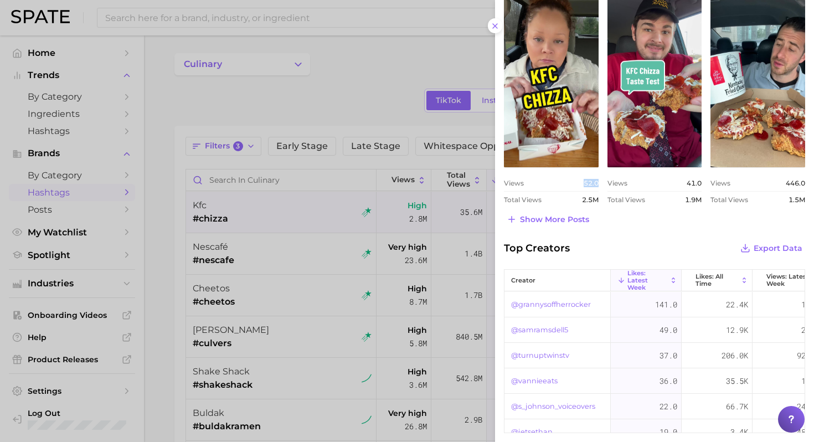
click at [680, 278] on button "Likes: Latest Week" at bounding box center [646, 281] width 71 height 22
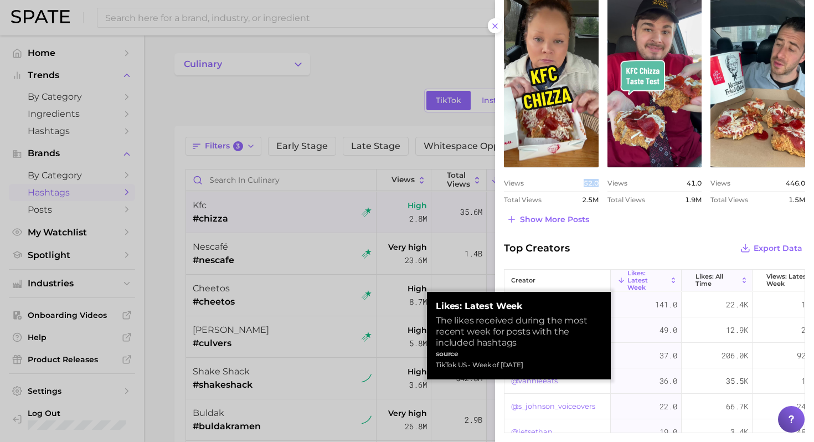
click at [739, 280] on button "Likes: All Time" at bounding box center [717, 281] width 71 height 22
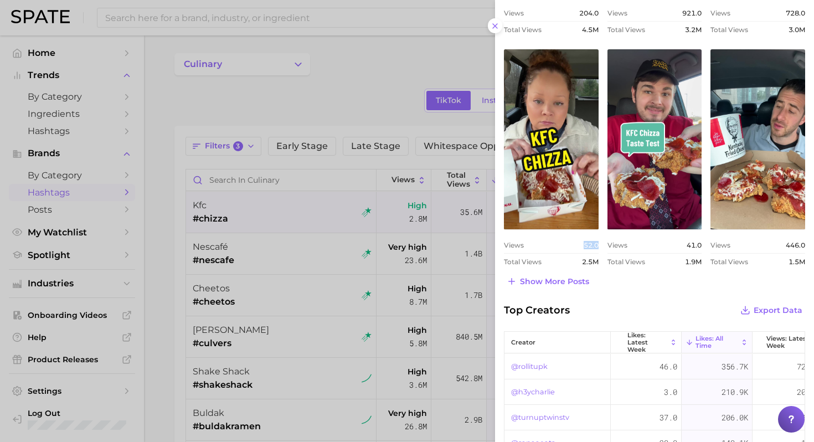
scroll to position [543, 0]
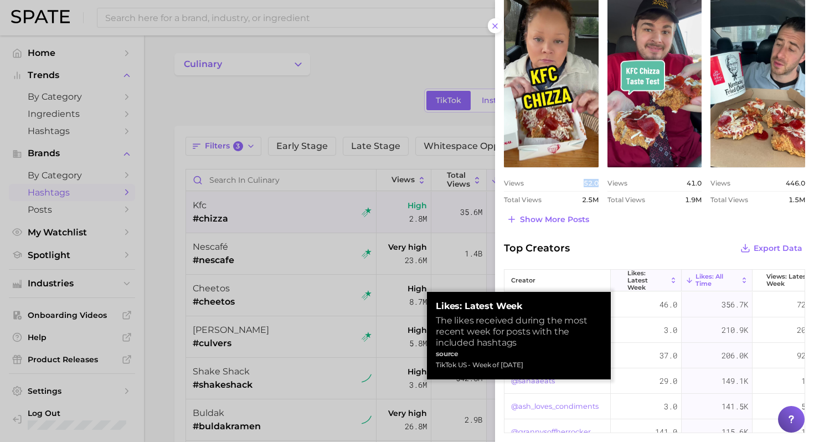
click at [669, 281] on button "Likes: Latest Week" at bounding box center [646, 281] width 71 height 22
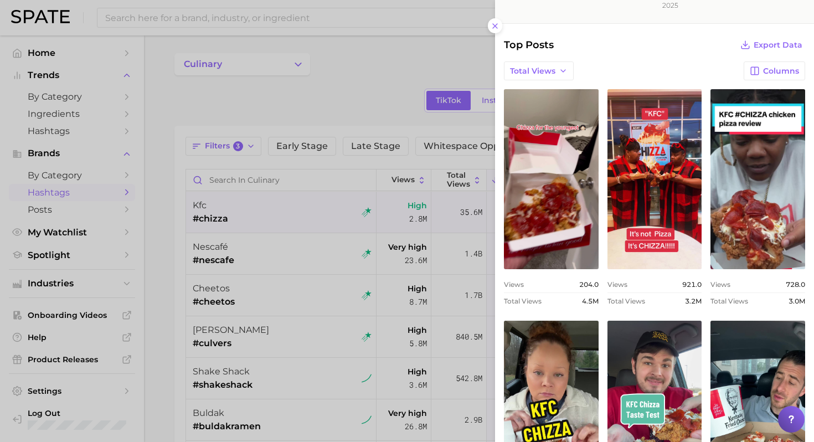
scroll to position [226, 0]
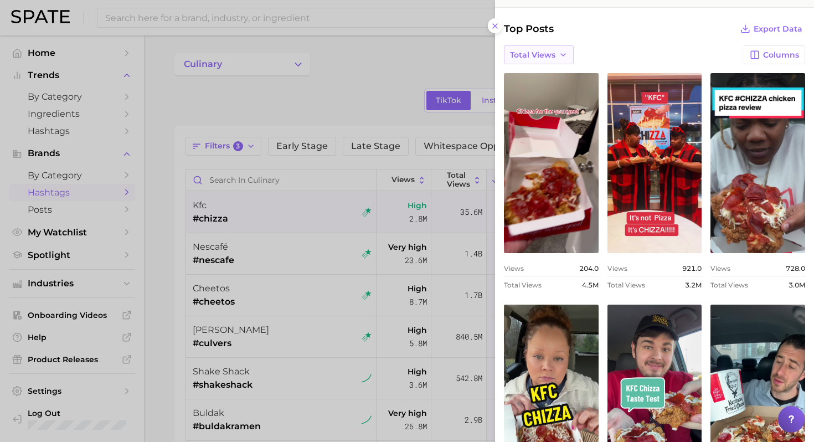
click at [522, 60] on button "Total Views" at bounding box center [539, 54] width 70 height 19
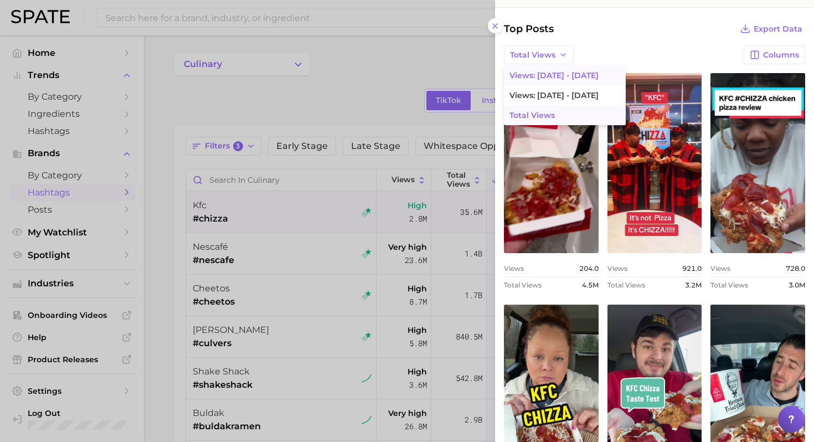
click at [540, 76] on span "Views: [DATE] - [DATE]" at bounding box center [554, 75] width 89 height 9
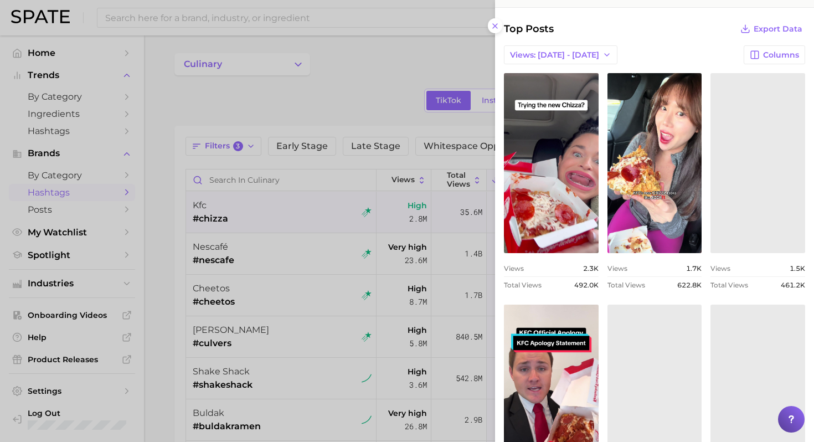
scroll to position [0, 0]
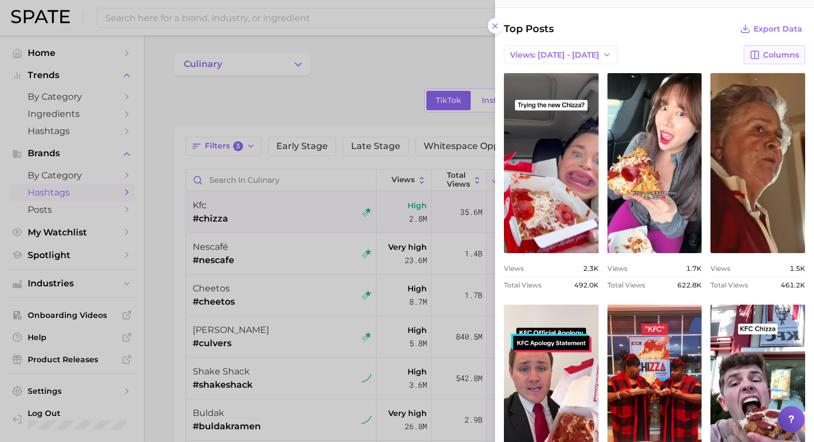
click at [764, 50] on span "Columns" at bounding box center [781, 54] width 36 height 9
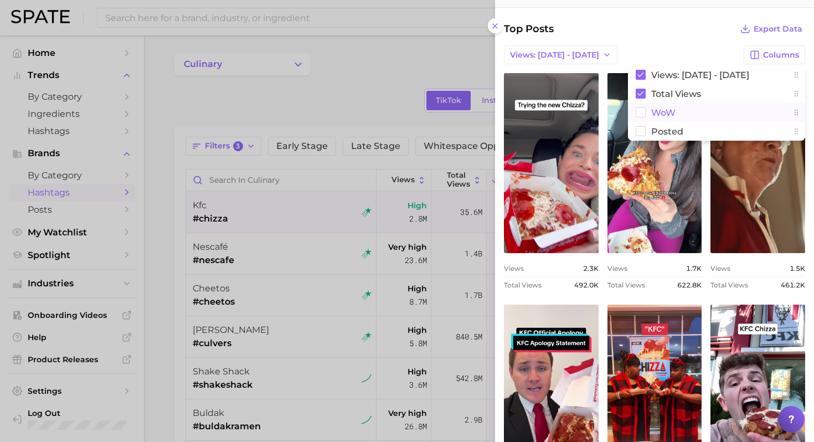
click at [664, 117] on span "WoW" at bounding box center [663, 112] width 24 height 9
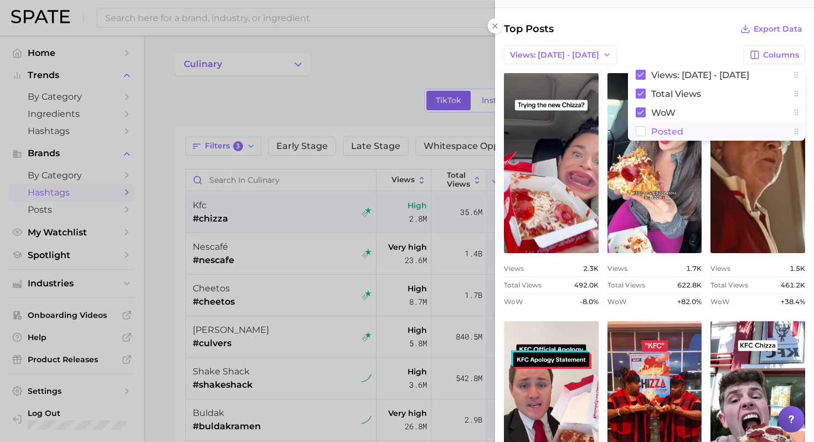
click at [671, 131] on span "Posted" at bounding box center [667, 131] width 32 height 9
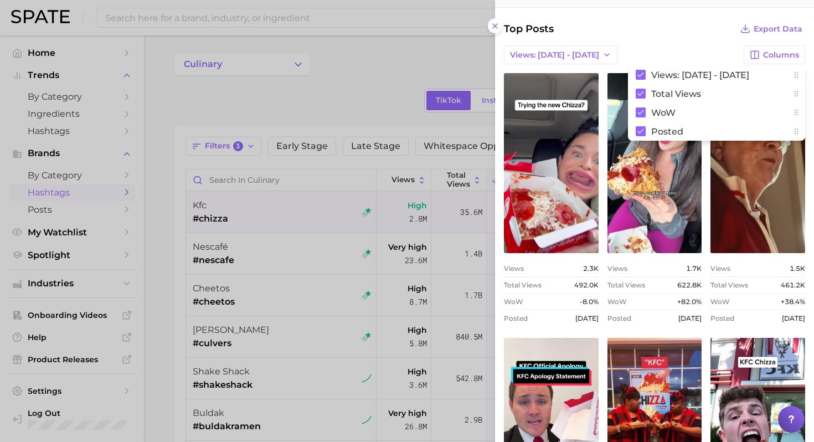
click at [669, 40] on div "Top Posts Export Data Views: [DATE] - [DATE] Columns Views: [DATE] - [DATE] Tot…" at bounding box center [654, 321] width 301 height 600
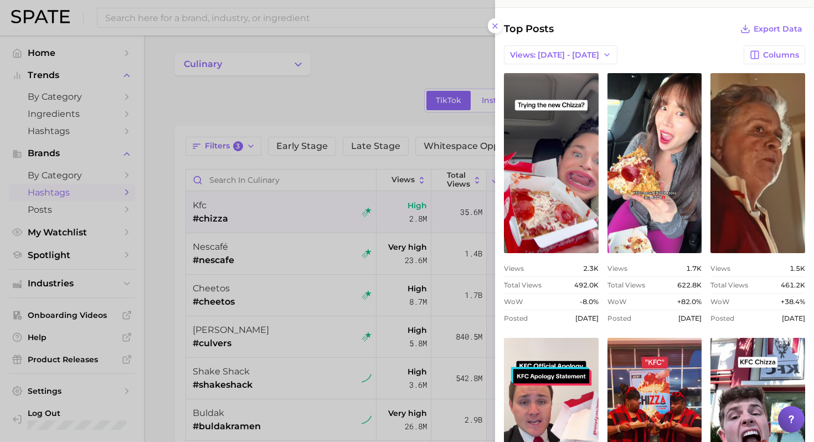
click at [293, 312] on div at bounding box center [407, 221] width 814 height 442
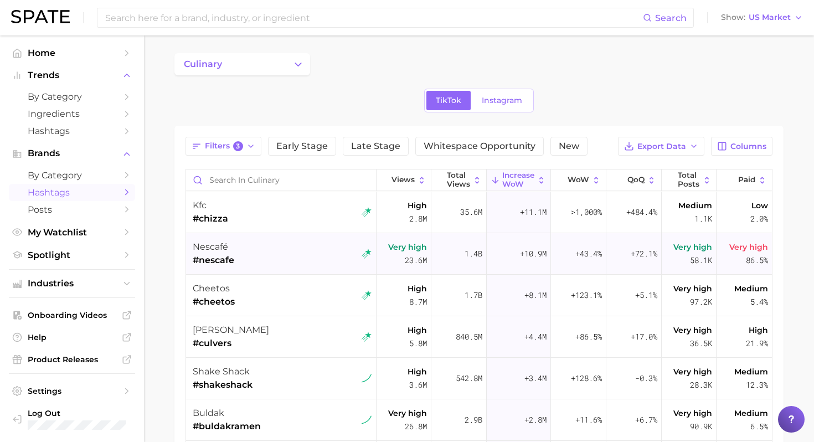
click at [289, 243] on div "nescafé #nescafe" at bounding box center [282, 254] width 179 height 42
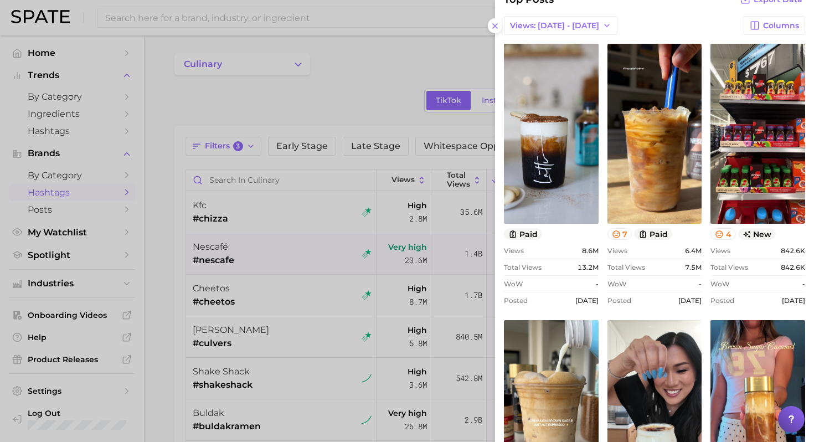
click at [364, 110] on div at bounding box center [407, 221] width 814 height 442
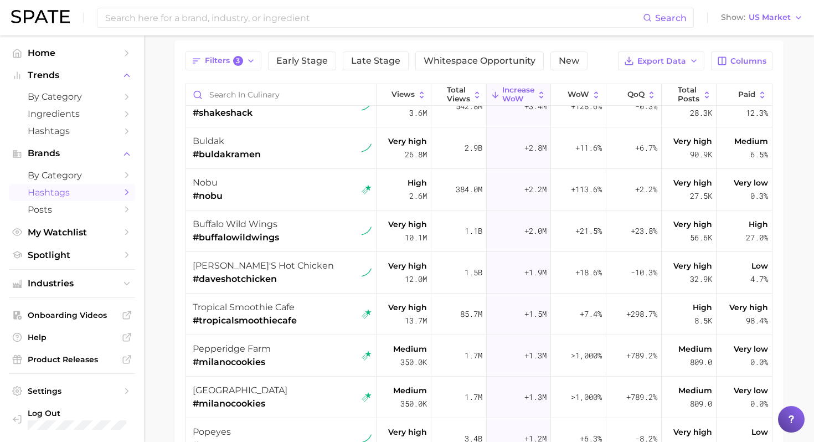
scroll to position [222, 0]
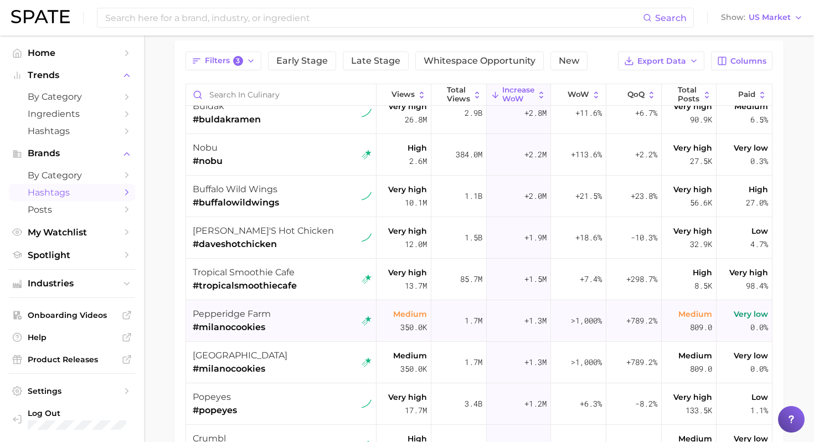
click at [312, 320] on div "pepperidge farm #milanocookies" at bounding box center [282, 321] width 179 height 42
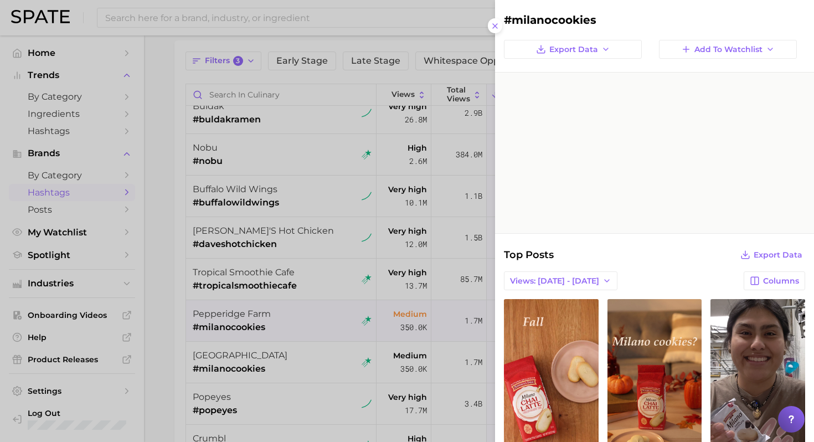
scroll to position [0, 0]
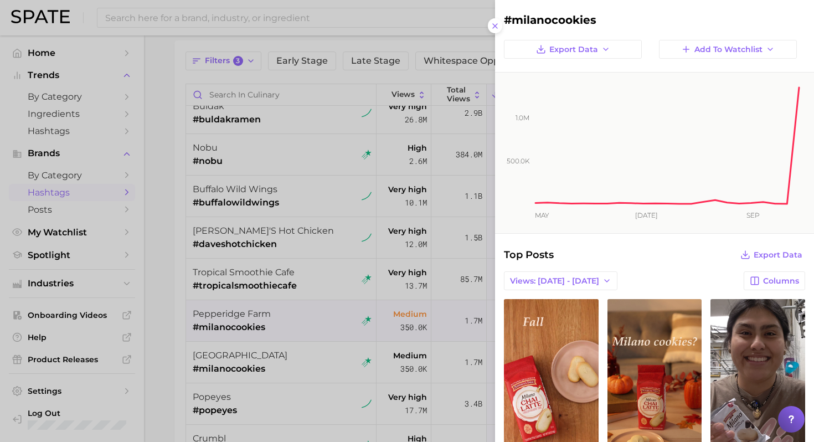
click at [289, 381] on div at bounding box center [407, 221] width 814 height 442
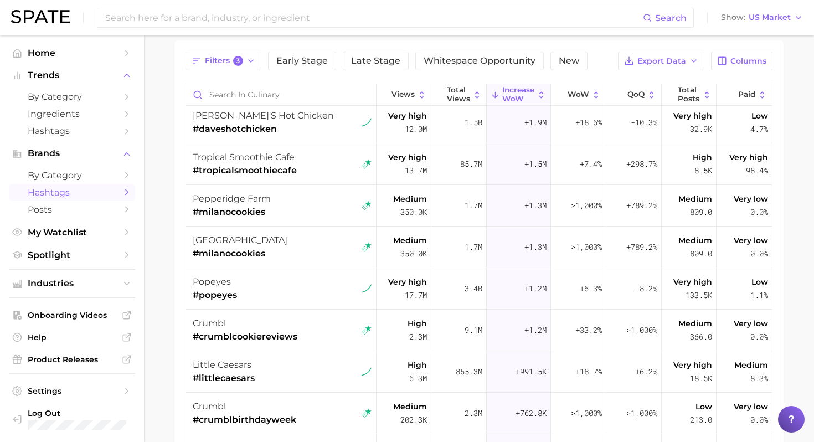
scroll to position [364, 0]
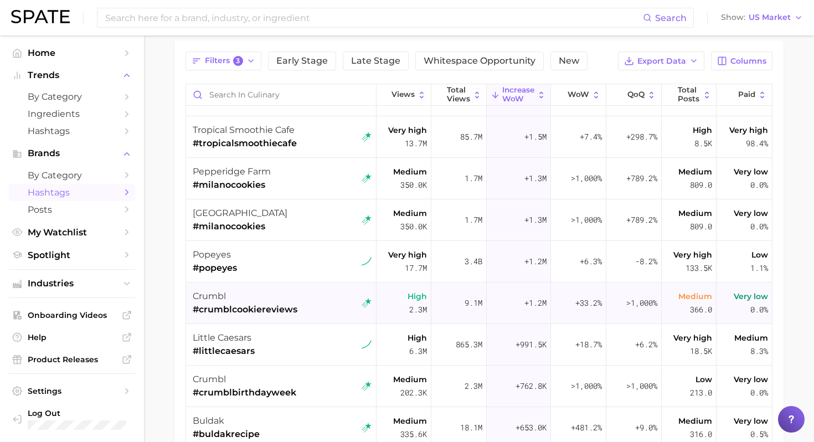
click at [291, 307] on span "#crumblcookiereviews" at bounding box center [245, 309] width 105 height 13
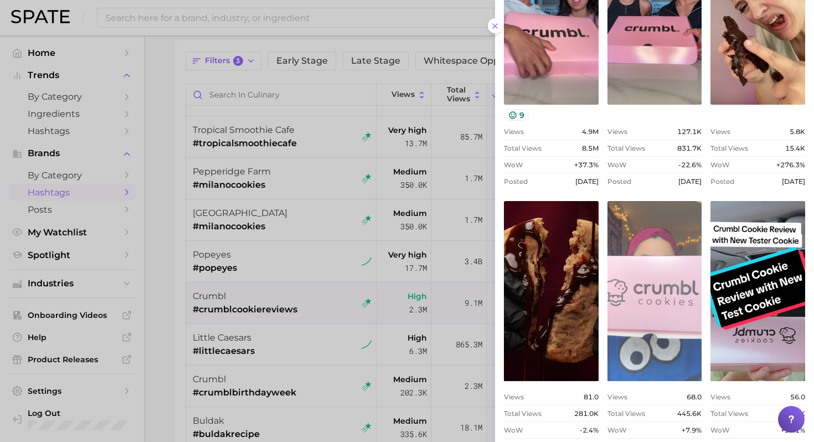
scroll to position [388, 0]
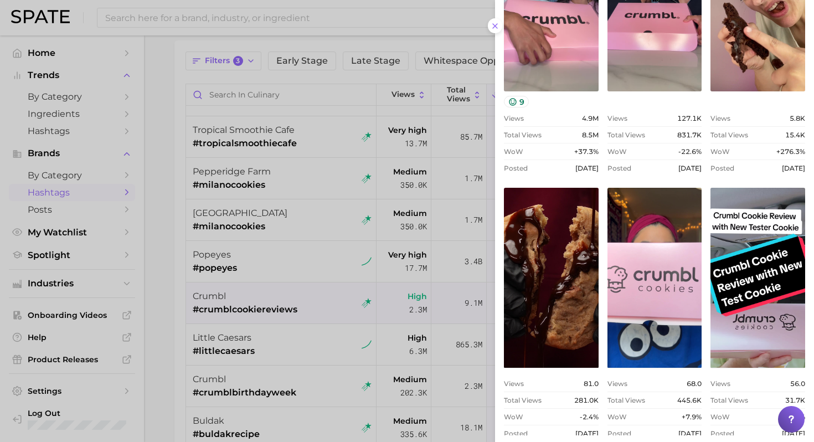
click at [301, 297] on div at bounding box center [407, 221] width 814 height 442
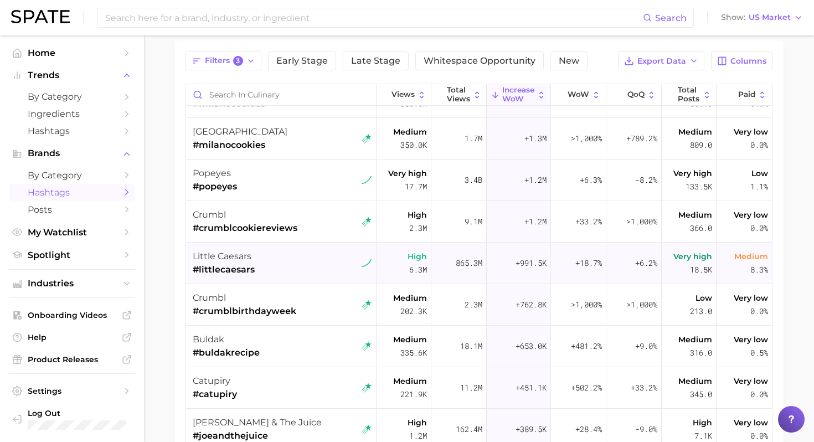
scroll to position [446, 0]
click at [322, 250] on div "little caesars #littlecaesars" at bounding box center [282, 262] width 179 height 42
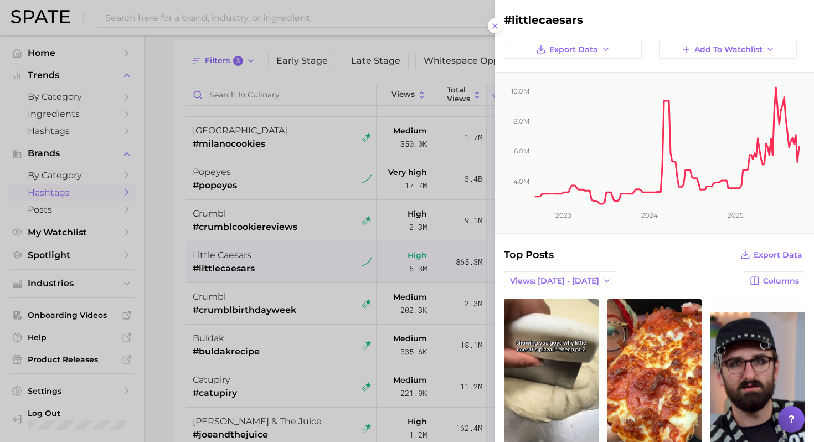
scroll to position [0, 0]
click at [319, 276] on div at bounding box center [407, 221] width 814 height 442
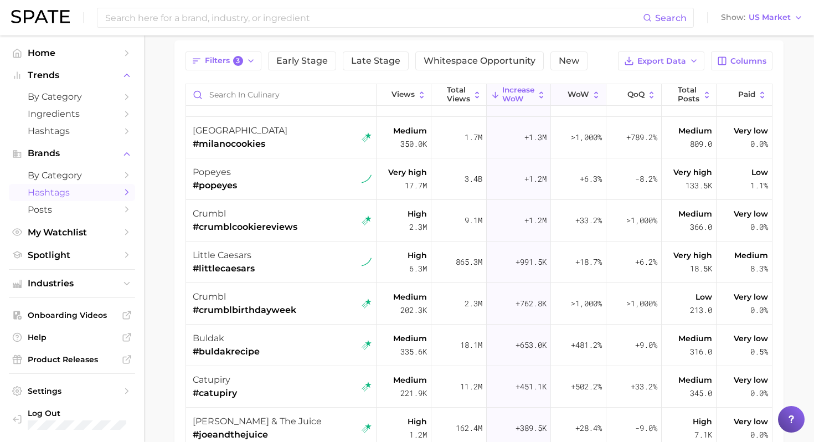
click at [571, 91] on span "WoW" at bounding box center [579, 94] width 22 height 9
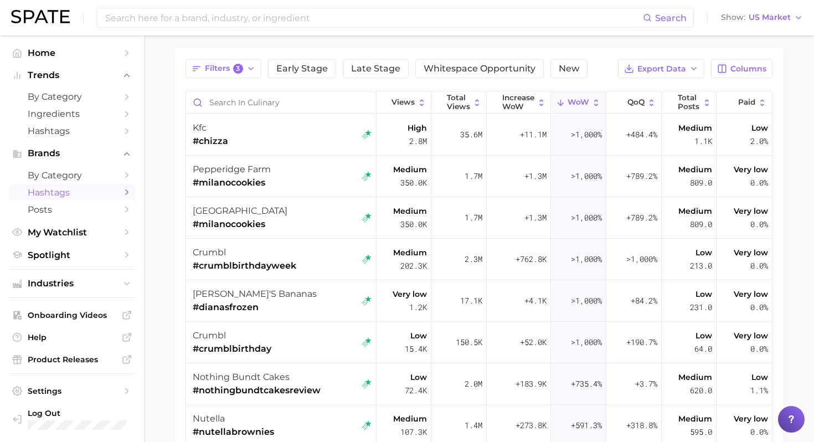
scroll to position [84, 0]
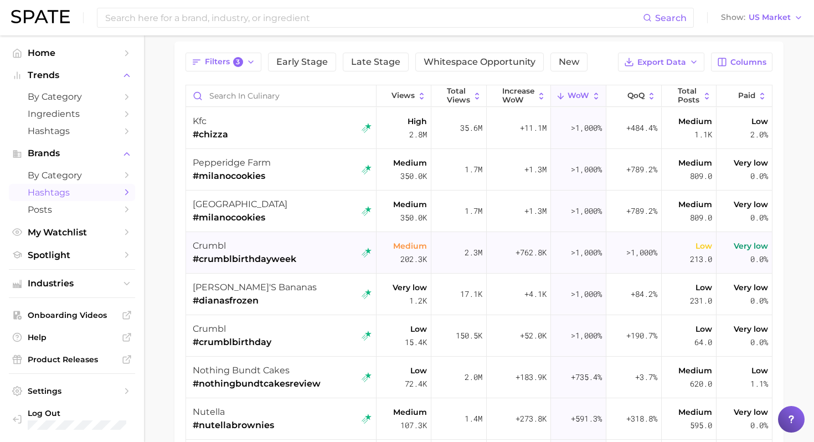
click at [248, 260] on span "#crumblbirthdayweek" at bounding box center [245, 259] width 104 height 13
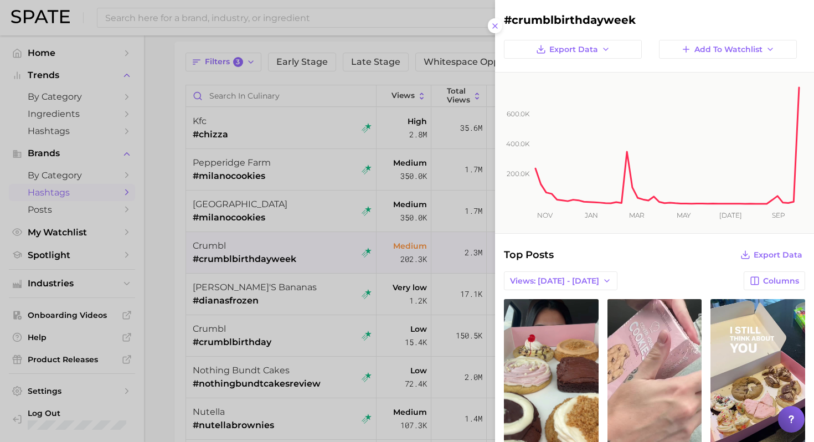
scroll to position [0, 0]
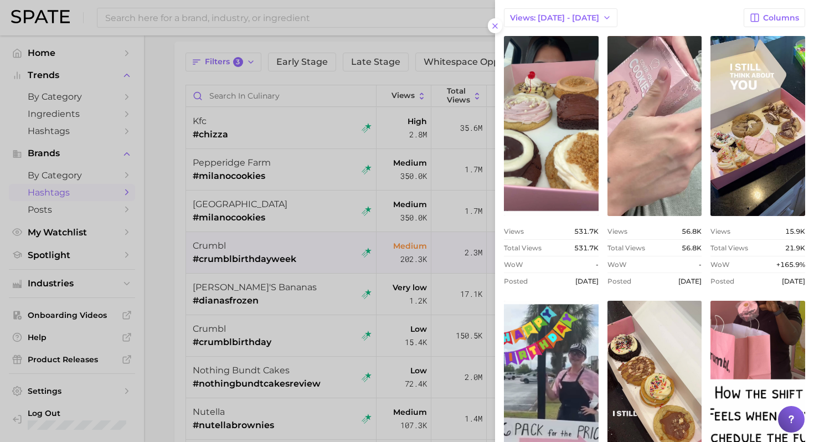
click at [366, 285] on div at bounding box center [407, 221] width 814 height 442
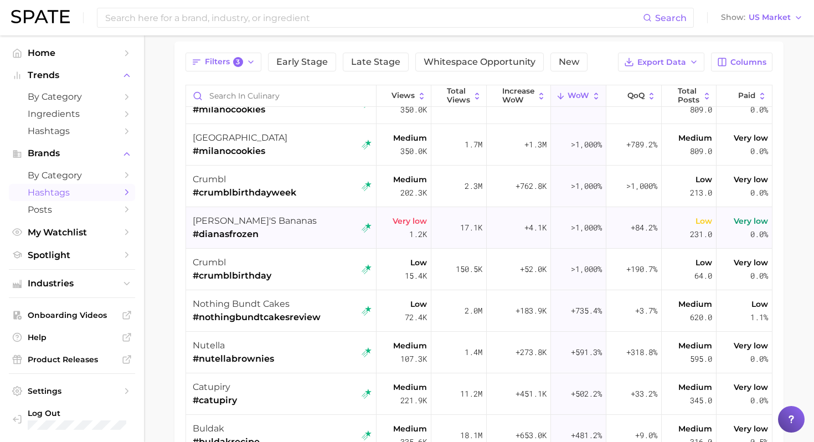
scroll to position [80, 0]
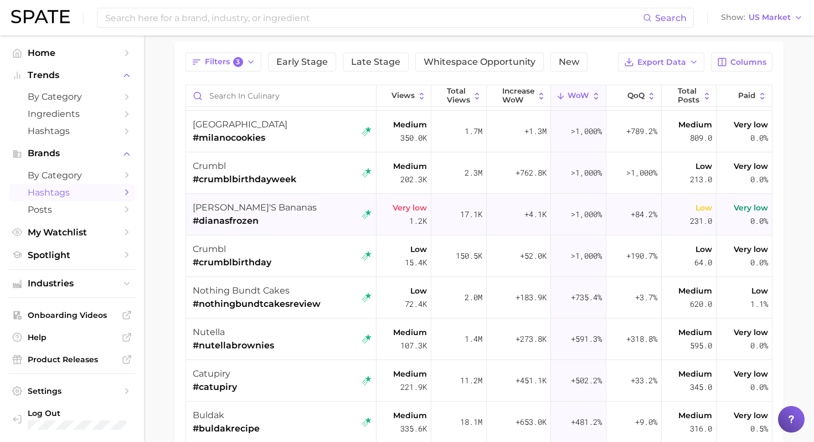
click at [320, 221] on div "[PERSON_NAME]'s bananas #dianasfrozen" at bounding box center [282, 215] width 179 height 42
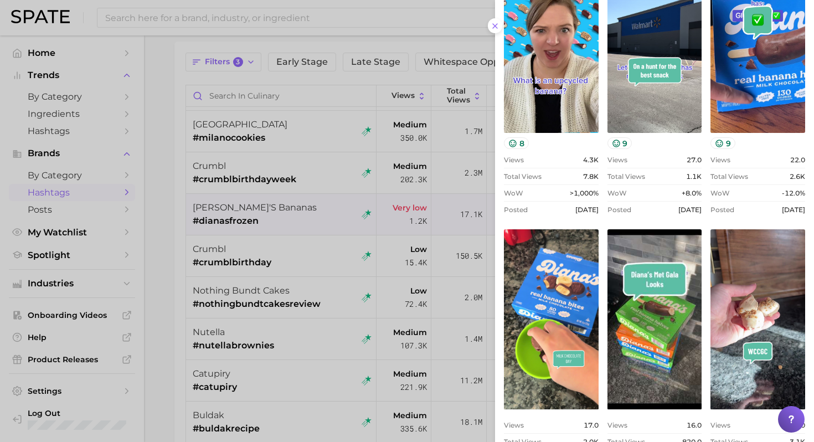
scroll to position [355, 0]
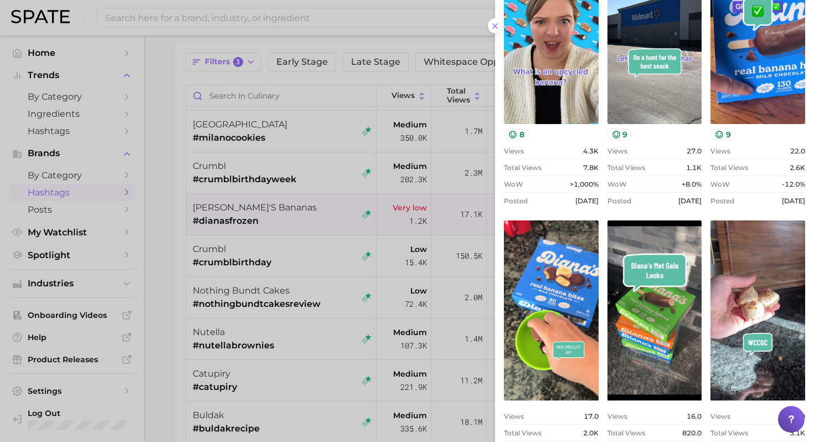
click at [312, 269] on div at bounding box center [407, 221] width 814 height 442
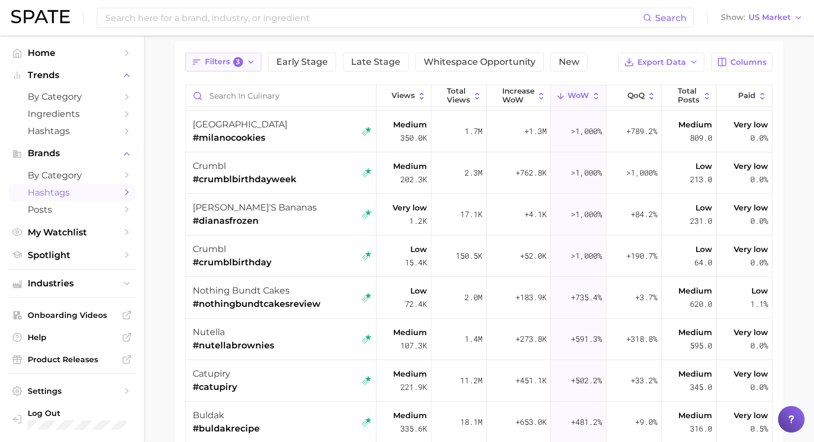
click at [228, 65] on span "Filters 3" at bounding box center [224, 62] width 38 height 10
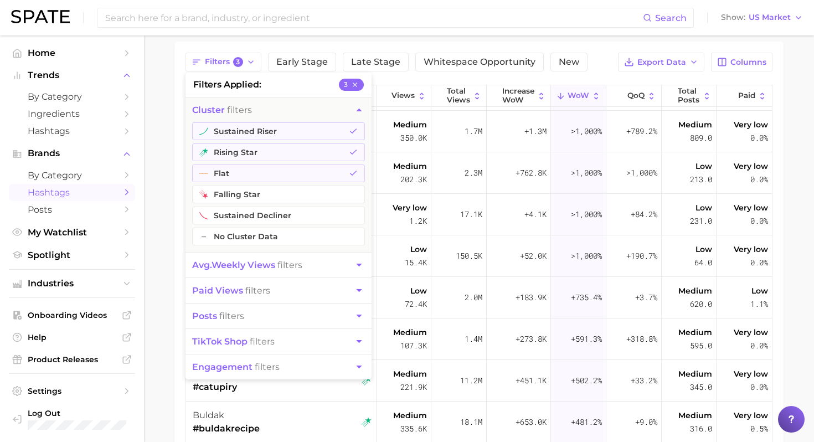
click at [296, 270] on button "avg. weekly views filters" at bounding box center [279, 265] width 186 height 25
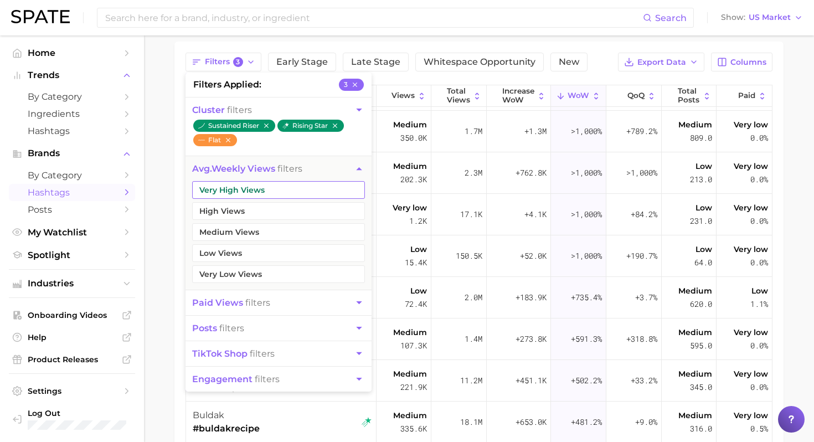
click at [283, 190] on button "Very High Views" at bounding box center [278, 190] width 173 height 18
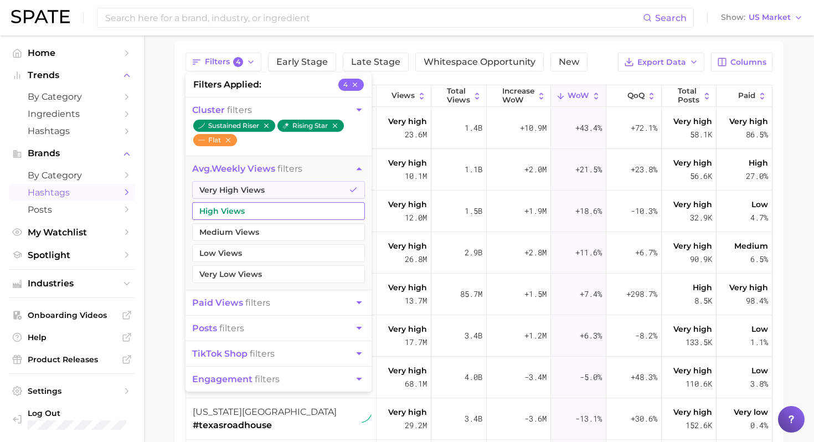
click at [268, 210] on button "High Views" at bounding box center [278, 211] width 173 height 18
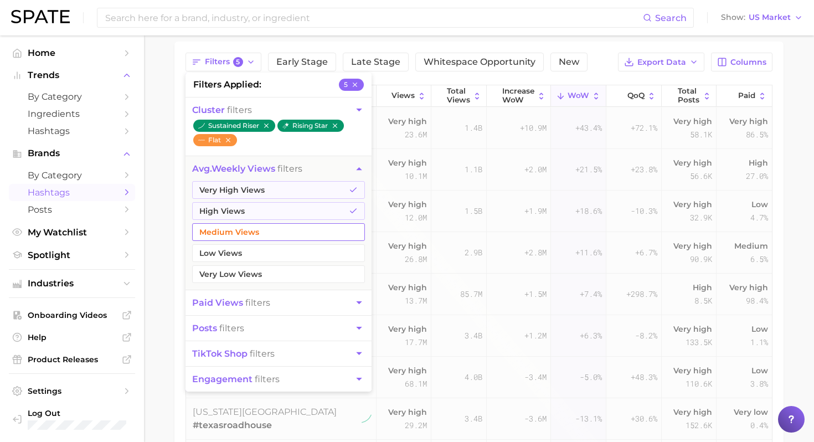
click at [264, 228] on button "Medium Views" at bounding box center [278, 232] width 173 height 18
click at [144, 221] on main "culinary TikTok Instagram Filters 6 filters applied 6 cluster filters sustained…" at bounding box center [479, 249] width 670 height 597
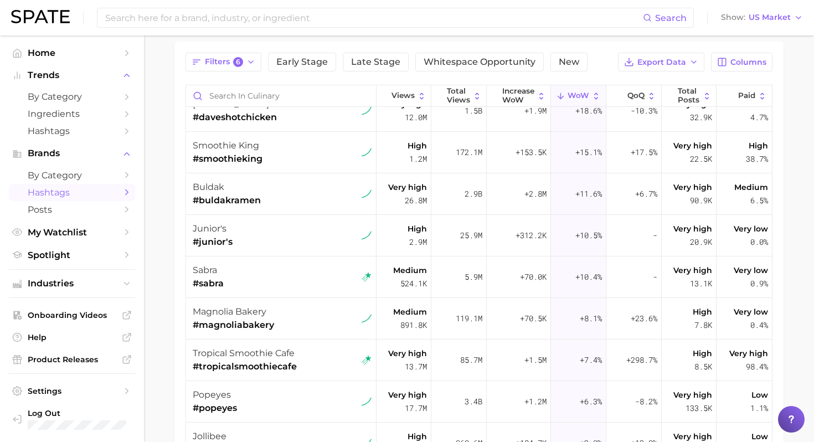
scroll to position [808, 0]
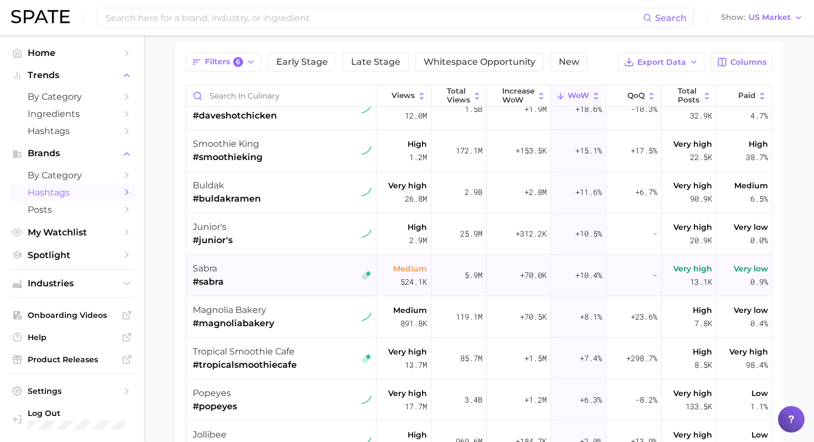
click at [310, 270] on div "sabra #sabra" at bounding box center [282, 276] width 179 height 42
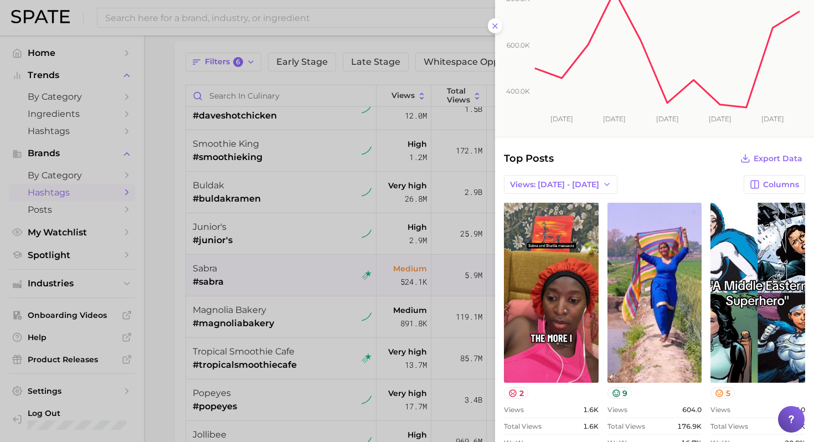
scroll to position [106, 0]
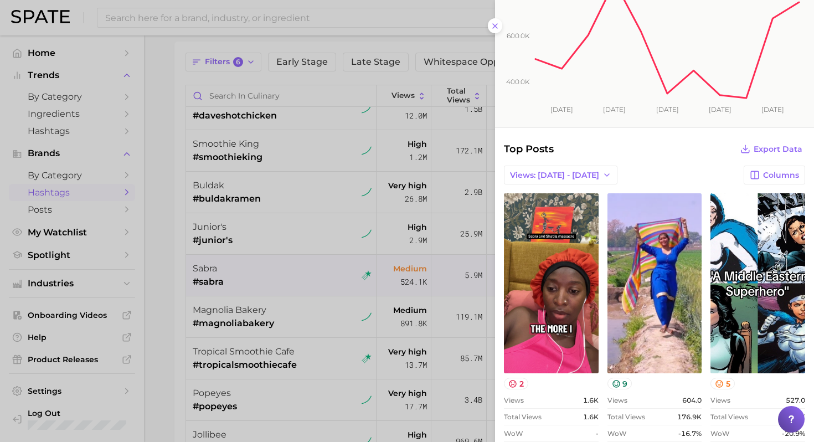
click at [282, 214] on div at bounding box center [407, 221] width 814 height 442
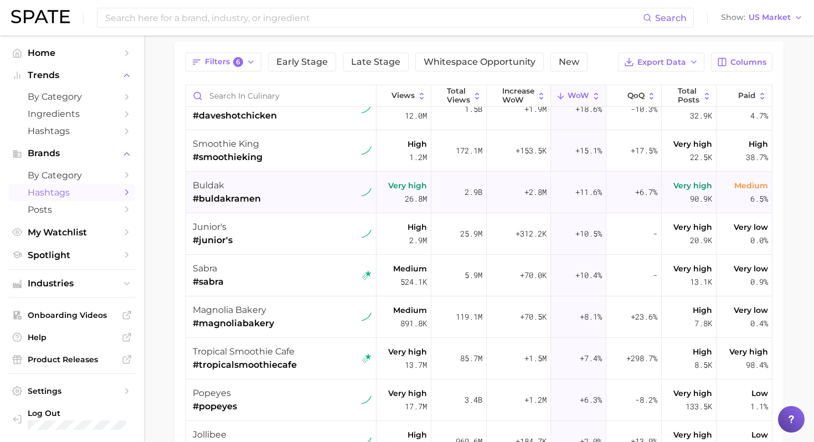
click at [285, 187] on div "buldak #buldakramen" at bounding box center [282, 193] width 179 height 42
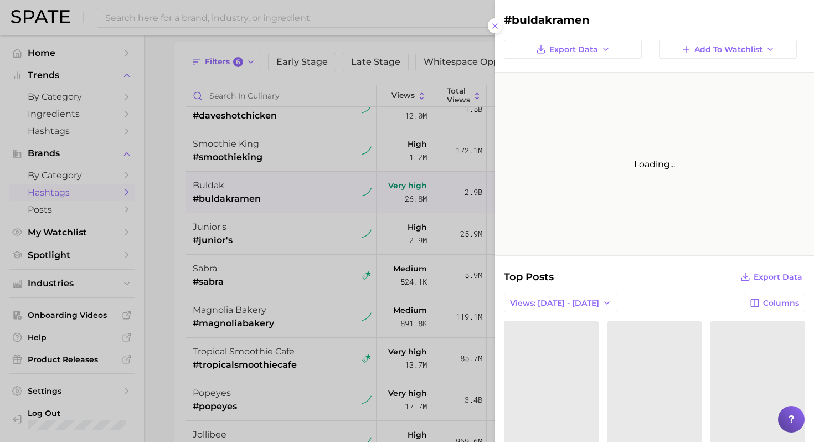
click at [266, 234] on div at bounding box center [407, 221] width 814 height 442
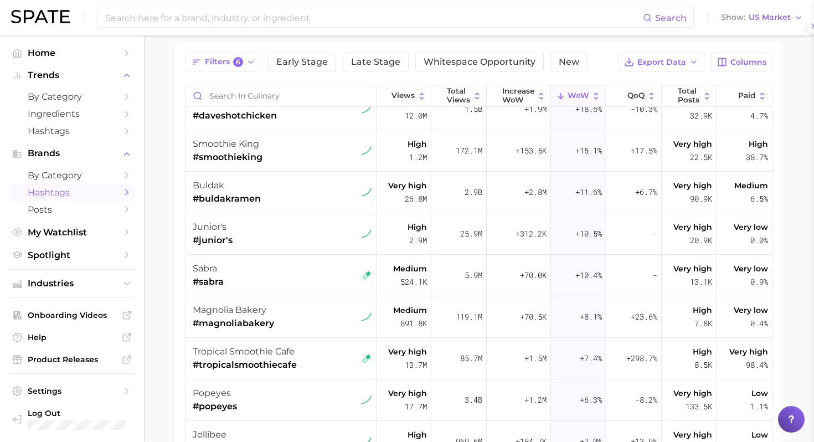
scroll to position [0, 0]
click at [266, 234] on div "junior's #junior's" at bounding box center [282, 234] width 179 height 42
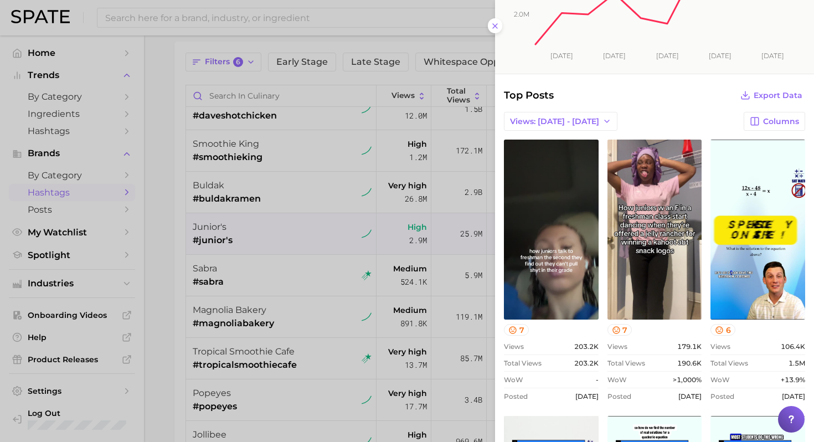
click at [360, 276] on div at bounding box center [407, 221] width 814 height 442
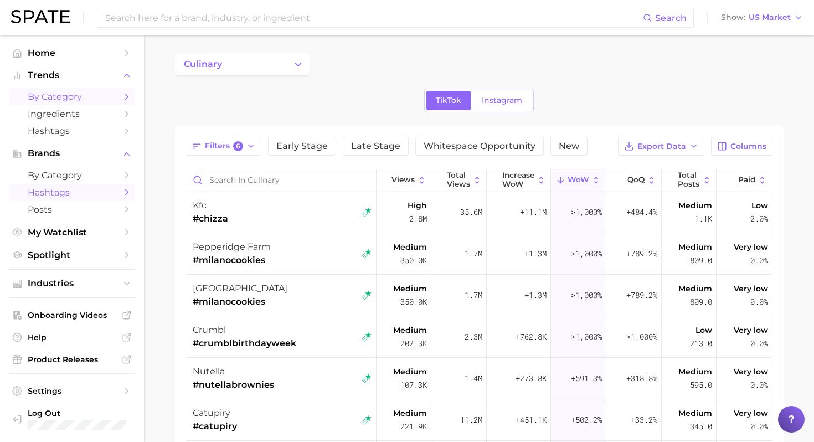
click at [68, 105] on link "by Category" at bounding box center [72, 96] width 126 height 17
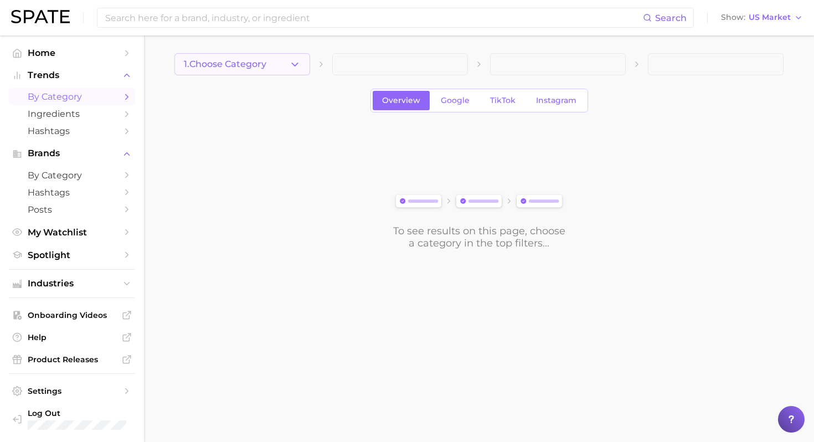
click at [300, 69] on icon "button" at bounding box center [295, 65] width 12 height 12
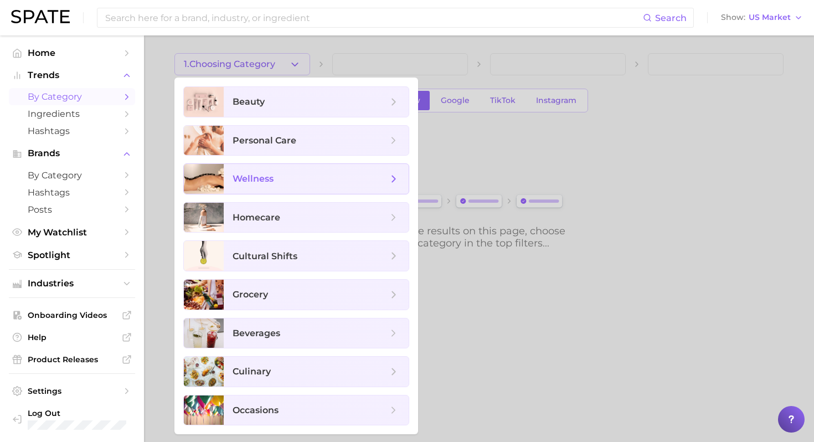
click at [305, 182] on span "wellness" at bounding box center [310, 179] width 155 height 12
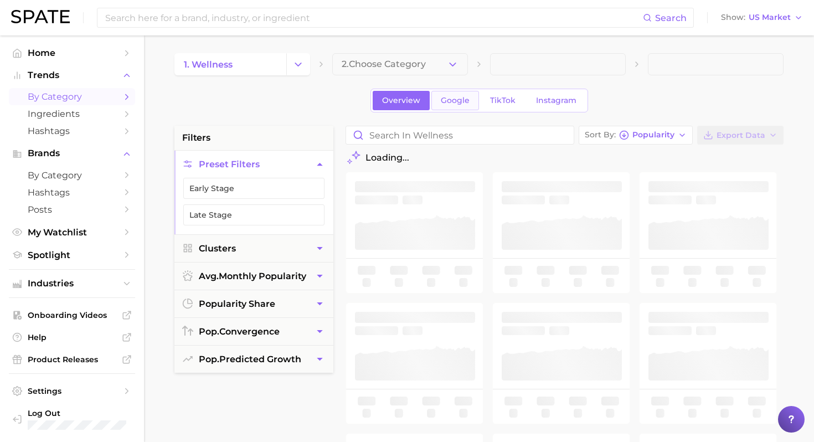
click at [451, 97] on span "Google" at bounding box center [455, 100] width 29 height 9
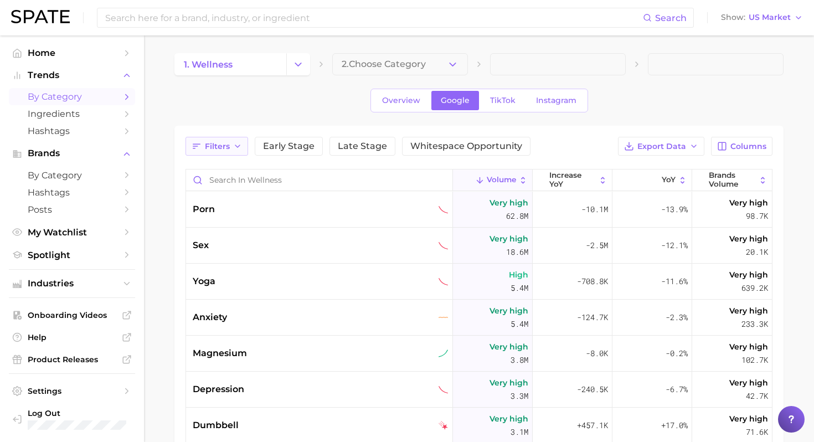
click at [222, 147] on span "Filters" at bounding box center [217, 146] width 25 height 9
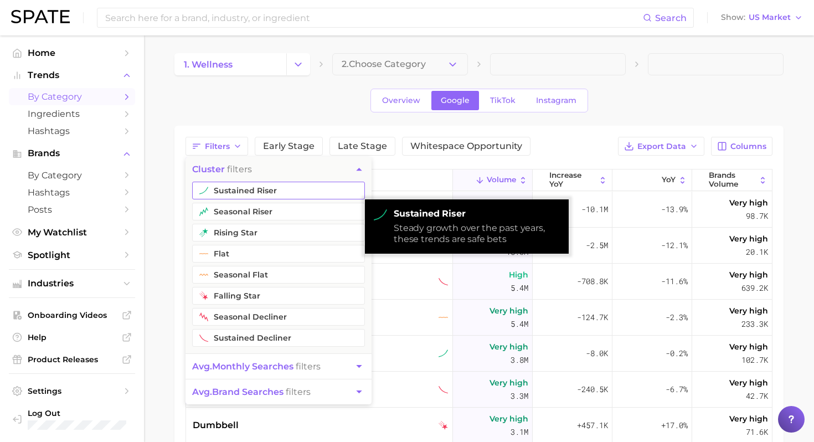
click at [280, 189] on button "sustained riser" at bounding box center [278, 191] width 173 height 18
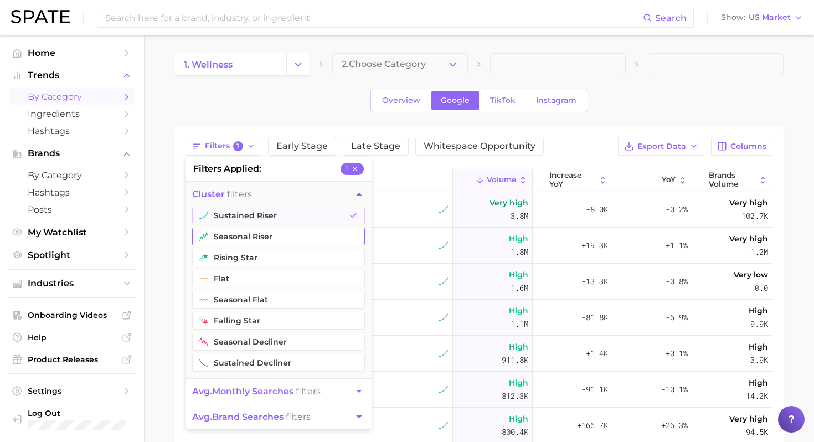
click at [277, 240] on button "seasonal riser" at bounding box center [278, 237] width 173 height 18
click at [271, 260] on button "rising star" at bounding box center [278, 258] width 173 height 18
click at [299, 394] on span "avg. monthly searches filters" at bounding box center [256, 391] width 128 height 11
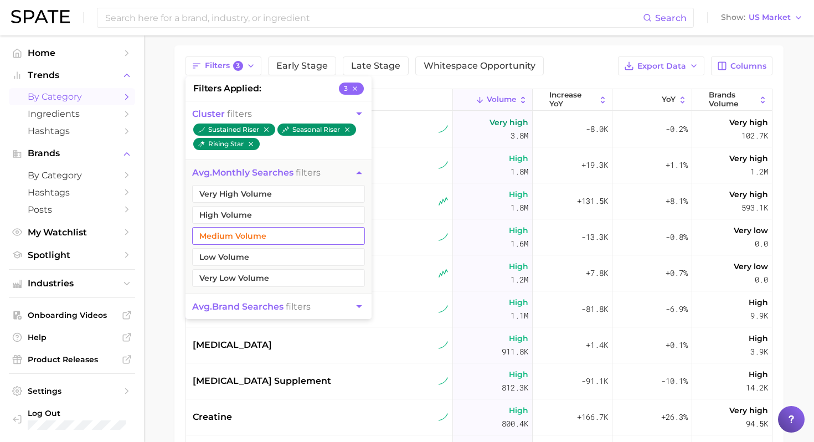
scroll to position [85, 0]
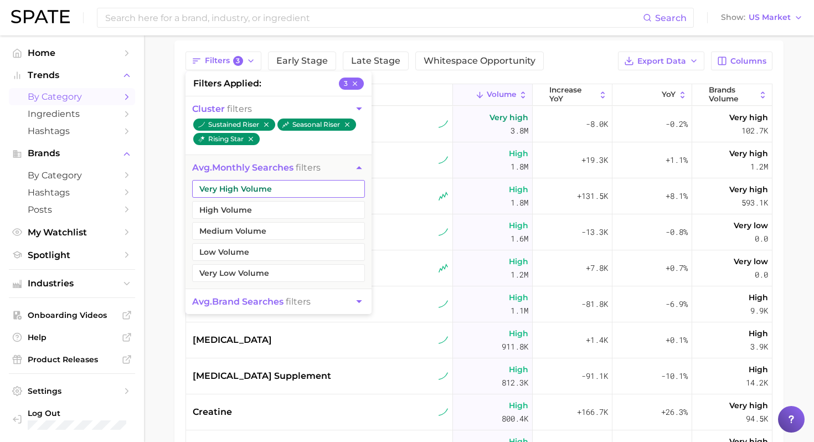
click at [285, 195] on button "Very High Volume" at bounding box center [278, 189] width 173 height 18
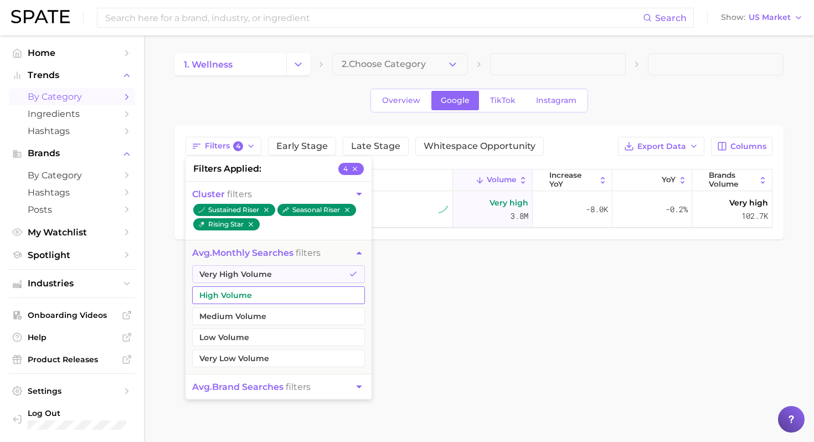
click at [251, 297] on button "High Volume" at bounding box center [278, 295] width 173 height 18
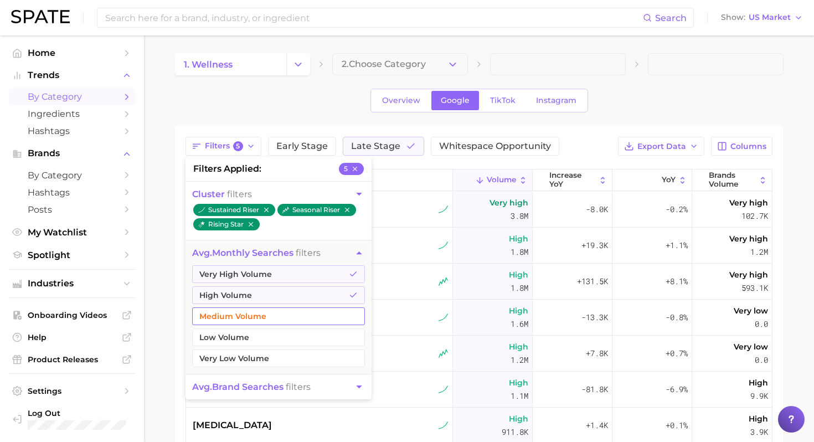
click at [249, 317] on button "Medium Volume" at bounding box center [278, 316] width 173 height 18
click at [273, 392] on span "avg. brand searches" at bounding box center [237, 387] width 91 height 11
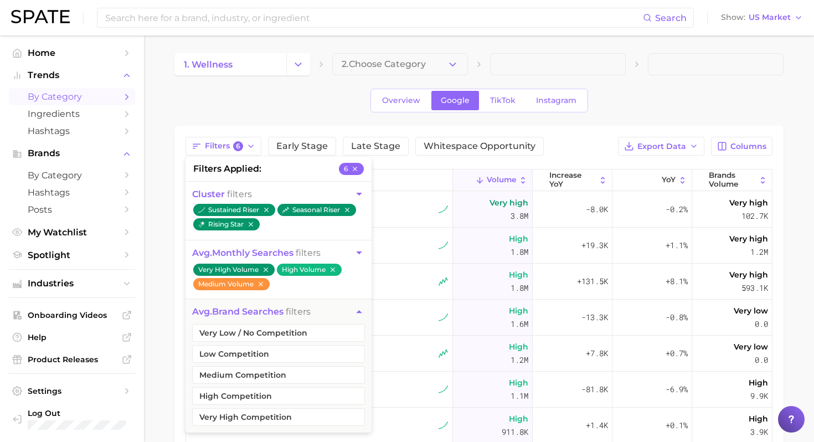
click at [310, 101] on div "Overview Google TikTok Instagram" at bounding box center [478, 101] width 609 height 24
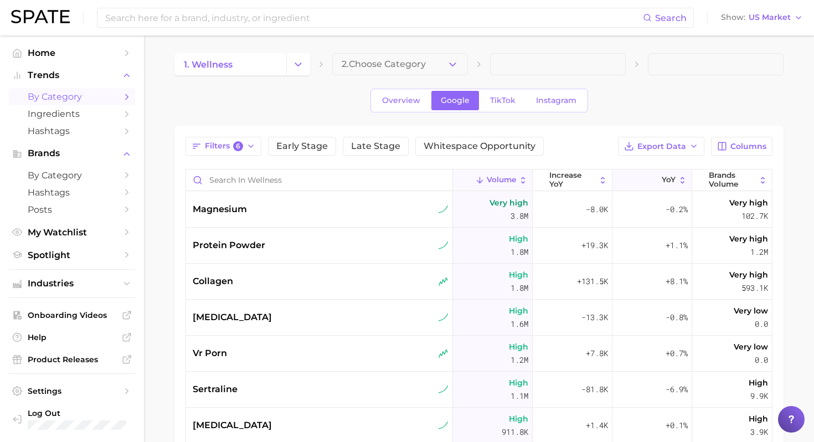
click at [665, 178] on span "YoY" at bounding box center [669, 180] width 14 height 9
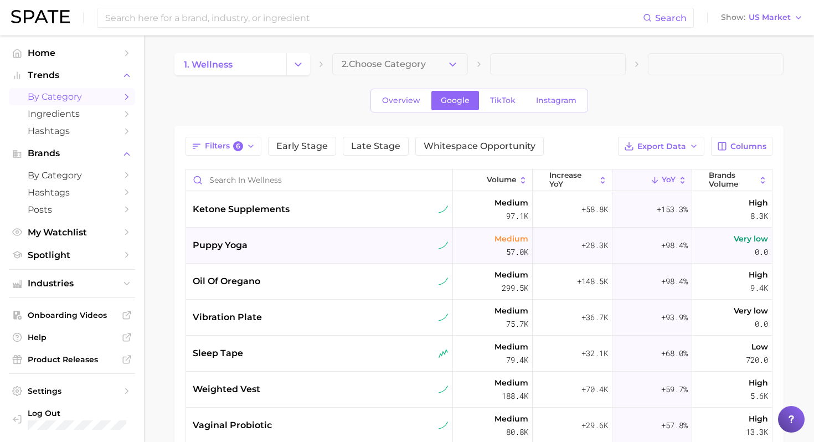
click at [276, 254] on div "puppy yoga" at bounding box center [319, 246] width 267 height 36
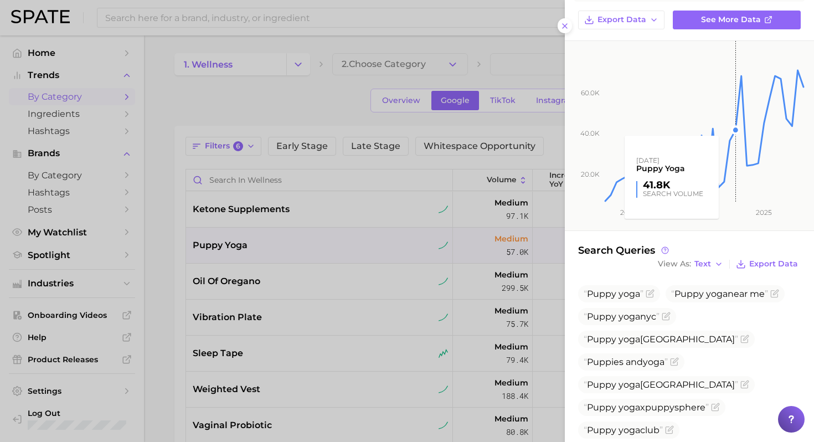
scroll to position [161, 0]
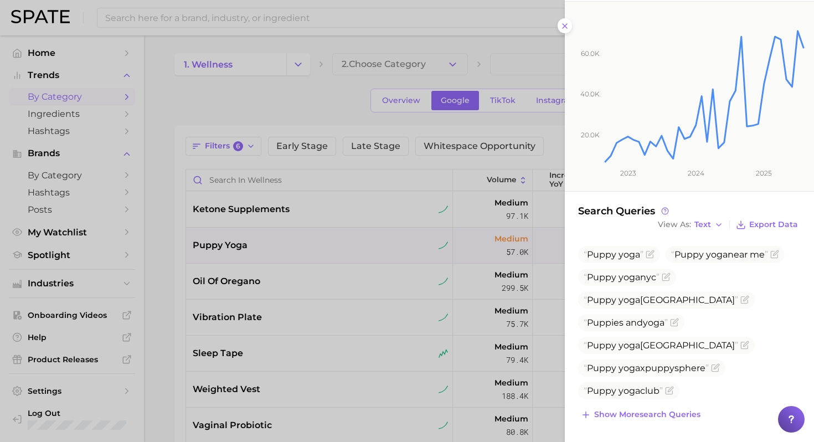
click at [336, 304] on div at bounding box center [407, 221] width 814 height 442
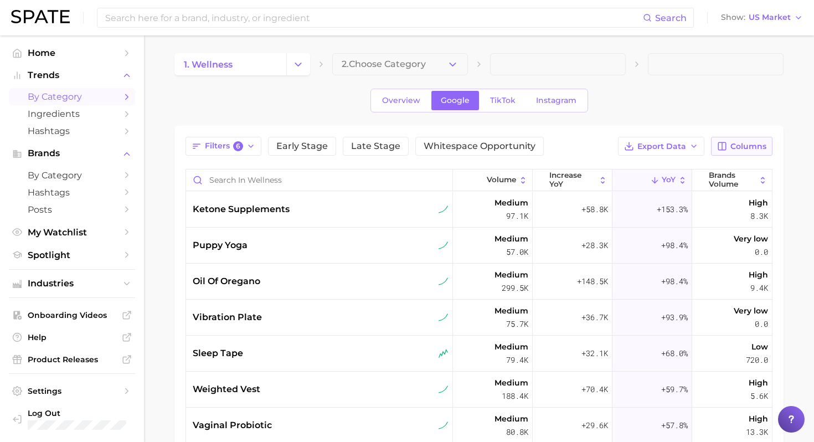
click at [734, 142] on span "Columns" at bounding box center [749, 146] width 36 height 9
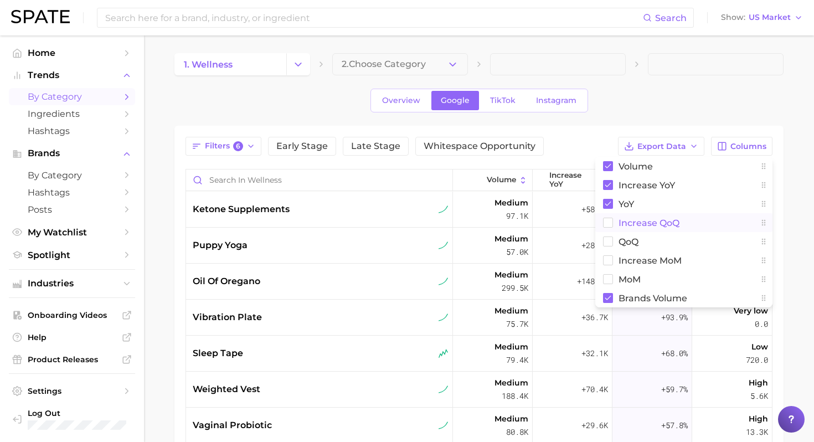
click at [626, 224] on span "increase QoQ" at bounding box center [649, 222] width 61 height 9
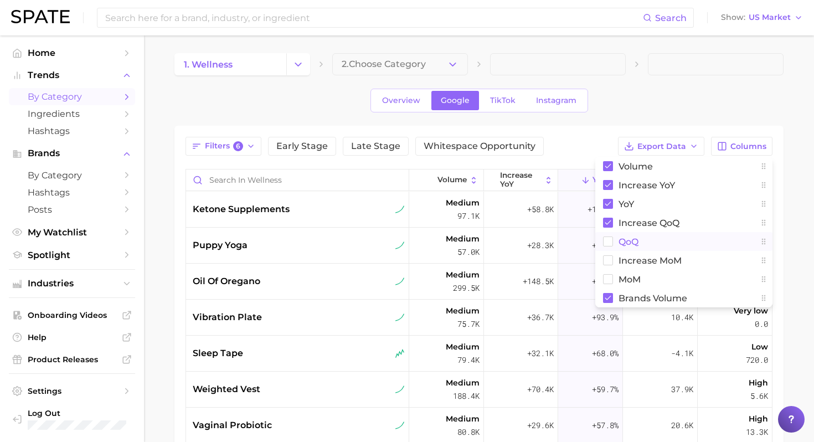
click at [614, 243] on button "QoQ" at bounding box center [683, 241] width 177 height 19
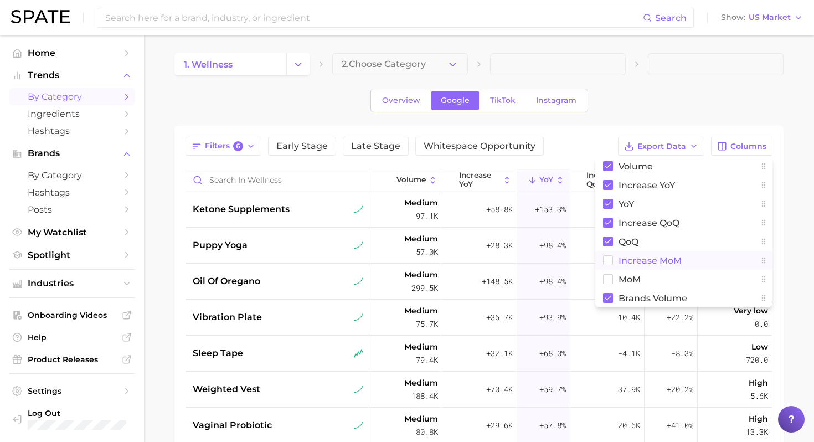
click at [614, 265] on button "increase MoM" at bounding box center [683, 260] width 177 height 19
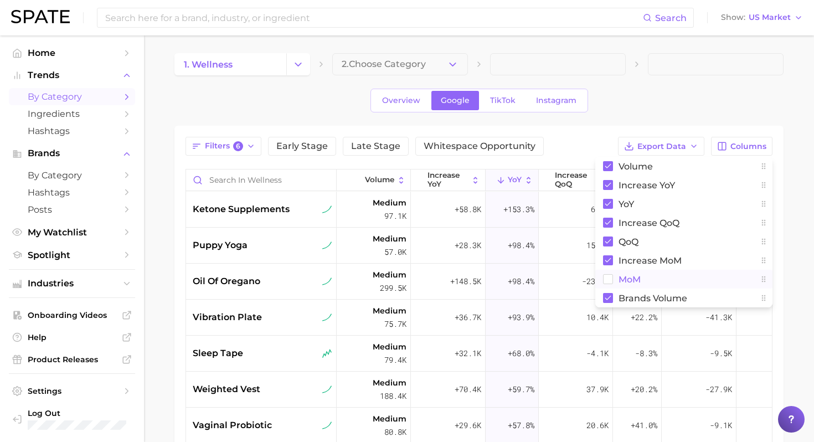
click at [611, 272] on button "MoM" at bounding box center [683, 279] width 177 height 19
click at [657, 74] on span at bounding box center [716, 64] width 136 height 22
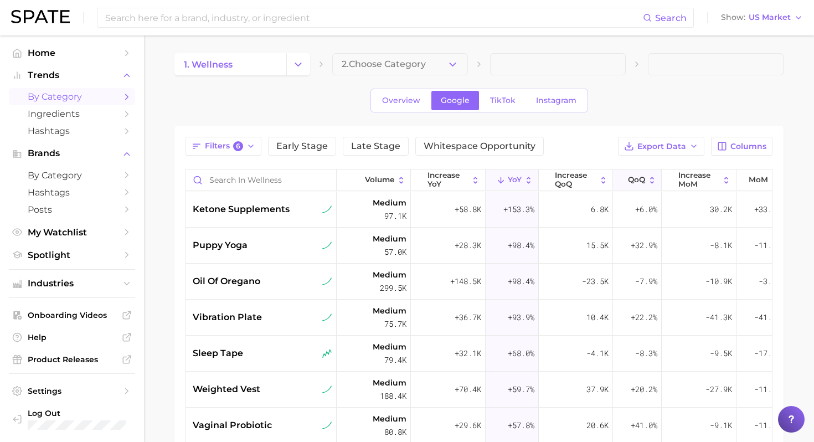
click at [629, 181] on span "QoQ" at bounding box center [636, 180] width 17 height 9
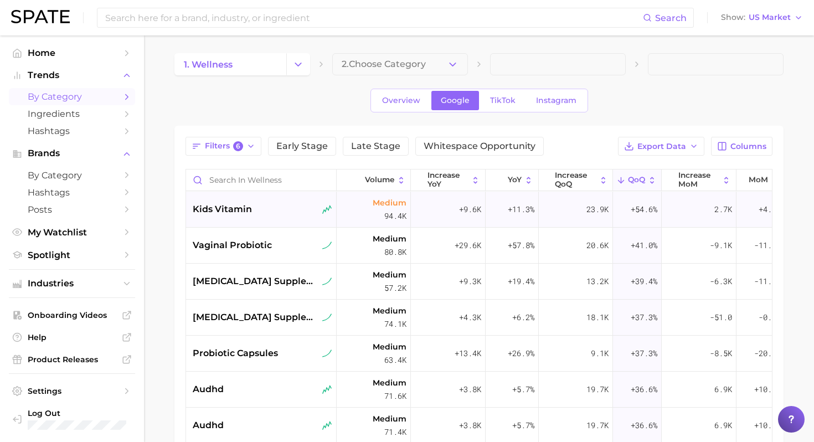
click at [276, 204] on div "kids vitamin" at bounding box center [263, 209] width 140 height 13
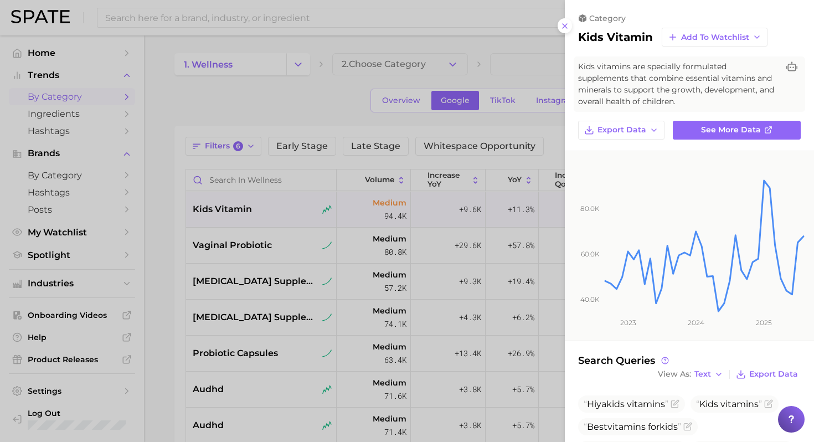
click at [523, 103] on div at bounding box center [407, 221] width 814 height 442
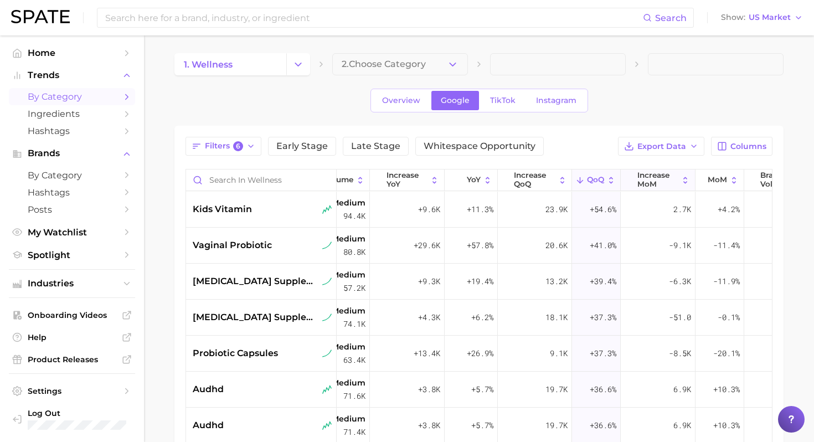
scroll to position [0, 55]
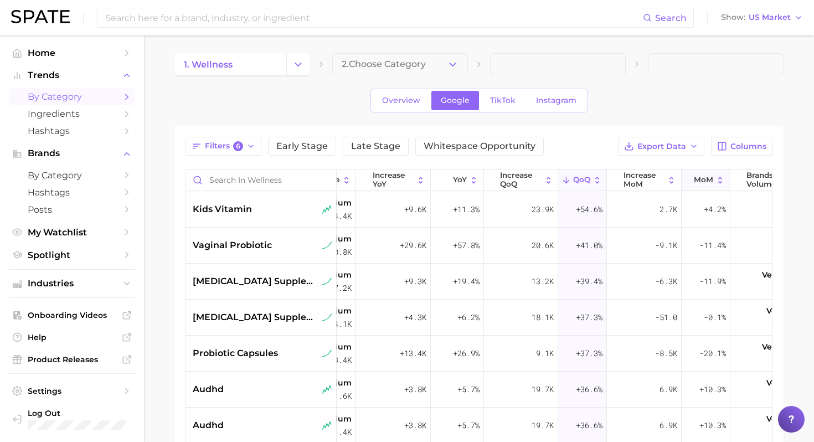
click at [706, 177] on span "MoM" at bounding box center [703, 180] width 19 height 9
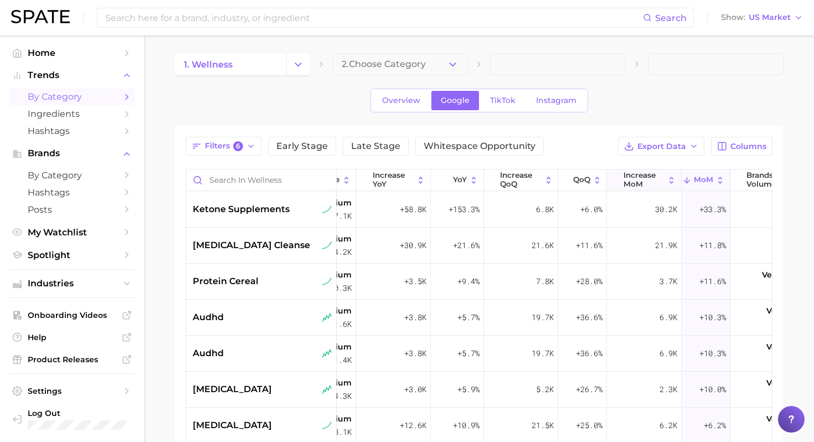
click at [657, 176] on span "increase MoM" at bounding box center [644, 179] width 41 height 17
click at [275, 235] on div "[MEDICAL_DATA] cleanse" at bounding box center [261, 246] width 151 height 36
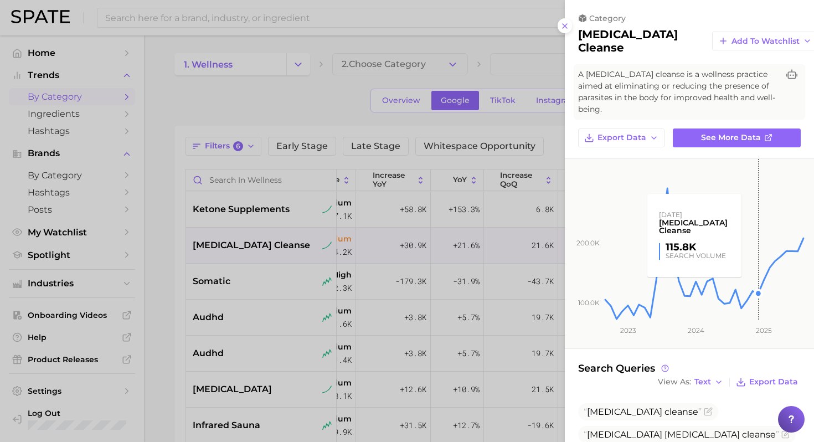
click at [766, 284] on rect at bounding box center [705, 240] width 202 height 162
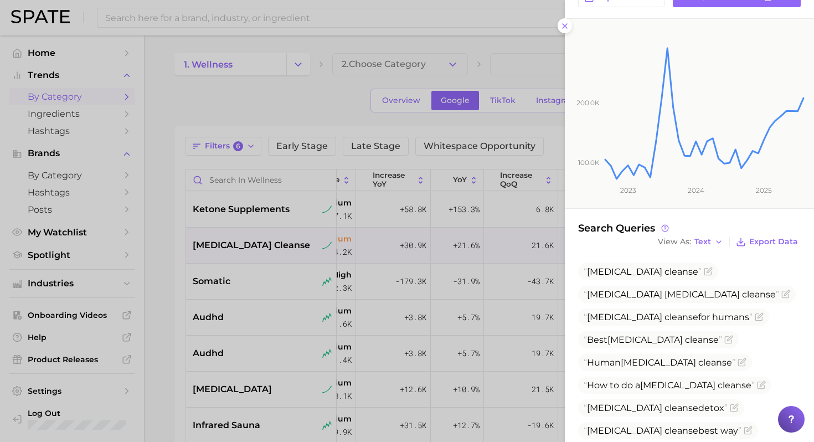
scroll to position [94, 0]
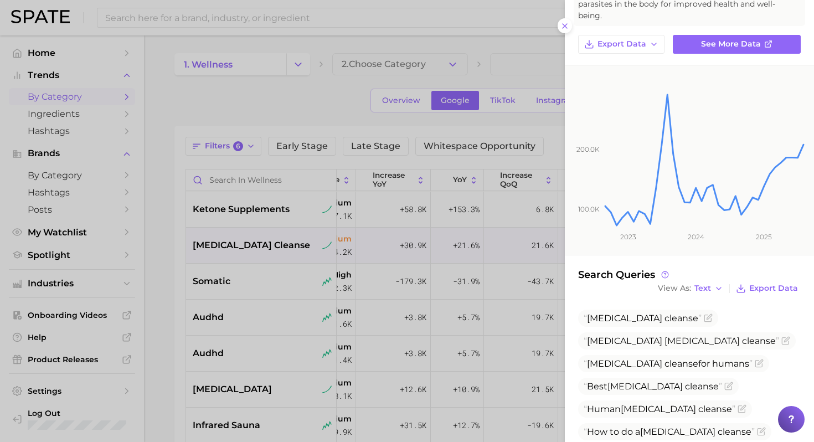
click at [358, 251] on div at bounding box center [407, 221] width 814 height 442
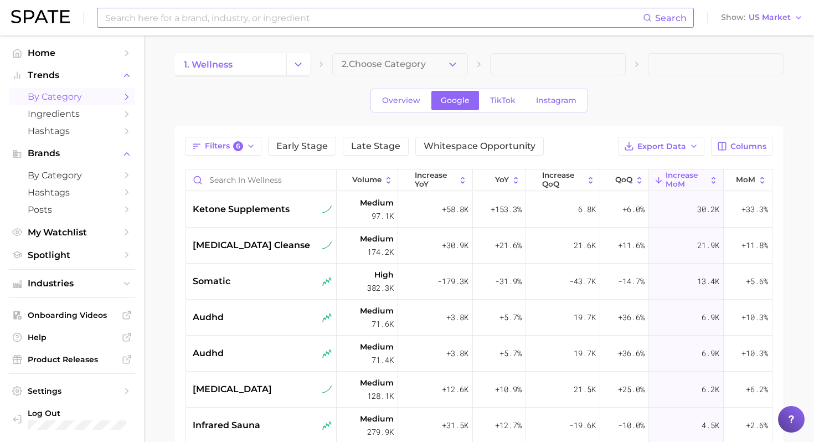
scroll to position [0, 8]
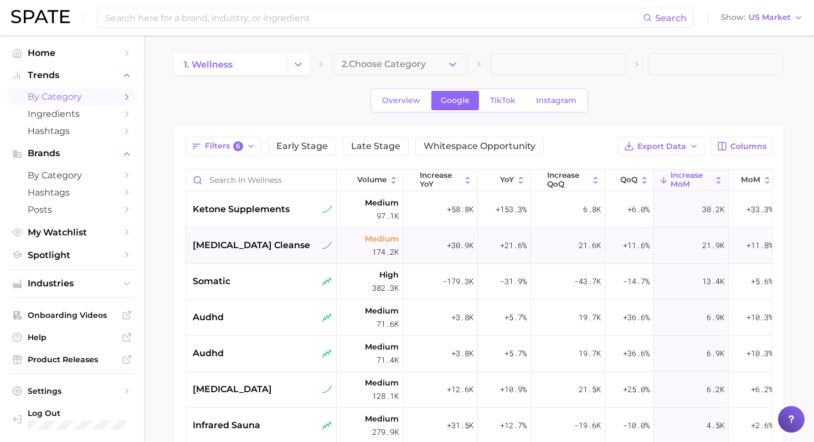
click at [264, 239] on span "[MEDICAL_DATA] cleanse" at bounding box center [251, 245] width 117 height 13
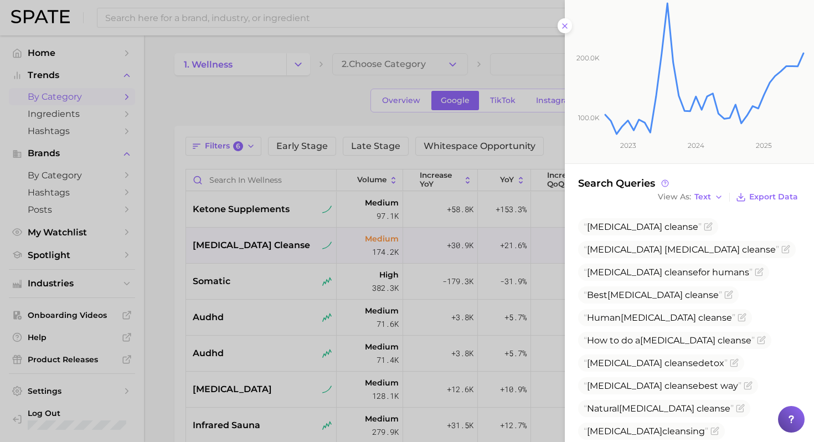
scroll to position [207, 0]
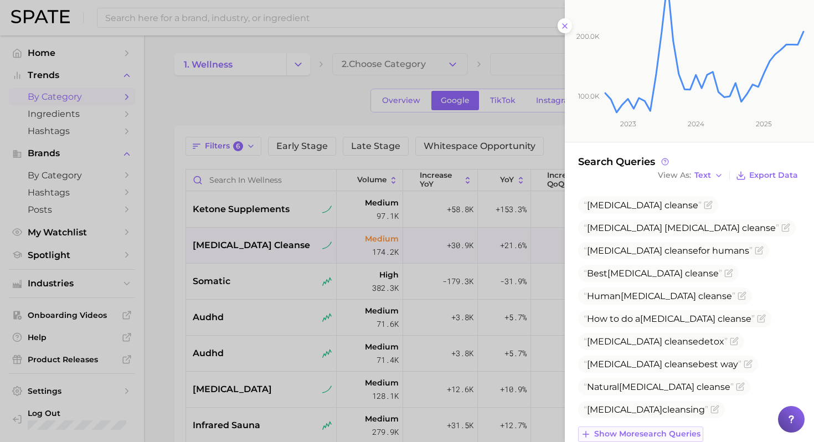
click at [614, 429] on span "Show more search queries" at bounding box center [647, 433] width 106 height 9
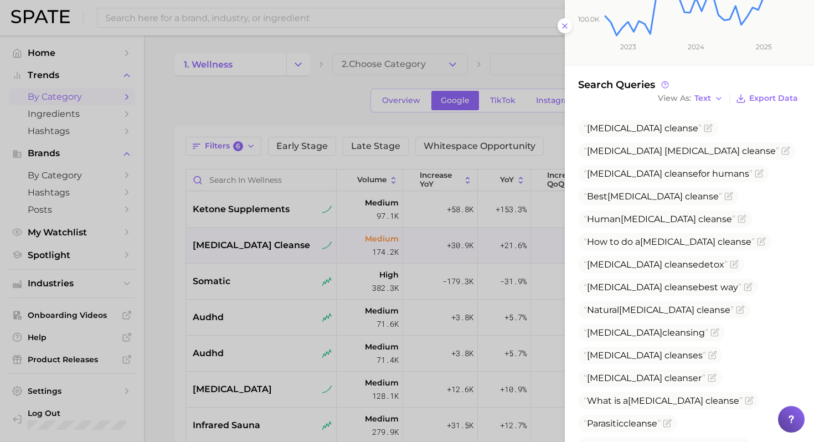
scroll to position [0, 0]
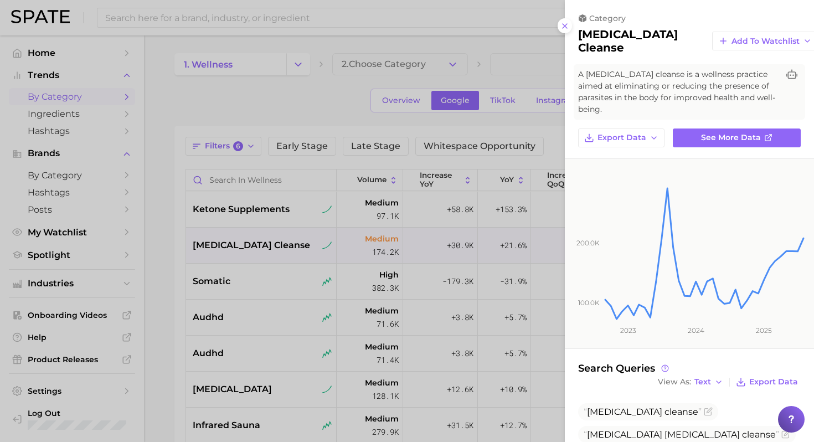
click at [263, 275] on div at bounding box center [407, 221] width 814 height 442
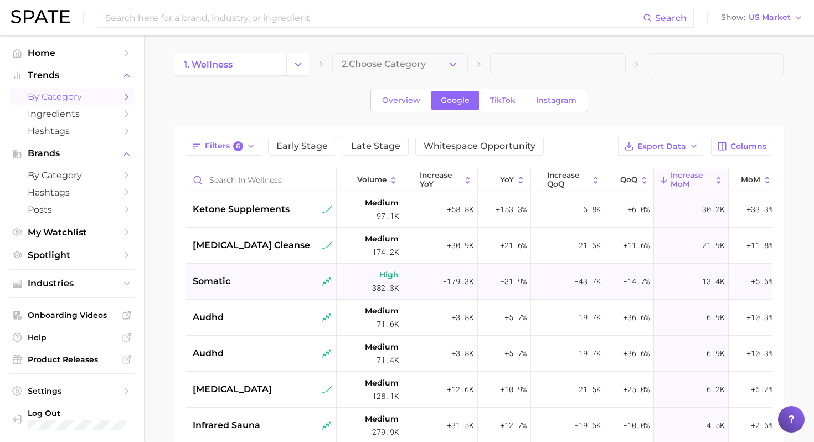
click at [248, 284] on div "somatic" at bounding box center [263, 281] width 140 height 13
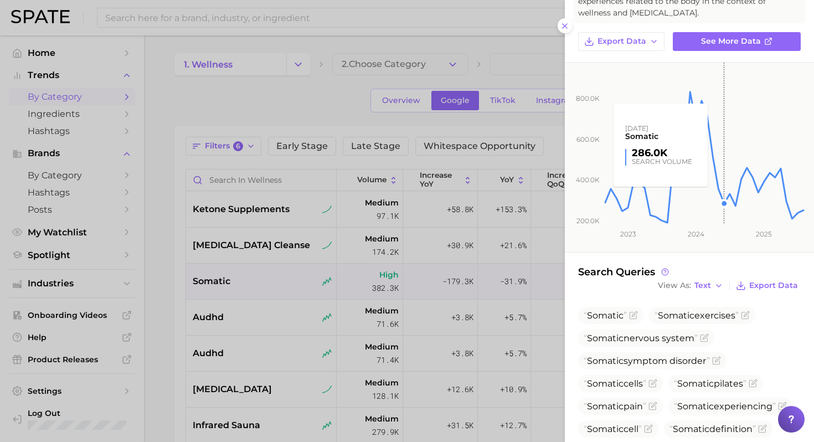
scroll to position [115, 0]
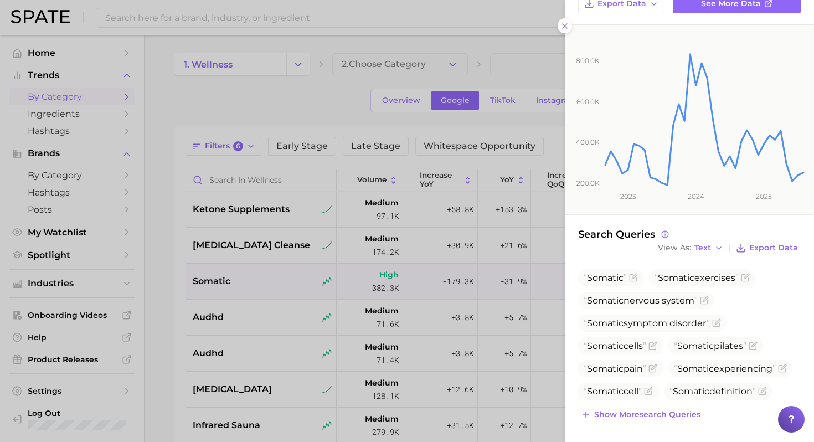
click at [335, 325] on div at bounding box center [407, 221] width 814 height 442
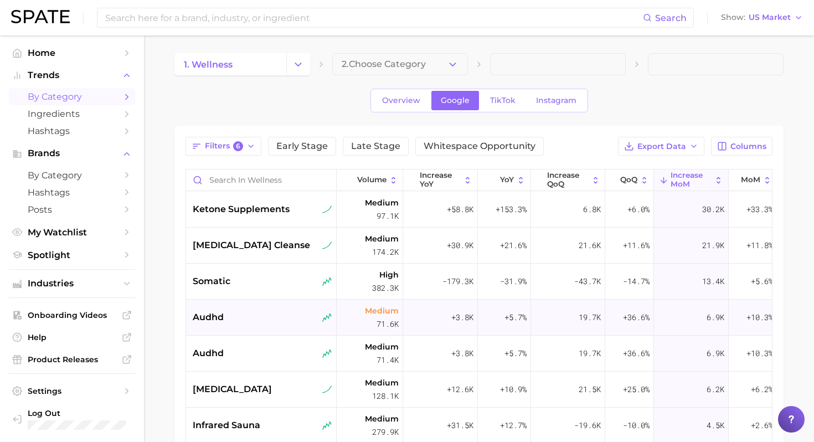
click at [249, 317] on div "audhd" at bounding box center [263, 317] width 140 height 13
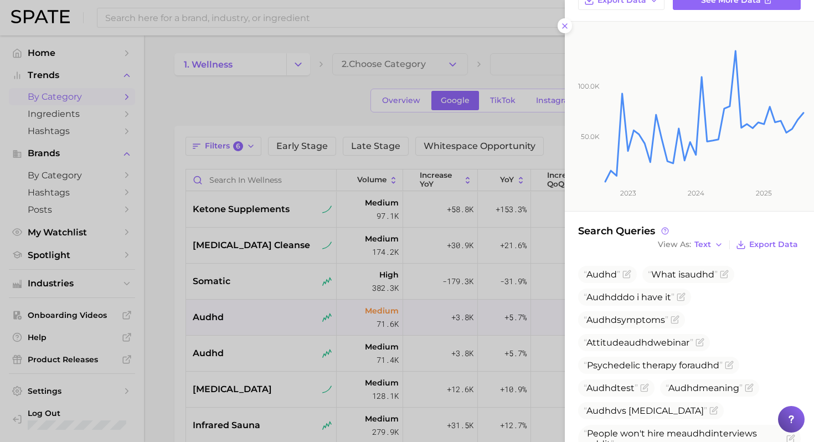
scroll to position [122, 0]
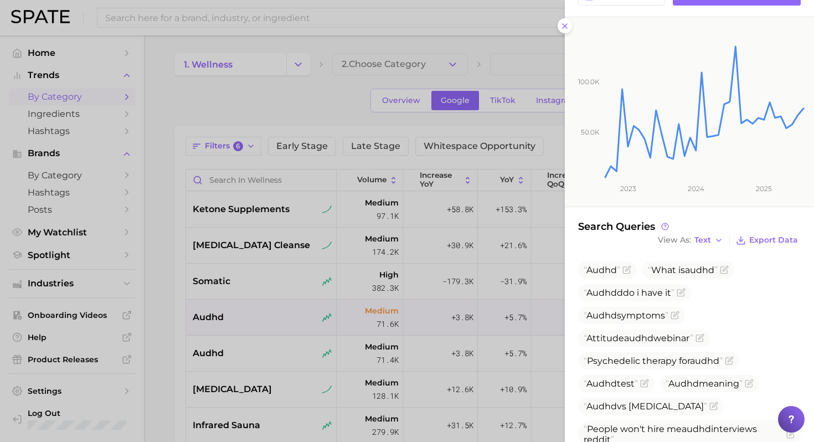
click at [269, 342] on div at bounding box center [407, 221] width 814 height 442
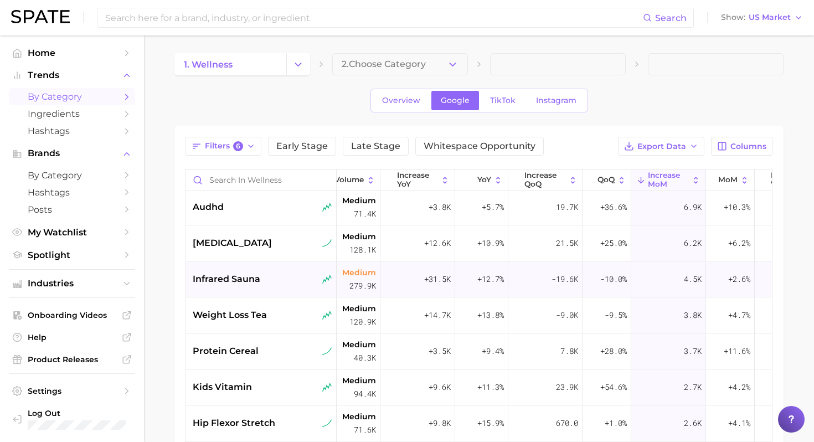
scroll to position [146, 34]
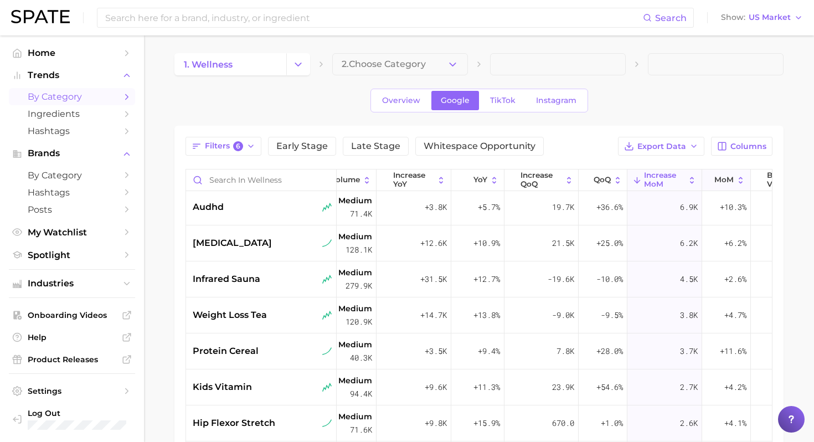
click at [728, 180] on span "MoM" at bounding box center [723, 180] width 19 height 9
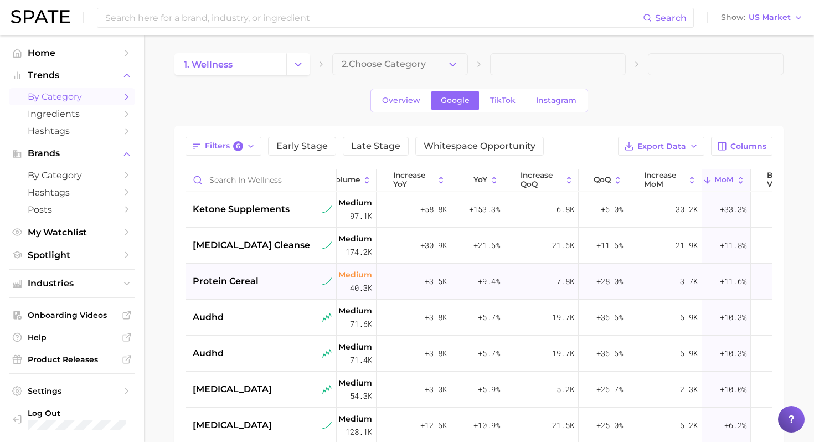
click at [724, 282] on span "+11.6%" at bounding box center [733, 281] width 27 height 13
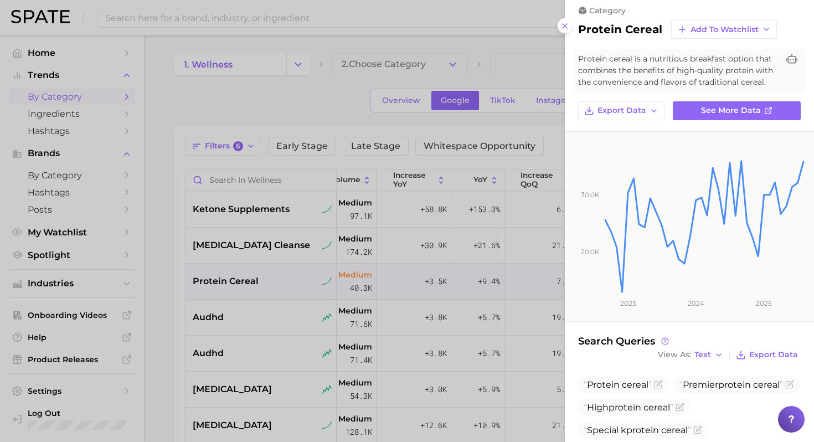
scroll to position [0, 0]
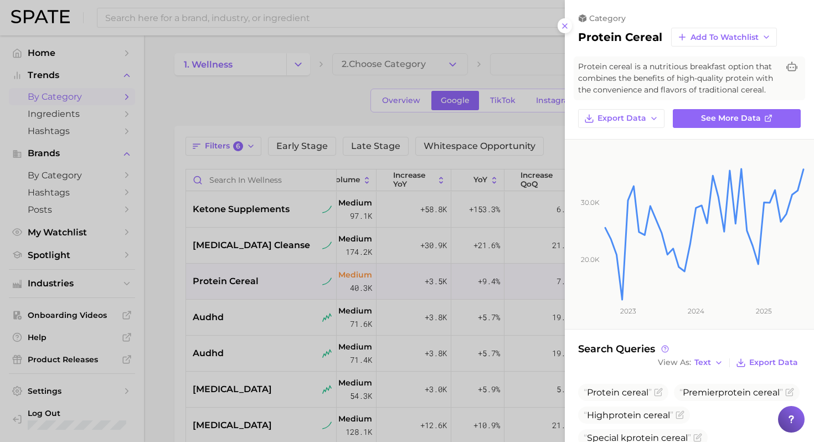
click at [512, 275] on div at bounding box center [407, 221] width 814 height 442
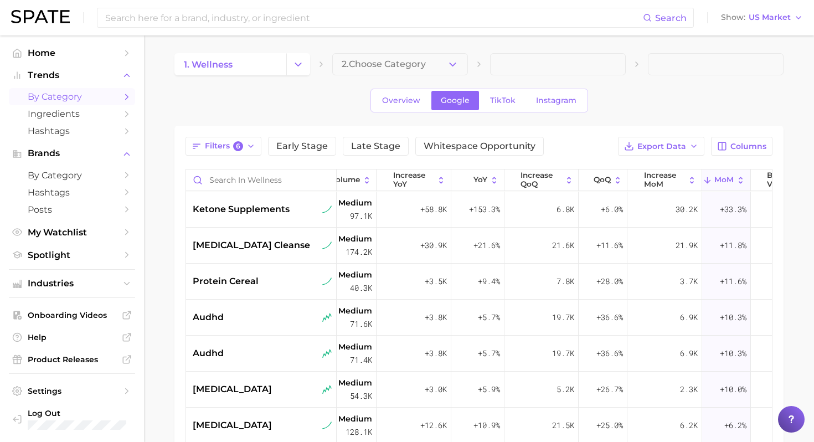
click at [785, 90] on main "1. wellness 2. Choose Category Overview Google TikTok Instagram Filters 6 Early…" at bounding box center [479, 356] width 670 height 642
click at [661, 101] on div "Overview Google TikTok Instagram" at bounding box center [478, 101] width 609 height 24
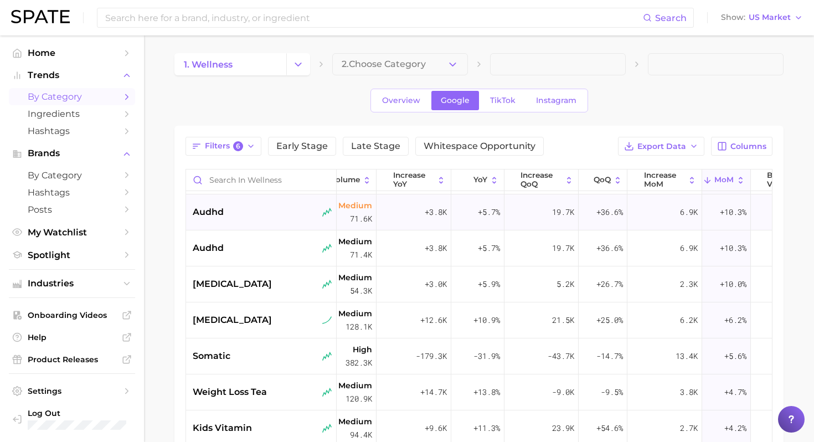
scroll to position [108, 34]
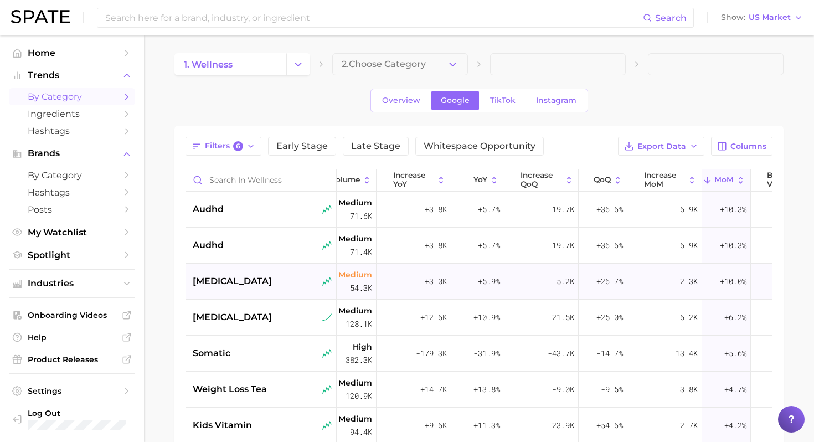
click at [272, 284] on span "[MEDICAL_DATA]" at bounding box center [232, 281] width 79 height 13
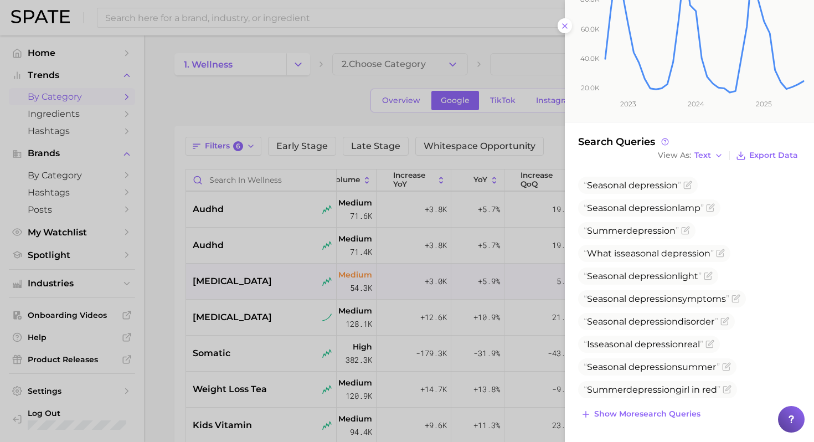
scroll to position [215, 0]
click at [280, 314] on div at bounding box center [407, 221] width 814 height 442
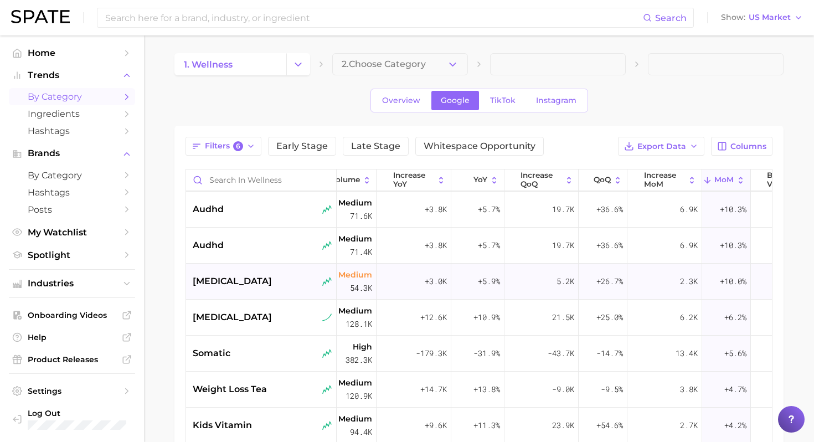
click at [260, 289] on div "[MEDICAL_DATA]" at bounding box center [261, 282] width 151 height 36
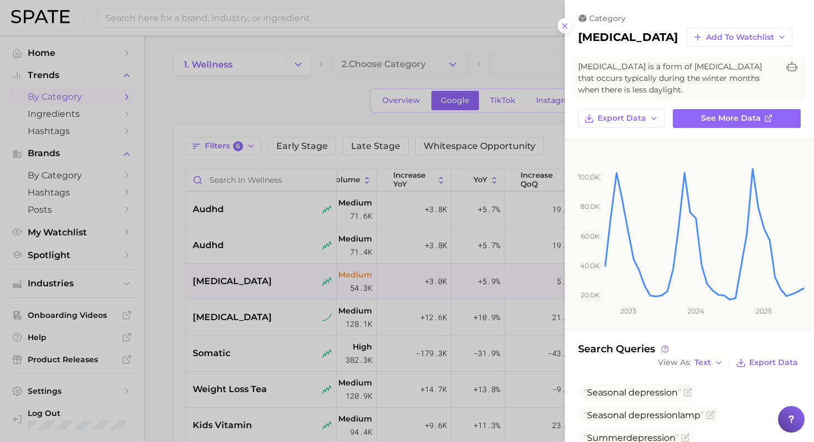
click at [278, 286] on div at bounding box center [407, 221] width 814 height 442
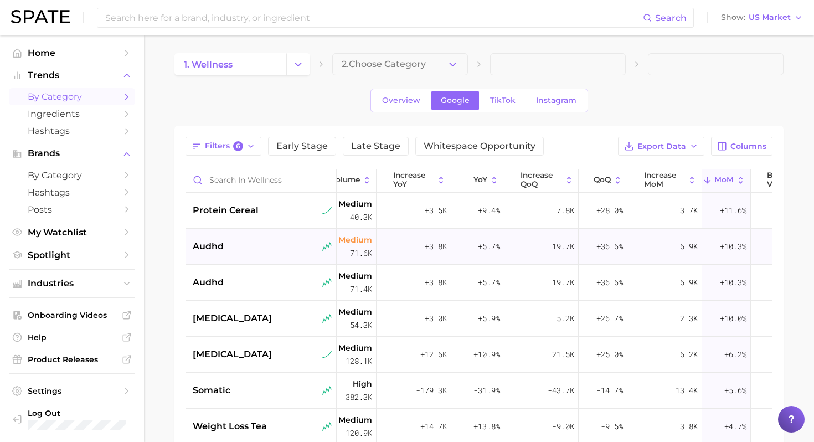
scroll to position [84, 34]
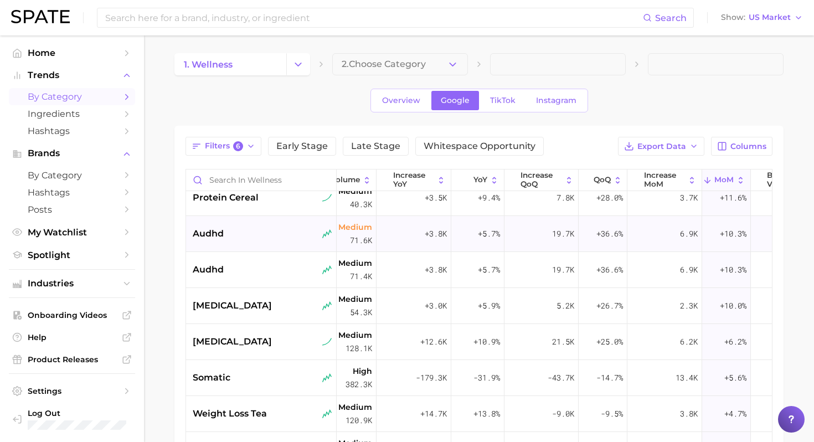
click at [272, 308] on span "[MEDICAL_DATA]" at bounding box center [232, 305] width 79 height 13
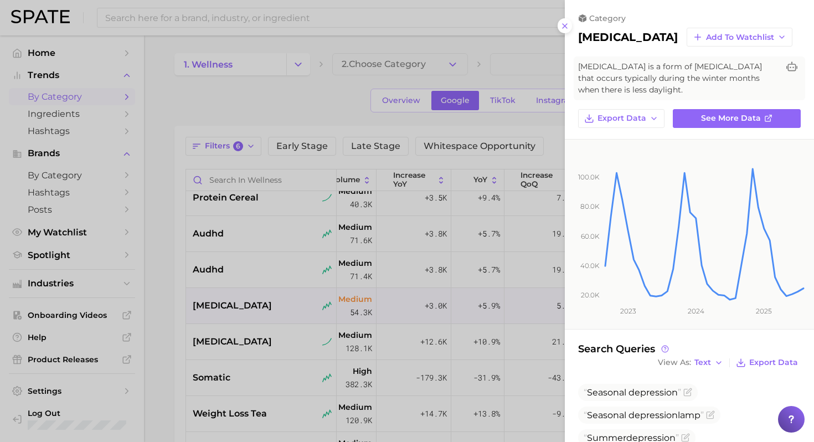
click at [281, 333] on div at bounding box center [407, 221] width 814 height 442
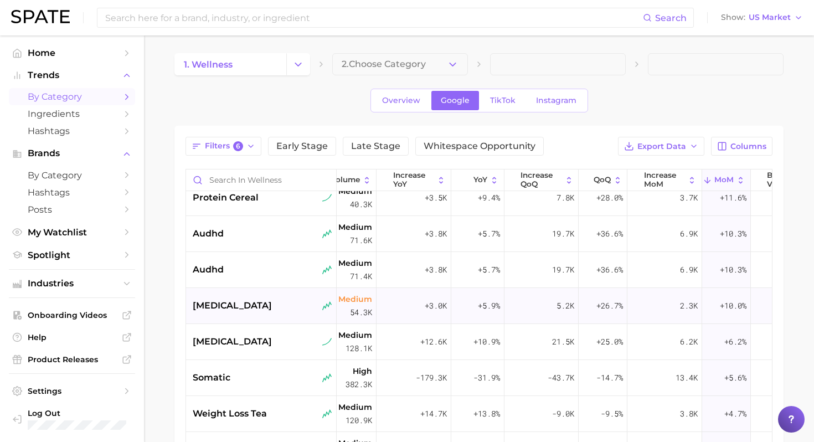
click at [272, 304] on span "[MEDICAL_DATA]" at bounding box center [232, 305] width 79 height 13
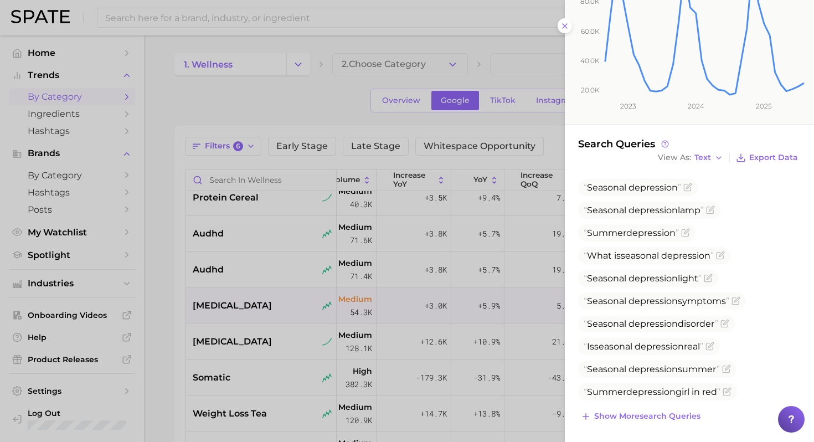
scroll to position [215, 0]
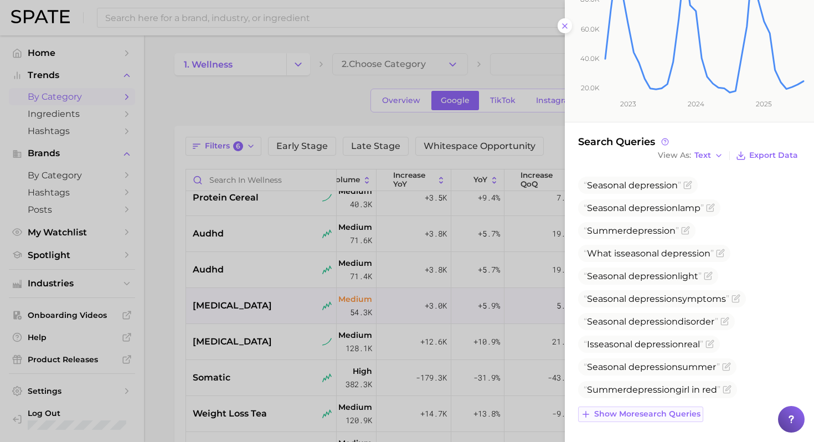
click at [640, 417] on span "Show more search queries" at bounding box center [647, 413] width 106 height 9
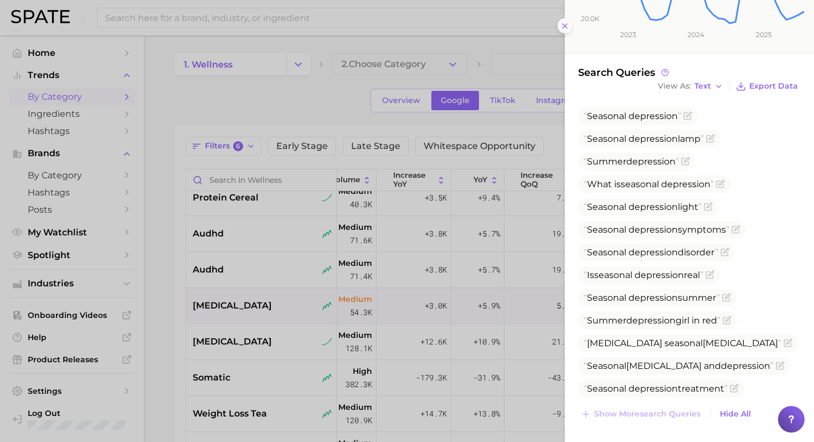
scroll to position [284, 0]
click at [262, 327] on div at bounding box center [407, 221] width 814 height 442
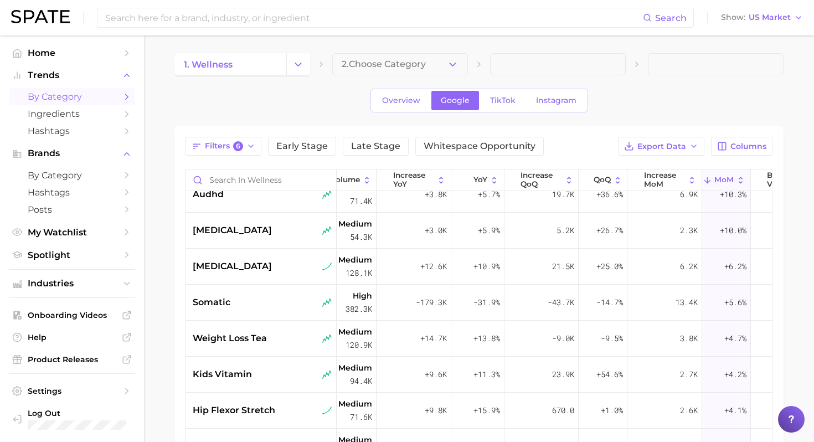
scroll to position [160, 34]
click at [485, 177] on span "YoY" at bounding box center [481, 180] width 14 height 9
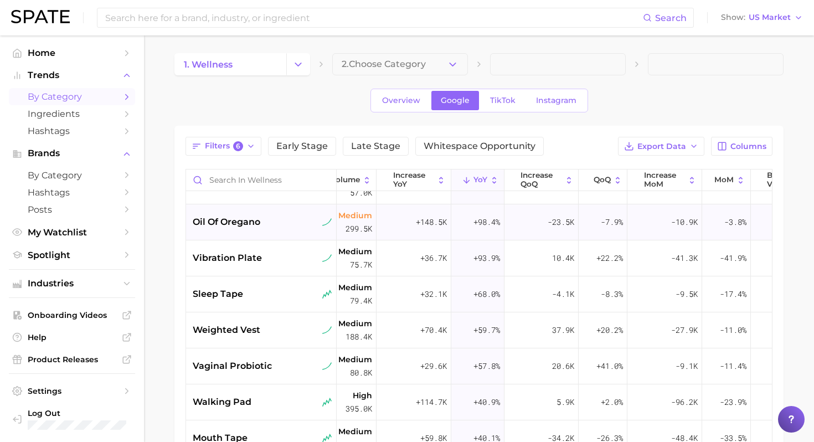
scroll to position [60, 34]
click at [279, 255] on div "vibration plate" at bounding box center [263, 256] width 140 height 13
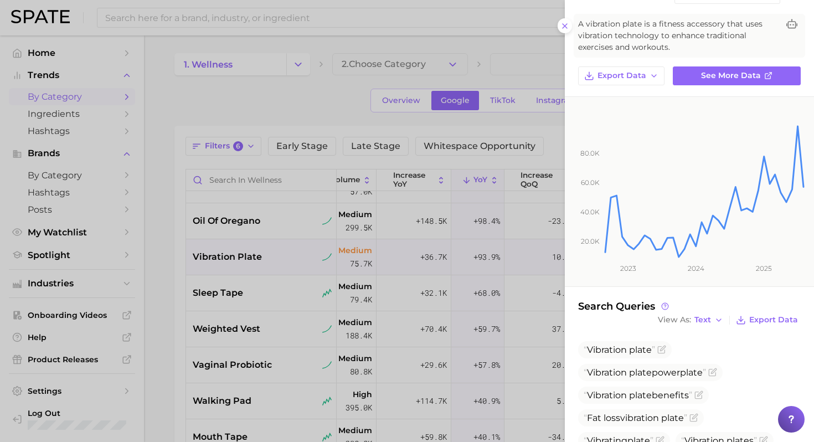
scroll to position [41, 0]
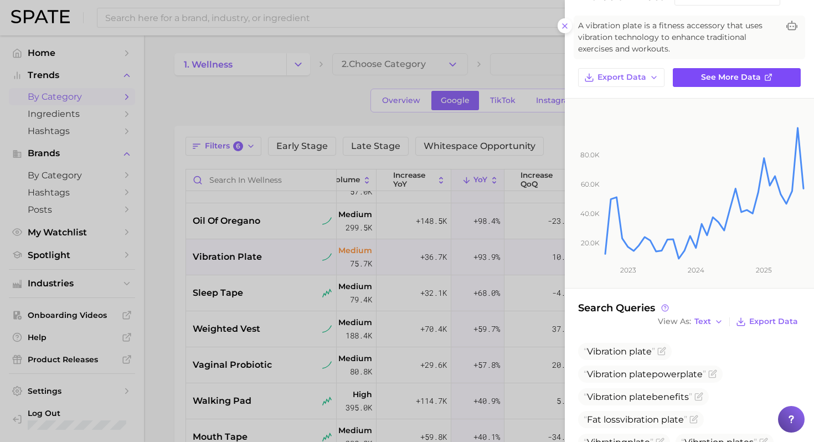
click at [737, 79] on span "See more data" at bounding box center [731, 77] width 60 height 9
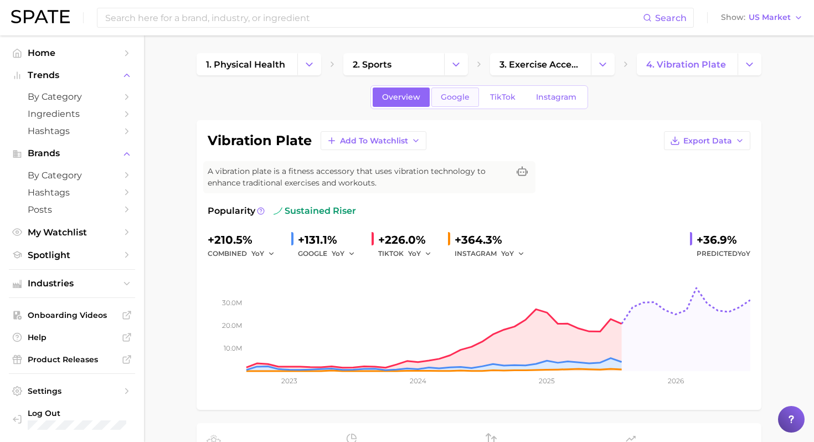
click at [468, 91] on link "Google" at bounding box center [455, 97] width 48 height 19
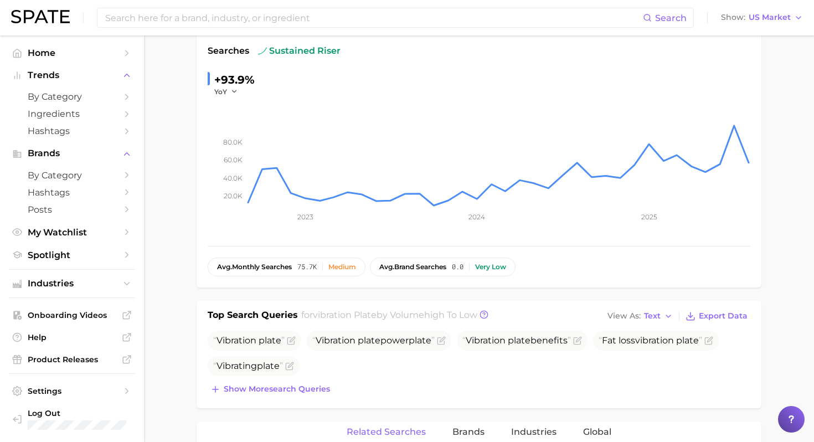
scroll to position [165, 0]
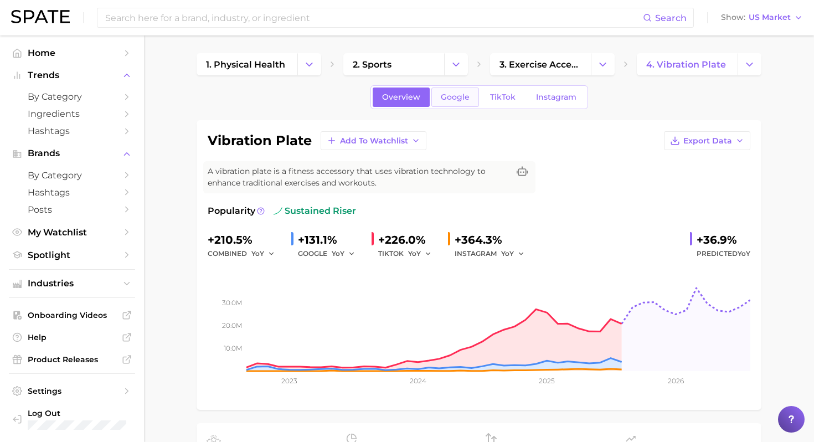
click at [452, 102] on link "Google" at bounding box center [455, 97] width 48 height 19
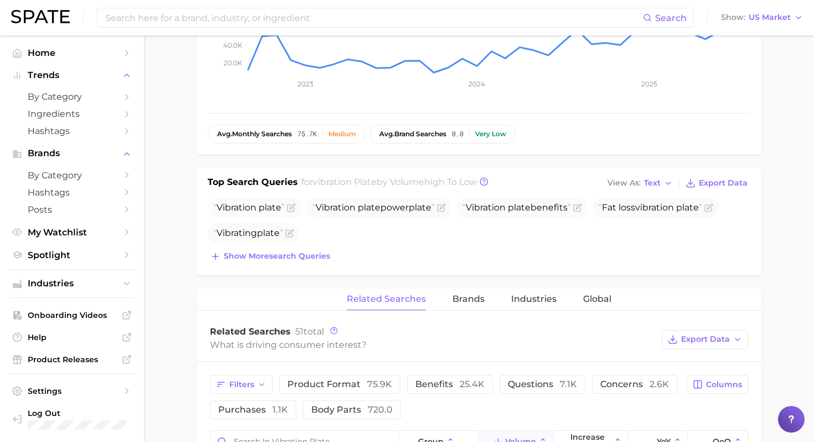
scroll to position [156, 0]
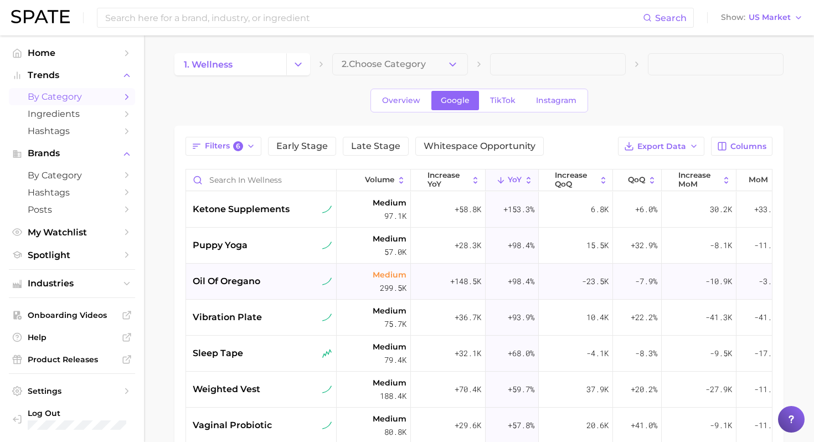
scroll to position [23, 0]
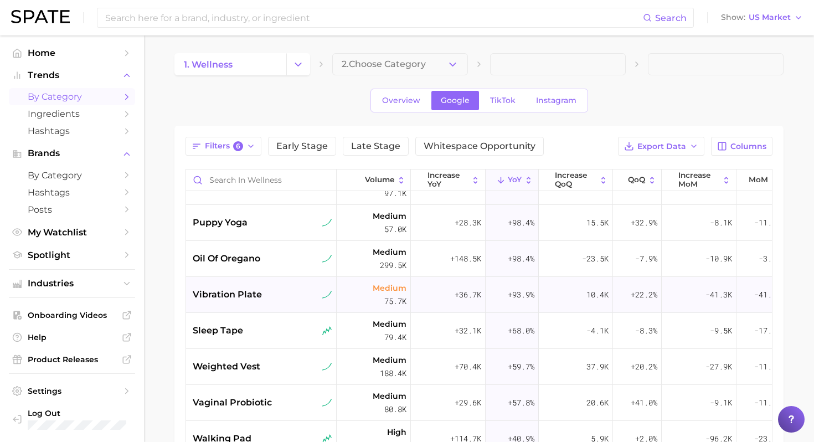
click at [269, 294] on div "vibration plate" at bounding box center [263, 294] width 140 height 13
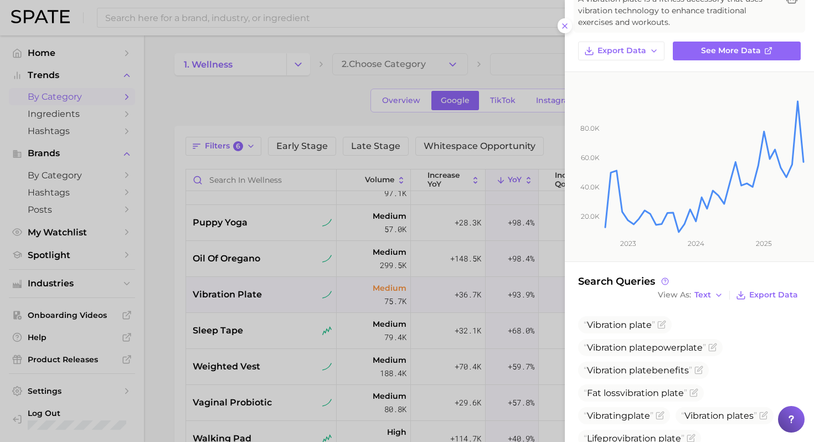
scroll to position [0, 0]
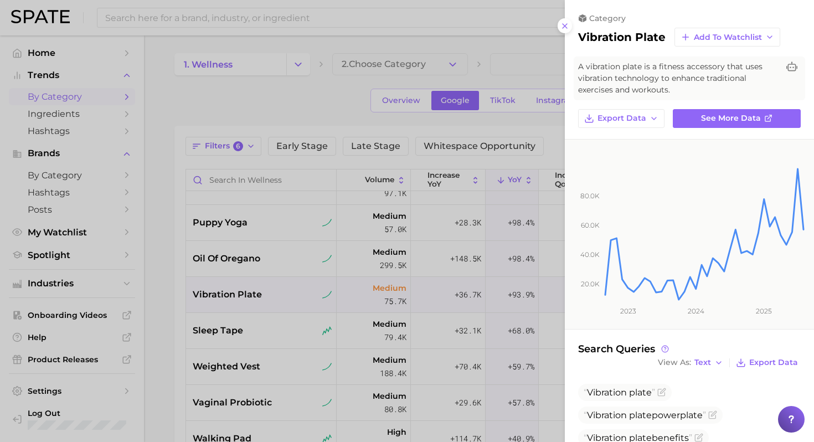
click at [510, 250] on div at bounding box center [407, 221] width 814 height 442
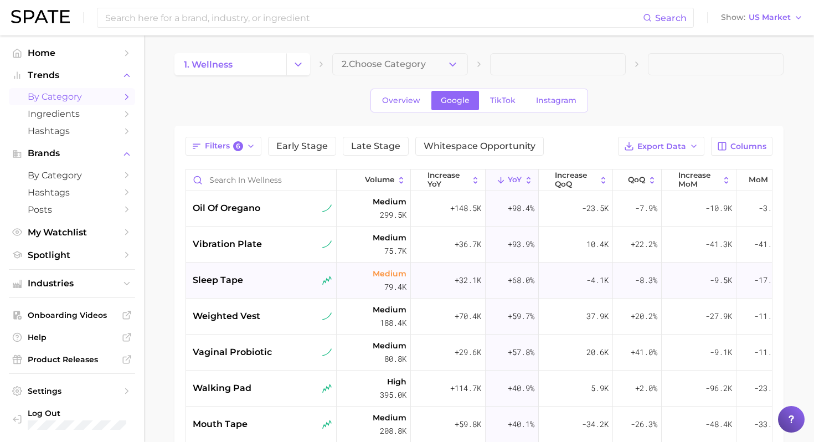
scroll to position [84, 0]
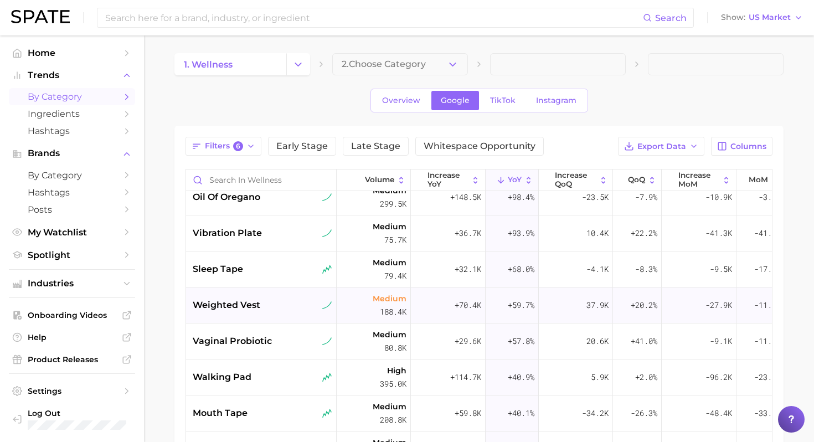
click at [297, 311] on div "weighted vest" at bounding box center [263, 305] width 140 height 13
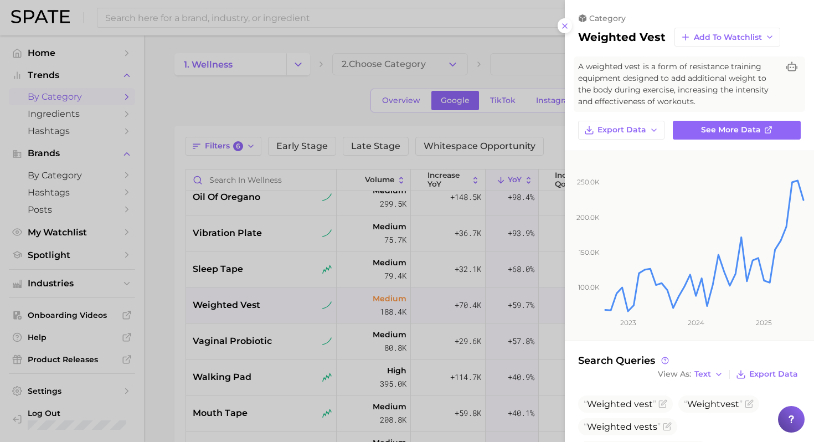
click at [312, 351] on div at bounding box center [407, 221] width 814 height 442
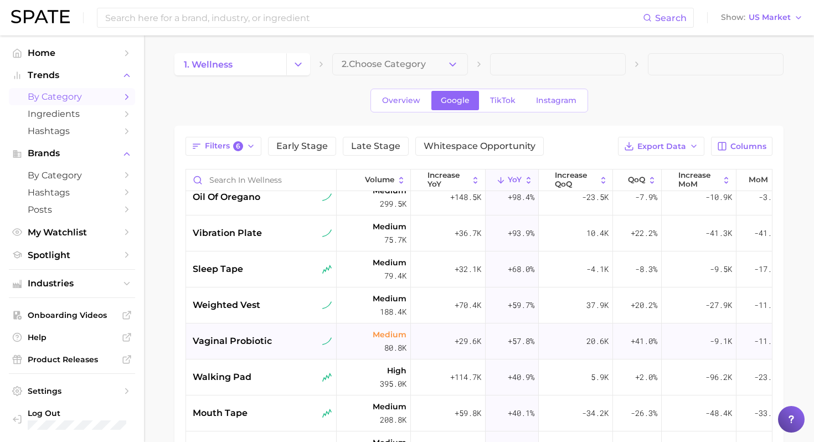
click at [298, 338] on div "vaginal probiotic" at bounding box center [263, 341] width 140 height 13
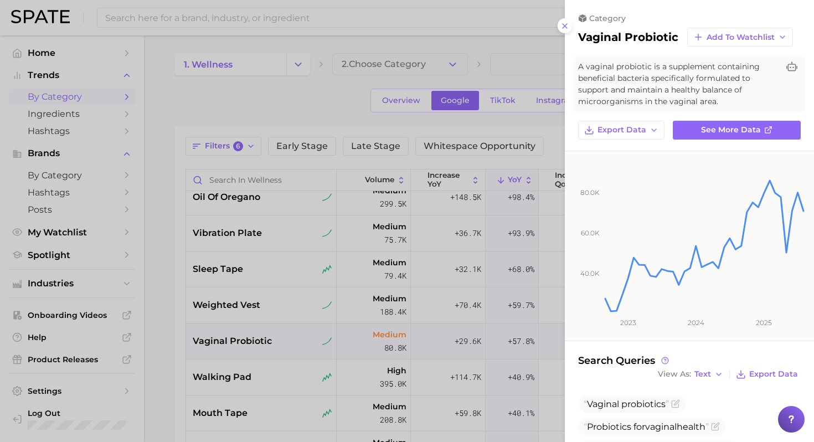
click at [300, 372] on div at bounding box center [407, 221] width 814 height 442
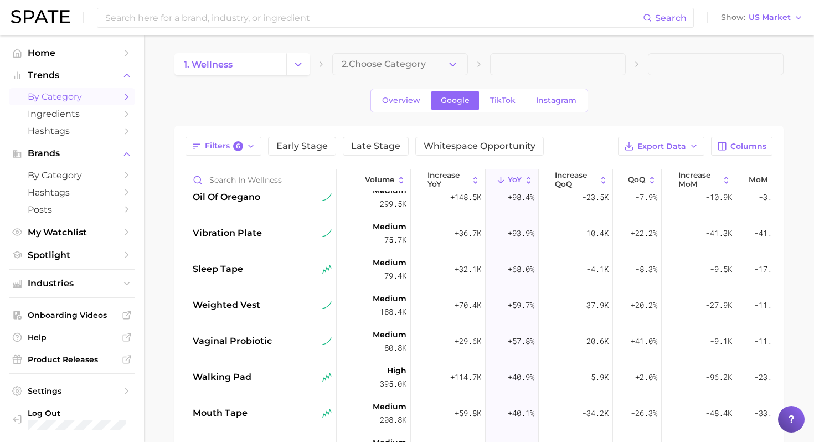
click at [300, 372] on div "walking pad" at bounding box center [263, 377] width 140 height 13
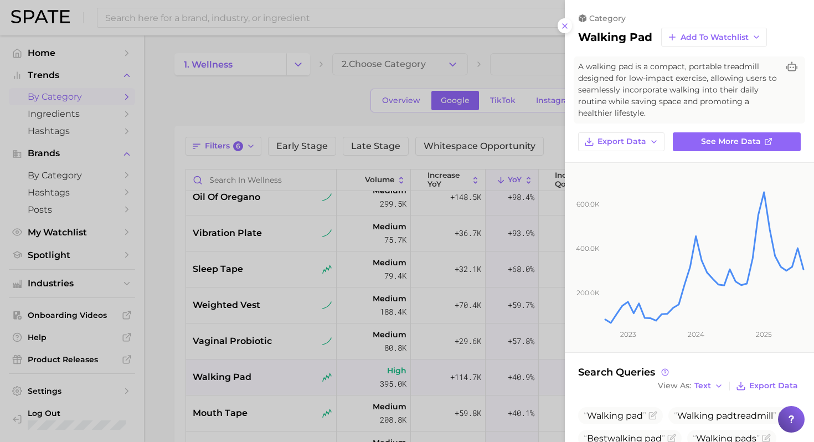
click at [300, 372] on div at bounding box center [407, 221] width 814 height 442
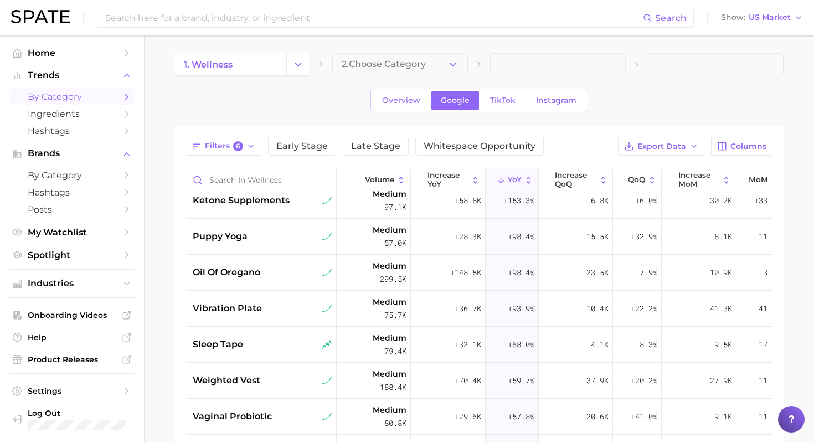
scroll to position [0, 0]
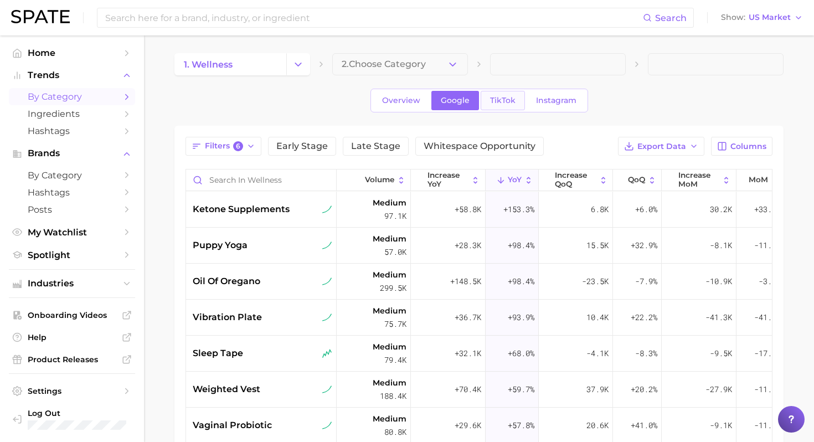
click at [491, 101] on span "TikTok" at bounding box center [502, 100] width 25 height 9
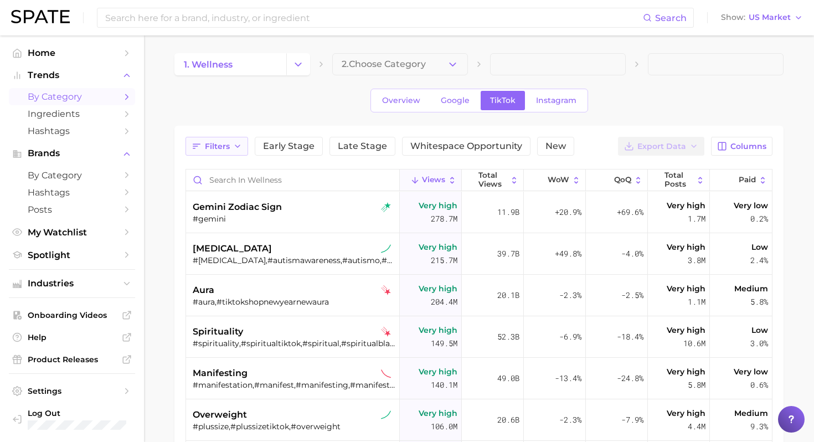
click at [225, 143] on span "Filters" at bounding box center [217, 146] width 25 height 9
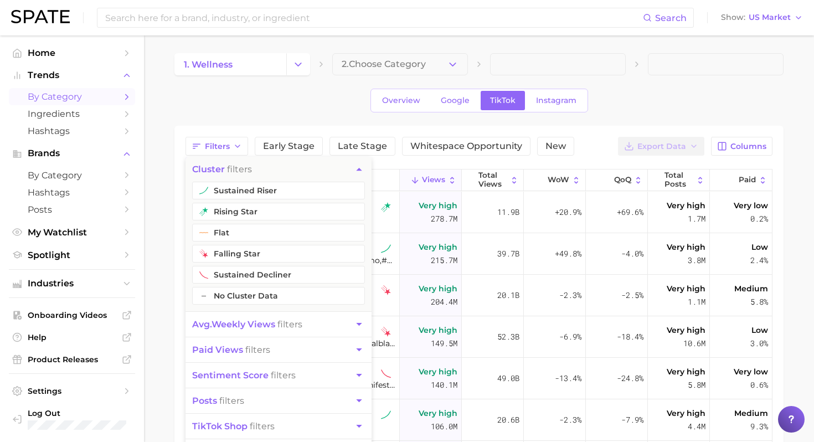
click at [252, 180] on button "cluster filters" at bounding box center [279, 169] width 186 height 25
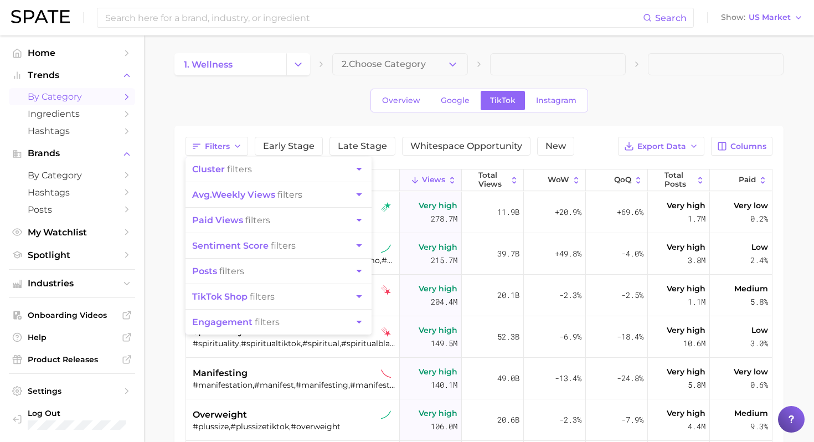
click at [230, 162] on button "cluster filters" at bounding box center [279, 169] width 186 height 25
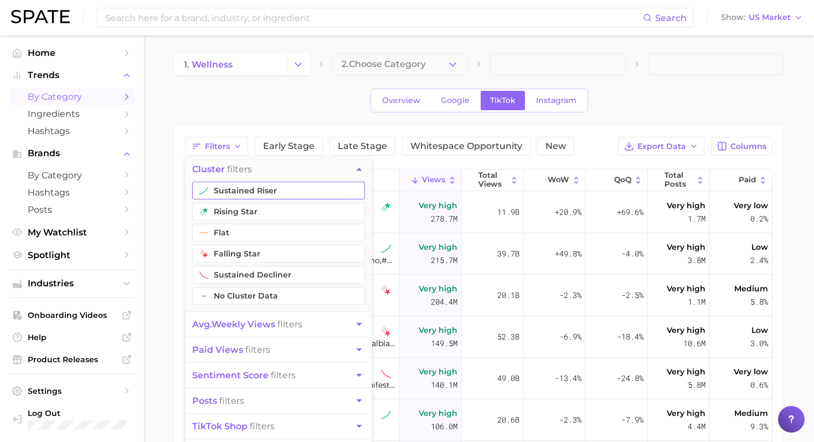
click at [244, 192] on button "sustained riser" at bounding box center [278, 191] width 173 height 18
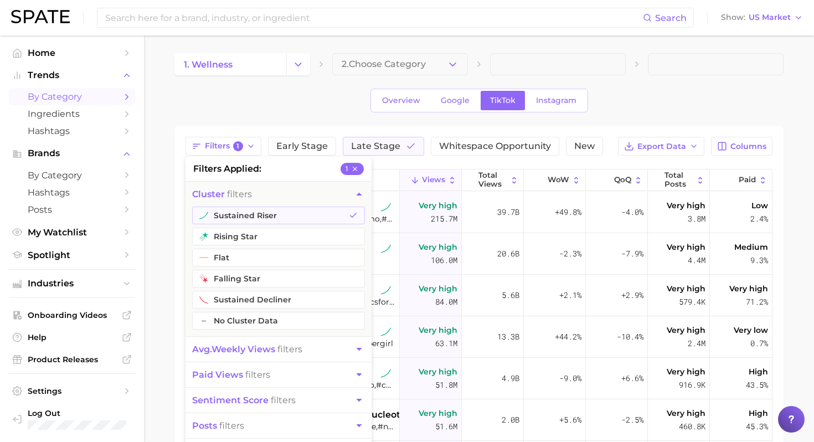
click at [241, 245] on ul "sustained riser rising star flat falling star sustained decliner – No Cluster D…" at bounding box center [279, 272] width 186 height 130
click at [251, 233] on button "rising star" at bounding box center [278, 237] width 173 height 18
click at [318, 369] on button "paid views filters" at bounding box center [279, 374] width 186 height 25
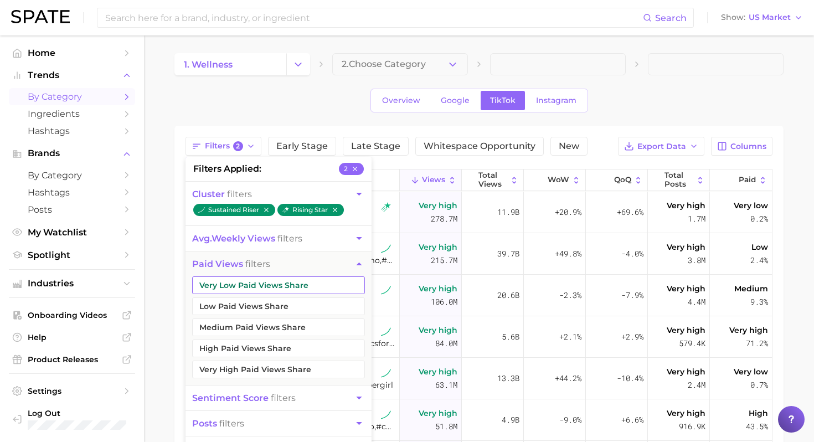
click at [313, 291] on button "Very Low Paid Views Share" at bounding box center [278, 285] width 173 height 18
click at [306, 312] on button "Low Paid Views Share" at bounding box center [278, 306] width 173 height 18
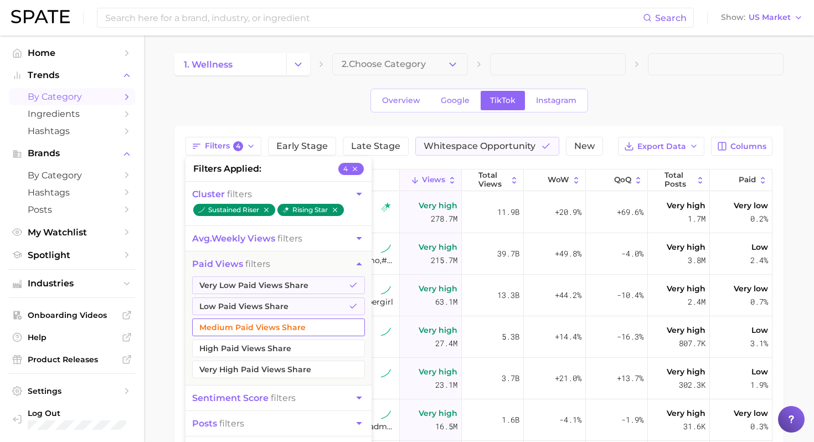
click at [305, 327] on button "Medium Paid Views Share" at bounding box center [278, 327] width 173 height 18
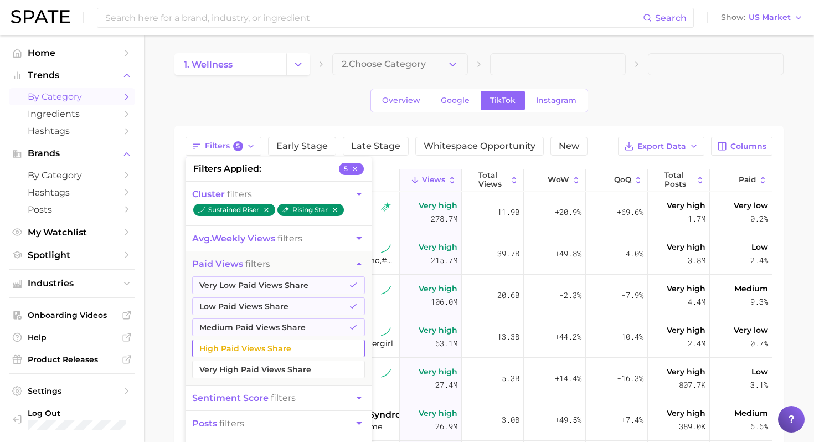
click at [302, 344] on button "High Paid Views Share" at bounding box center [278, 349] width 173 height 18
click at [310, 243] on button "avg. weekly views filters" at bounding box center [279, 238] width 186 height 25
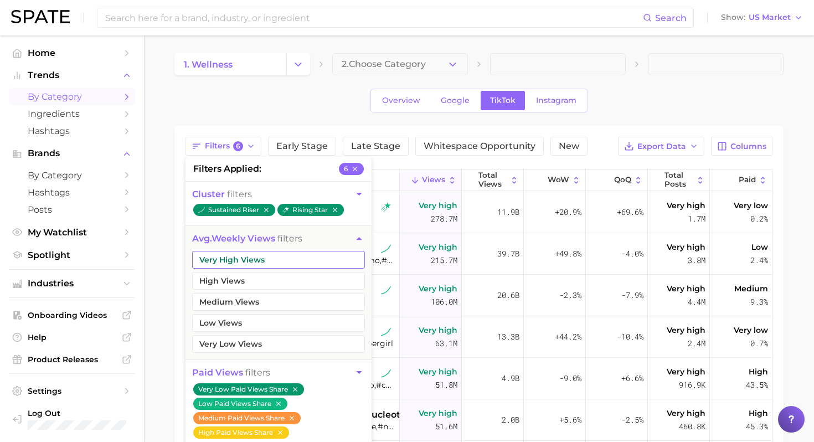
click at [304, 259] on button "Very High Views" at bounding box center [278, 260] width 173 height 18
click at [292, 281] on button "High Views" at bounding box center [278, 281] width 173 height 18
click at [296, 301] on button "Medium Views" at bounding box center [278, 302] width 173 height 18
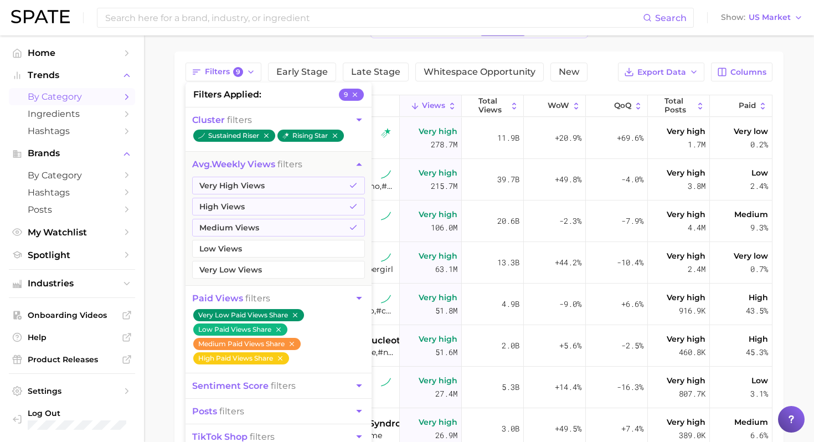
scroll to position [115, 0]
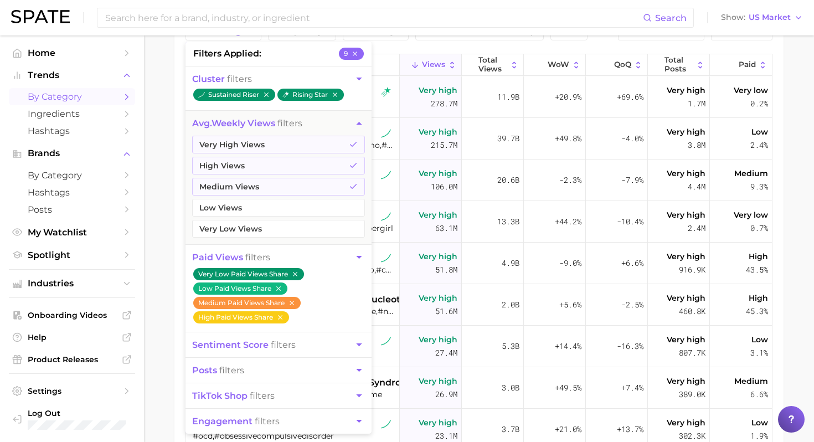
click at [358, 255] on icon "button" at bounding box center [359, 257] width 12 height 12
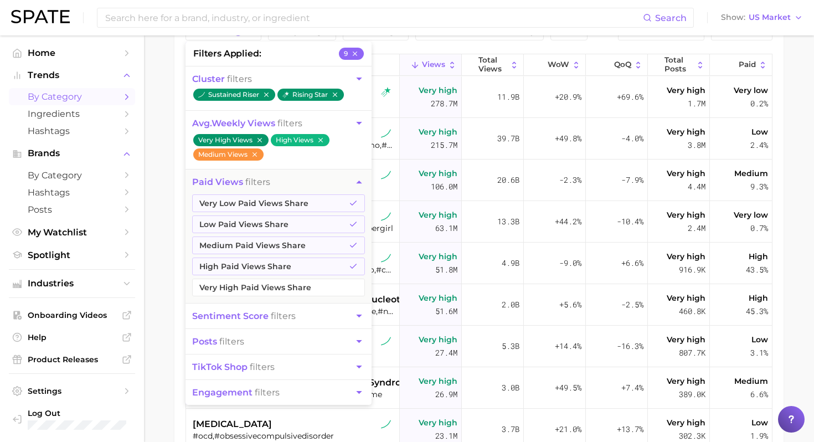
click at [168, 286] on main "1. wellness 2. Choose Category Overview Google TikTok Instagram Filters 9 filte…" at bounding box center [479, 241] width 670 height 642
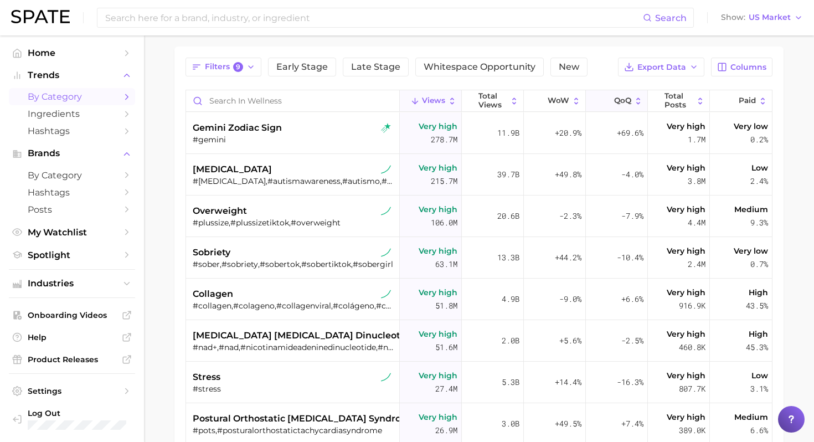
scroll to position [78, 0]
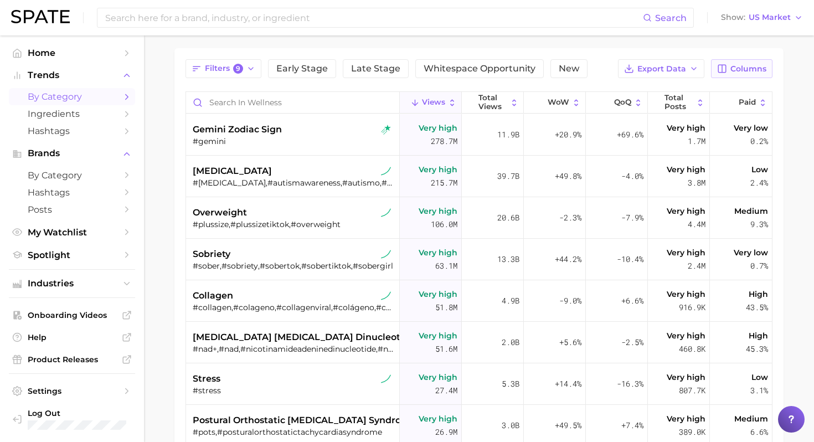
click at [757, 69] on span "Columns" at bounding box center [749, 68] width 36 height 9
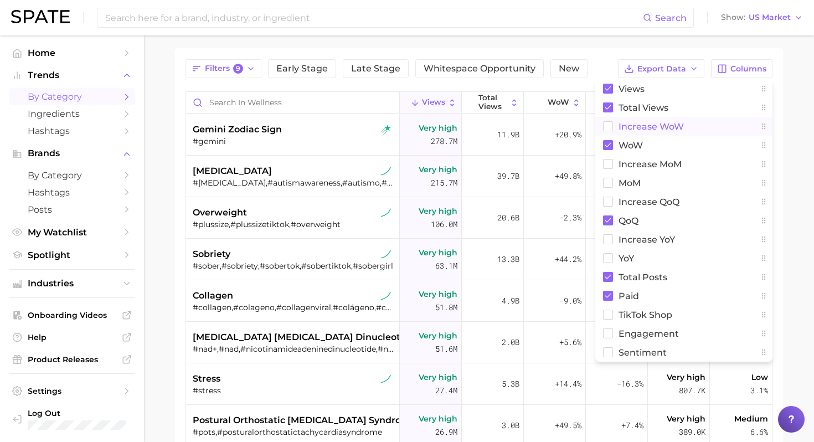
click at [635, 129] on span "Increase WoW" at bounding box center [651, 126] width 65 height 9
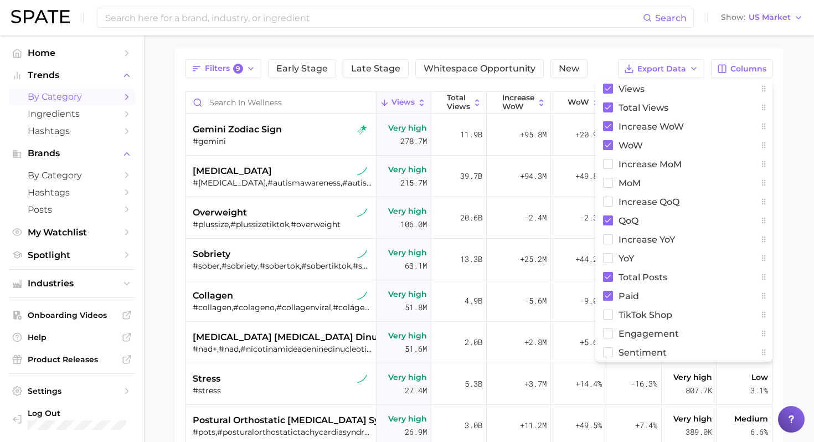
click at [592, 64] on div "Filters 9 Early Stage Late Stage Whitespace Opportunity New Export Data Columns…" at bounding box center [479, 68] width 587 height 19
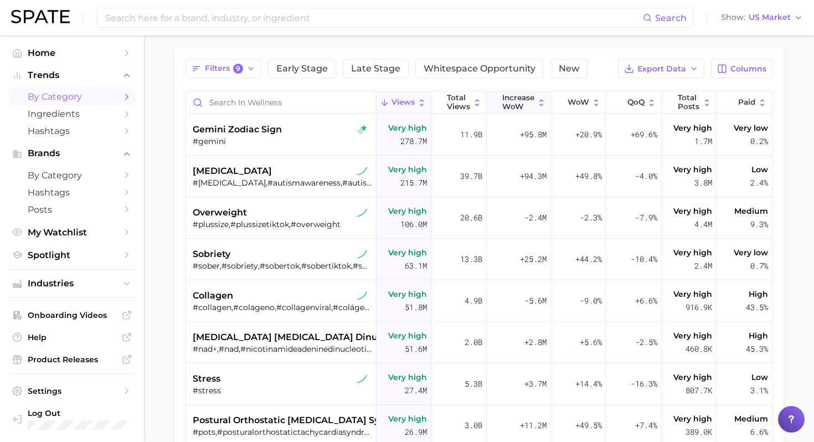
click at [534, 101] on button "Increase WoW" at bounding box center [519, 103] width 64 height 22
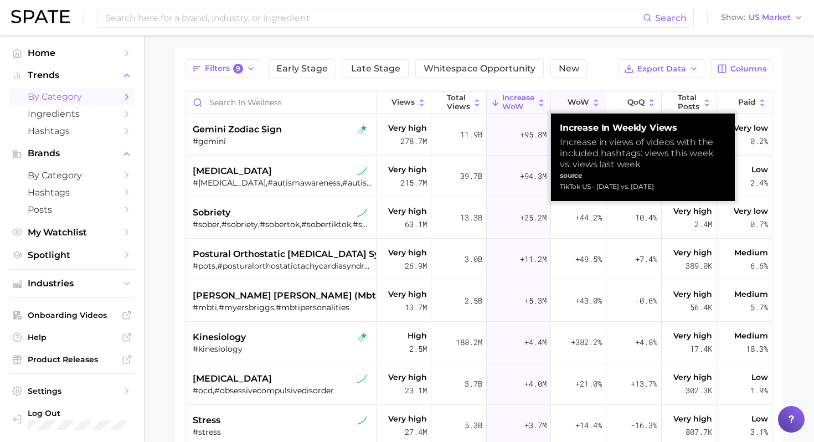
click at [584, 101] on span "WoW" at bounding box center [579, 102] width 22 height 9
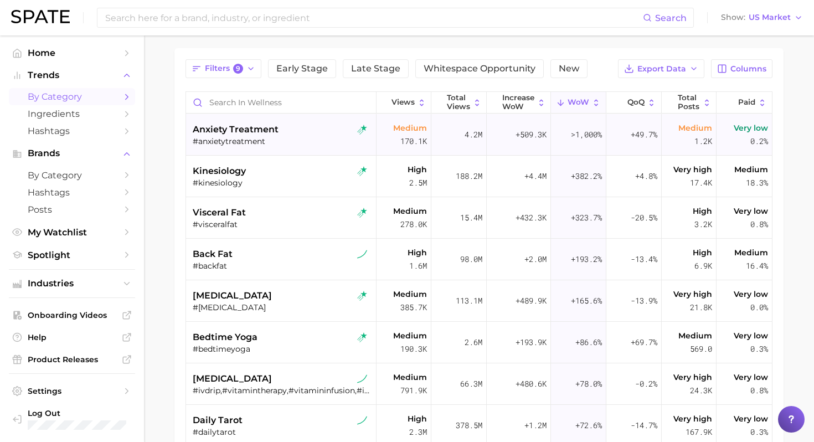
click at [302, 153] on div "anxiety treatment #anxietytreatment" at bounding box center [282, 135] width 179 height 42
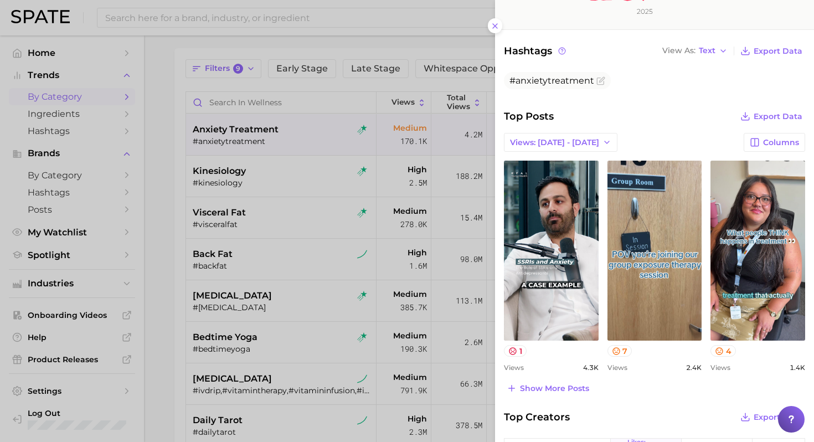
scroll to position [331, 0]
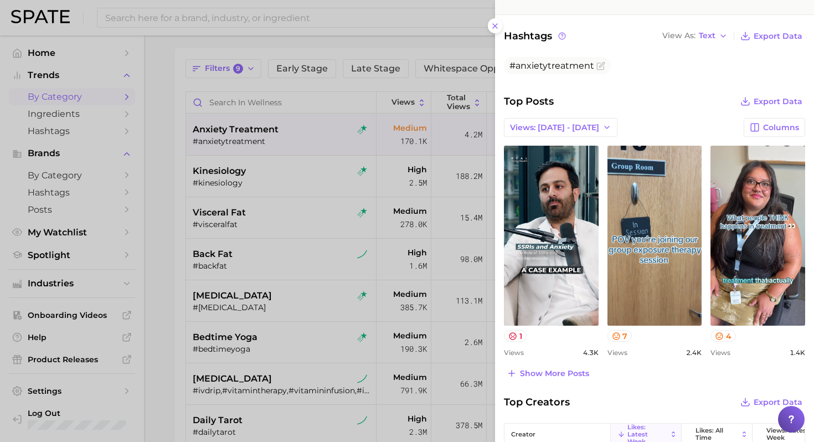
click at [365, 254] on div at bounding box center [407, 221] width 814 height 442
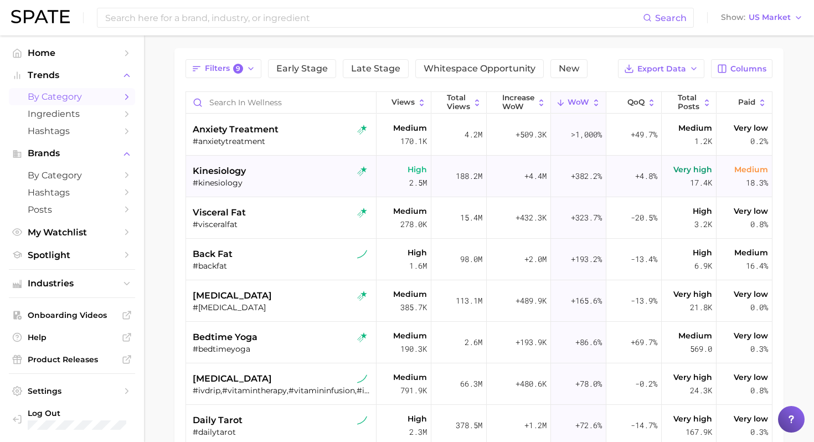
click at [328, 185] on div "#kinesiology" at bounding box center [282, 183] width 179 height 10
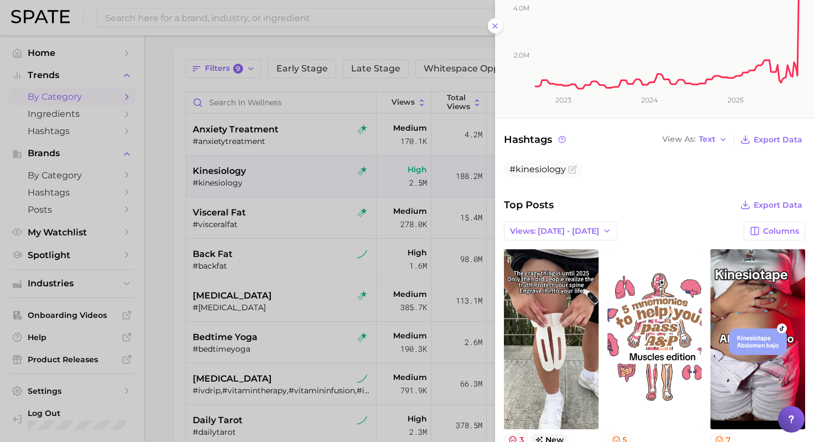
scroll to position [282, 0]
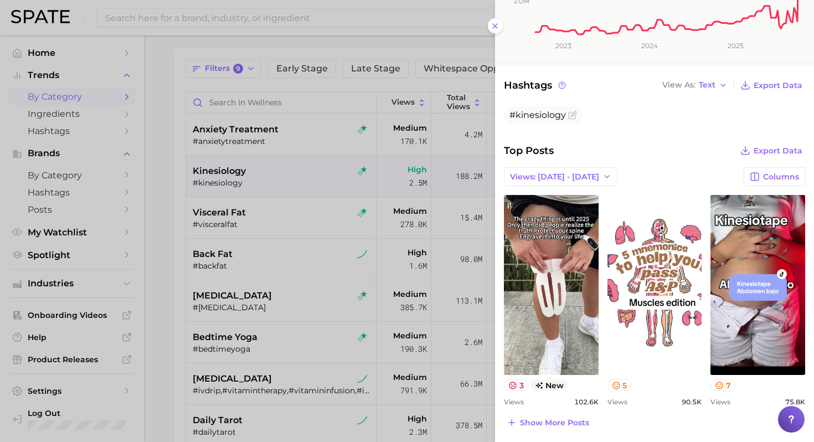
click at [400, 281] on div at bounding box center [407, 221] width 814 height 442
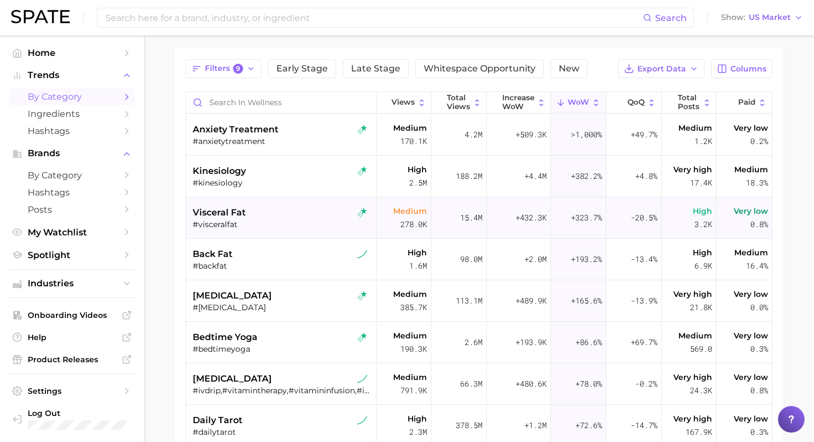
click at [274, 226] on div "#visceralfat" at bounding box center [282, 224] width 179 height 10
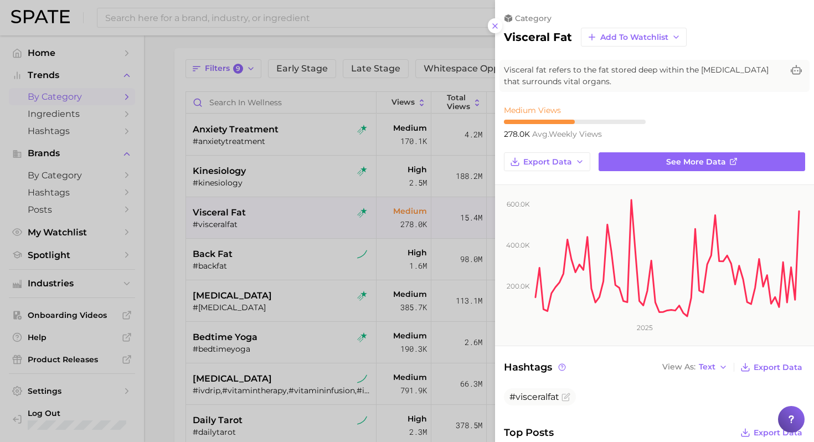
scroll to position [0, 0]
click at [291, 269] on div at bounding box center [407, 221] width 814 height 442
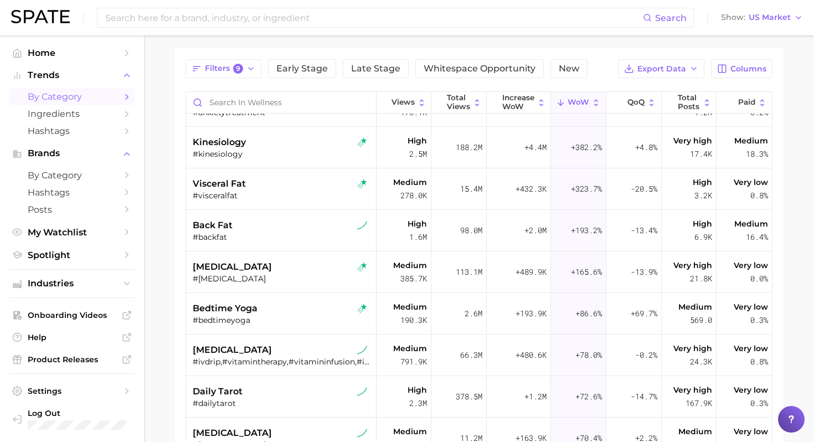
scroll to position [30, 0]
click at [302, 224] on div "back fat" at bounding box center [282, 224] width 179 height 13
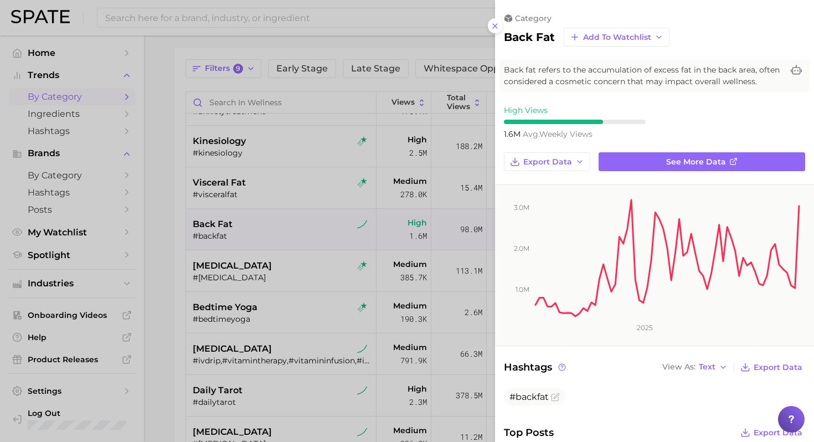
scroll to position [0, 0]
click at [302, 224] on div at bounding box center [407, 221] width 814 height 442
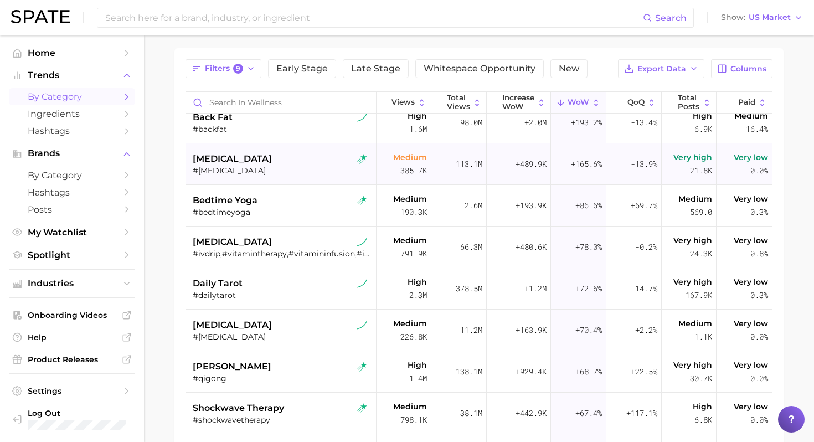
scroll to position [139, 0]
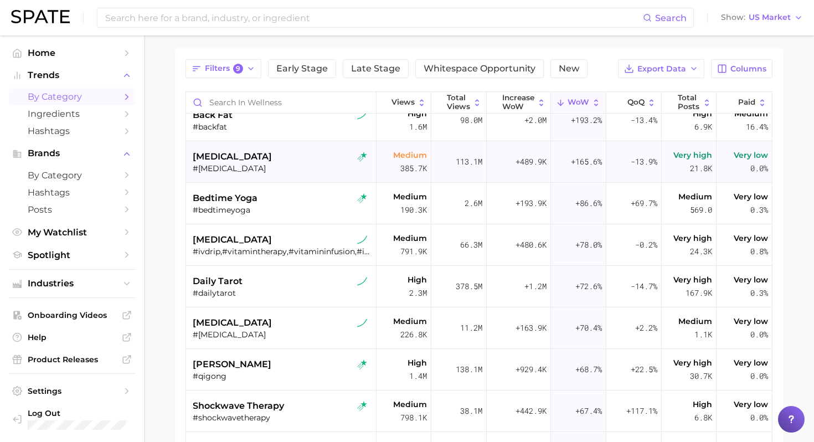
click at [300, 177] on div "[MEDICAL_DATA] #[MEDICAL_DATA]" at bounding box center [282, 162] width 179 height 42
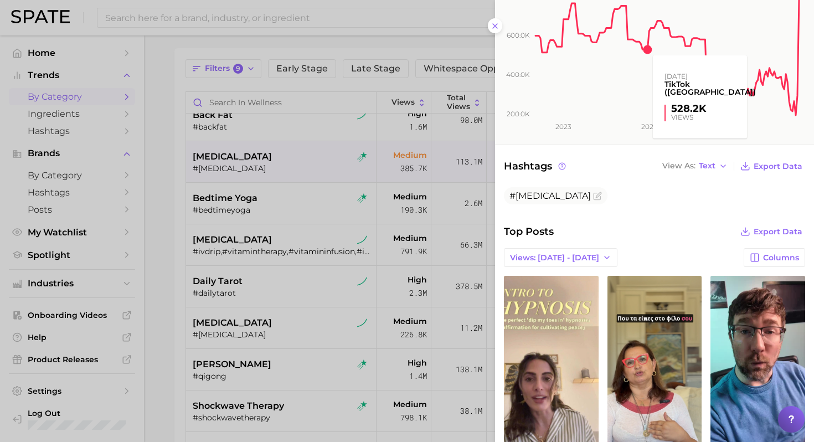
scroll to position [204, 0]
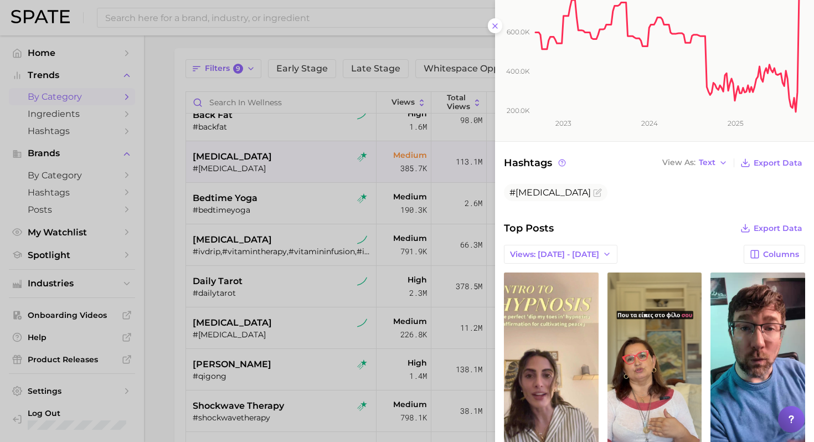
click at [383, 251] on div at bounding box center [407, 221] width 814 height 442
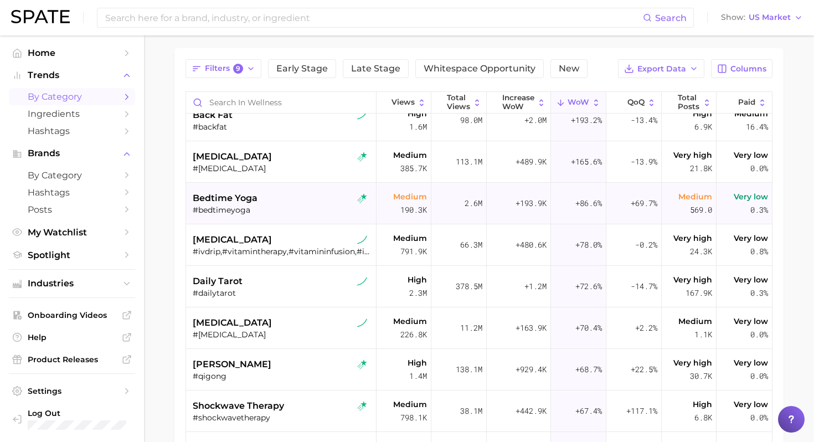
click at [338, 223] on div "bedtime yoga #bedtimeyoga" at bounding box center [281, 204] width 191 height 42
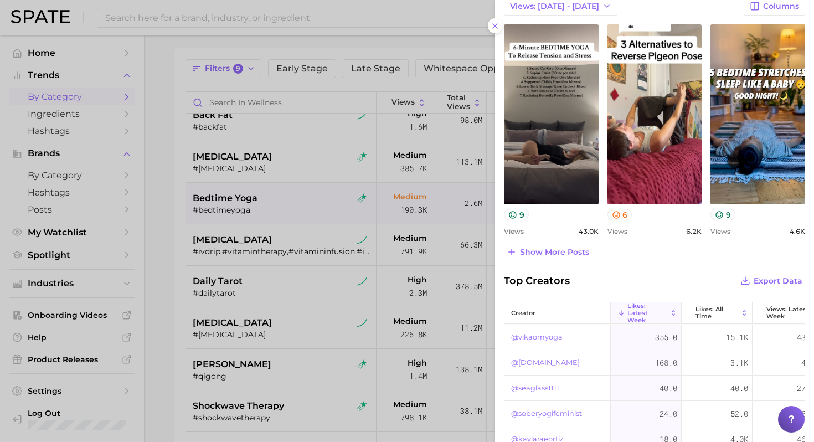
scroll to position [466, 0]
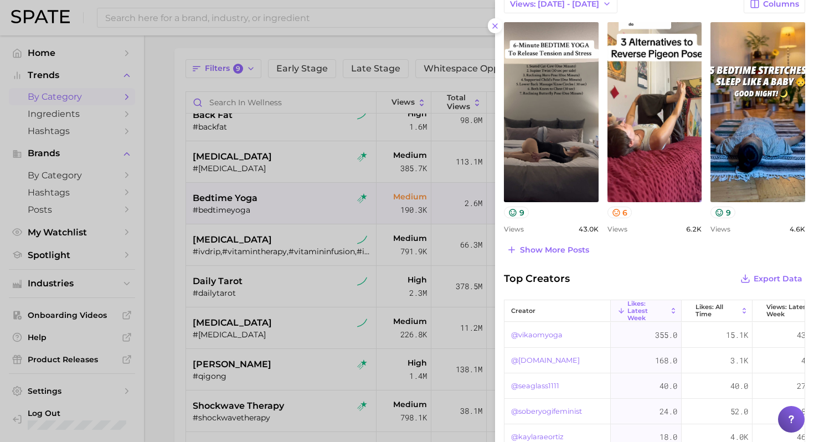
click at [368, 305] on div at bounding box center [407, 221] width 814 height 442
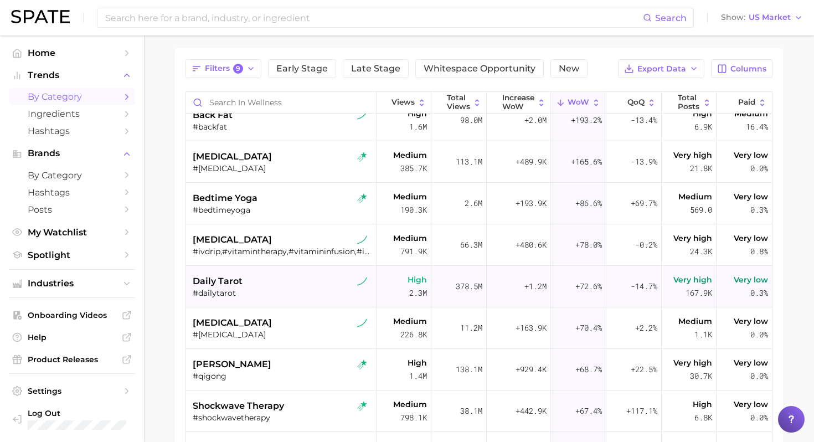
click at [323, 268] on div "daily tarot #dailytarot" at bounding box center [282, 287] width 179 height 42
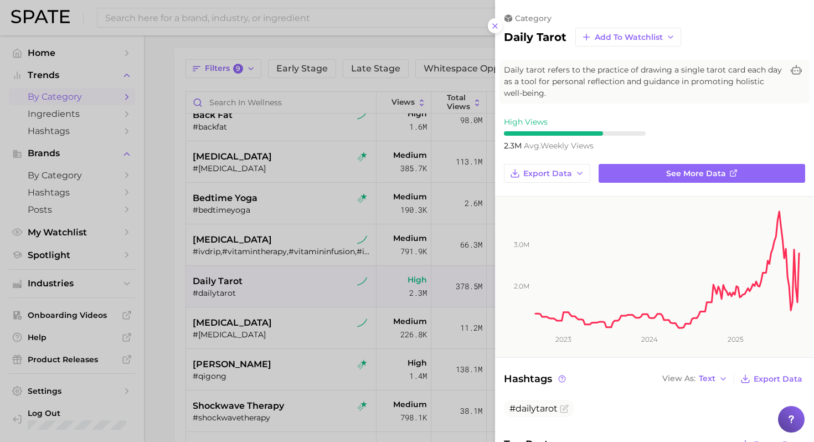
click at [314, 250] on div at bounding box center [407, 221] width 814 height 442
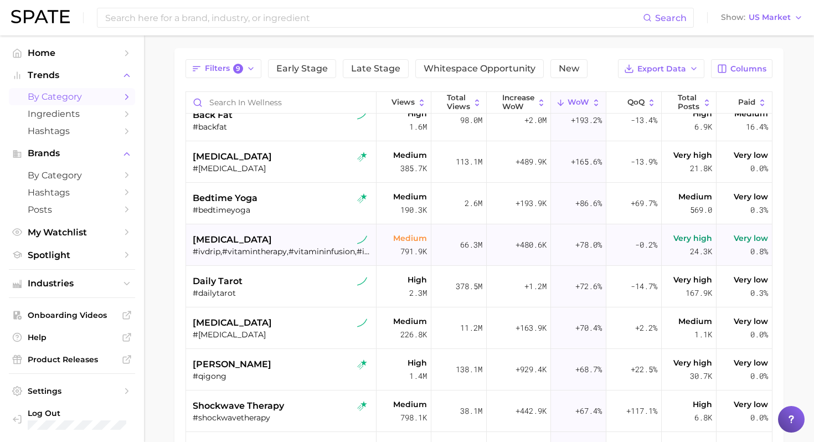
click at [292, 247] on div "#ivdrip,#vitamintherapy,#vitamininfusion,#ivvitamintherapy,#ivvitamins,#vitamin…" at bounding box center [282, 251] width 179 height 10
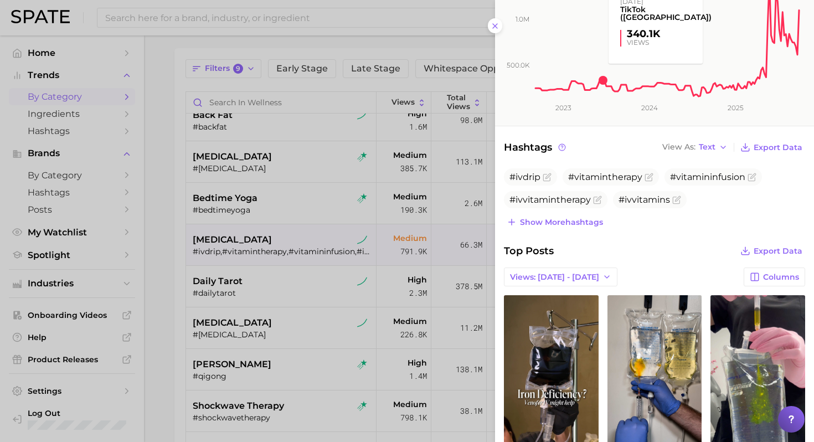
scroll to position [275, 0]
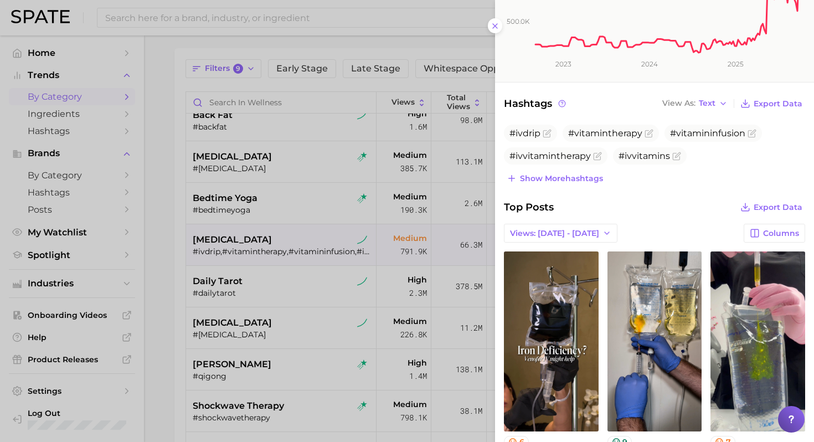
click at [273, 266] on div at bounding box center [407, 221] width 814 height 442
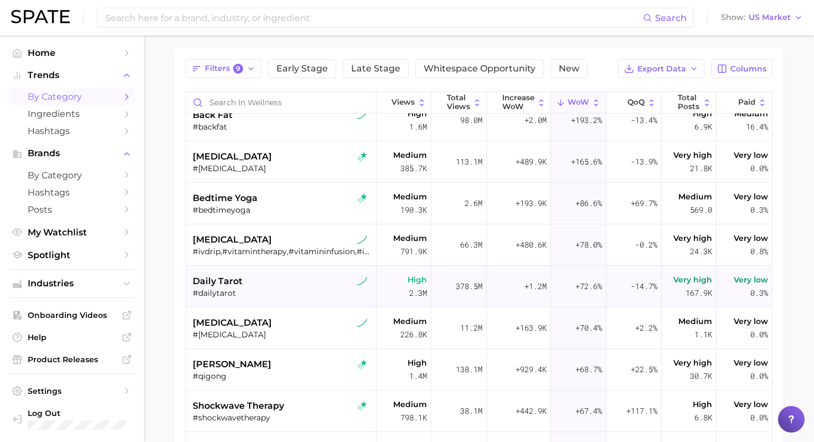
click at [277, 282] on div "daily tarot" at bounding box center [282, 281] width 179 height 13
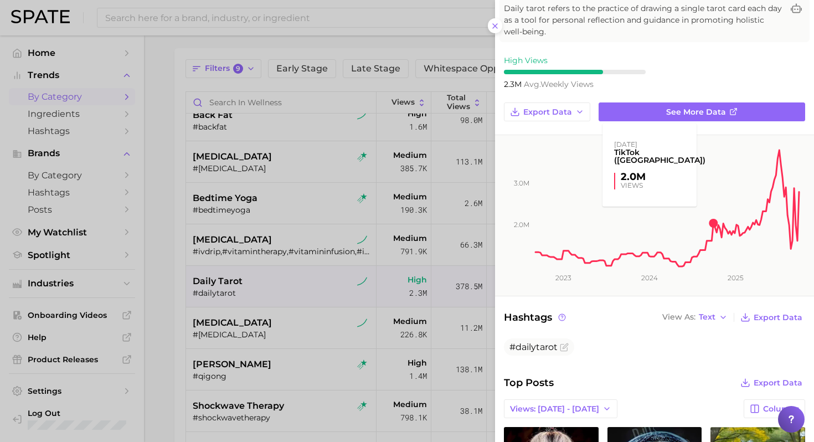
scroll to position [88, 0]
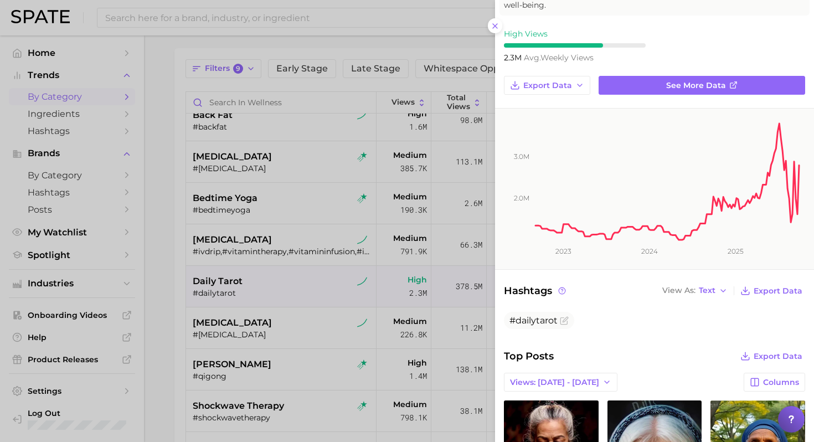
click at [330, 348] on div at bounding box center [407, 221] width 814 height 442
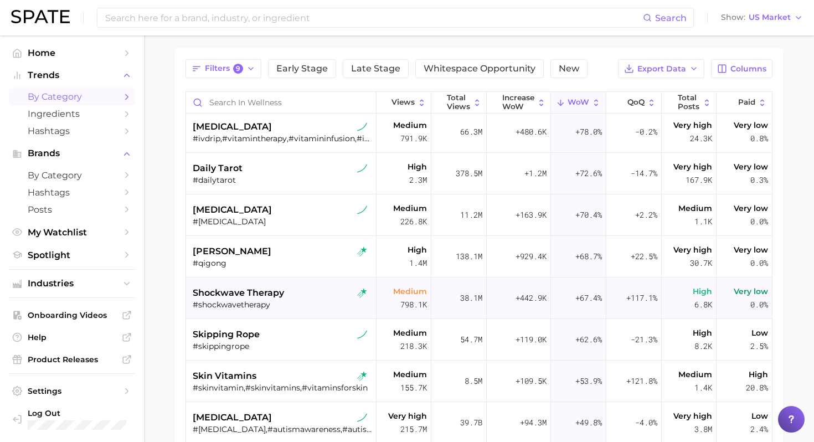
scroll to position [254, 0]
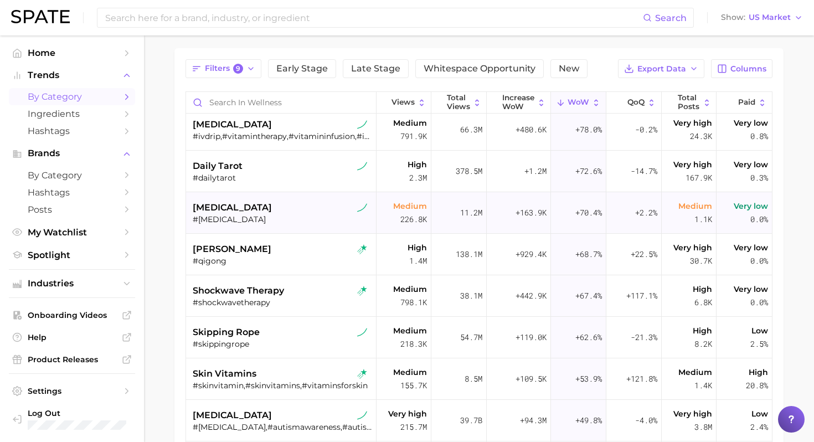
click at [289, 210] on div "[MEDICAL_DATA]" at bounding box center [282, 207] width 179 height 13
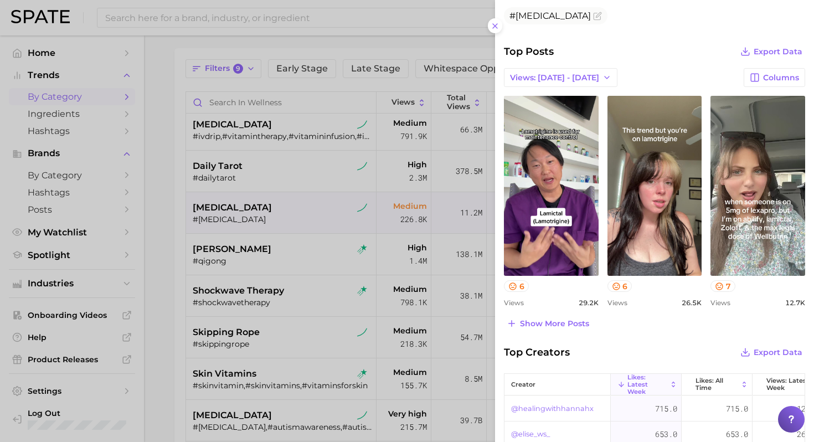
click at [373, 276] on div at bounding box center [407, 221] width 814 height 442
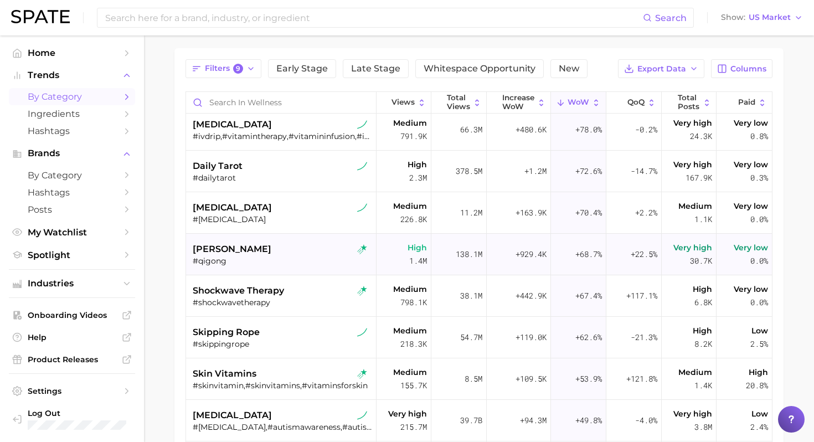
click at [316, 257] on div "#qigong" at bounding box center [282, 261] width 179 height 10
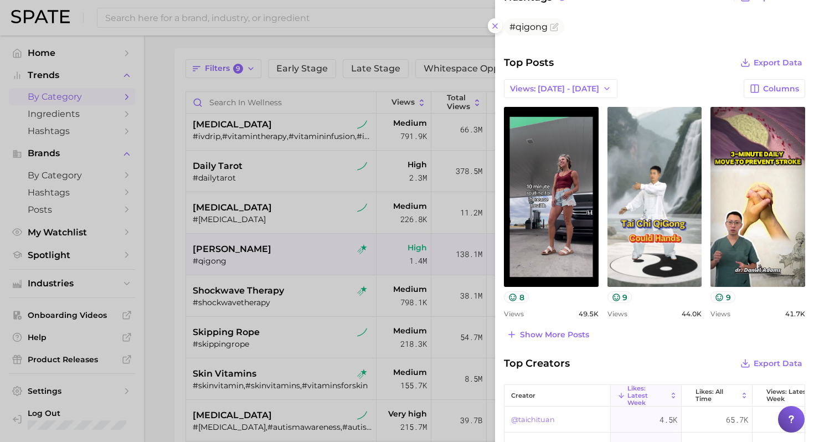
click at [311, 253] on div at bounding box center [407, 221] width 814 height 442
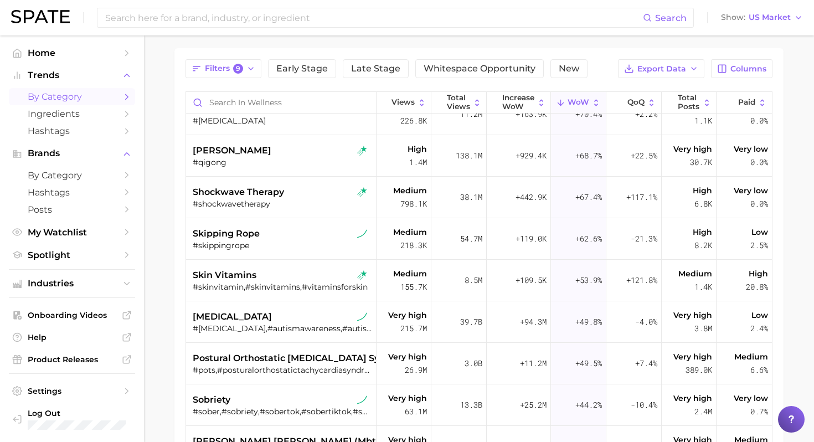
scroll to position [355, 0]
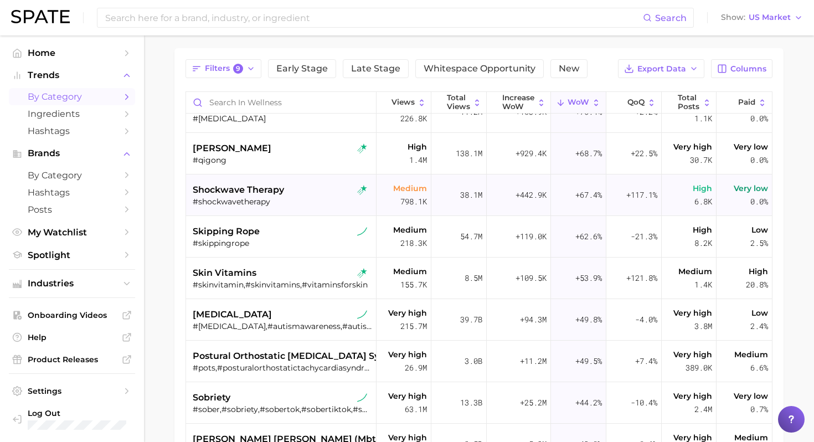
click at [297, 190] on div "shockwave therapy" at bounding box center [282, 189] width 179 height 13
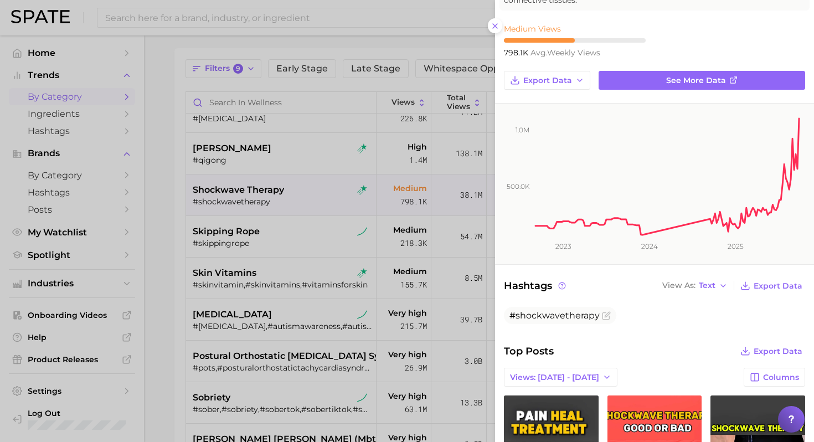
scroll to position [92, 0]
click at [631, 239] on icon "500.0k 1.0m 2023 2024 2025" at bounding box center [654, 184] width 319 height 161
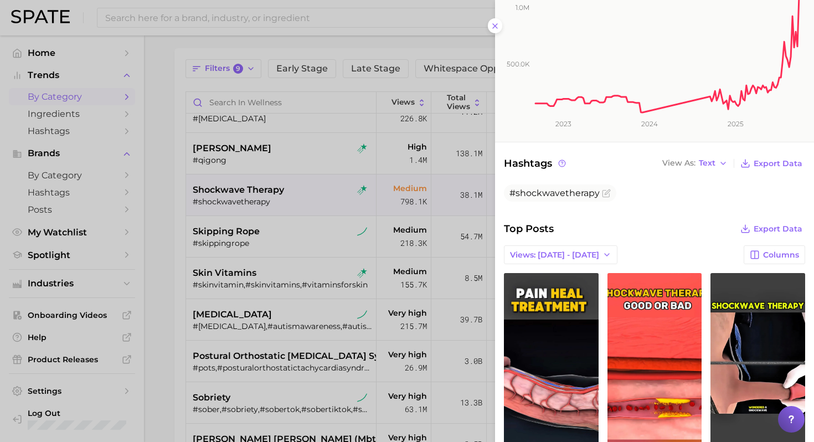
scroll to position [217, 0]
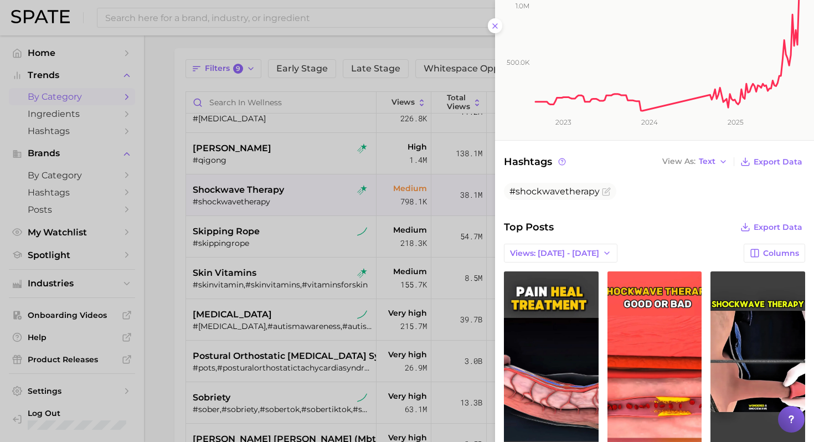
click at [374, 291] on div at bounding box center [407, 221] width 814 height 442
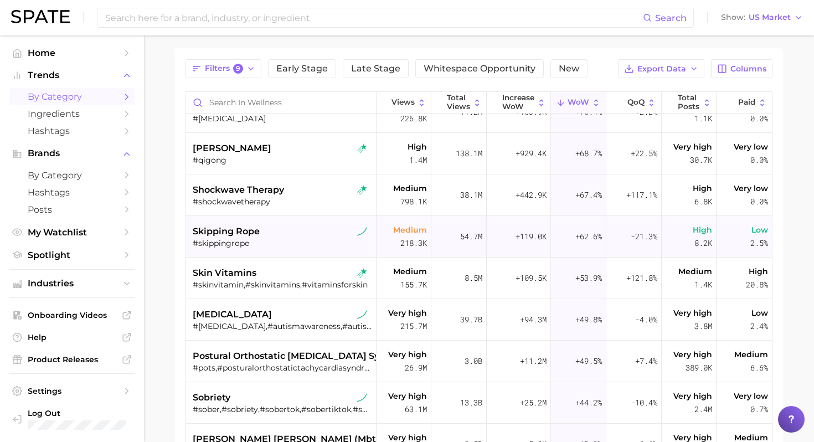
click at [305, 238] on div "#skippingrope" at bounding box center [282, 243] width 179 height 10
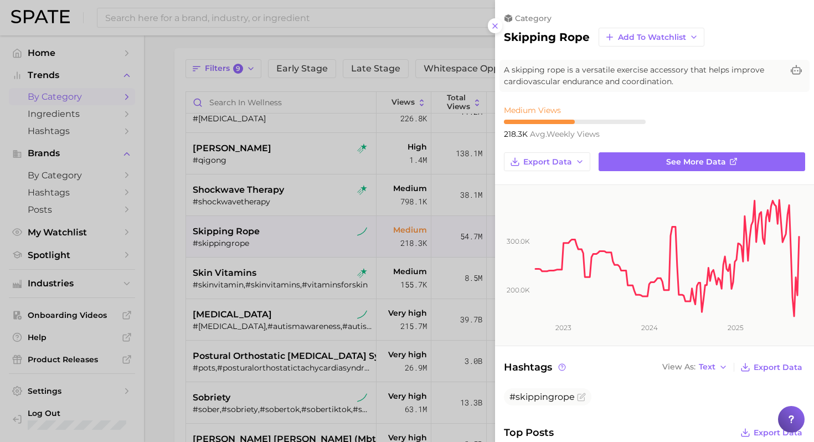
scroll to position [0, 0]
click at [309, 239] on div at bounding box center [407, 221] width 814 height 442
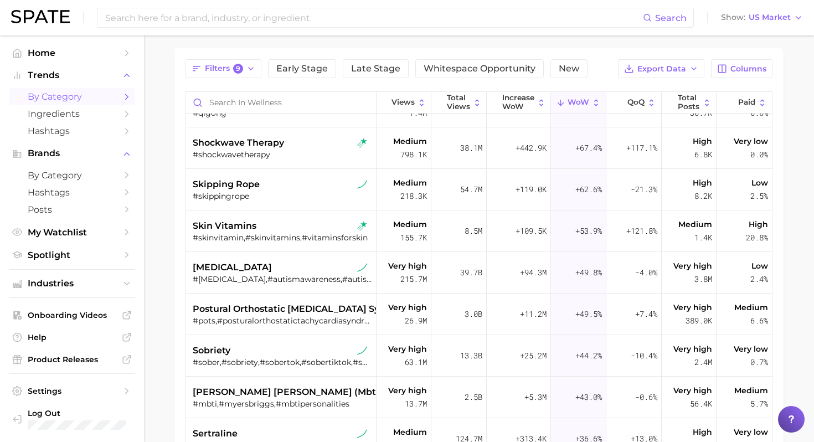
scroll to position [405, 0]
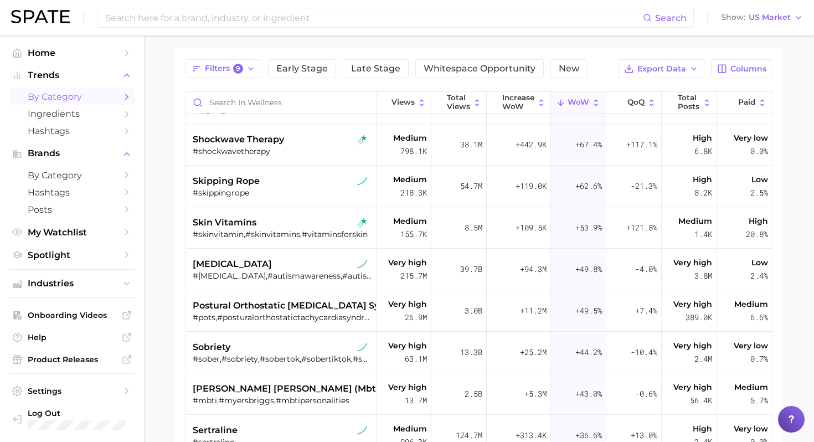
click at [309, 239] on div "skin vitamins #skinvitamin,#skinvitamins,#vitaminsforskin" at bounding box center [282, 228] width 179 height 42
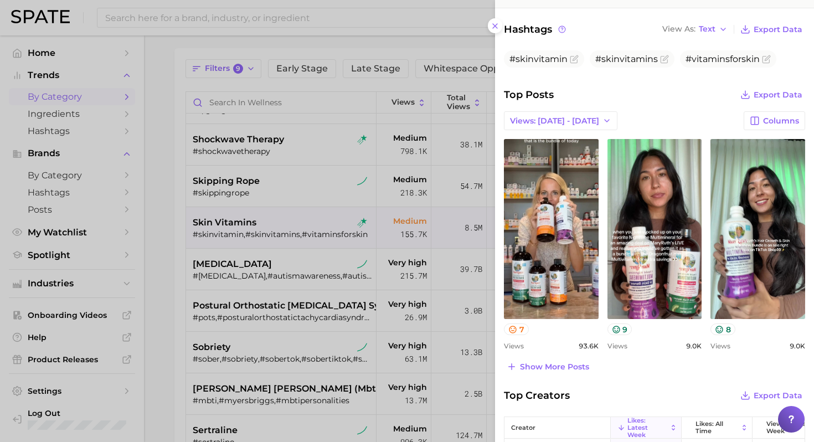
scroll to position [385, 0]
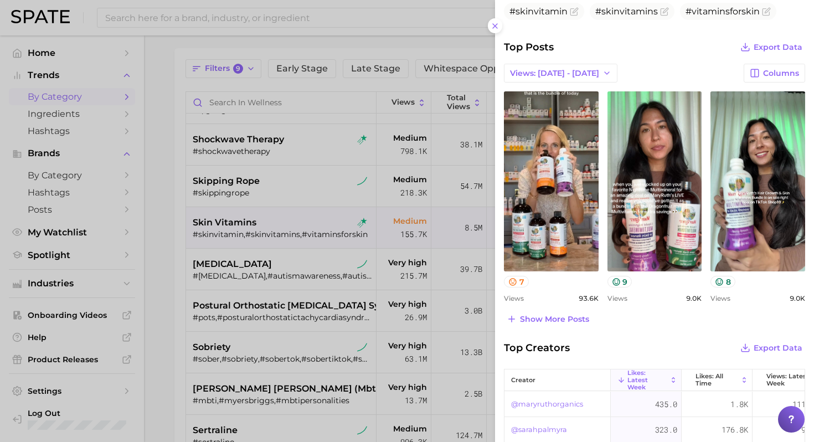
click at [346, 282] on div at bounding box center [407, 221] width 814 height 442
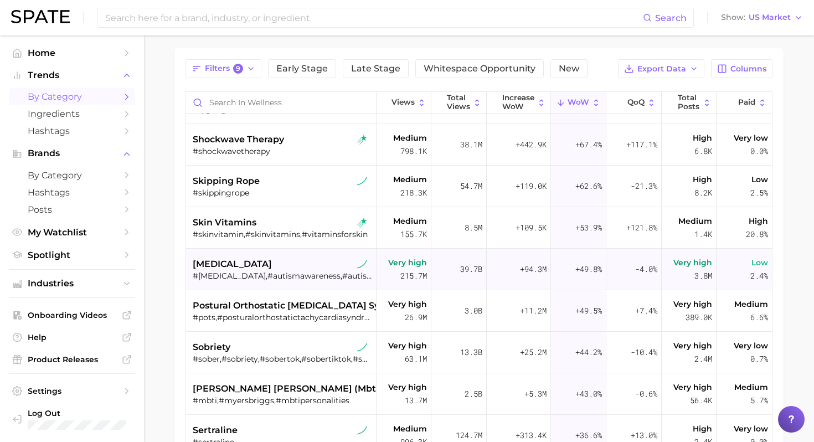
click at [313, 278] on div "#[MEDICAL_DATA],#autismawareness,#autismo,#autismhaircuts,#autisticfoodie,#food…" at bounding box center [282, 276] width 179 height 10
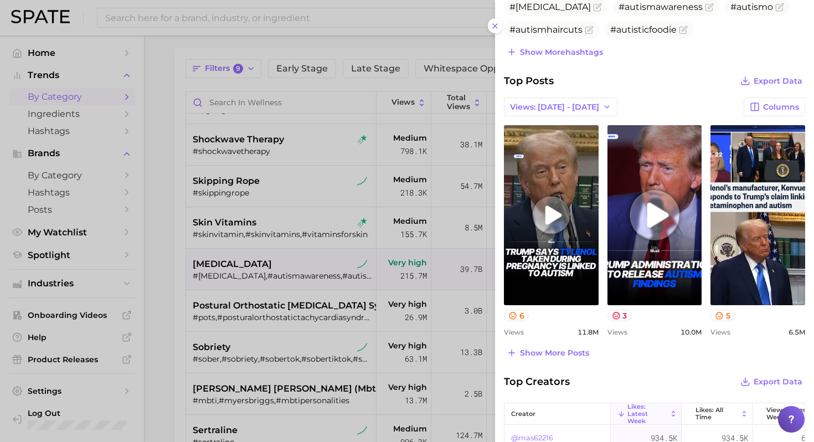
scroll to position [436, 0]
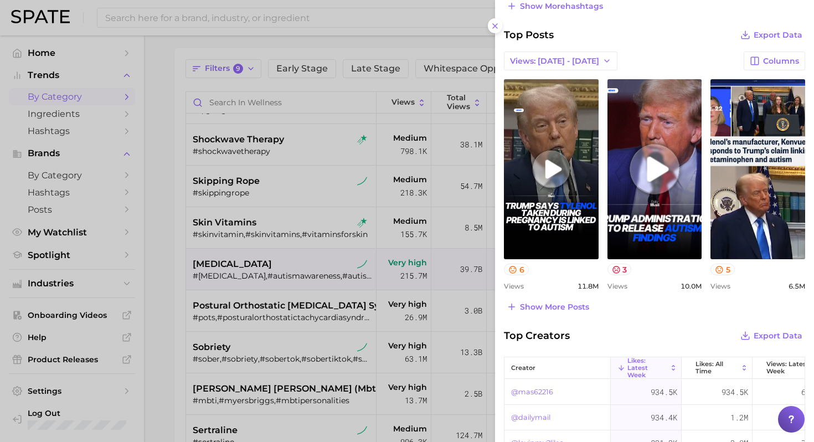
click at [228, 304] on div at bounding box center [407, 221] width 814 height 442
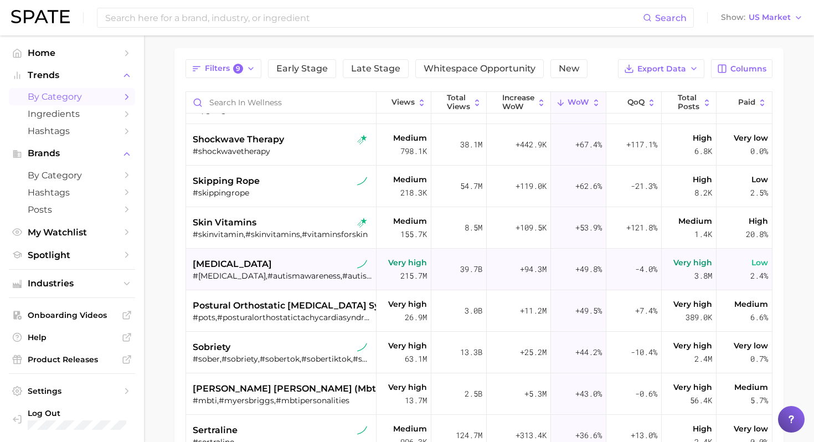
click at [297, 261] on div "[MEDICAL_DATA]" at bounding box center [282, 264] width 179 height 13
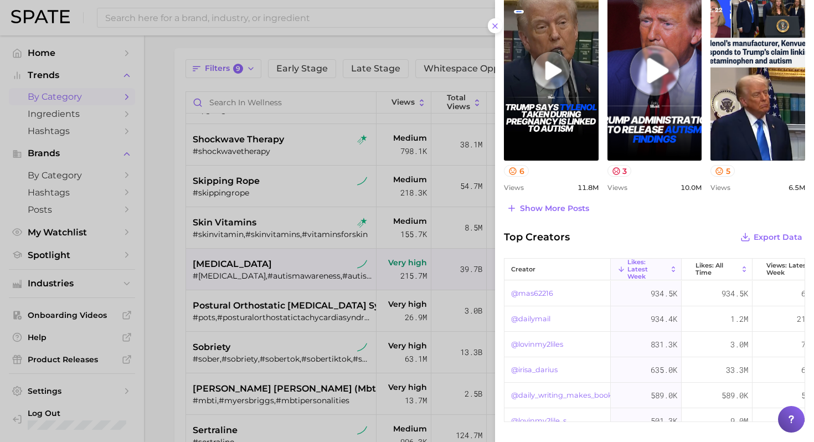
scroll to position [536, 0]
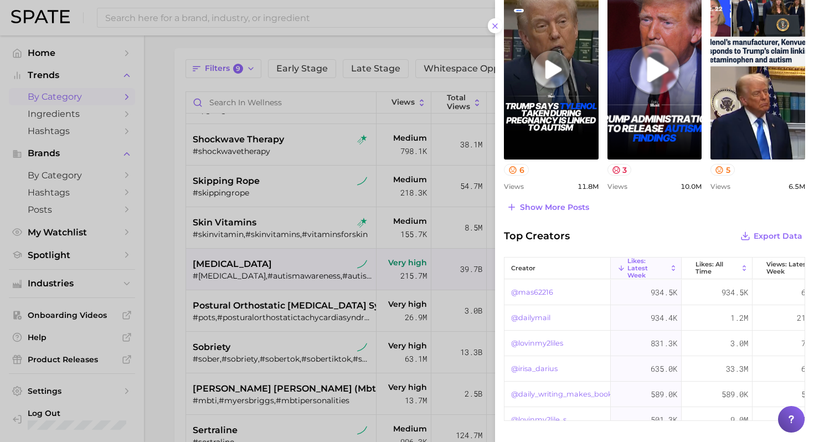
click at [330, 276] on div at bounding box center [407, 221] width 814 height 442
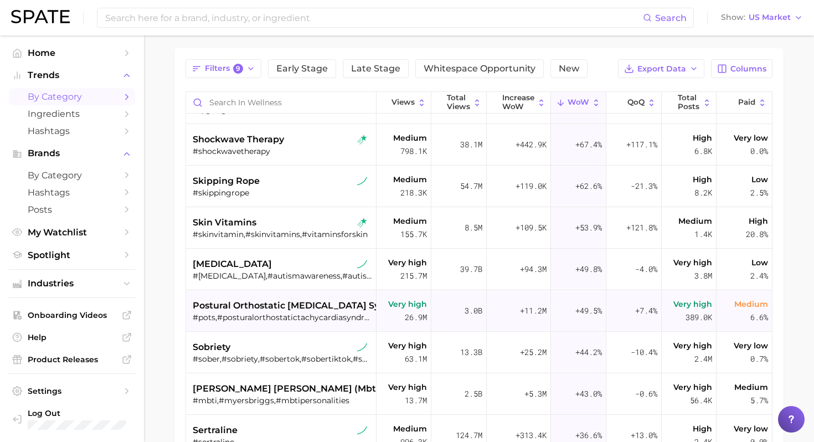
click at [295, 315] on div "#pots,#posturalorthostatictachycardiasyndrome" at bounding box center [282, 317] width 179 height 10
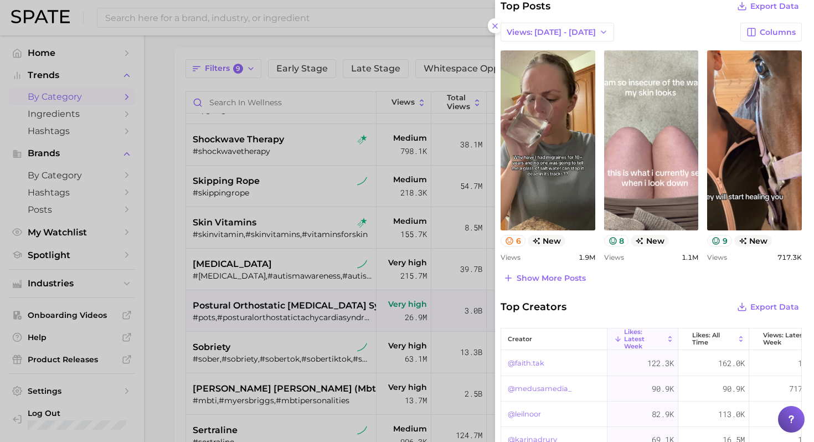
scroll to position [445, 3]
click at [172, 268] on div at bounding box center [407, 221] width 814 height 442
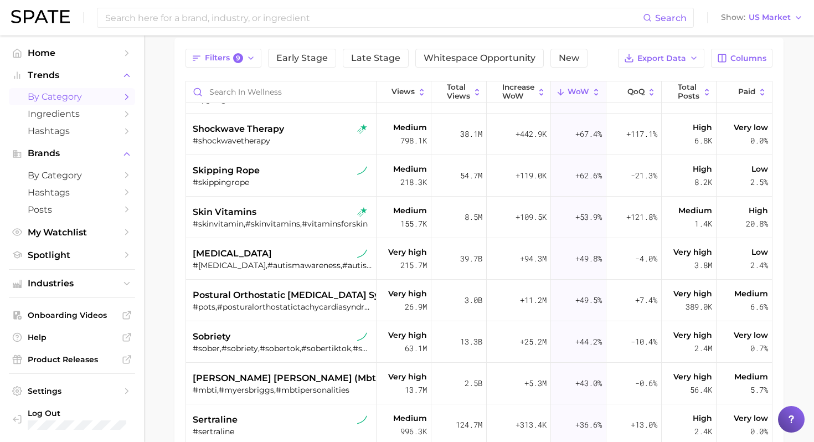
scroll to position [89, 0]
click at [249, 331] on div "sobriety" at bounding box center [282, 336] width 179 height 13
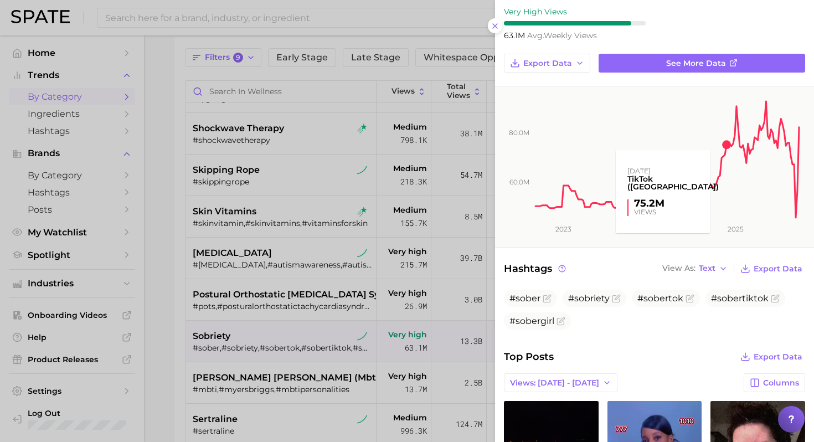
scroll to position [0, 0]
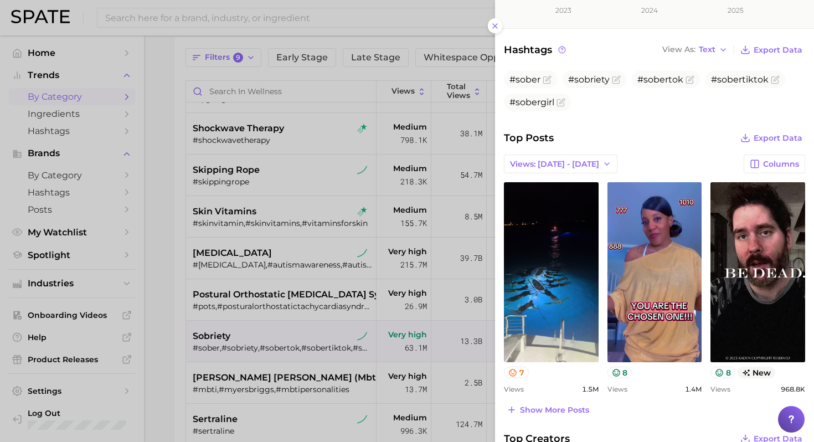
click at [269, 364] on div at bounding box center [407, 221] width 814 height 442
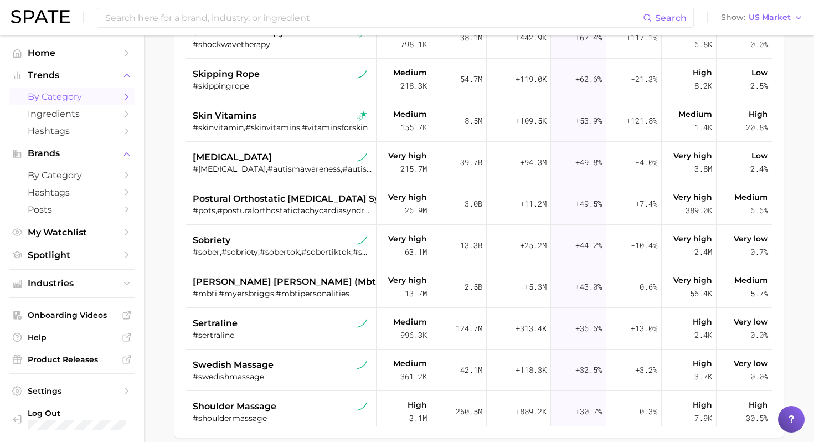
scroll to position [208, 0]
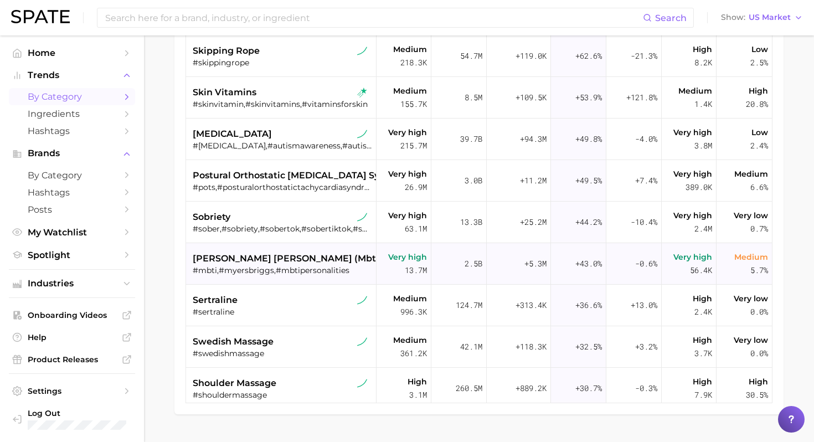
click at [318, 261] on div "[PERSON_NAME] [PERSON_NAME] (mbti)" at bounding box center [282, 258] width 179 height 13
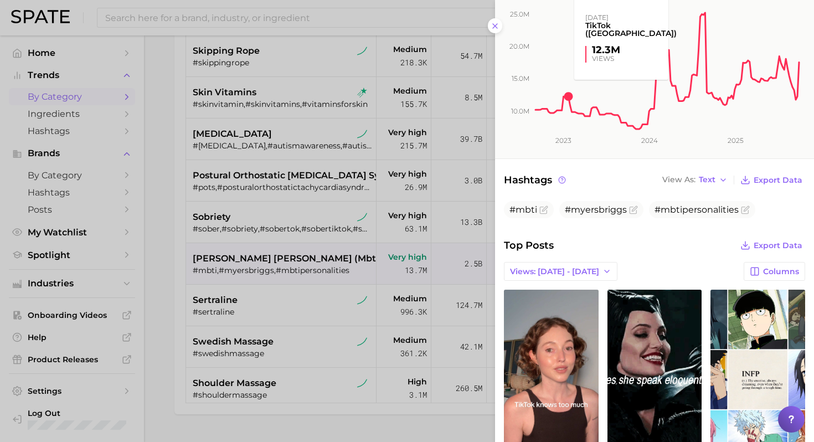
scroll to position [231, 0]
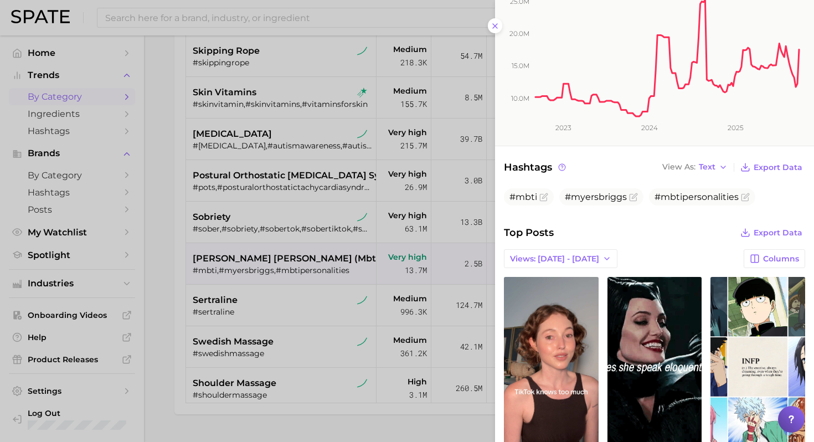
click at [308, 329] on div at bounding box center [407, 221] width 814 height 442
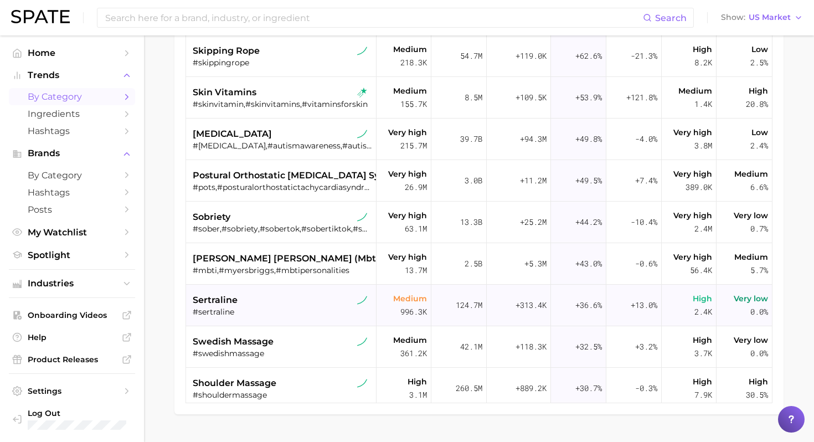
click at [293, 310] on div "#sertraline" at bounding box center [282, 312] width 179 height 10
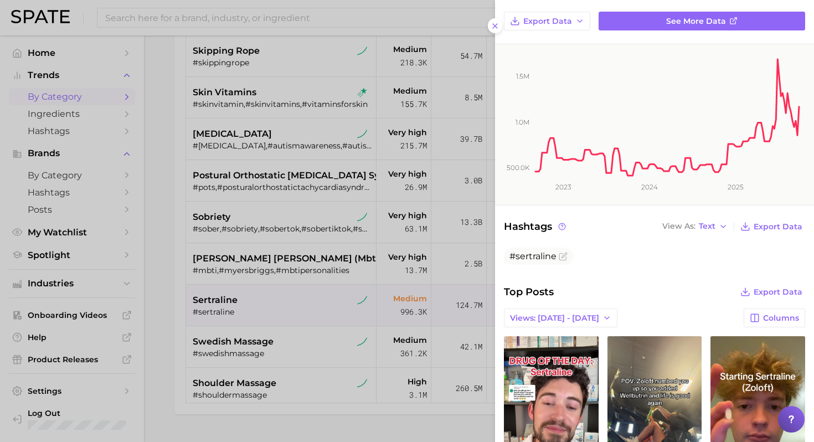
click at [305, 336] on div at bounding box center [407, 221] width 814 height 442
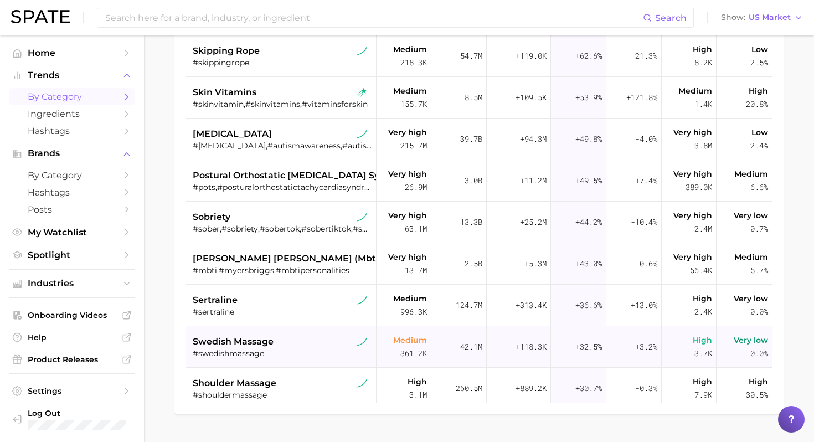
click at [294, 342] on div "swedish massage" at bounding box center [282, 341] width 179 height 13
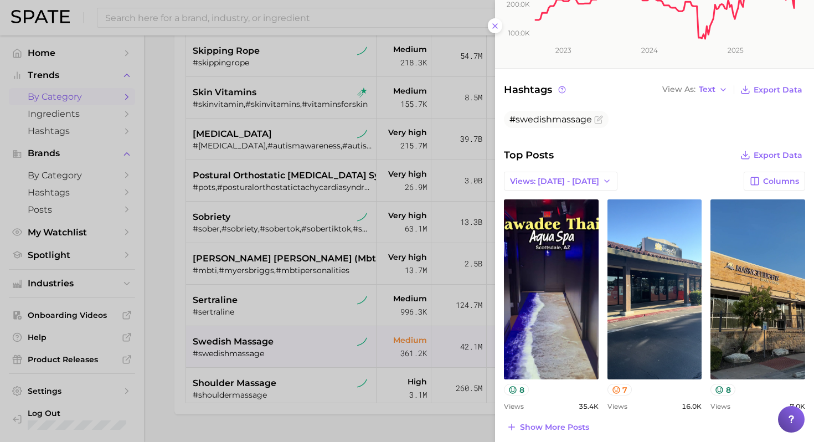
scroll to position [294, 0]
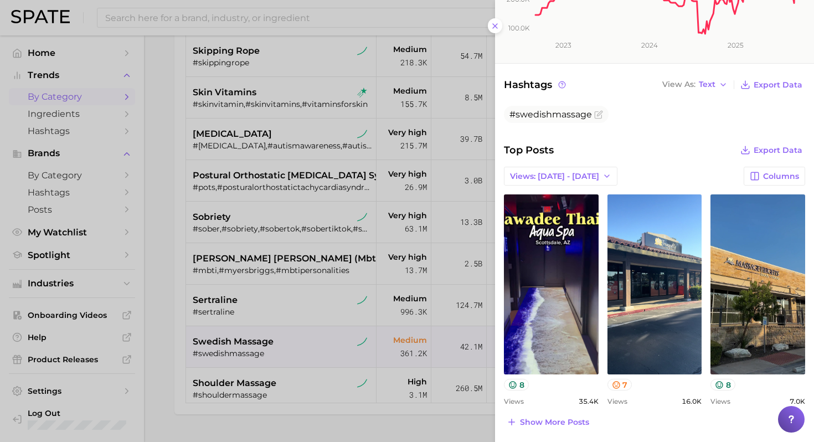
click at [290, 323] on div at bounding box center [407, 221] width 814 height 442
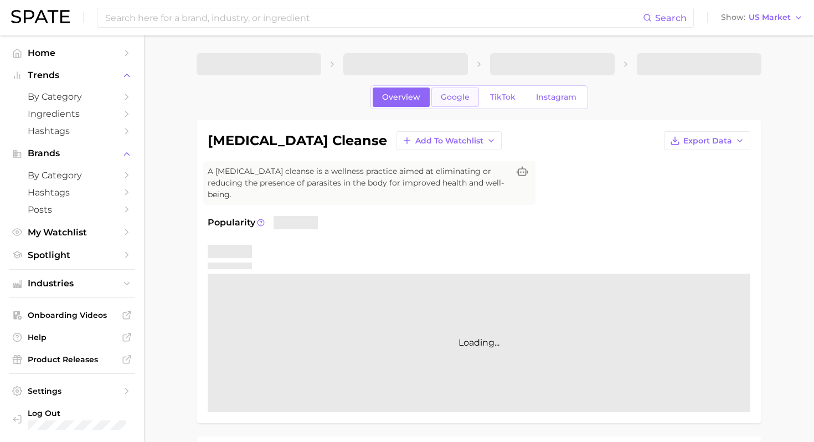
click at [457, 95] on span "Google" at bounding box center [455, 96] width 29 height 9
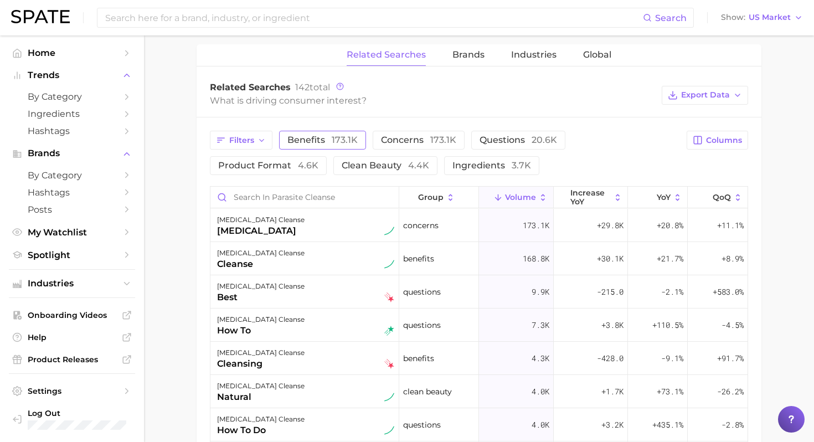
click at [337, 135] on span "173.1k" at bounding box center [345, 140] width 26 height 11
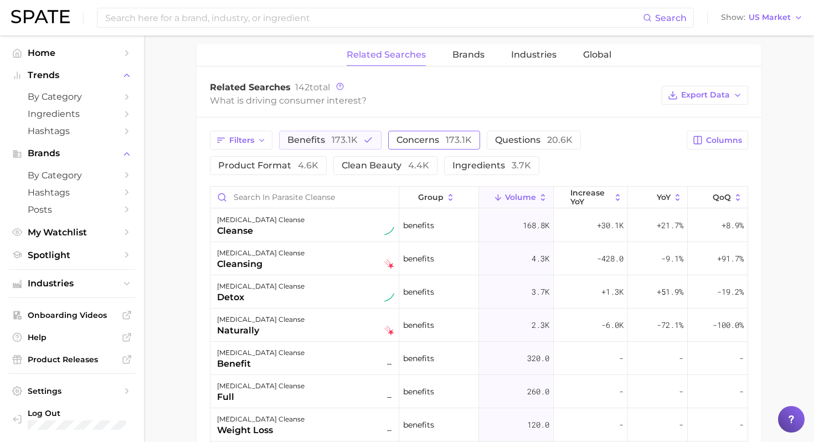
click at [449, 135] on span "173.1k" at bounding box center [459, 140] width 26 height 11
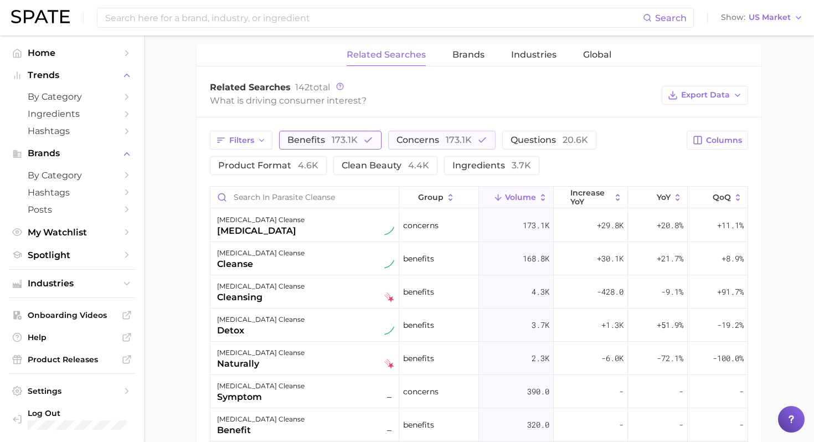
click at [350, 135] on span "173.1k" at bounding box center [345, 140] width 26 height 11
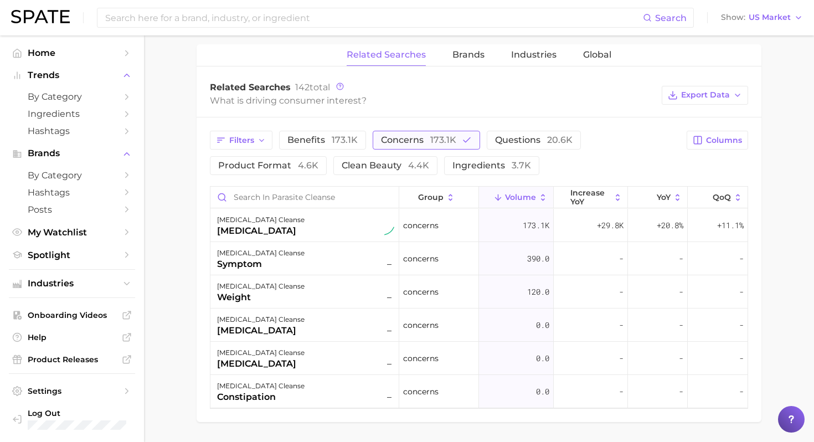
click at [440, 135] on span "173.1k" at bounding box center [443, 140] width 26 height 11
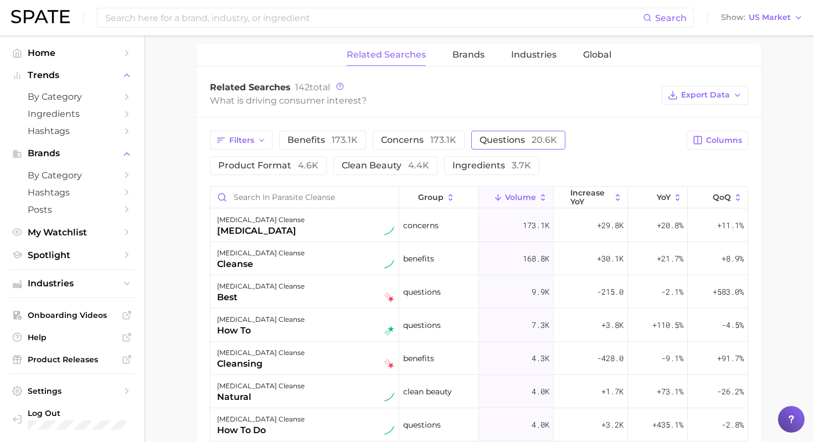
click at [498, 135] on span "questions 20.6k" at bounding box center [519, 140] width 78 height 11
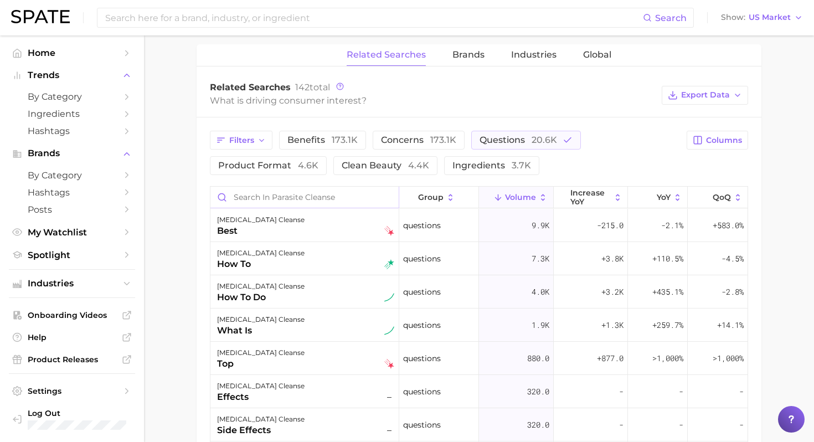
click at [384, 187] on input "Search in parasite cleanse" at bounding box center [304, 197] width 188 height 21
click at [242, 136] on span "Filters" at bounding box center [241, 140] width 25 height 9
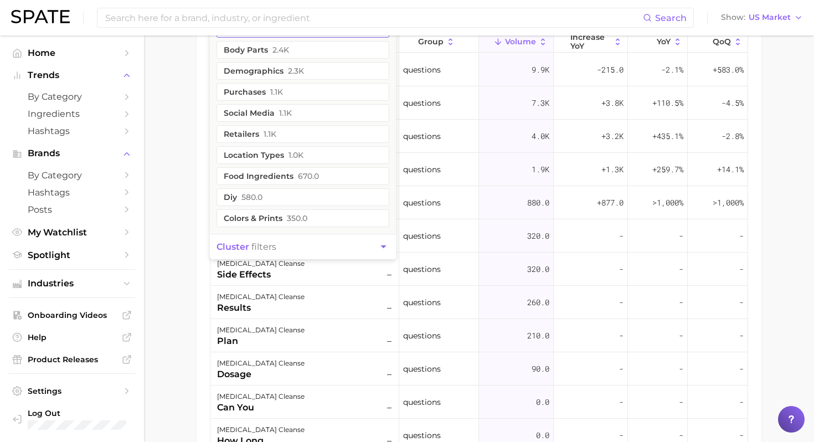
scroll to position [729, 0]
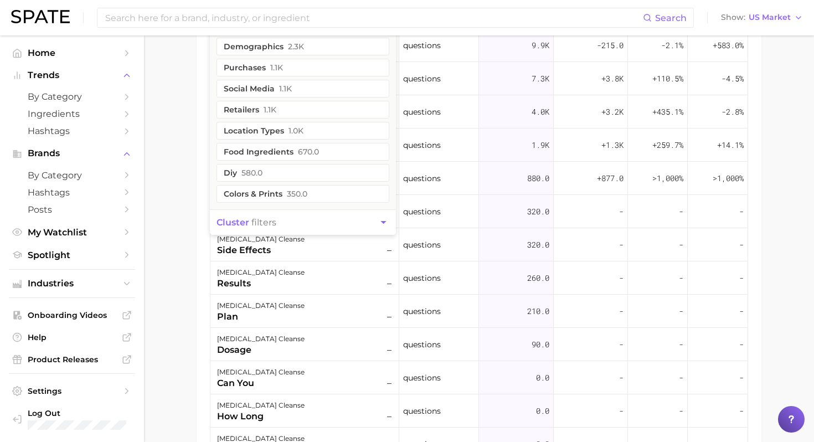
click at [280, 210] on button "cluster filters" at bounding box center [303, 222] width 186 height 25
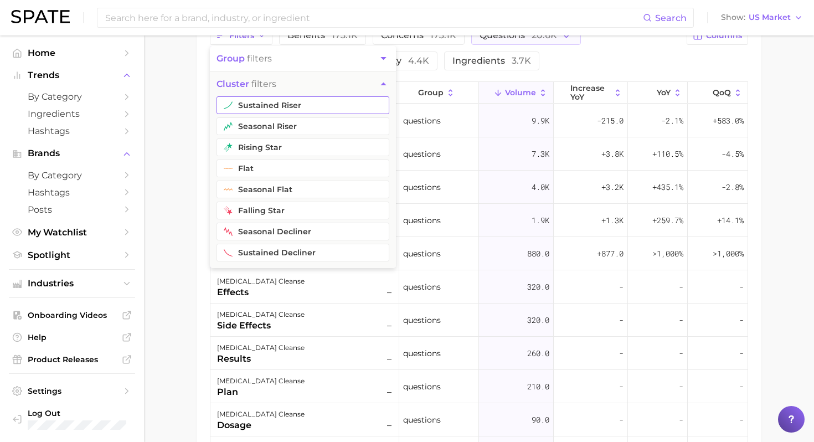
click at [312, 96] on button "sustained riser" at bounding box center [303, 105] width 173 height 18
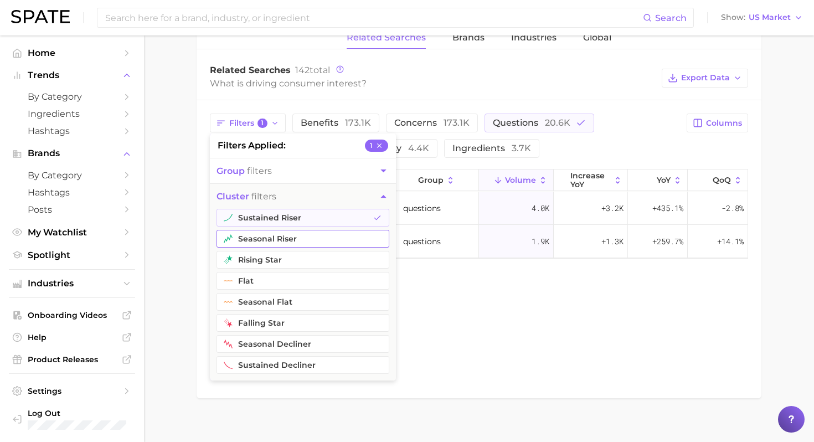
click at [289, 230] on button "seasonal riser" at bounding box center [303, 239] width 173 height 18
click at [284, 257] on button "rising star" at bounding box center [303, 260] width 173 height 18
click at [270, 272] on button "flat" at bounding box center [303, 281] width 173 height 18
click at [201, 272] on div "Filters 4 filters applied 4 group filters cluster filters sustained riser seaso…" at bounding box center [479, 202] width 565 height 205
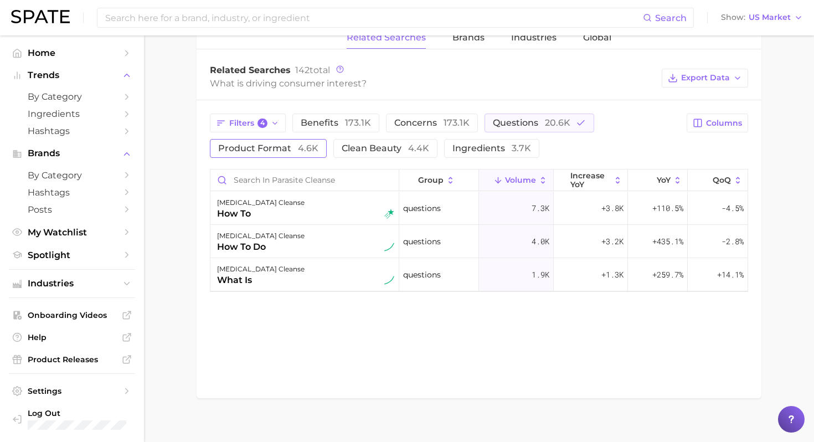
click at [302, 143] on span "4.6k" at bounding box center [308, 148] width 20 height 11
click at [399, 143] on span "clean beauty 4.4k" at bounding box center [401, 148] width 88 height 11
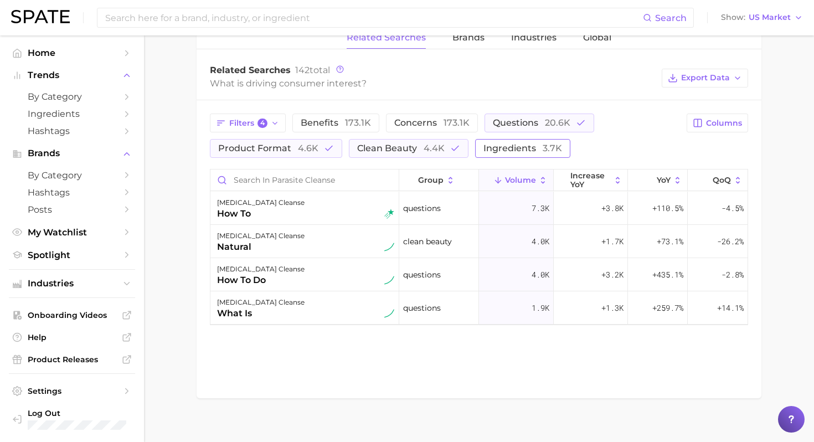
click at [493, 143] on span "ingredients 3.7k" at bounding box center [523, 148] width 79 height 11
click at [444, 120] on button "concerns 173.1k" at bounding box center [432, 123] width 92 height 19
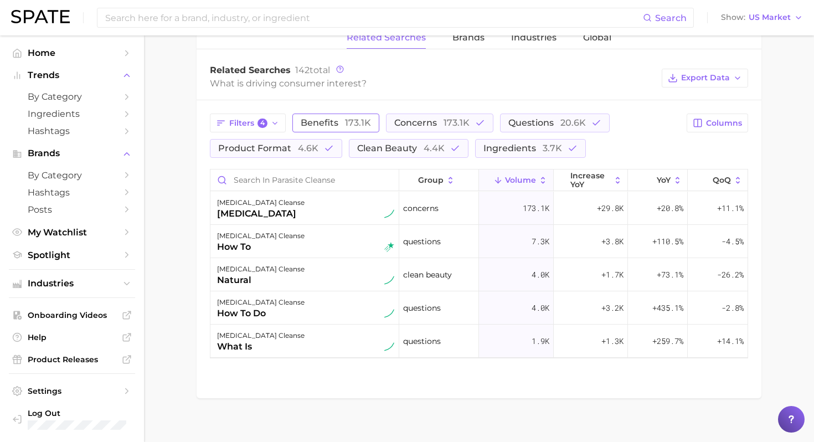
click at [343, 117] on button "benefits 173.1k" at bounding box center [335, 123] width 87 height 19
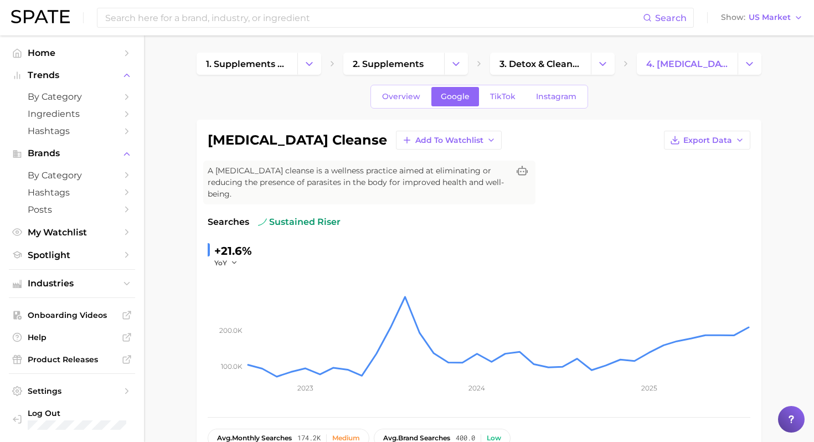
scroll to position [0, 0]
click at [502, 97] on span "TikTok" at bounding box center [502, 96] width 25 height 9
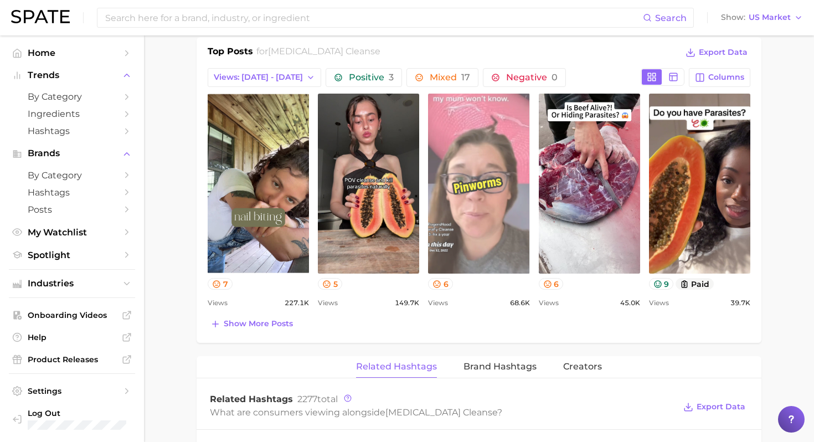
scroll to position [537, 0]
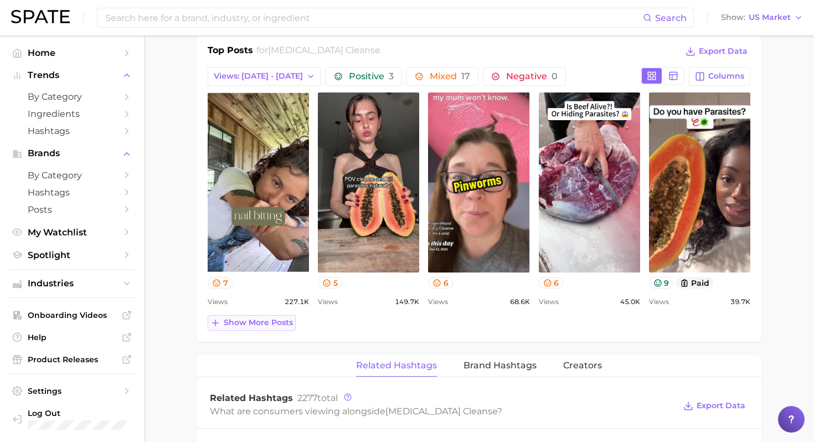
click at [270, 318] on span "Show more posts" at bounding box center [258, 322] width 69 height 9
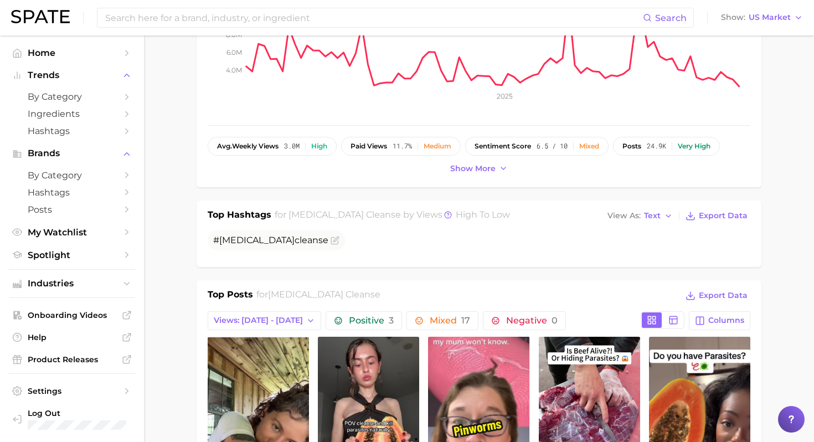
scroll to position [295, 0]
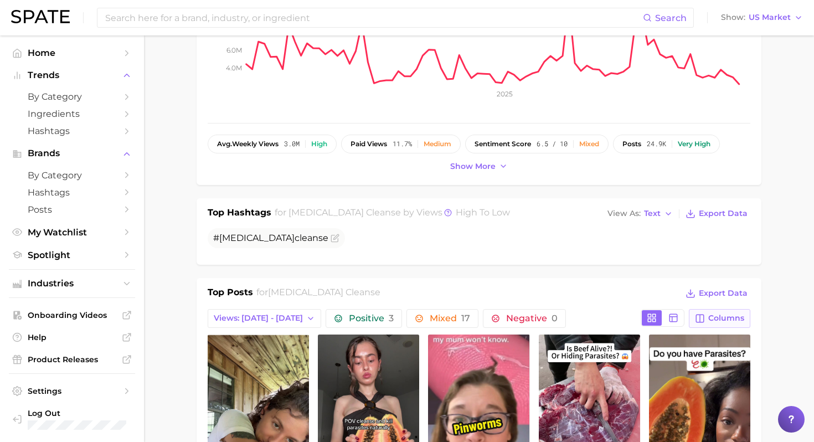
click at [717, 309] on button "Columns" at bounding box center [719, 318] width 61 height 19
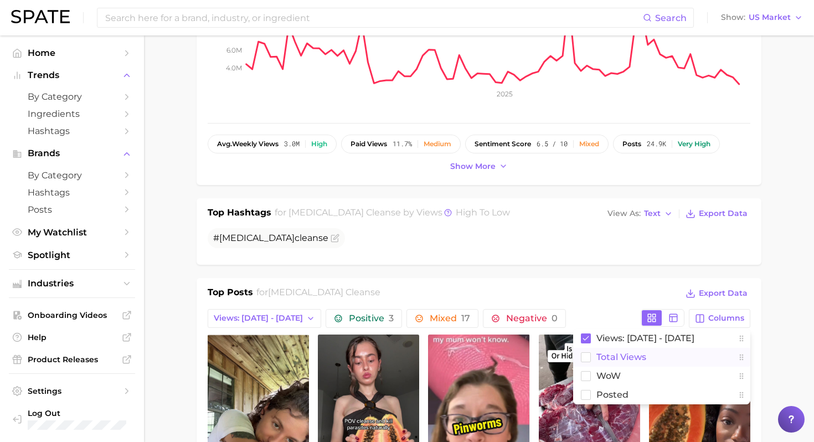
click at [609, 352] on span "Total Views" at bounding box center [622, 356] width 50 height 9
click at [628, 286] on div "Top Posts for parasite cleanse Export Data" at bounding box center [479, 294] width 543 height 17
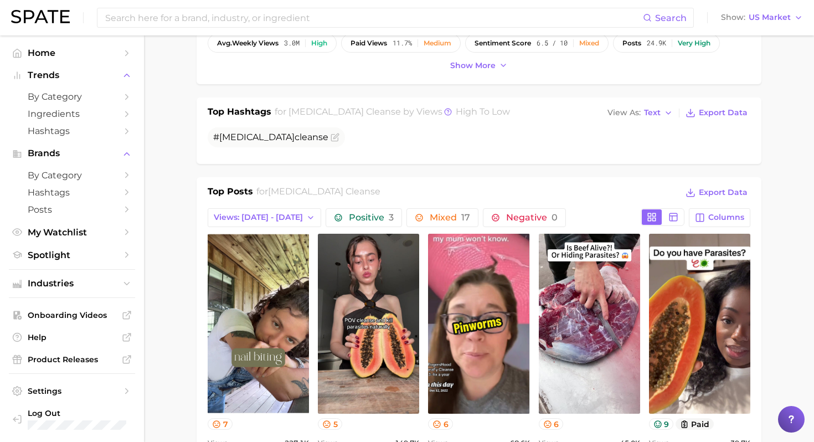
scroll to position [395, 0]
click at [290, 213] on button "Views: [DATE] - [DATE]" at bounding box center [265, 218] width 114 height 19
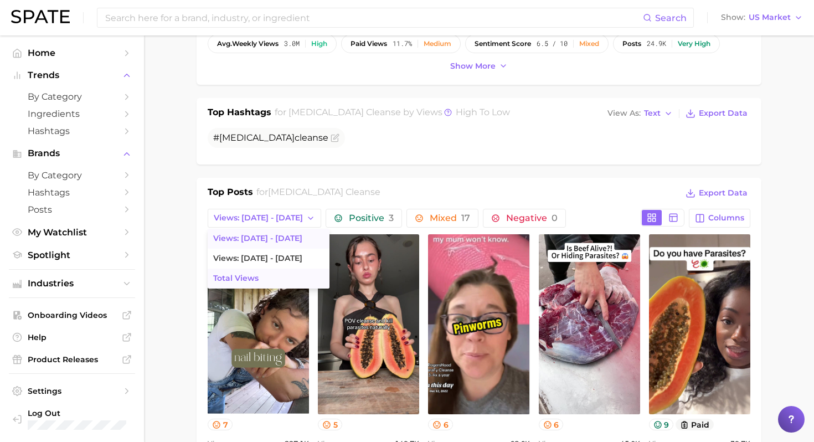
click at [274, 269] on button "Total Views" at bounding box center [269, 279] width 122 height 20
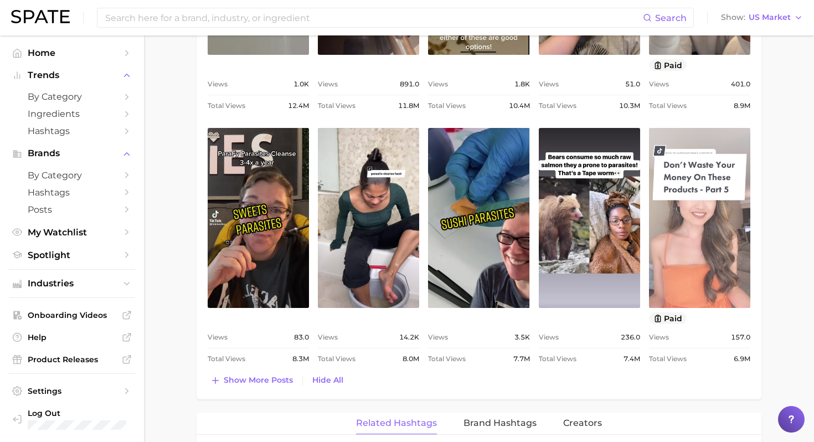
scroll to position [750, 0]
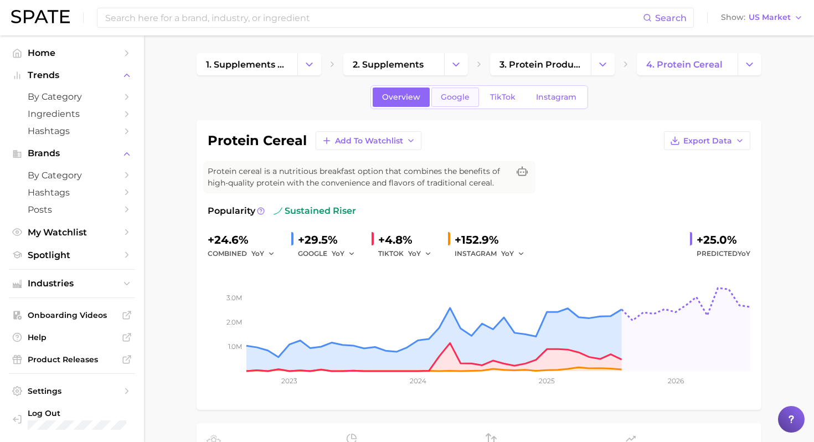
click at [456, 103] on link "Google" at bounding box center [455, 97] width 48 height 19
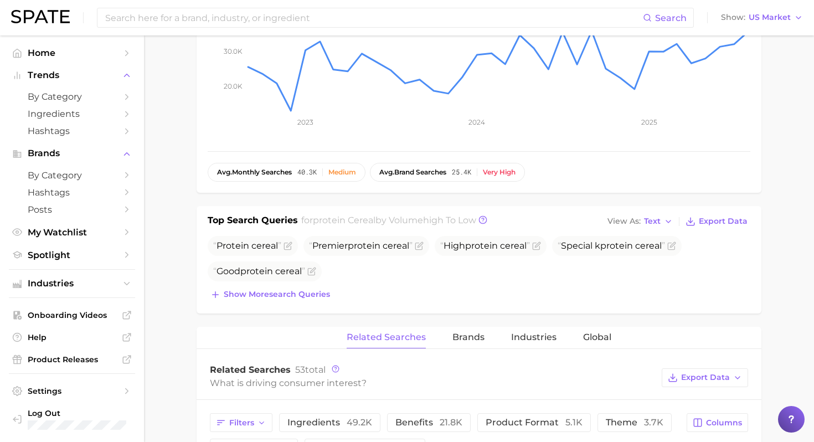
scroll to position [257, 0]
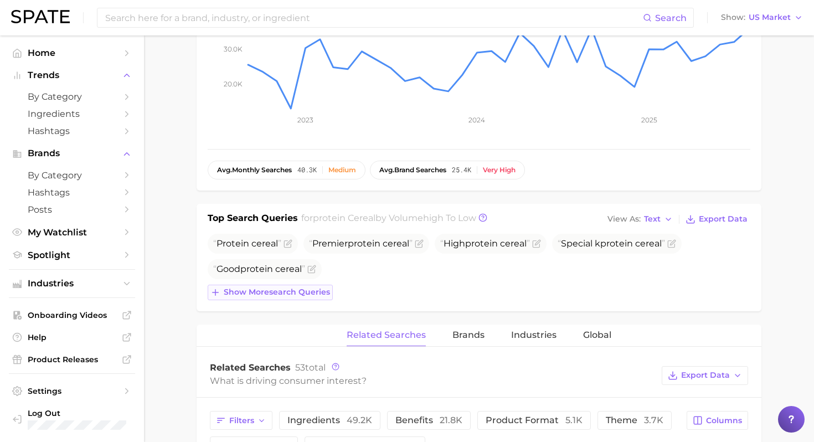
click at [289, 297] on button "Show more search queries" at bounding box center [270, 293] width 125 height 16
